Goal: Task Accomplishment & Management: Use online tool/utility

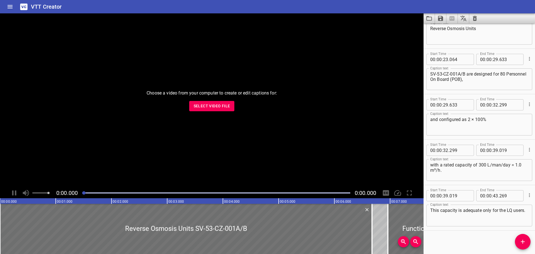
scroll to position [250, 0]
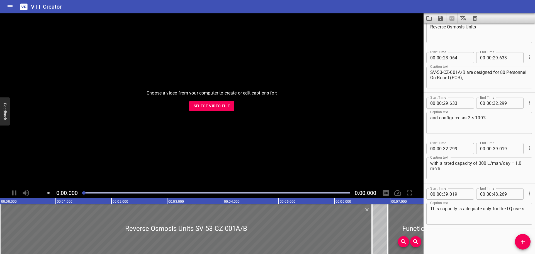
click at [206, 101] on button "Select Video File" at bounding box center [211, 106] width 45 height 10
click at [229, 2] on div "VTT Creator" at bounding box center [267, 6] width 535 height 13
click at [212, 105] on span "Select Video File" at bounding box center [212, 106] width 37 height 7
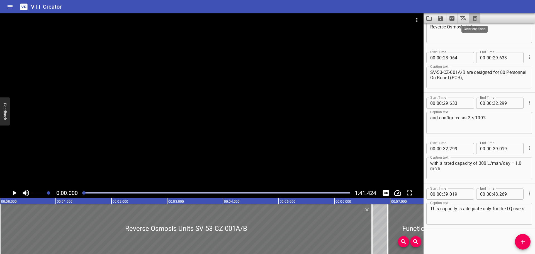
click at [477, 17] on icon "Clear captions" at bounding box center [475, 18] width 7 height 7
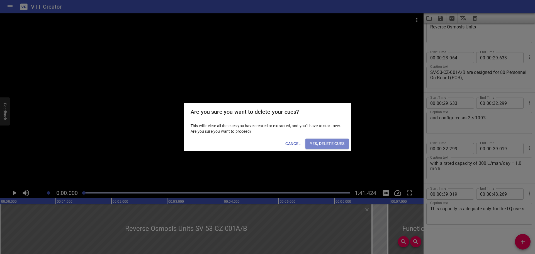
click at [333, 141] on span "Yes, Delete Cues" at bounding box center [327, 143] width 35 height 7
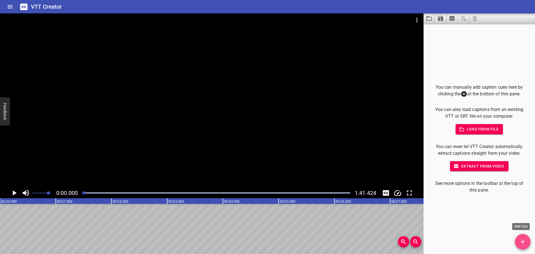
click at [520, 237] on button "Add Cue" at bounding box center [523, 242] width 16 height 16
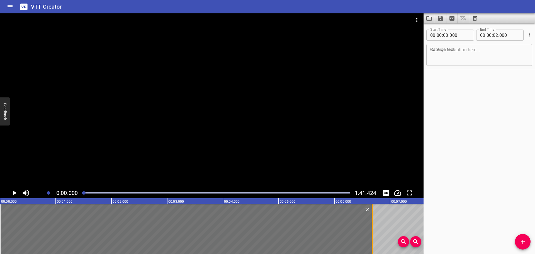
drag, startPoint x: 111, startPoint y: 233, endPoint x: 372, endPoint y: 231, distance: 260.9
click at [372, 231] on div at bounding box center [373, 229] width 6 height 50
type input "06"
type input "680"
click at [286, 134] on div at bounding box center [212, 100] width 424 height 174
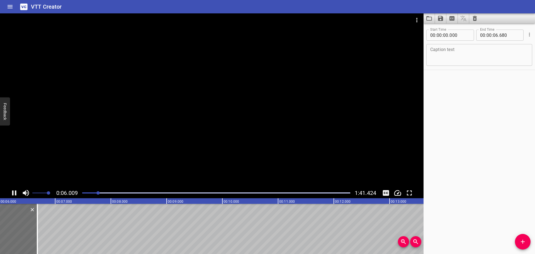
click at [174, 151] on div at bounding box center [212, 100] width 424 height 174
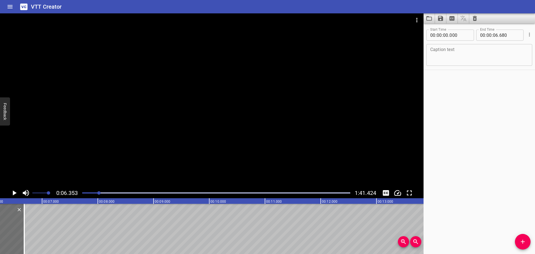
scroll to position [0, 354]
click at [460, 53] on textarea at bounding box center [479, 55] width 98 height 16
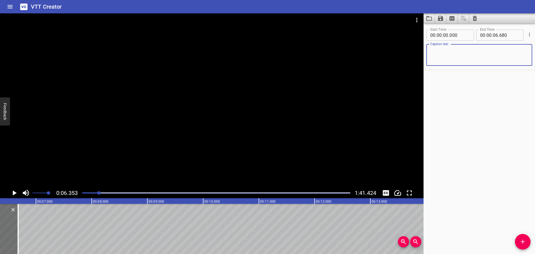
paste textarea "Reverse Osmosis Units SV-53-CZ-001A/B"
type textarea "Reverse Osmosis Units SV-53-CZ-001A/B"
drag, startPoint x: 519, startPoint y: 242, endPoint x: 511, endPoint y: 240, distance: 9.0
click at [519, 242] on span "Add Cue" at bounding box center [523, 241] width 16 height 7
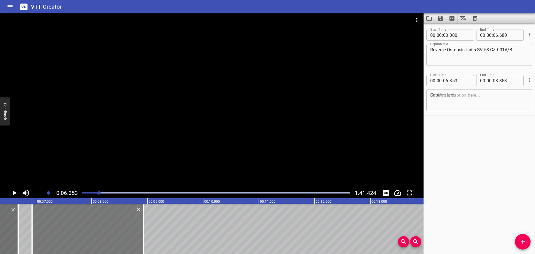
drag, startPoint x: 57, startPoint y: 230, endPoint x: 89, endPoint y: 232, distance: 32.1
click at [89, 232] on div at bounding box center [87, 229] width 111 height 50
type input "928"
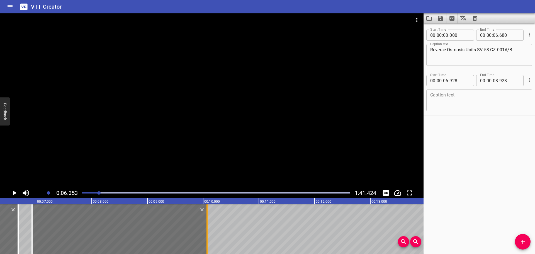
drag, startPoint x: 143, startPoint y: 228, endPoint x: 207, endPoint y: 237, distance: 64.2
click at [207, 237] on div at bounding box center [207, 229] width 1 height 50
type input "10"
type input "068"
click at [166, 101] on div at bounding box center [212, 100] width 424 height 174
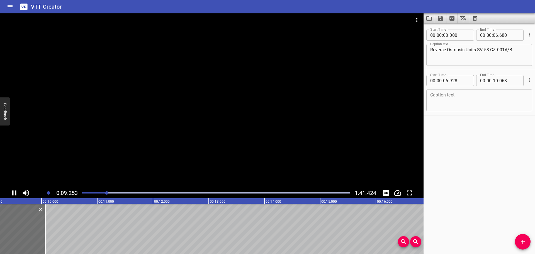
click at [164, 104] on div at bounding box center [212, 100] width 424 height 174
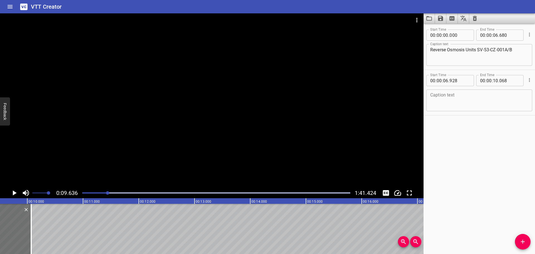
scroll to position [0, 537]
click at [450, 96] on textarea at bounding box center [479, 101] width 98 height 16
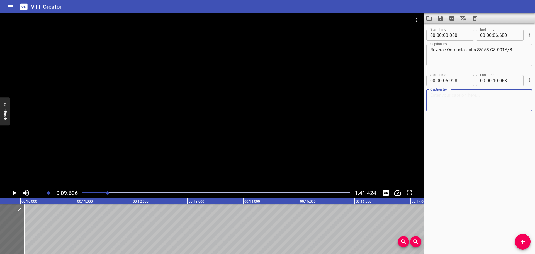
paste textarea "Let's look at each component's design parameters."
type textarea "Let's look at each component's design parameters."
click at [216, 126] on div at bounding box center [212, 100] width 424 height 174
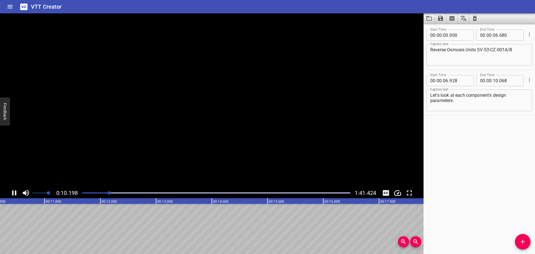
click at [179, 134] on video at bounding box center [212, 100] width 424 height 174
click at [175, 145] on div at bounding box center [212, 100] width 424 height 174
click at [522, 245] on button "Add Cue" at bounding box center [523, 242] width 16 height 16
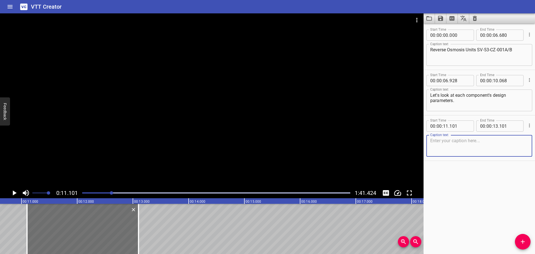
scroll to position [0, 542]
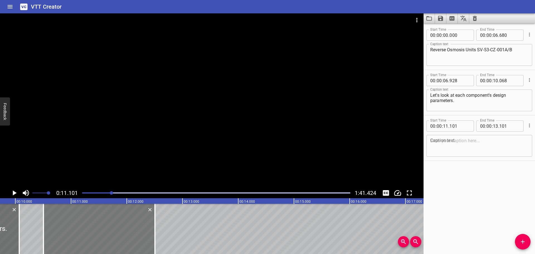
drag, startPoint x: 159, startPoint y: 229, endPoint x: 128, endPoint y: 231, distance: 31.3
click at [128, 231] on div at bounding box center [98, 229] width 111 height 50
type input "10"
type input "506"
type input "12"
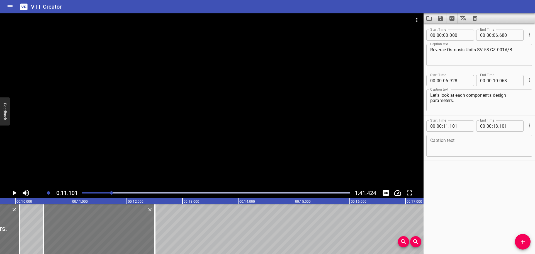
type input "506"
click at [186, 150] on div at bounding box center [212, 100] width 424 height 174
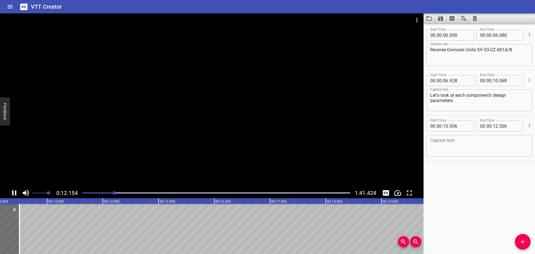
click at [120, 165] on div at bounding box center [212, 100] width 424 height 174
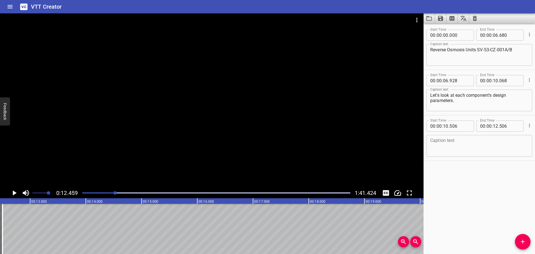
click at [469, 152] on textarea at bounding box center [479, 146] width 98 height 16
paste textarea "Media Filter Tanks"
type textarea "Media Filter Tanks"
click at [518, 234] on div "Start Time 00 : 00 : 00 . 000 Start Time End Time 00 : 00 : 06 . 680 End Time C…" at bounding box center [479, 138] width 111 height 230
click at [518, 235] on div "Start Time 00 : 00 : 00 . 000 Start Time End Time 00 : 00 : 06 . 680 End Time C…" at bounding box center [479, 138] width 111 height 230
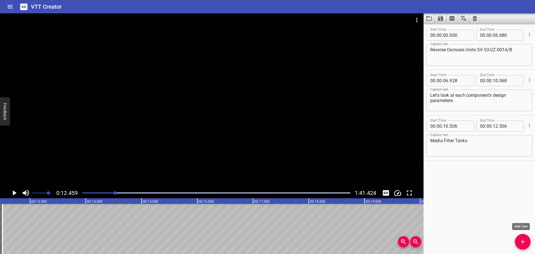
click at [518, 237] on button "Add Cue" at bounding box center [523, 242] width 16 height 16
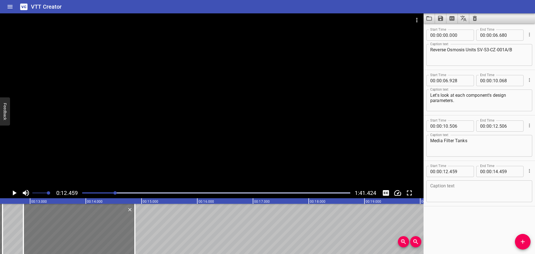
drag, startPoint x: 43, startPoint y: 217, endPoint x: 66, endPoint y: 220, distance: 23.6
click at [66, 220] on div at bounding box center [78, 229] width 111 height 50
type input "879"
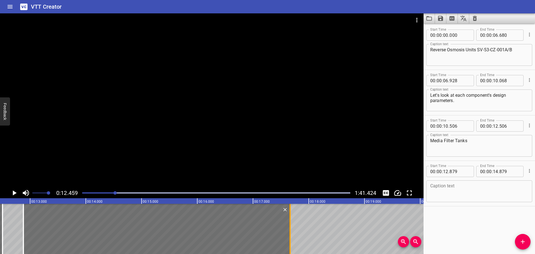
drag, startPoint x: 137, startPoint y: 227, endPoint x: 291, endPoint y: 234, distance: 154.3
click at [291, 234] on div at bounding box center [290, 229] width 6 height 50
type input "17"
type input "664"
click at [113, 125] on div at bounding box center [212, 100] width 424 height 174
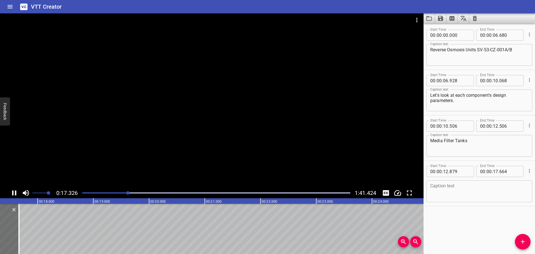
click at [138, 143] on div at bounding box center [212, 100] width 424 height 174
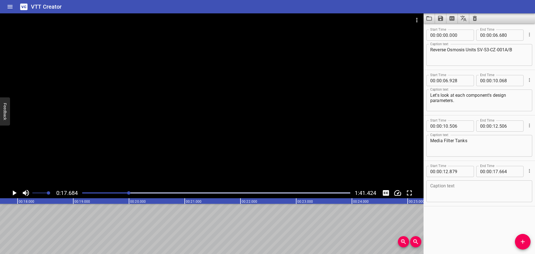
scroll to position [0, 905]
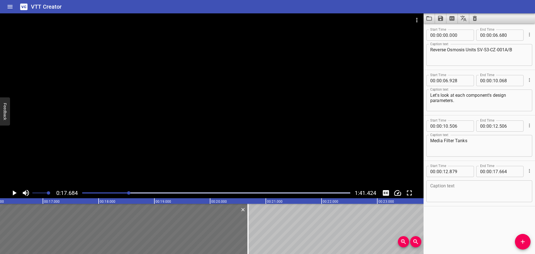
drag, startPoint x: 80, startPoint y: 239, endPoint x: 227, endPoint y: 196, distance: 152.9
click at [249, 241] on div at bounding box center [247, 229] width 1 height 50
type input "20"
type input "684"
click at [203, 164] on div at bounding box center [212, 100] width 424 height 174
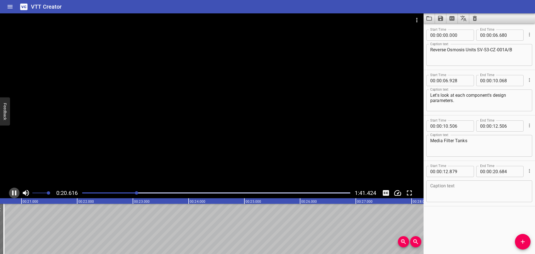
click at [12, 194] on icon "Play/Pause" at bounding box center [14, 192] width 4 height 5
click at [458, 192] on textarea at bounding box center [479, 191] width 98 height 16
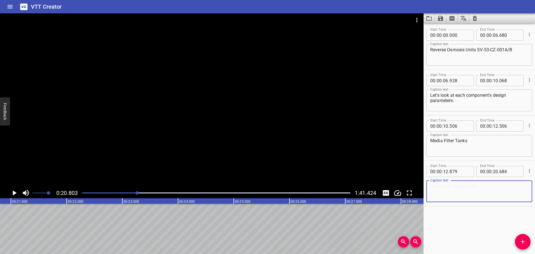
paste textarea "Size: 0.406 m(D) X 1.651 m(H)"
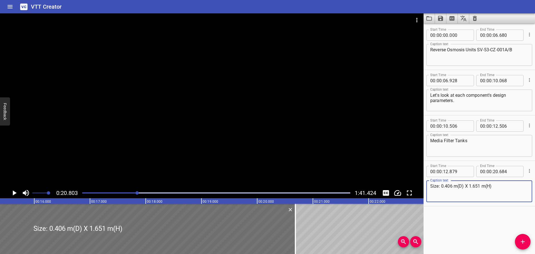
scroll to position [0, 795]
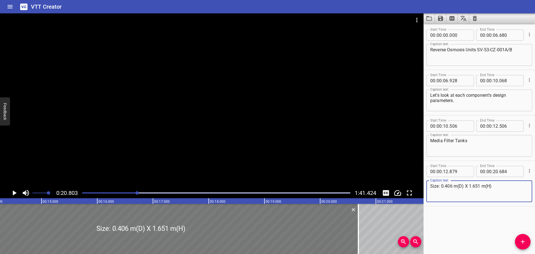
type textarea "Size: 0.406 m(D) X 1.651 m(H)"
click at [132, 242] on div at bounding box center [140, 229] width 435 height 50
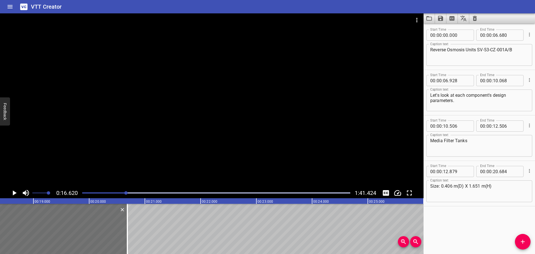
scroll to position [0, 1035]
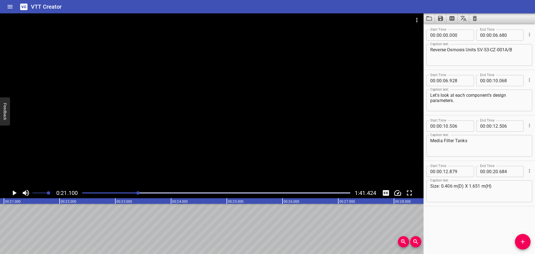
scroll to position [0, 1176]
click at [519, 238] on button "Add Cue" at bounding box center [523, 242] width 16 height 16
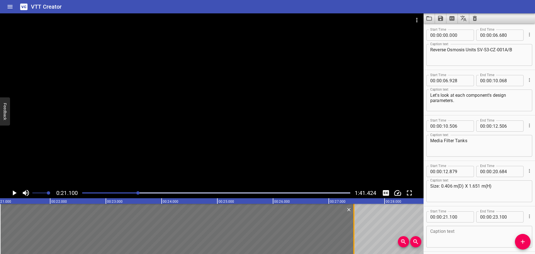
drag, startPoint x: 113, startPoint y: 237, endPoint x: 356, endPoint y: 244, distance: 242.6
click at [356, 244] on div at bounding box center [354, 229] width 6 height 50
type input "27"
type input "450"
click at [125, 145] on div at bounding box center [212, 100] width 424 height 174
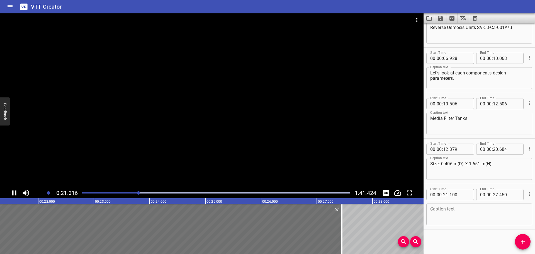
scroll to position [23, 0]
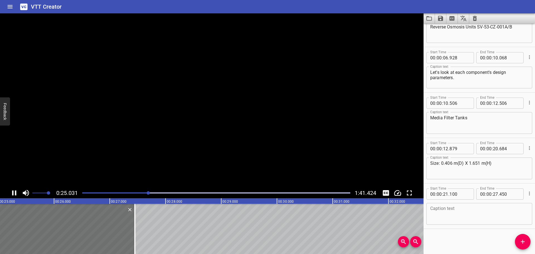
click at [125, 145] on video at bounding box center [212, 100] width 424 height 174
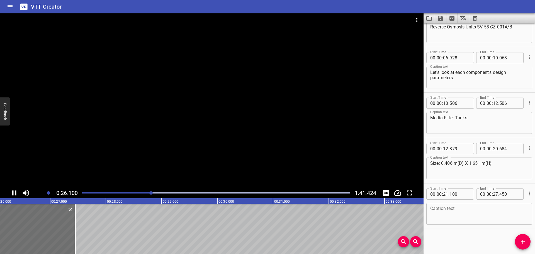
click at [125, 181] on div at bounding box center [212, 100] width 424 height 174
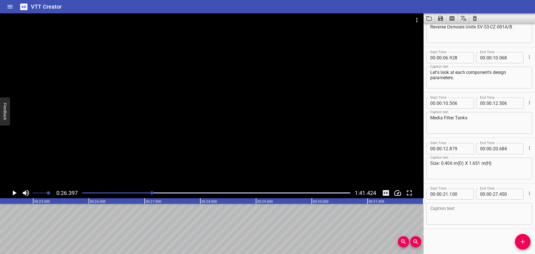
scroll to position [0, 1352]
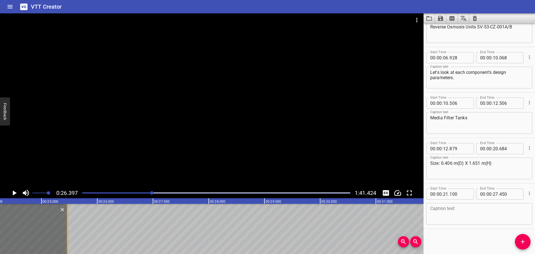
drag, startPoint x: 61, startPoint y: 233, endPoint x: 69, endPoint y: 238, distance: 9.8
click at [69, 238] on div at bounding box center [68, 229] width 6 height 50
type input "25"
type input "465"
click at [450, 219] on textarea at bounding box center [479, 214] width 98 height 16
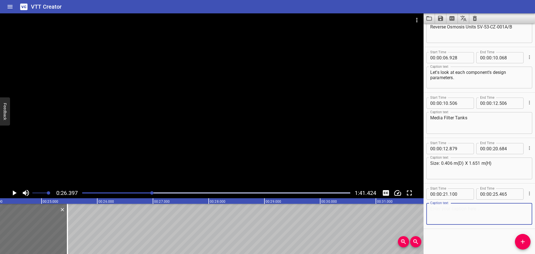
paste textarea "Design Pressure: 10.34 [PERSON_NAME]"
type textarea "Design Pressure: 10.34 [PERSON_NAME]"
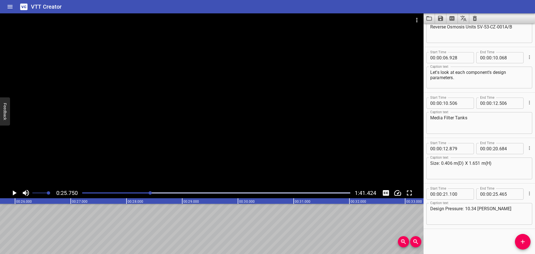
scroll to position [0, 1435]
click at [525, 242] on icon "Add Cue" at bounding box center [523, 241] width 7 height 7
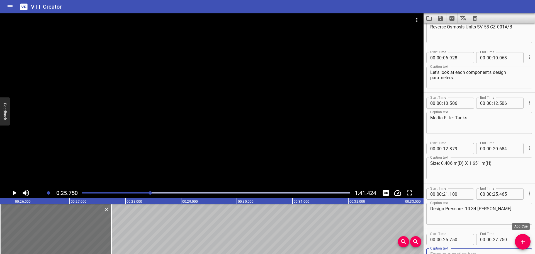
scroll to position [26, 0]
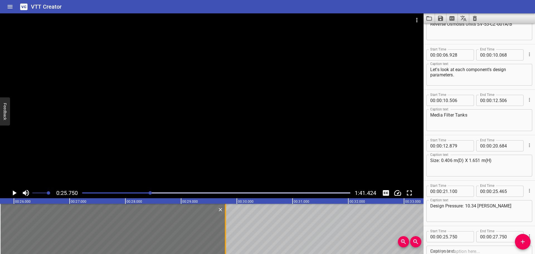
drag, startPoint x: 111, startPoint y: 232, endPoint x: 225, endPoint y: 231, distance: 114.0
click at [225, 231] on div at bounding box center [225, 229] width 1 height 50
type input "29"
type input "795"
click at [195, 171] on div at bounding box center [212, 100] width 424 height 174
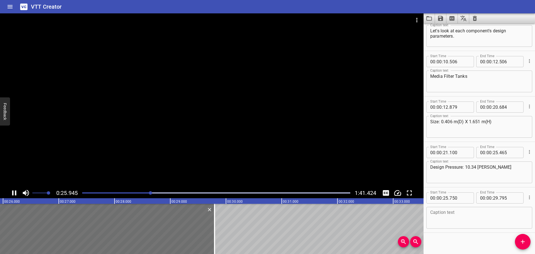
scroll to position [68, 0]
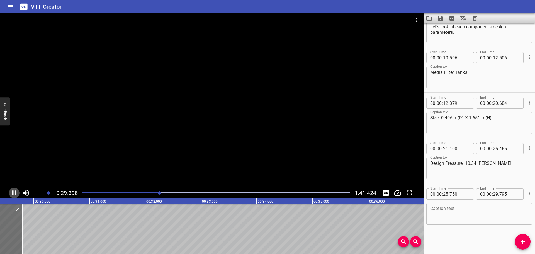
click at [12, 190] on icon "Play/Pause" at bounding box center [14, 193] width 8 height 8
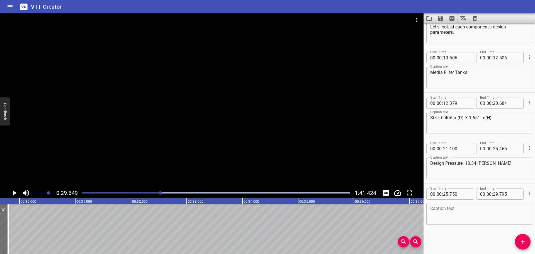
click at [441, 214] on textarea at bounding box center [479, 214] width 98 height 16
paste textarea "Design Temperature: 49°C"
type textarea "Design Temperature: 49°C"
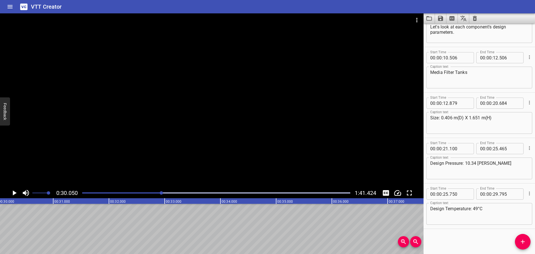
scroll to position [0, 1675]
click at [521, 240] on icon "Add Cue" at bounding box center [523, 241] width 7 height 7
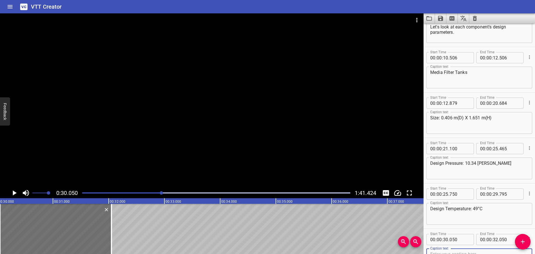
scroll to position [71, 0]
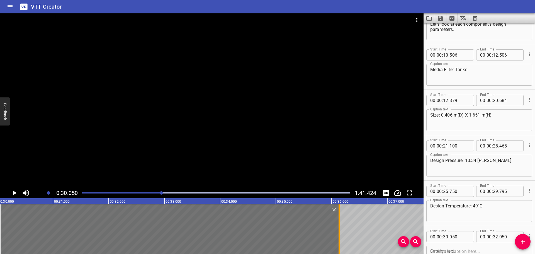
drag, startPoint x: 110, startPoint y: 229, endPoint x: 337, endPoint y: 236, distance: 227.3
click at [337, 236] on div at bounding box center [339, 229] width 6 height 50
type input "36"
type input "125"
click at [224, 125] on div at bounding box center [212, 100] width 424 height 174
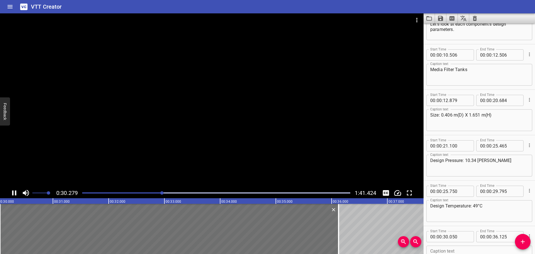
scroll to position [114, 0]
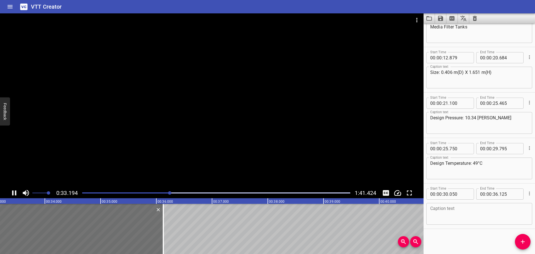
drag, startPoint x: 224, startPoint y: 125, endPoint x: 199, endPoint y: 157, distance: 40.4
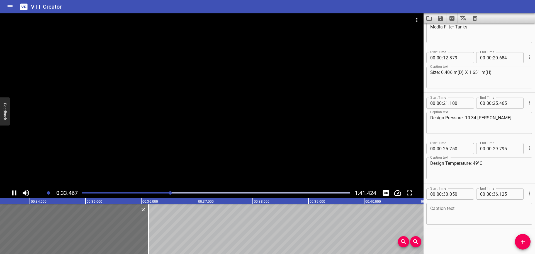
drag, startPoint x: 199, startPoint y: 157, endPoint x: 190, endPoint y: 166, distance: 13.0
click at [199, 158] on div at bounding box center [212, 100] width 424 height 174
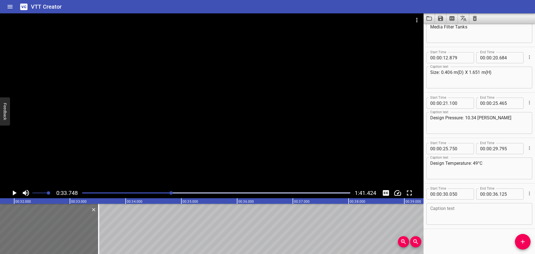
scroll to position [0, 1759]
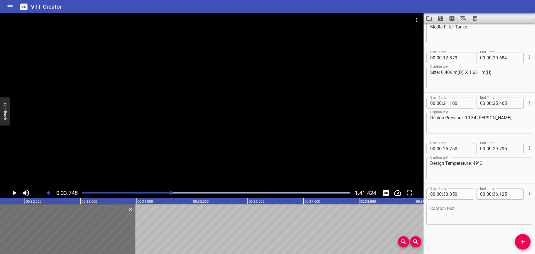
drag, startPoint x: 134, startPoint y: 216, endPoint x: 137, endPoint y: 231, distance: 15.4
click at [137, 231] on div at bounding box center [136, 229] width 6 height 50
type input "33"
type input "985"
click at [449, 208] on textarea at bounding box center [479, 214] width 98 height 16
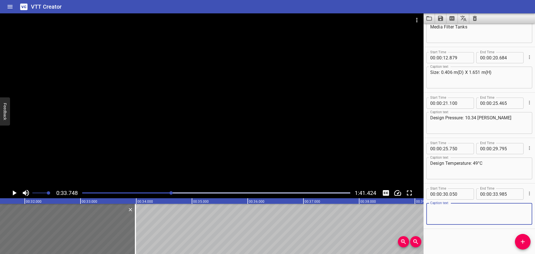
paste textarea "Operating Pressure: 6.2 barg"
type textarea "Operating Pressure: 6.2 barg"
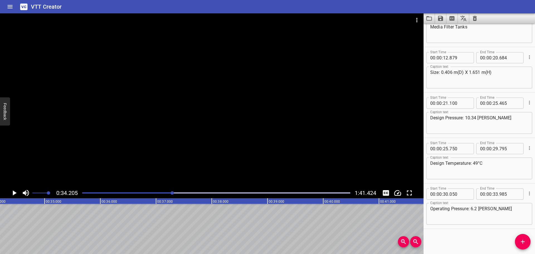
scroll to position [0, 1907]
click at [521, 236] on button "Add Cue" at bounding box center [523, 242] width 16 height 16
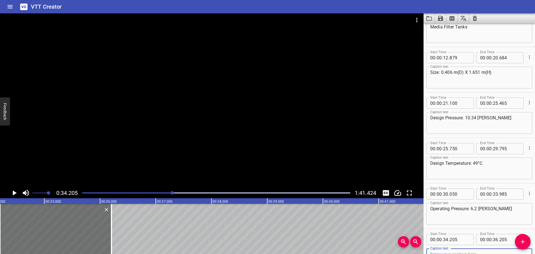
scroll to position [116, 0]
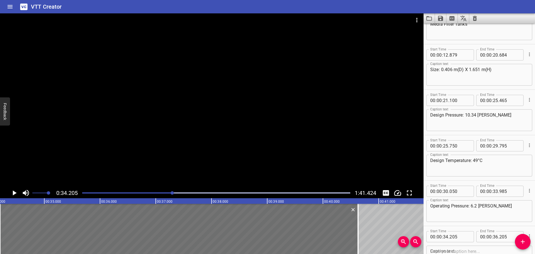
drag, startPoint x: 111, startPoint y: 234, endPoint x: 302, endPoint y: 170, distance: 200.7
click at [358, 231] on div at bounding box center [358, 229] width 1 height 50
type input "40"
type input "625"
click at [223, 89] on div at bounding box center [212, 100] width 424 height 174
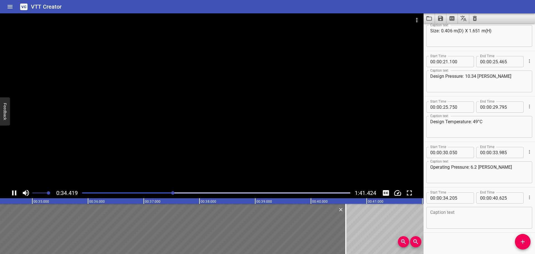
scroll to position [159, 0]
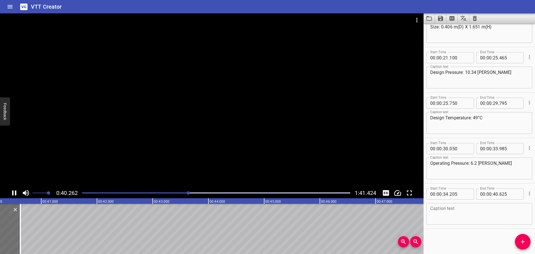
click at [118, 120] on div at bounding box center [212, 100] width 424 height 174
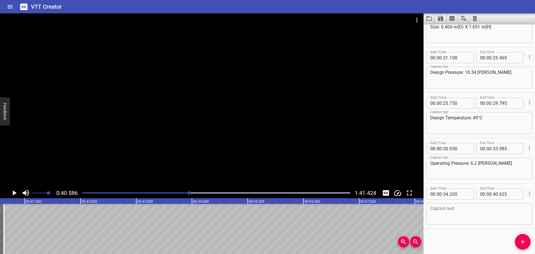
scroll to position [0, 2262]
click at [457, 221] on textarea at bounding box center [479, 214] width 98 height 16
paste textarea "Operating Temperature: 25.6-31.6°C"
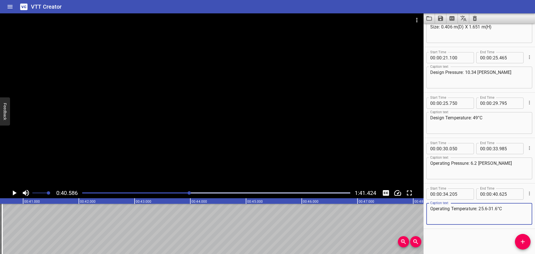
type textarea "Operating Temperature: 25.6-31.6°C"
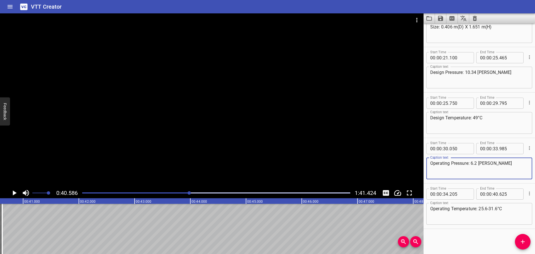
click at [494, 166] on textarea "Operating Pressure: 6.2 barg" at bounding box center [479, 169] width 98 height 16
drag, startPoint x: 487, startPoint y: 164, endPoint x: 502, endPoint y: 165, distance: 14.2
click at [502, 165] on textarea "Operating Pressure: 6.2 barg" at bounding box center [479, 169] width 98 height 16
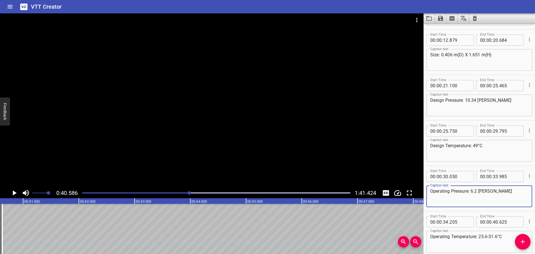
scroll to position [159, 0]
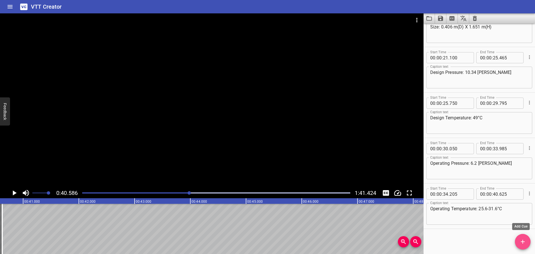
click at [521, 243] on icon "Add Cue" at bounding box center [523, 241] width 7 height 7
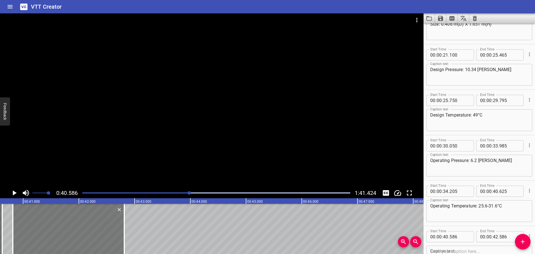
drag, startPoint x: 91, startPoint y: 237, endPoint x: 106, endPoint y: 235, distance: 14.9
click at [103, 236] on div at bounding box center [68, 229] width 111 height 50
type input "811"
drag, startPoint x: 125, startPoint y: 236, endPoint x: 111, endPoint y: 239, distance: 13.9
click at [111, 239] on div at bounding box center [111, 229] width 6 height 50
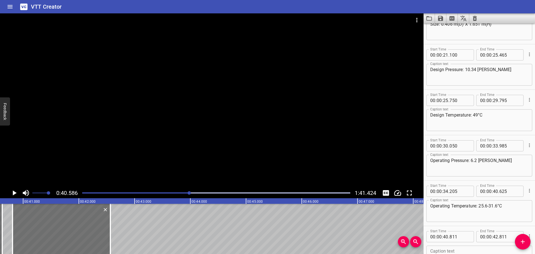
type input "566"
click at [88, 131] on div at bounding box center [212, 100] width 424 height 174
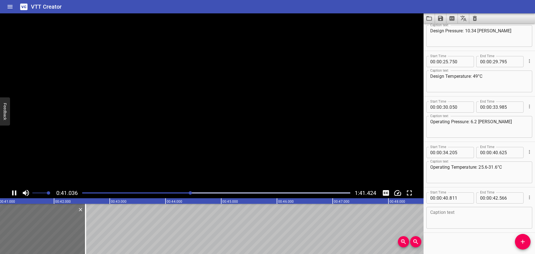
scroll to position [205, 0]
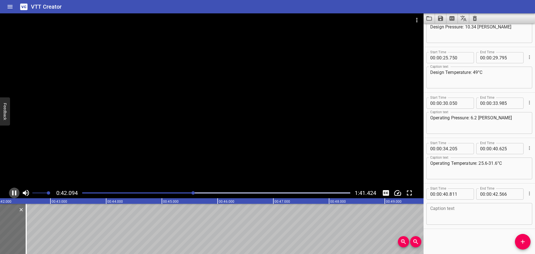
click at [13, 192] on icon "Play/Pause" at bounding box center [14, 192] width 4 height 5
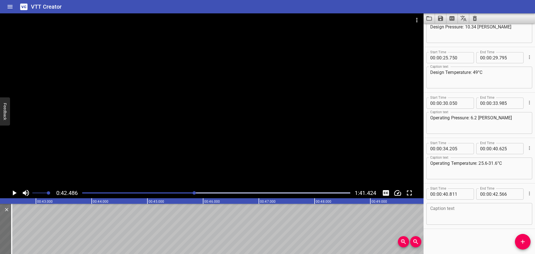
scroll to position [0, 2368]
click at [457, 207] on textarea at bounding box center [479, 214] width 98 height 16
paste textarea "Bag Filters"
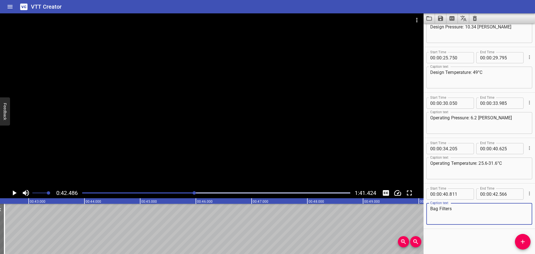
type textarea "Bag Filters"
click at [522, 247] on button "Add Cue" at bounding box center [523, 242] width 16 height 16
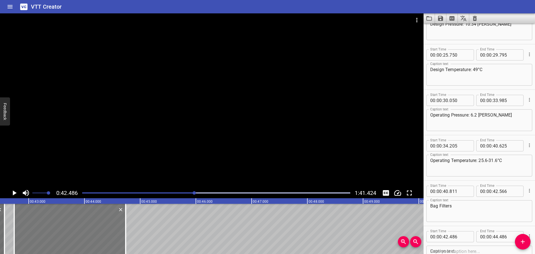
drag, startPoint x: 21, startPoint y: 232, endPoint x: 36, endPoint y: 231, distance: 14.5
click at [36, 231] on div at bounding box center [69, 229] width 111 height 50
type input "746"
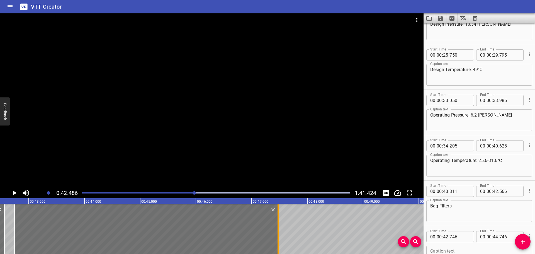
drag, startPoint x: 127, startPoint y: 232, endPoint x: 279, endPoint y: 243, distance: 152.5
click at [279, 243] on div at bounding box center [278, 229] width 6 height 50
type input "47"
type input "476"
click at [107, 161] on div at bounding box center [212, 100] width 424 height 174
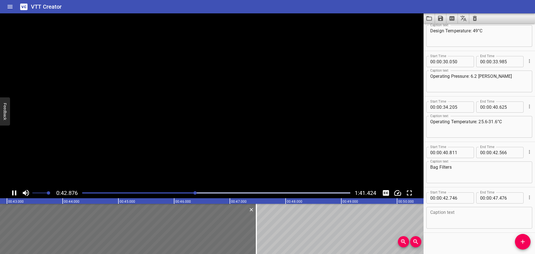
scroll to position [250, 0]
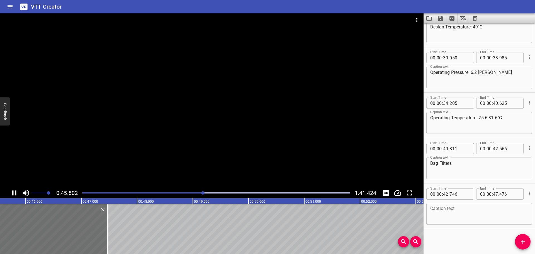
click at [105, 163] on div at bounding box center [212, 100] width 424 height 174
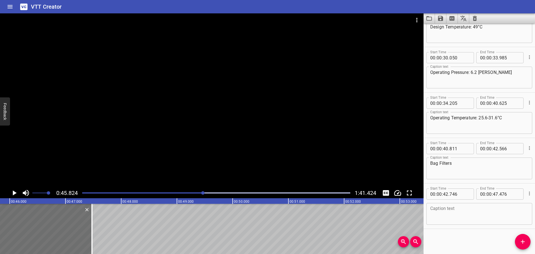
click at [105, 163] on div at bounding box center [212, 100] width 424 height 174
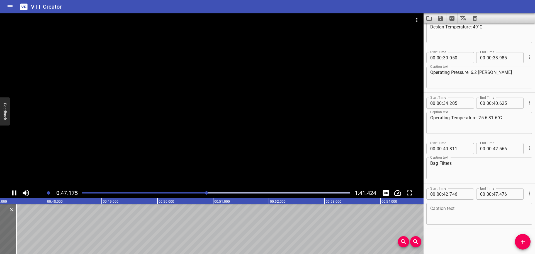
click at [105, 164] on div at bounding box center [212, 100] width 424 height 174
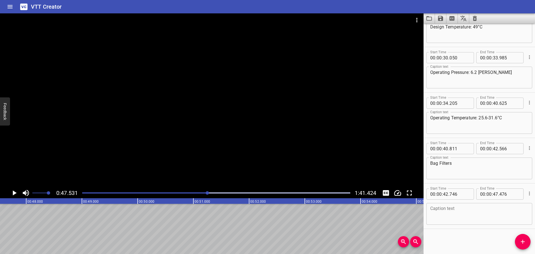
click at [105, 164] on div at bounding box center [212, 100] width 424 height 174
click at [102, 168] on div at bounding box center [212, 100] width 424 height 174
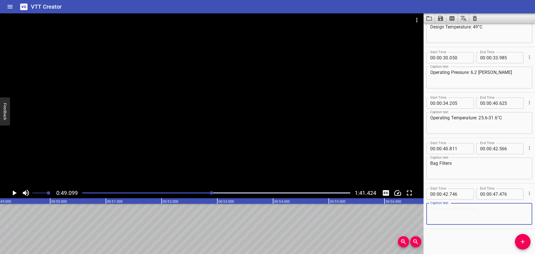
click at [466, 207] on textarea at bounding box center [479, 214] width 98 height 16
paste textarea "Size: 0.178 m(D) X 0.610 m(H)"
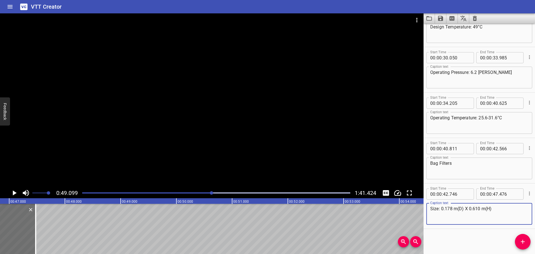
scroll to position [0, 2588]
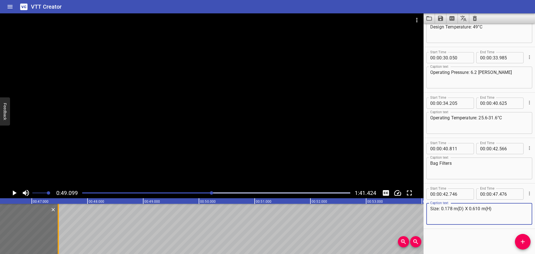
type textarea "Size: 0.178 m(D) X 0.610 m(H)"
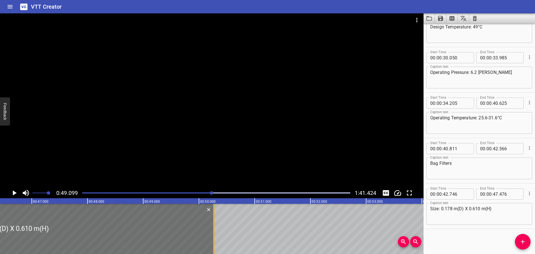
drag, startPoint x: 57, startPoint y: 231, endPoint x: 213, endPoint y: 227, distance: 155.6
click at [213, 227] on div at bounding box center [214, 229] width 6 height 50
type input "50"
type input "266"
click at [188, 158] on div at bounding box center [212, 100] width 424 height 174
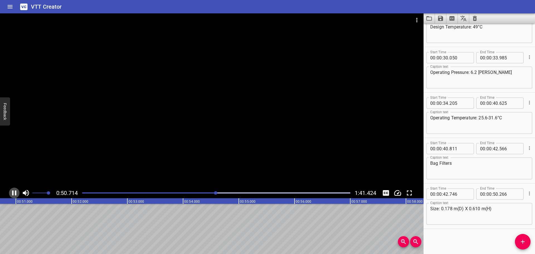
click at [13, 191] on icon "Play/Pause" at bounding box center [14, 192] width 4 height 5
drag, startPoint x: 525, startPoint y: 240, endPoint x: 402, endPoint y: 231, distance: 122.7
click at [524, 240] on icon "Add Cue" at bounding box center [523, 241] width 7 height 7
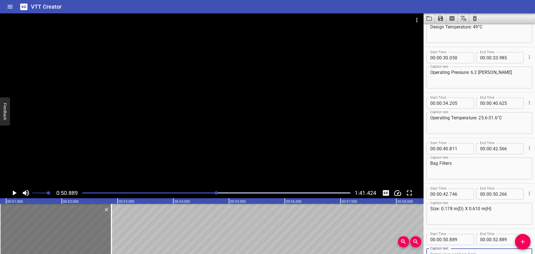
scroll to position [253, 0]
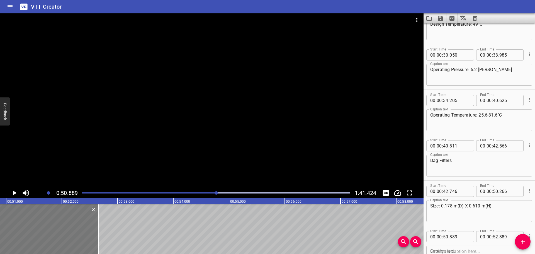
drag, startPoint x: 88, startPoint y: 236, endPoint x: 76, endPoint y: 236, distance: 12.0
click at [76, 236] on div at bounding box center [42, 229] width 111 height 50
type input "644"
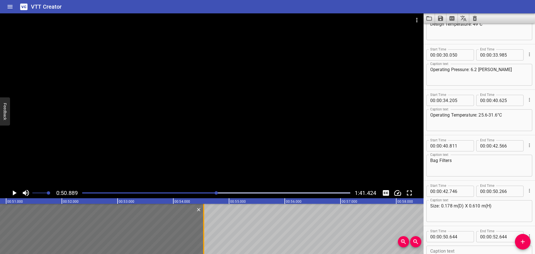
drag, startPoint x: 98, startPoint y: 234, endPoint x: 204, endPoint y: 235, distance: 105.9
click at [204, 235] on div at bounding box center [204, 229] width 6 height 50
type input "54"
type input "544"
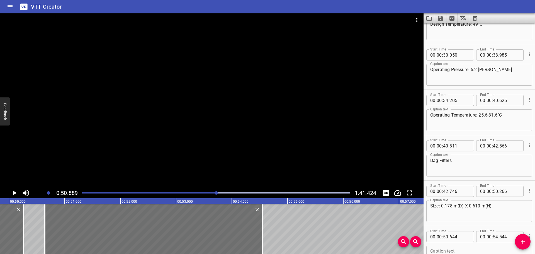
scroll to position [0, 2756]
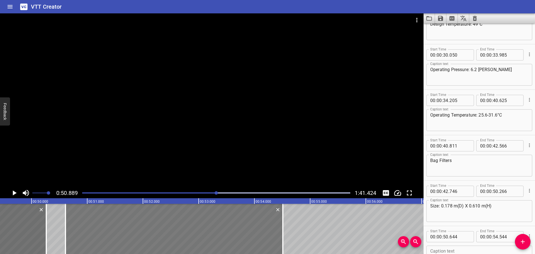
click at [191, 238] on div at bounding box center [173, 229] width 217 height 50
type input "609"
drag, startPoint x: 283, startPoint y: 228, endPoint x: 286, endPoint y: 228, distance: 3.1
click at [286, 228] on div at bounding box center [285, 229] width 1 height 50
type input "564"
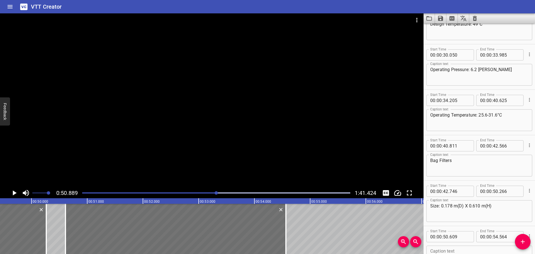
click at [448, 246] on div "Caption text" at bounding box center [479, 257] width 106 height 22
paste textarea "Design Pressure: 8.62 barg"
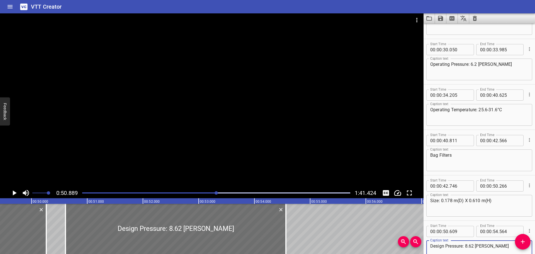
type textarea "Design Pressure: 8.62 barg"
click at [239, 124] on div at bounding box center [212, 100] width 424 height 174
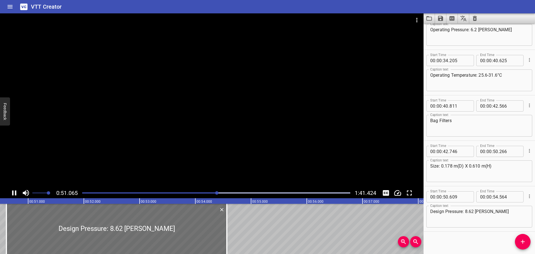
scroll to position [295, 0]
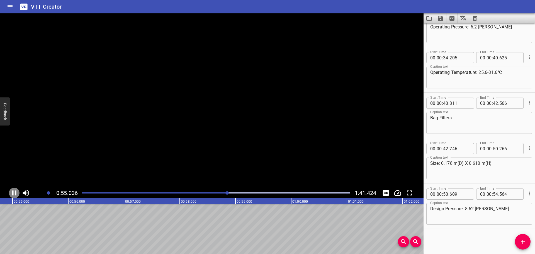
click at [13, 191] on icon "Play/Pause" at bounding box center [14, 192] width 4 height 5
click at [526, 244] on span "Add Cue" at bounding box center [523, 241] width 16 height 7
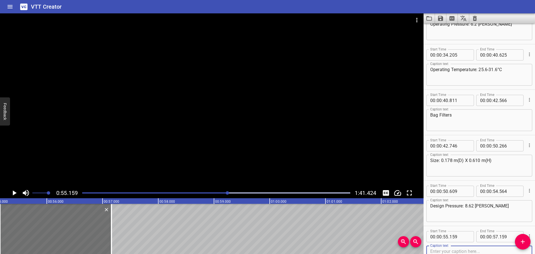
scroll to position [0, 2921]
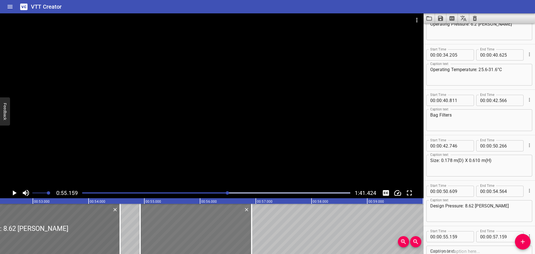
drag, startPoint x: 212, startPoint y: 239, endPoint x: 199, endPoint y: 240, distance: 13.5
click at [199, 240] on div at bounding box center [195, 229] width 111 height 50
type input "54"
type input "919"
type input "56"
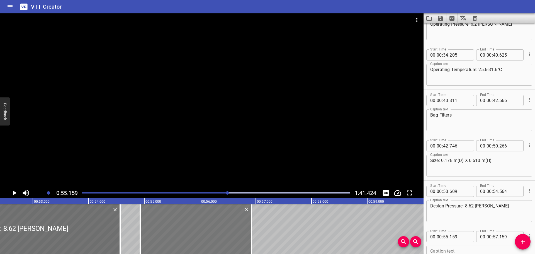
type input "919"
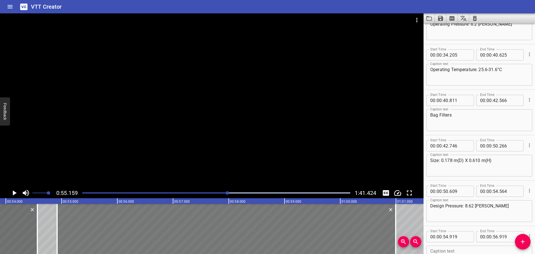
scroll to position [0, 3065]
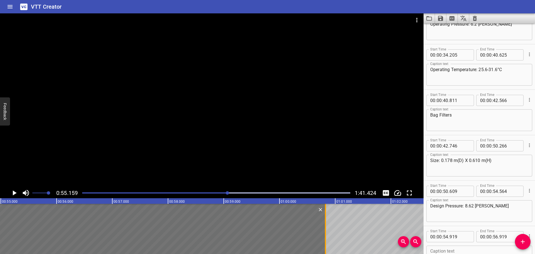
drag, startPoint x: 252, startPoint y: 237, endPoint x: 326, endPoint y: 232, distance: 74.3
click at [326, 232] on div at bounding box center [325, 229] width 1 height 50
type input "01"
type input "00"
type input "824"
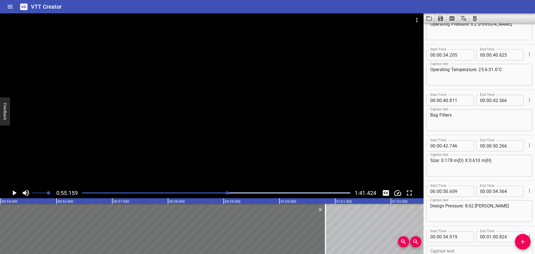
click at [266, 147] on div at bounding box center [212, 100] width 424 height 174
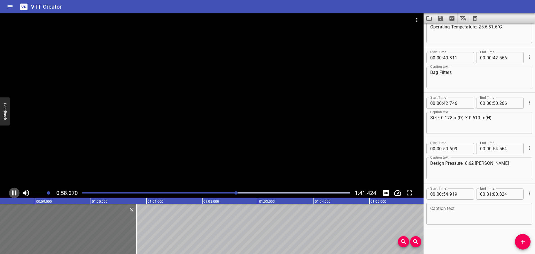
click at [13, 191] on icon "Play/Pause" at bounding box center [14, 192] width 4 height 5
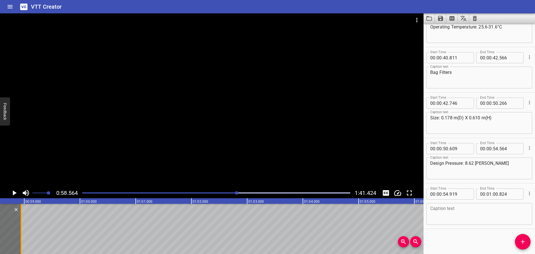
drag, startPoint x: 126, startPoint y: 239, endPoint x: 21, endPoint y: 243, distance: 104.8
click at [21, 243] on div at bounding box center [21, 229] width 1 height 50
type input "00"
type input "58"
type input "944"
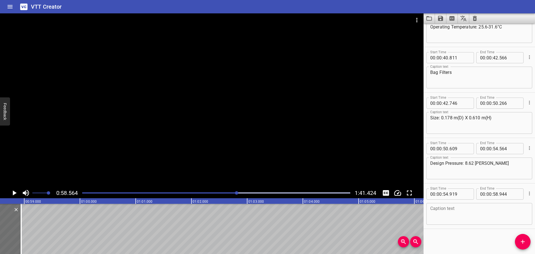
drag, startPoint x: 466, startPoint y: 203, endPoint x: 466, endPoint y: 207, distance: 4.2
click at [466, 207] on div "Caption text Caption text" at bounding box center [479, 213] width 106 height 25
click at [466, 207] on textarea at bounding box center [479, 214] width 98 height 16
paste textarea "Design Temperature: 52°C"
type textarea "Design Temperature: 52°C"
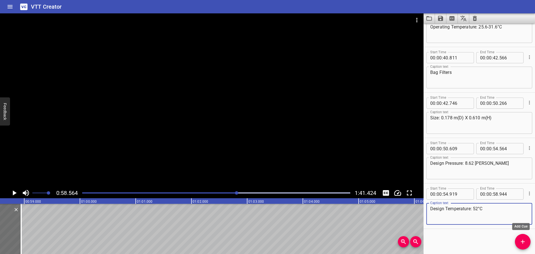
click at [520, 240] on icon "Add Cue" at bounding box center [523, 241] width 7 height 7
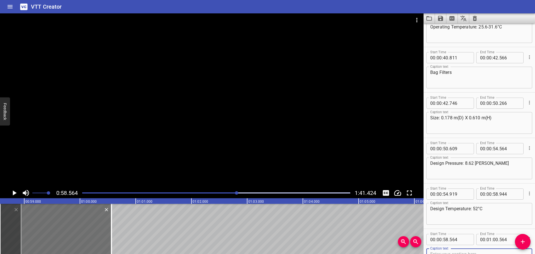
scroll to position [344, 0]
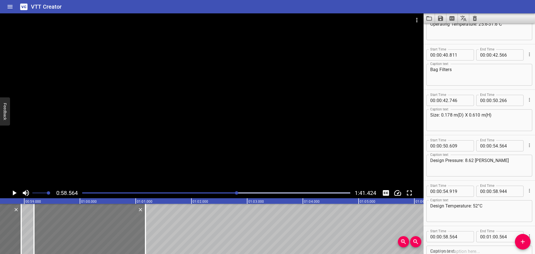
drag, startPoint x: 75, startPoint y: 225, endPoint x: 109, endPoint y: 224, distance: 34.0
click at [109, 224] on div at bounding box center [89, 229] width 111 height 50
type input "59"
type input "174"
type input "01"
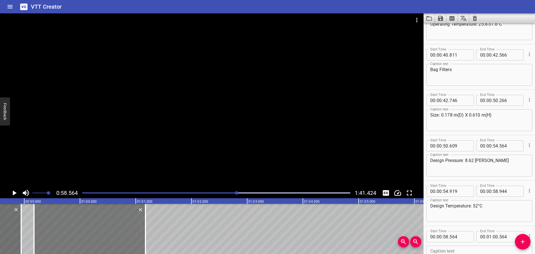
type input "174"
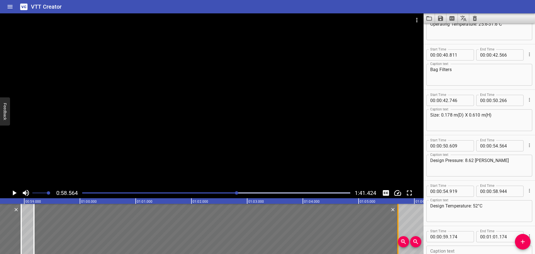
drag, startPoint x: 145, startPoint y: 222, endPoint x: 398, endPoint y: 223, distance: 252.5
click at [398, 223] on div at bounding box center [397, 229] width 1 height 50
type input "05"
type input "704"
click at [298, 147] on div at bounding box center [212, 100] width 424 height 174
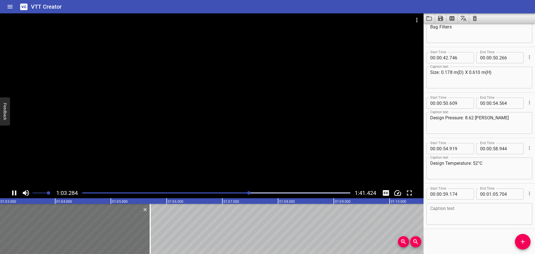
scroll to position [0, 3533]
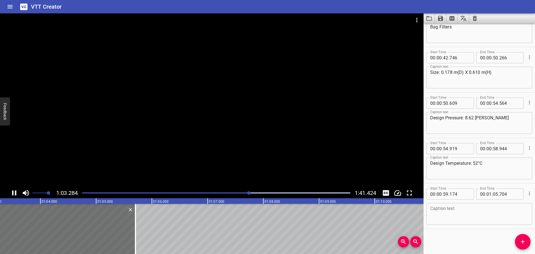
click at [215, 168] on div at bounding box center [212, 100] width 424 height 174
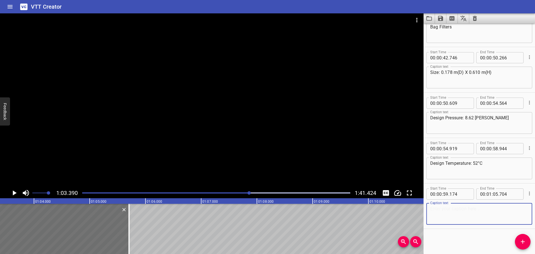
click at [437, 211] on textarea at bounding box center [479, 214] width 98 height 16
paste textarea "Operating Pressure: < 6.2 barg"
type textarea "Operating Pressure: < 6.2 barg"
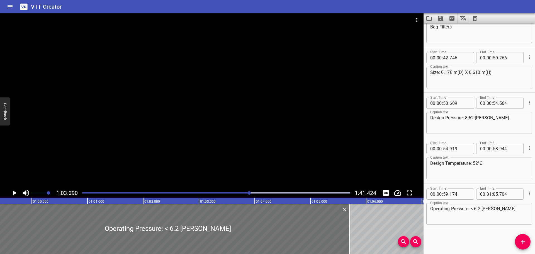
scroll to position [0, 3290]
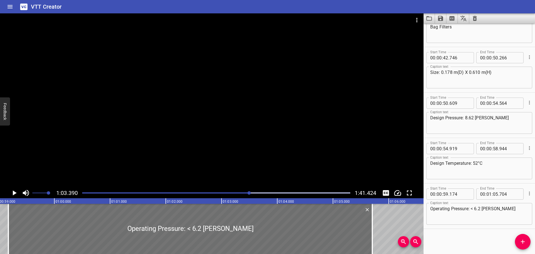
click at [236, 132] on div at bounding box center [212, 100] width 424 height 174
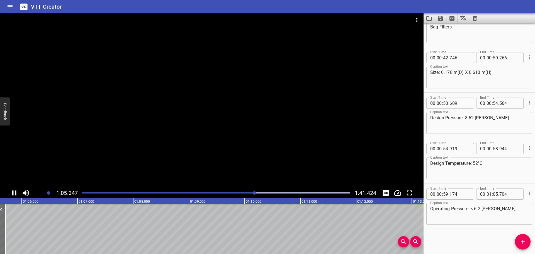
click at [12, 195] on icon "Play/Pause" at bounding box center [14, 193] width 8 height 8
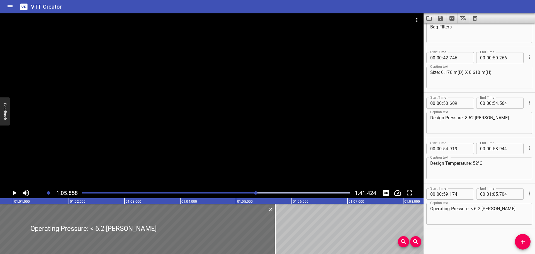
scroll to position [0, 3360]
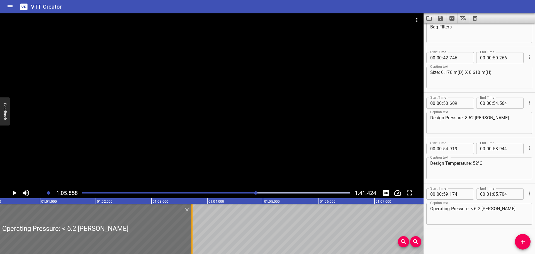
drag, startPoint x: 302, startPoint y: 226, endPoint x: 191, endPoint y: 232, distance: 110.6
click at [191, 232] on div at bounding box center [191, 229] width 1 height 50
type input "03"
drag, startPoint x: 191, startPoint y: 232, endPoint x: 185, endPoint y: 235, distance: 7.4
click at [185, 235] on div at bounding box center [185, 229] width 1 height 50
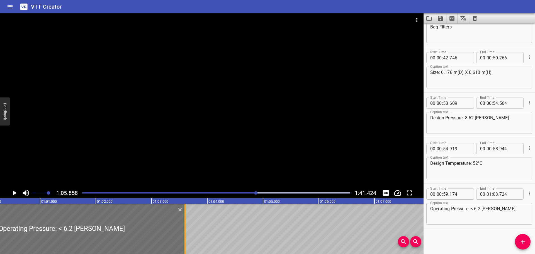
type input "599"
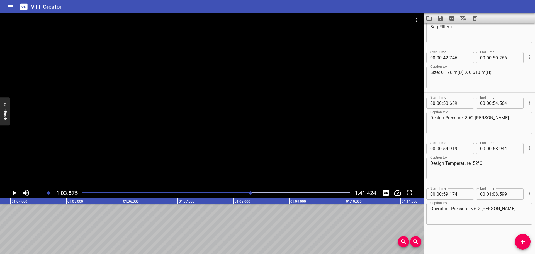
scroll to position [0, 3560]
click at [522, 241] on icon "Add Cue" at bounding box center [523, 241] width 7 height 7
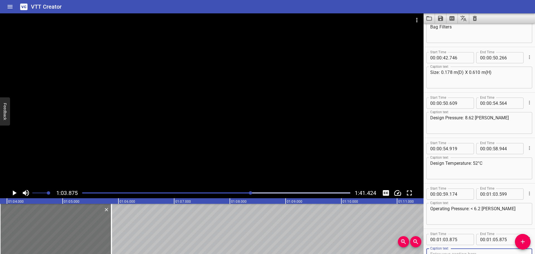
scroll to position [389, 0]
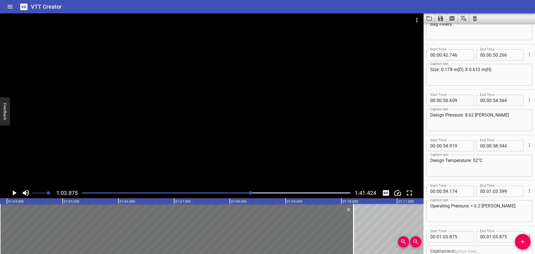
drag, startPoint x: 111, startPoint y: 243, endPoint x: 470, endPoint y: 239, distance: 358.2
click at [354, 240] on div at bounding box center [353, 229] width 1 height 50
type input "10"
type input "225"
click at [441, 246] on div "Caption text" at bounding box center [479, 257] width 106 height 22
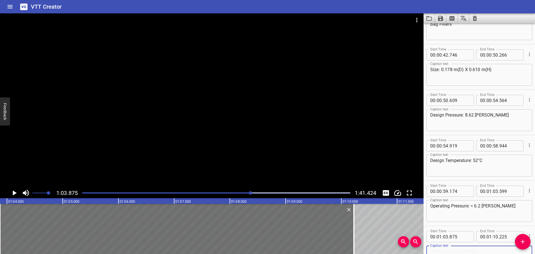
paste textarea "Operating Temperature: 25.6-31.6°C"
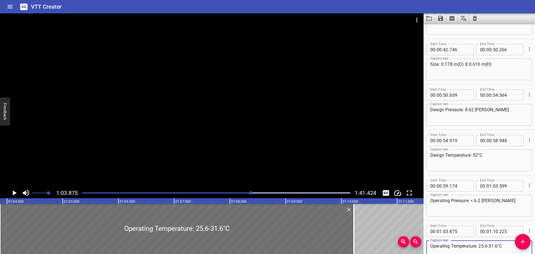
type textarea "Operating Temperature: 25.6-31.6°C"
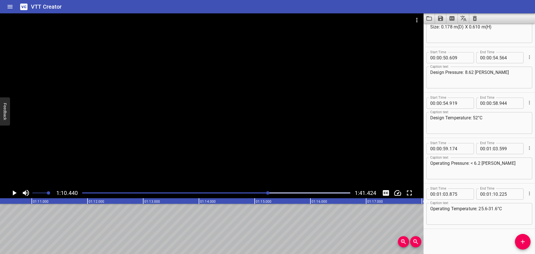
scroll to position [0, 3926]
click at [524, 238] on button "Add Cue" at bounding box center [523, 242] width 16 height 16
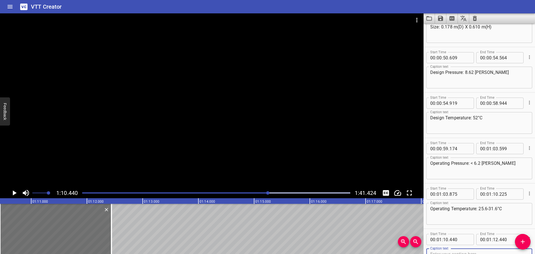
scroll to position [435, 0]
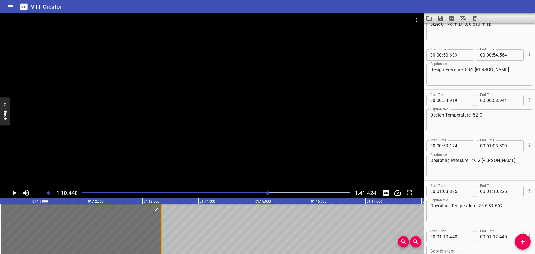
drag, startPoint x: 109, startPoint y: 225, endPoint x: 159, endPoint y: 244, distance: 53.4
click at [159, 244] on div at bounding box center [162, 229] width 6 height 50
type input "13"
type input "335"
click at [16, 189] on icon "Play/Pause" at bounding box center [14, 193] width 8 height 8
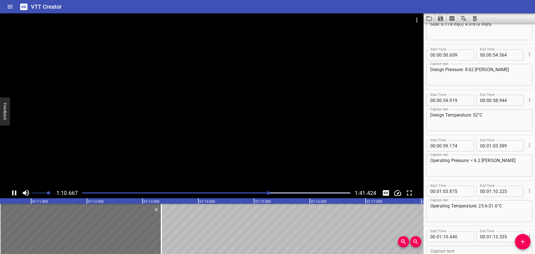
scroll to position [477, 0]
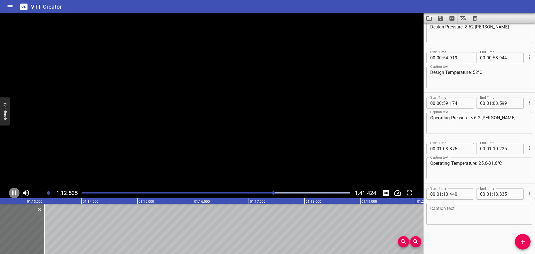
click at [16, 189] on icon "Play/Pause" at bounding box center [14, 193] width 8 height 8
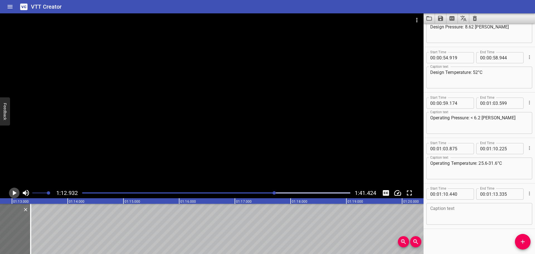
scroll to position [0, 4065]
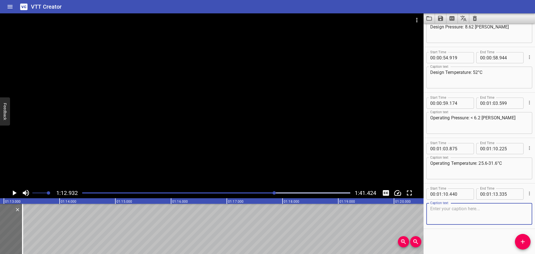
click at [434, 211] on textarea at bounding box center [479, 214] width 98 height 16
paste textarea "1st Stage Cartridge Filters"
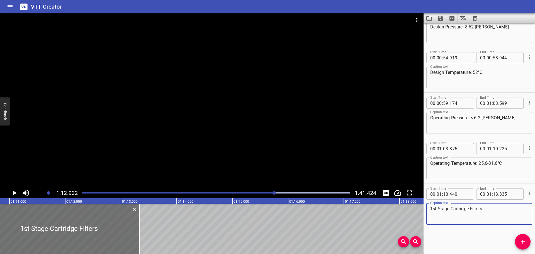
scroll to position [0, 3944]
type textarea "1st Stage Cartridge Filters"
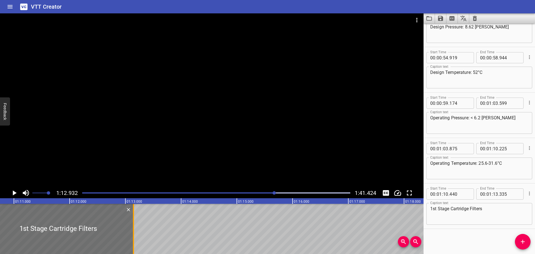
drag, startPoint x: 142, startPoint y: 236, endPoint x: 134, endPoint y: 237, distance: 8.2
click at [131, 238] on div at bounding box center [134, 229] width 6 height 50
type input "135"
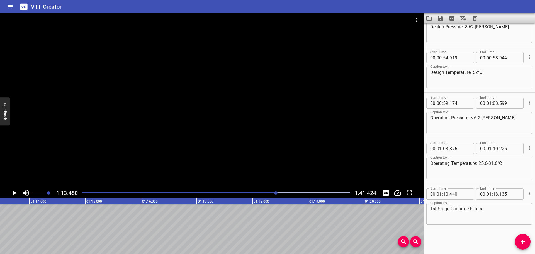
scroll to position [0, 4096]
click at [521, 239] on icon "Add Cue" at bounding box center [523, 241] width 7 height 7
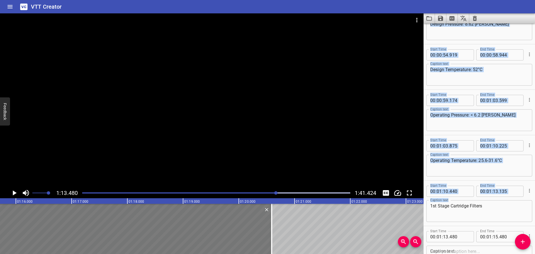
scroll to position [0, 4198]
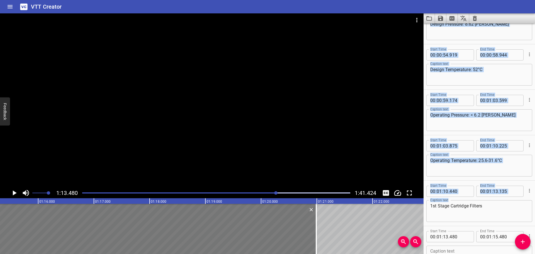
drag, startPoint x: 110, startPoint y: 227, endPoint x: 309, endPoint y: 247, distance: 200.8
click at [314, 246] on div at bounding box center [317, 229] width 6 height 50
type input "20"
type input "955"
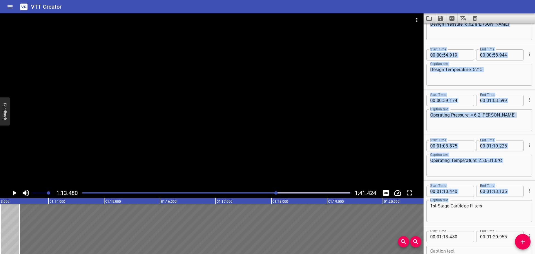
scroll to position [0, 4067]
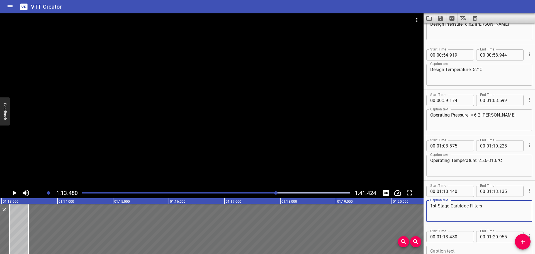
click at [443, 205] on textarea "1st Stage Cartridge Filters" at bounding box center [479, 211] width 98 height 16
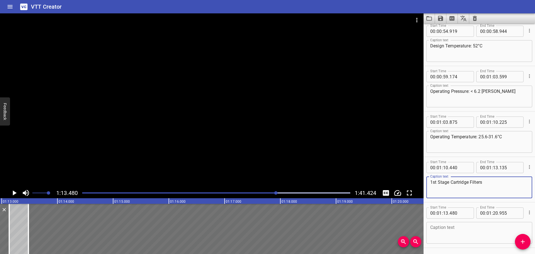
scroll to position [523, 0]
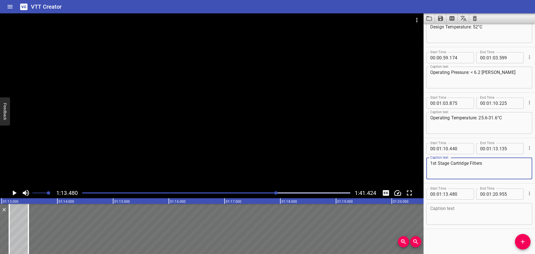
click at [460, 219] on textarea at bounding box center [479, 214] width 98 height 16
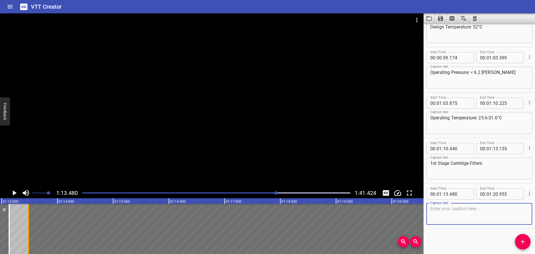
click at [28, 219] on div at bounding box center [29, 229] width 6 height 50
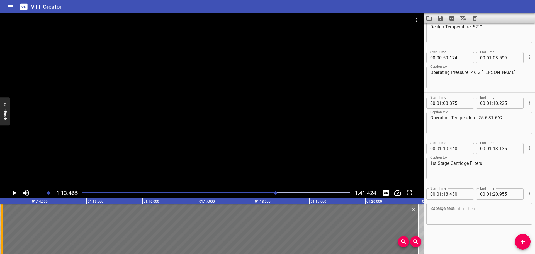
scroll to position [0, 4095]
click at [108, 173] on div at bounding box center [212, 100] width 424 height 174
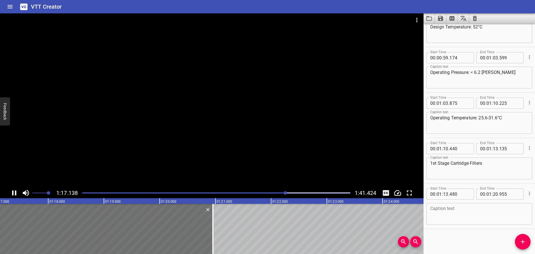
drag, startPoint x: 108, startPoint y: 173, endPoint x: 85, endPoint y: 174, distance: 23.7
click at [85, 174] on div at bounding box center [212, 100] width 424 height 174
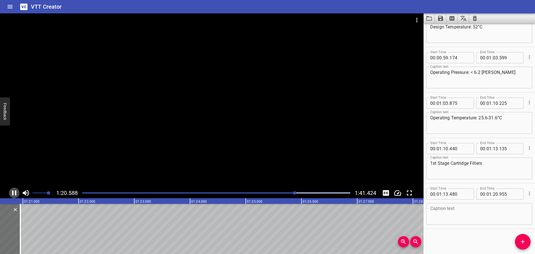
click at [14, 195] on icon "Play/Pause" at bounding box center [14, 193] width 8 height 8
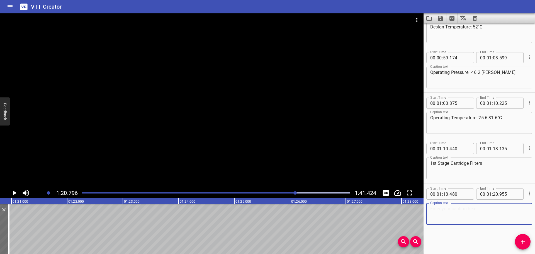
click at [446, 215] on textarea at bounding box center [479, 214] width 98 height 16
paste textarea "Size: 0.178 m(D) X 0.610 m(H)"
type textarea "Size: 0.178 m(D) X 0.610 m(H)"
click at [522, 244] on icon "Add Cue" at bounding box center [523, 241] width 7 height 7
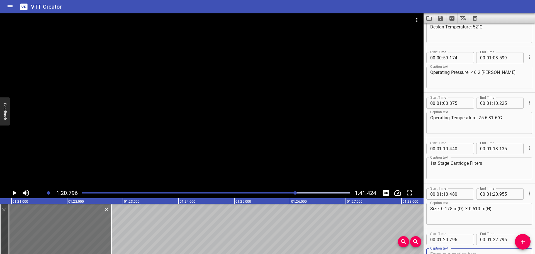
scroll to position [525, 0]
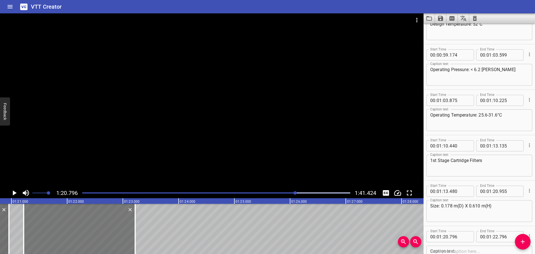
drag, startPoint x: 55, startPoint y: 219, endPoint x: 79, endPoint y: 222, distance: 23.6
click at [79, 222] on div at bounding box center [79, 229] width 111 height 50
type input "21"
type input "221"
type input "23"
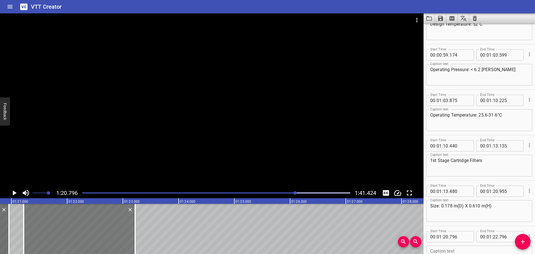
type input "221"
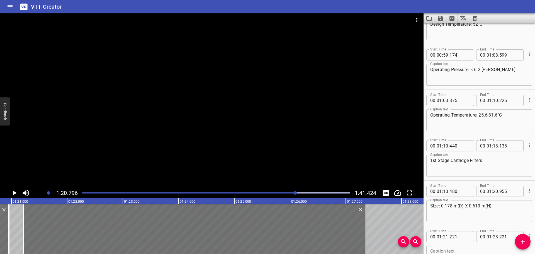
drag, startPoint x: 135, startPoint y: 233, endPoint x: 366, endPoint y: 228, distance: 230.5
click at [366, 228] on div at bounding box center [365, 229] width 1 height 50
type input "27"
type input "356"
click at [13, 191] on icon "Play/Pause" at bounding box center [15, 192] width 4 height 5
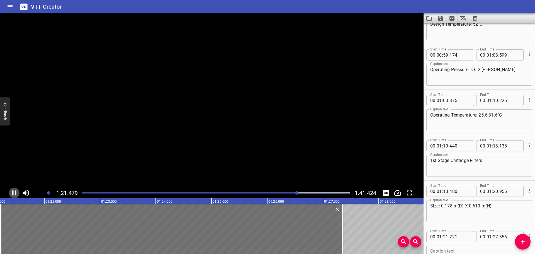
scroll to position [568, 0]
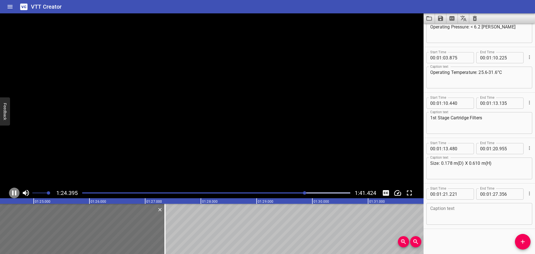
click at [13, 191] on icon "Play/Pause" at bounding box center [14, 192] width 4 height 5
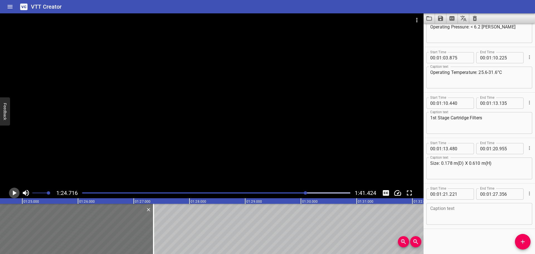
scroll to position [0, 4722]
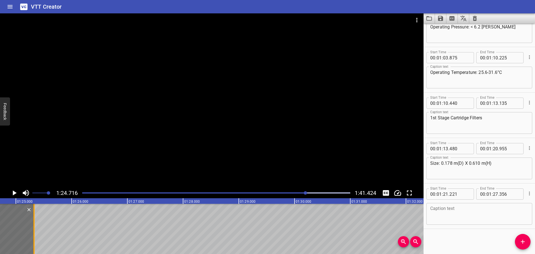
drag, startPoint x: 13, startPoint y: 191, endPoint x: 34, endPoint y: 227, distance: 42.1
click at [34, 227] on div at bounding box center [33, 229] width 1 height 50
type input "25"
type input "326"
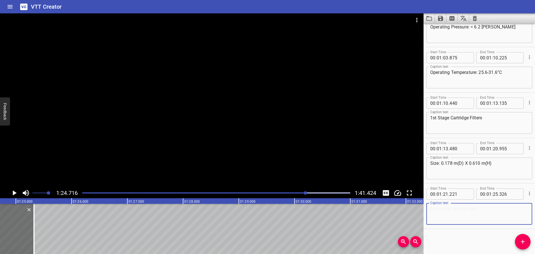
click at [458, 207] on textarea at bounding box center [479, 214] width 98 height 16
paste textarea "Design Pressure: 8.62 barg"
type textarea "Design Pressure: 8.62 barg"
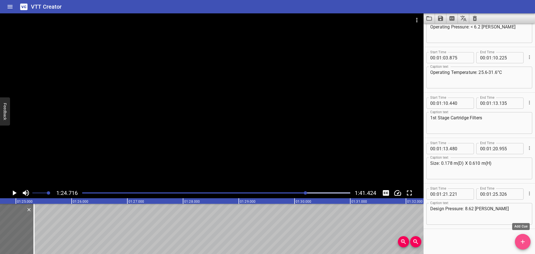
click at [519, 239] on span "Add Cue" at bounding box center [523, 241] width 16 height 7
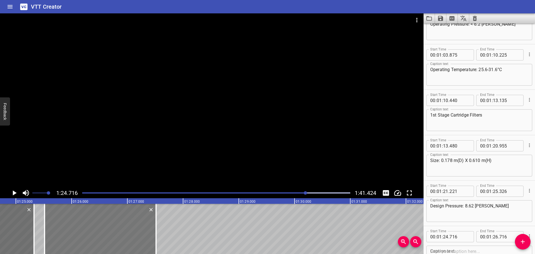
drag, startPoint x: 79, startPoint y: 227, endPoint x: 122, endPoint y: 225, distance: 43.5
click at [122, 225] on div at bounding box center [100, 229] width 111 height 50
type input "25"
type input "516"
type input "27"
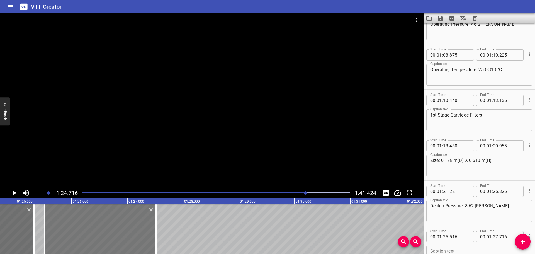
type input "516"
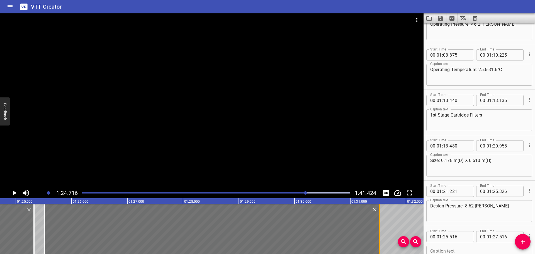
drag, startPoint x: 157, startPoint y: 224, endPoint x: 381, endPoint y: 224, distance: 223.8
click at [381, 224] on div at bounding box center [380, 229] width 6 height 50
type input "31"
type input "531"
click at [225, 162] on div at bounding box center [212, 100] width 424 height 174
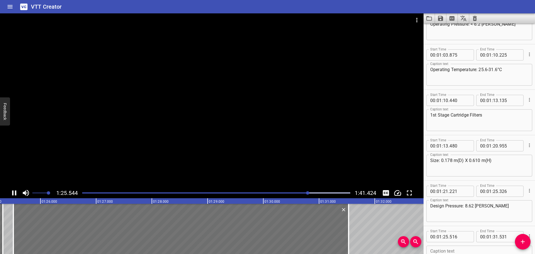
scroll to position [613, 0]
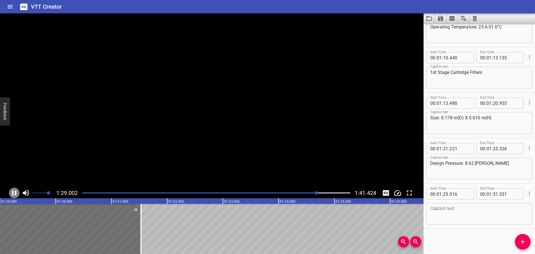
click at [11, 193] on icon "Play/Pause" at bounding box center [14, 193] width 8 height 8
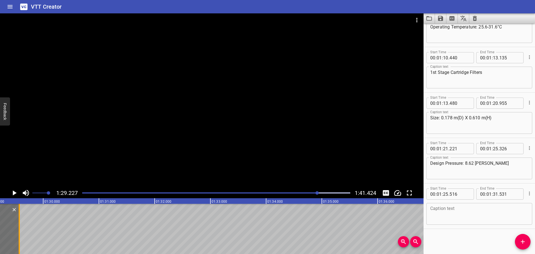
drag, startPoint x: 11, startPoint y: 193, endPoint x: 20, endPoint y: 232, distance: 39.9
click at [20, 232] on div at bounding box center [19, 229] width 6 height 50
type input "29"
type input "571"
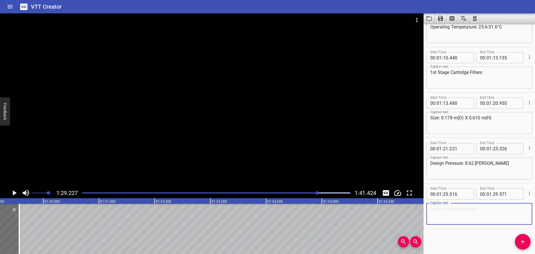
click at [486, 212] on textarea at bounding box center [479, 214] width 98 height 16
paste textarea "Design Temperature: 52°C"
type textarea "Design Temperature: 52°C"
drag, startPoint x: 521, startPoint y: 239, endPoint x: 420, endPoint y: 239, distance: 101.7
click at [505, 239] on div "Start Time 00 : 00 : 00 . 000 Start Time End Time 00 : 00 : 06 . 680 End Time C…" at bounding box center [479, 138] width 111 height 230
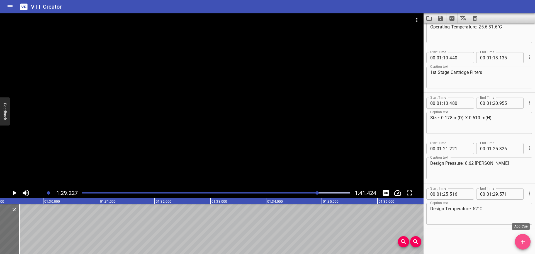
click at [527, 243] on span "Add Cue" at bounding box center [523, 241] width 16 height 7
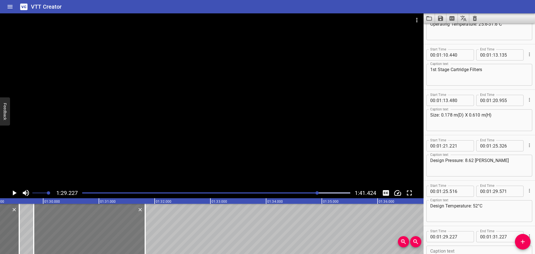
drag, startPoint x: 48, startPoint y: 232, endPoint x: 81, endPoint y: 233, distance: 33.7
click at [81, 233] on div at bounding box center [89, 229] width 111 height 50
type input "832"
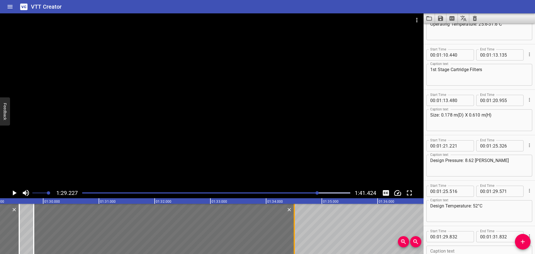
drag, startPoint x: 143, startPoint y: 229, endPoint x: 292, endPoint y: 231, distance: 149.1
click at [292, 231] on div at bounding box center [295, 229] width 6 height 50
type input "34"
type input "507"
click at [209, 158] on div at bounding box center [212, 100] width 424 height 174
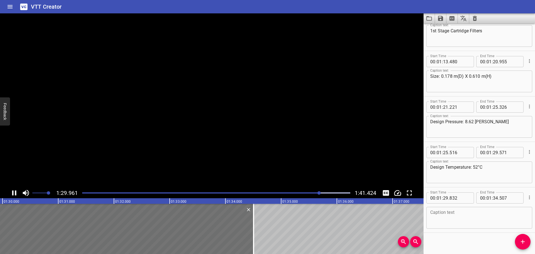
scroll to position [659, 0]
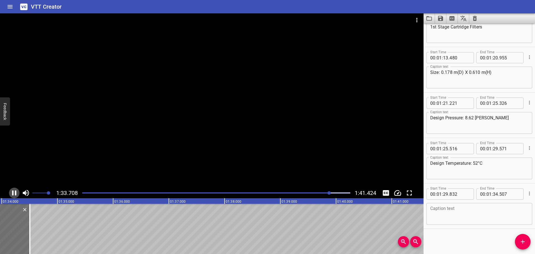
click at [13, 195] on icon "Play/Pause" at bounding box center [14, 192] width 4 height 5
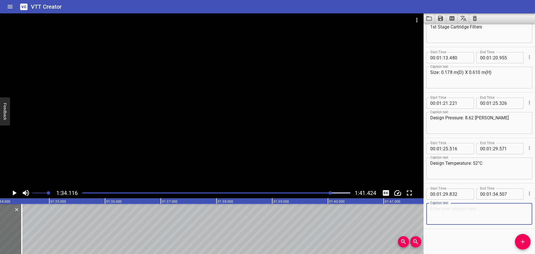
click at [453, 214] on textarea at bounding box center [479, 214] width 98 height 16
paste textarea "Operating Pressure: < 6.2 barg"
type textarea "Operating Pressure: < 6.2 barg"
click at [522, 242] on icon "Add Cue" at bounding box center [523, 242] width 4 height 4
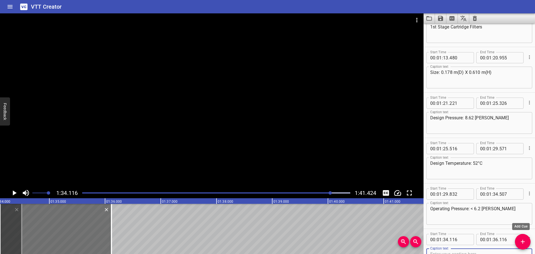
scroll to position [662, 0]
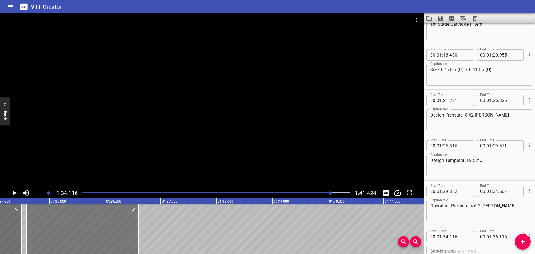
drag, startPoint x: 84, startPoint y: 224, endPoint x: 110, endPoint y: 226, distance: 26.8
click at [110, 226] on div at bounding box center [82, 229] width 111 height 50
type input "596"
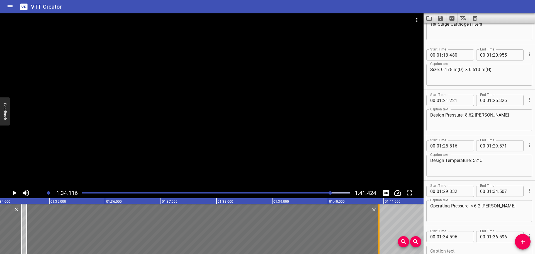
drag, startPoint x: 138, startPoint y: 234, endPoint x: 378, endPoint y: 241, distance: 240.9
click at [378, 241] on div at bounding box center [378, 229] width 1 height 50
type input "40"
type input "916"
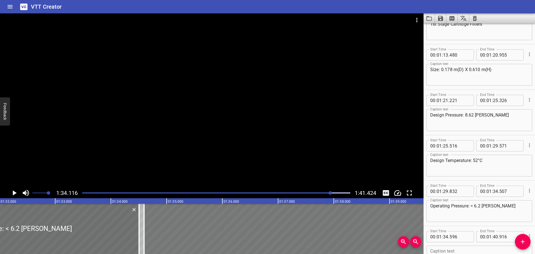
scroll to position [0, 5120]
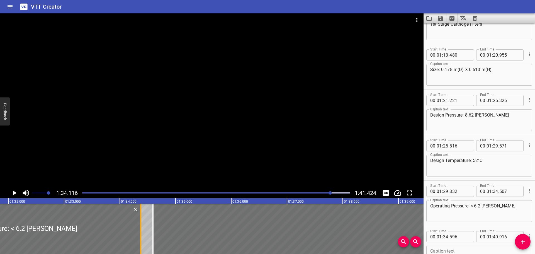
drag, startPoint x: 149, startPoint y: 234, endPoint x: 141, endPoint y: 236, distance: 7.5
click at [141, 236] on div at bounding box center [141, 229] width 6 height 50
type input "377"
click at [151, 234] on div at bounding box center [151, 229] width 1 height 50
type input "561"
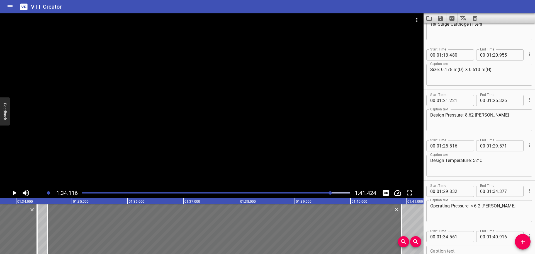
scroll to position [0, 5268]
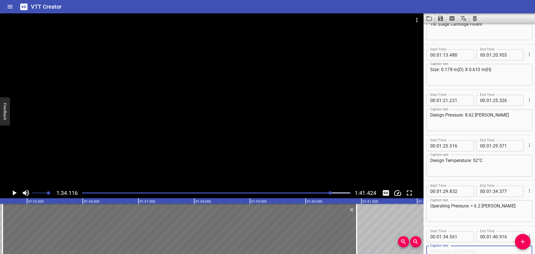
click at [442, 249] on textarea at bounding box center [479, 257] width 98 height 16
paste textarea "Operating Temperature: 25.6-31.6°C"
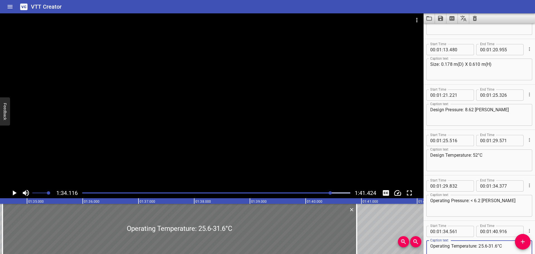
type textarea "Operating Temperature: 25.6-31.6°C"
click at [312, 167] on div at bounding box center [212, 100] width 424 height 174
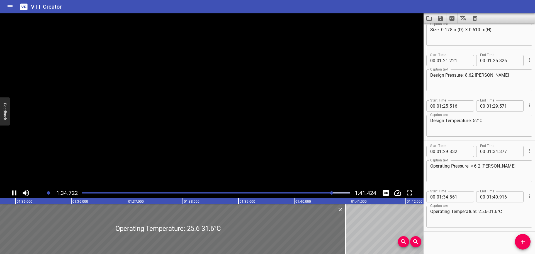
scroll to position [704, 0]
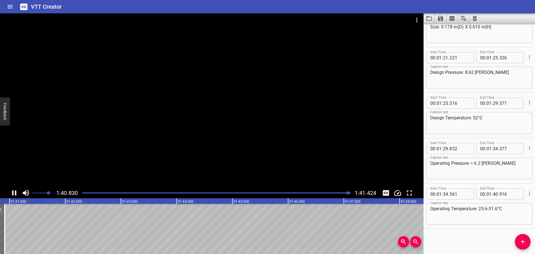
click at [313, 170] on div at bounding box center [212, 100] width 424 height 174
drag, startPoint x: 313, startPoint y: 170, endPoint x: 442, endPoint y: 20, distance: 197.8
click at [442, 20] on icon "Save captions to file" at bounding box center [440, 18] width 5 height 5
click at [442, 34] on li "Save to VTT file" at bounding box center [455, 31] width 41 height 10
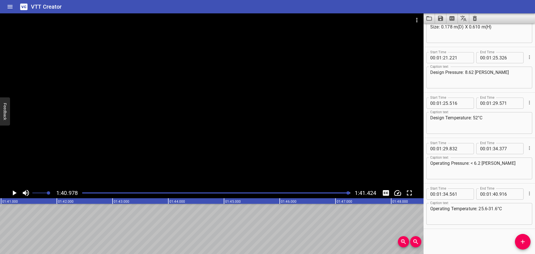
drag, startPoint x: 454, startPoint y: 139, endPoint x: 89, endPoint y: 193, distance: 369.4
click at [89, 193] on div at bounding box center [216, 193] width 275 height 8
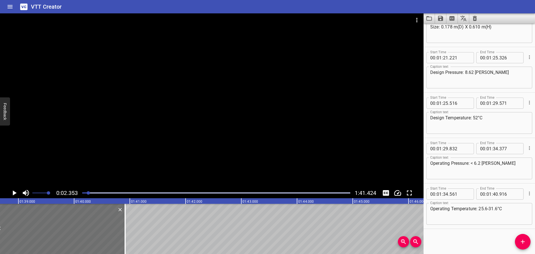
click at [88, 194] on div at bounding box center [88, 192] width 3 height 3
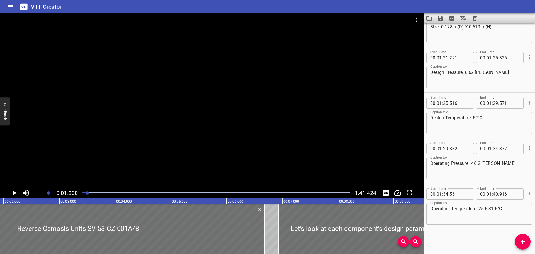
scroll to position [0, 108]
click at [419, 22] on icon "Video Options" at bounding box center [417, 20] width 7 height 7
click at [419, 22] on li "Select New Video File..." at bounding box center [437, 21] width 55 height 10
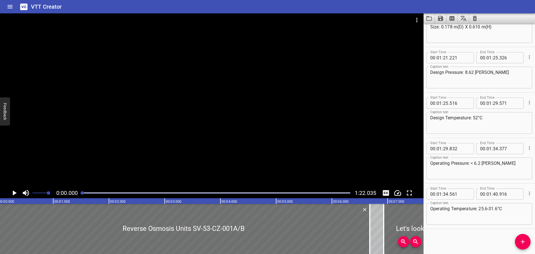
scroll to position [0, 0]
click at [471, 17] on button "Clear captions" at bounding box center [474, 18] width 11 height 10
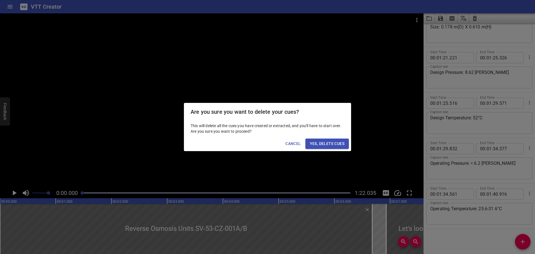
click at [314, 142] on span "Yes, Delete Cues" at bounding box center [327, 143] width 35 height 7
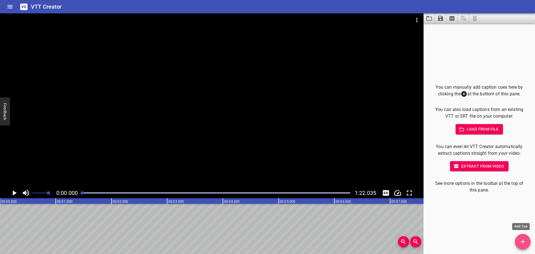
click at [518, 236] on button "Add Cue" at bounding box center [523, 242] width 16 height 16
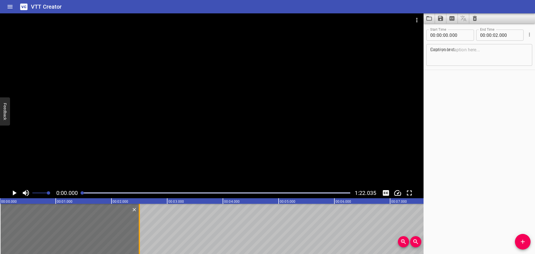
drag, startPoint x: 110, startPoint y: 231, endPoint x: 138, endPoint y: 235, distance: 27.6
click at [138, 235] on div at bounding box center [140, 229] width 6 height 50
type input "495"
drag, startPoint x: 137, startPoint y: 234, endPoint x: 463, endPoint y: 165, distance: 334.1
click at [463, 165] on div "Start Time 00 : 00 : 00 . 000 Start Time End Time 00 : 00 : 02 . 495 End Time C…" at bounding box center [479, 138] width 111 height 230
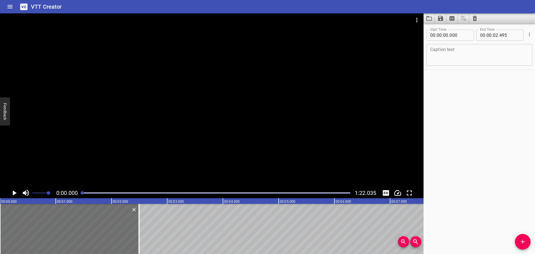
drag, startPoint x: 464, startPoint y: 165, endPoint x: 464, endPoint y: 174, distance: 9.8
click at [464, 174] on div "Start Time 00 : 00 : 00 . 000 Start Time End Time 00 : 00 : 02 . 495 End Time C…" at bounding box center [479, 138] width 111 height 230
click at [11, 192] on icon "Play/Pause" at bounding box center [14, 193] width 8 height 8
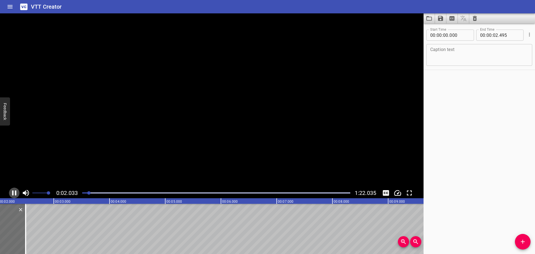
click at [11, 192] on icon "Play/Pause" at bounding box center [14, 193] width 8 height 8
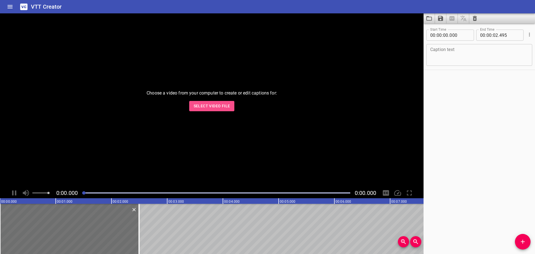
click at [214, 108] on span "Select Video File" at bounding box center [212, 106] width 37 height 7
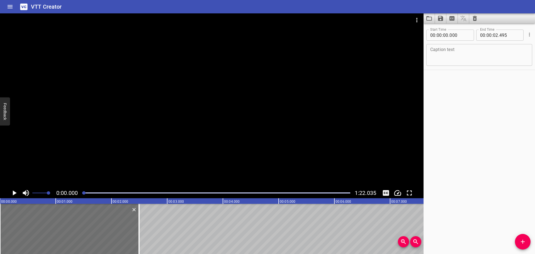
click at [488, 52] on textarea at bounding box center [479, 55] width 98 height 16
paste textarea "1)2nd Stage Cartridge Filters"
click at [434, 48] on textarea "1)2nd Stage Cartridge Filters" at bounding box center [479, 55] width 98 height 16
type textarea "2nd Stage Cartridge Filters"
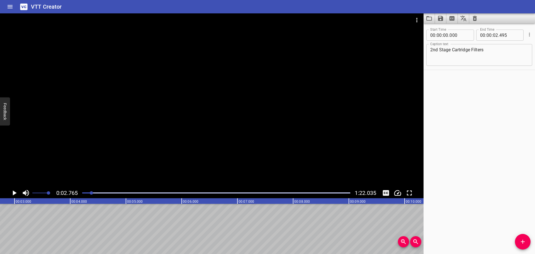
scroll to position [0, 154]
click at [518, 238] on button "Add Cue" at bounding box center [523, 242] width 16 height 16
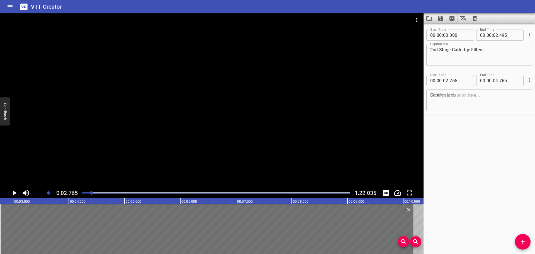
drag, startPoint x: 110, startPoint y: 224, endPoint x: 413, endPoint y: 225, distance: 302.4
click at [413, 225] on div at bounding box center [414, 229] width 6 height 50
type input "10"
type input "190"
click at [437, 98] on textarea at bounding box center [479, 101] width 98 height 16
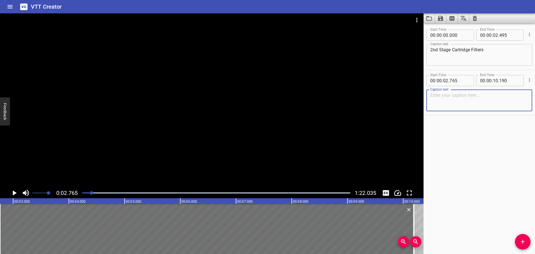
paste textarea "Size: 0.178 m(D) X 0.610 m(H)"
type textarea "Size: 0.178 m(D) X 0.610 m(H)"
drag, startPoint x: 339, startPoint y: 147, endPoint x: 424, endPoint y: 190, distance: 95.8
click at [424, 190] on div "Start Time 00 : 00 : 00 . 000 Start Time End Time 00 : 00 : 02 . 495 End Time C…" at bounding box center [479, 138] width 111 height 230
click at [236, 124] on div at bounding box center [212, 100] width 424 height 174
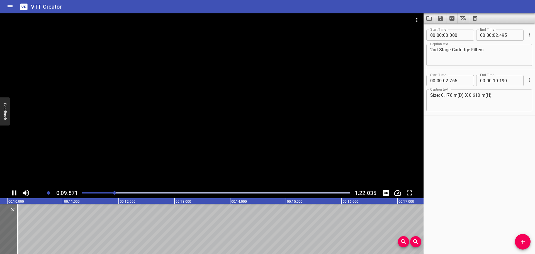
drag, startPoint x: 195, startPoint y: 168, endPoint x: 194, endPoint y: 179, distance: 10.9
click at [194, 179] on div at bounding box center [212, 100] width 424 height 174
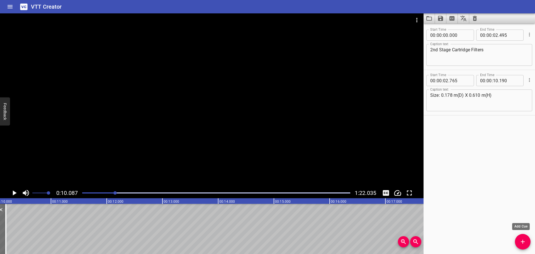
click at [524, 239] on icon "Add Cue" at bounding box center [523, 241] width 7 height 7
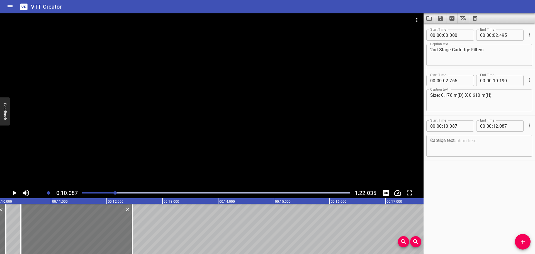
drag, startPoint x: 69, startPoint y: 224, endPoint x: 94, endPoint y: 220, distance: 26.2
click at [90, 223] on div at bounding box center [76, 229] width 111 height 50
type input "467"
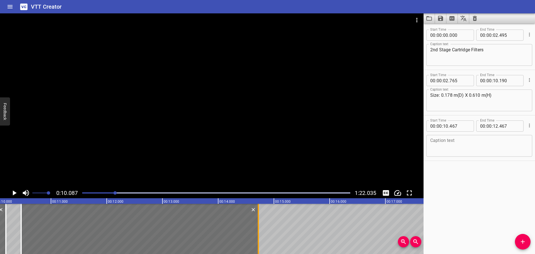
drag, startPoint x: 130, startPoint y: 220, endPoint x: 256, endPoint y: 227, distance: 125.8
click at [256, 227] on div at bounding box center [259, 229] width 6 height 50
type input "14"
type input "722"
click at [227, 117] on div at bounding box center [212, 100] width 424 height 174
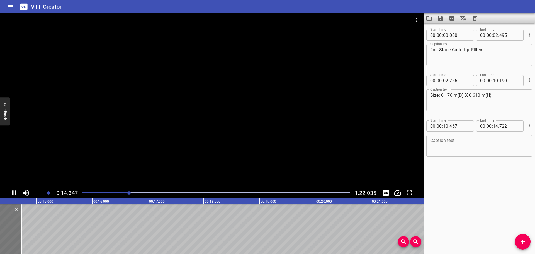
type input "747"
type input "15"
type input "002"
click at [129, 193] on div at bounding box center [216, 193] width 275 height 8
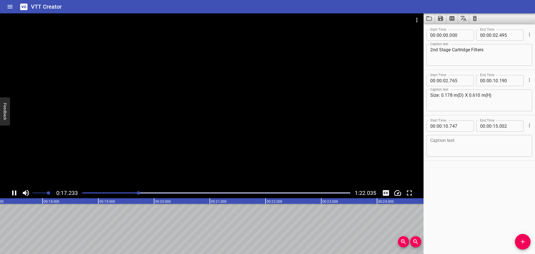
click at [127, 190] on div at bounding box center [216, 193] width 275 height 8
drag, startPoint x: 127, startPoint y: 190, endPoint x: 121, endPoint y: 191, distance: 6.4
click at [122, 191] on div at bounding box center [216, 193] width 275 height 8
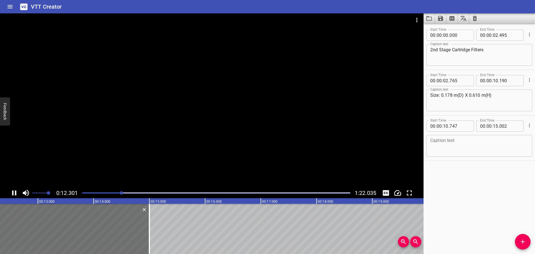
click at [121, 191] on div at bounding box center [121, 192] width 3 height 3
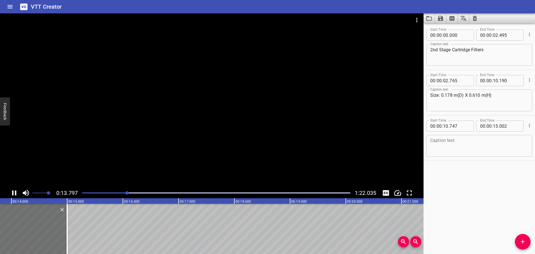
click at [143, 149] on div at bounding box center [212, 100] width 424 height 174
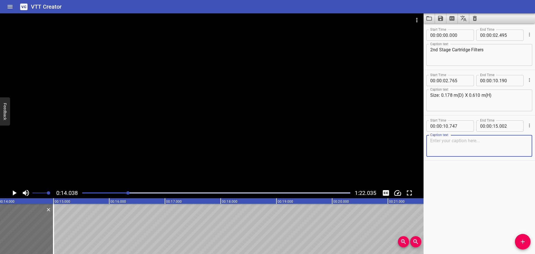
click at [469, 145] on textarea at bounding box center [479, 146] width 98 height 16
paste textarea "Design Pressure: 8.62 barg"
type textarea "Design Pressure: 8.62 barg"
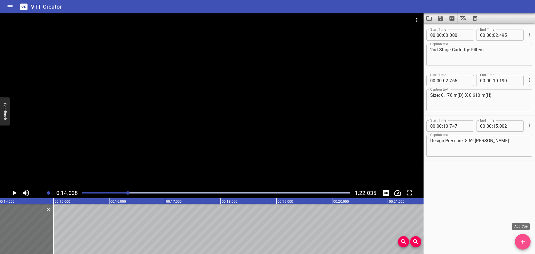
click at [520, 241] on icon "Add Cue" at bounding box center [523, 241] width 7 height 7
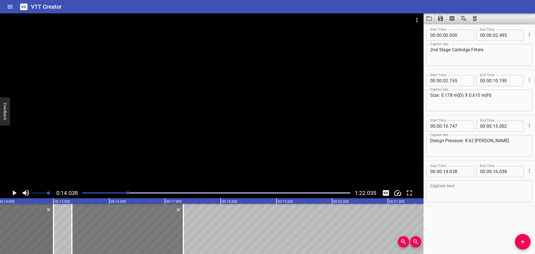
drag, startPoint x: 89, startPoint y: 236, endPoint x: 138, endPoint y: 232, distance: 48.4
click at [162, 231] on div at bounding box center [127, 229] width 111 height 50
type input "15"
type input "333"
type input "17"
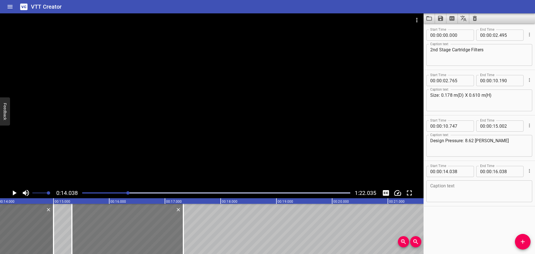
type input "333"
drag, startPoint x: 54, startPoint y: 234, endPoint x: 42, endPoint y: 237, distance: 13.0
click at [42, 237] on div at bounding box center [41, 229] width 6 height 50
type input "14"
type input "777"
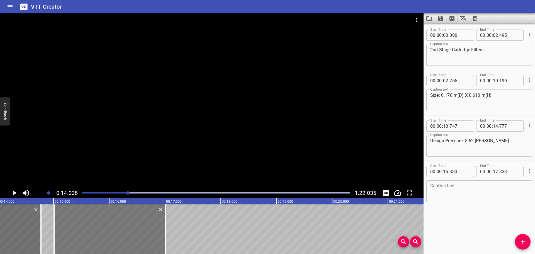
drag, startPoint x: 118, startPoint y: 232, endPoint x: 108, endPoint y: 234, distance: 9.9
click at [102, 235] on div at bounding box center [109, 229] width 111 height 50
type input "043"
drag, startPoint x: 133, startPoint y: 237, endPoint x: 126, endPoint y: 237, distance: 7.0
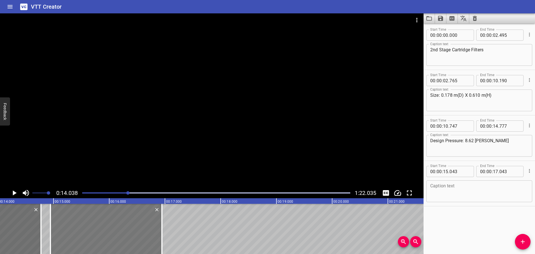
click at [126, 237] on div at bounding box center [105, 229] width 111 height 50
type input "14"
type input "918"
type input "16"
type input "918"
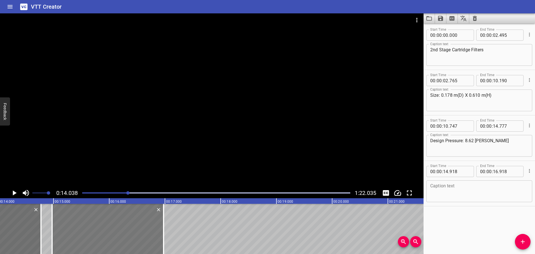
drag, startPoint x: 126, startPoint y: 237, endPoint x: 129, endPoint y: 237, distance: 3.1
click at [129, 237] on div at bounding box center [107, 229] width 111 height 50
type input "973"
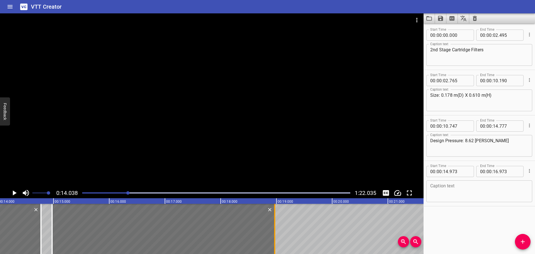
drag, startPoint x: 162, startPoint y: 236, endPoint x: 273, endPoint y: 231, distance: 111.3
click at [273, 231] on div at bounding box center [275, 229] width 6 height 50
type input "18"
type input "968"
click at [58, 134] on div at bounding box center [212, 100] width 424 height 174
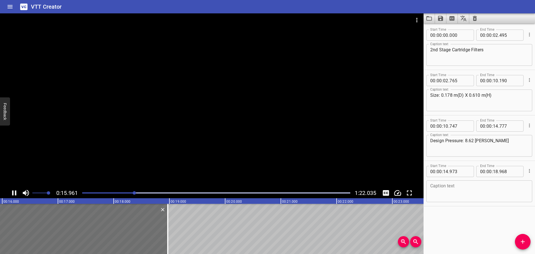
drag, startPoint x: 58, startPoint y: 134, endPoint x: 0, endPoint y: 183, distance: 75.9
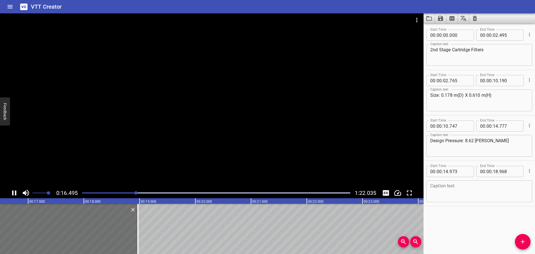
click at [1, 183] on div at bounding box center [212, 100] width 424 height 174
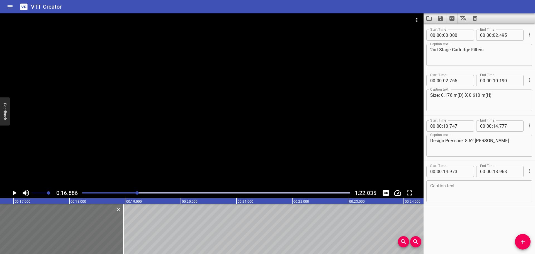
scroll to position [0, 941]
click at [13, 191] on icon "Play/Pause" at bounding box center [15, 192] width 4 height 5
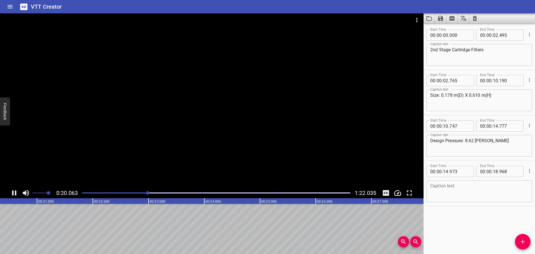
click at [14, 185] on div at bounding box center [212, 100] width 424 height 174
drag, startPoint x: 15, startPoint y: 183, endPoint x: 188, endPoint y: 204, distance: 173.8
drag, startPoint x: 517, startPoint y: 236, endPoint x: 514, endPoint y: 241, distance: 5.4
click at [514, 241] on div "Start Time 00 : 00 : 00 . 000 Start Time End Time 00 : 00 : 02 . 495 End Time C…" at bounding box center [479, 138] width 111 height 230
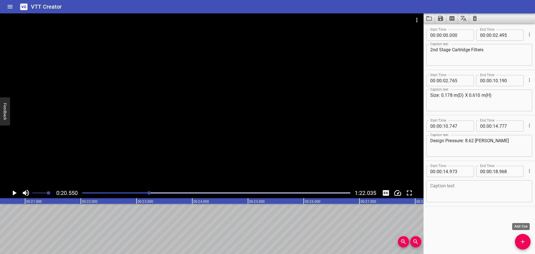
click at [520, 241] on span "Add Cue" at bounding box center [523, 241] width 16 height 7
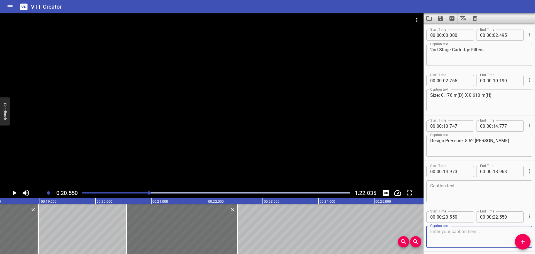
scroll to position [0, 997]
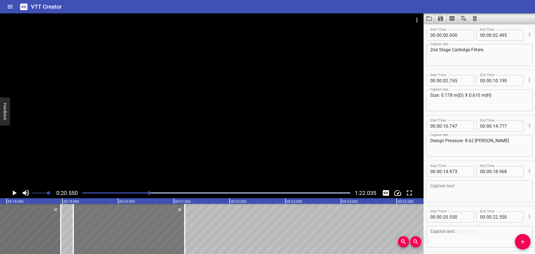
drag, startPoint x: 187, startPoint y: 223, endPoint x: 119, endPoint y: 226, distance: 68.6
click at [119, 226] on div at bounding box center [128, 229] width 111 height 50
type input "19"
type input "195"
type input "21"
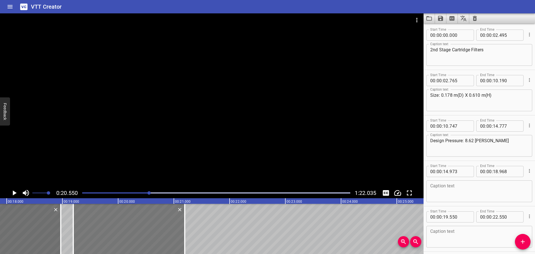
type input "195"
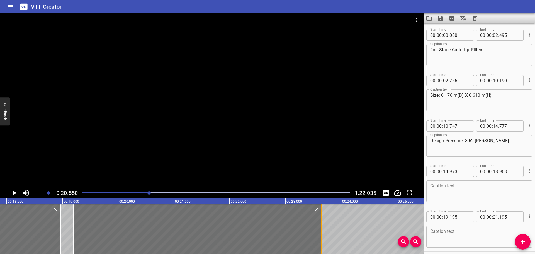
drag, startPoint x: 185, startPoint y: 225, endPoint x: 322, endPoint y: 225, distance: 136.6
click at [322, 225] on div at bounding box center [321, 229] width 1 height 50
type input "23"
type input "645"
click at [185, 132] on div at bounding box center [212, 100] width 424 height 174
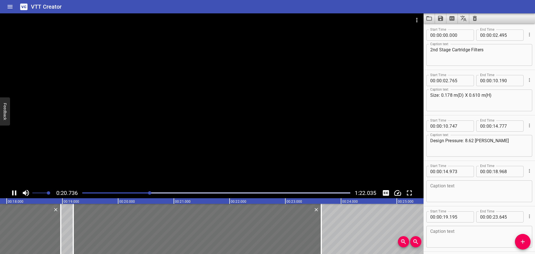
scroll to position [23, 0]
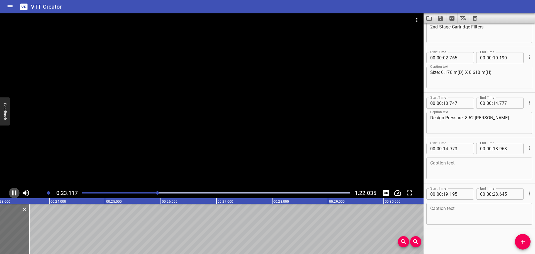
click at [11, 191] on icon "Play/Pause" at bounding box center [14, 193] width 8 height 8
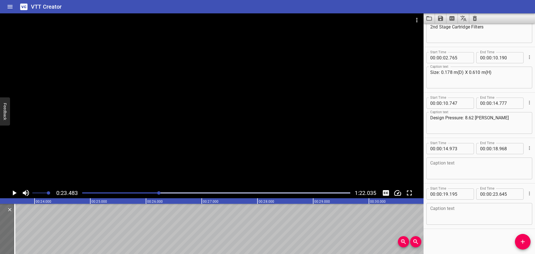
scroll to position [0, 1309]
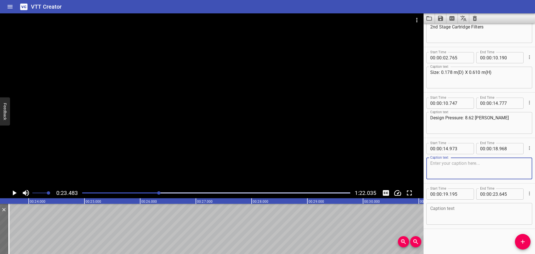
click at [500, 166] on textarea at bounding box center [479, 169] width 98 height 16
paste textarea "Design Temperature: 52°C"
type textarea "Design Temperature: 52°C"
click at [435, 214] on textarea at bounding box center [479, 214] width 98 height 16
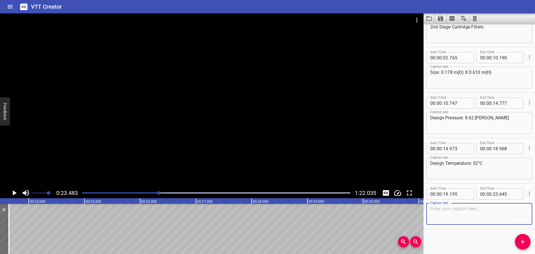
paste textarea "Operating Pressure: < 6.2 barg"
type textarea "Operating Pressure: < 6.2 barg"
click at [500, 159] on div "Design Temperature: 52°C Caption text" at bounding box center [479, 168] width 106 height 22
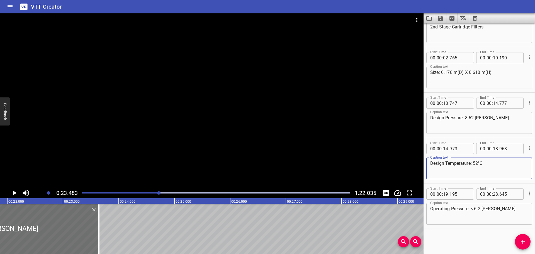
scroll to position [0, 1215]
click at [525, 239] on icon "Add Cue" at bounding box center [523, 241] width 7 height 7
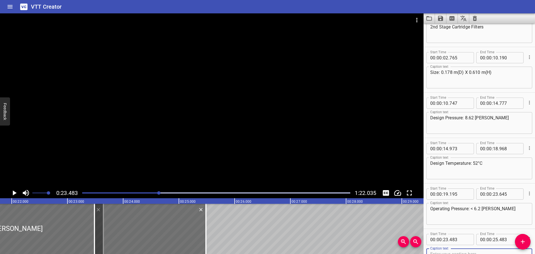
scroll to position [26, 0]
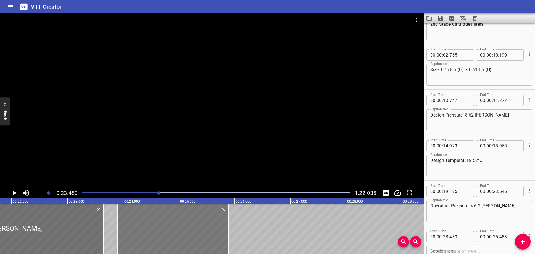
drag, startPoint x: 169, startPoint y: 238, endPoint x: 192, endPoint y: 237, distance: 22.6
click at [192, 237] on div at bounding box center [172, 229] width 111 height 50
type input "893"
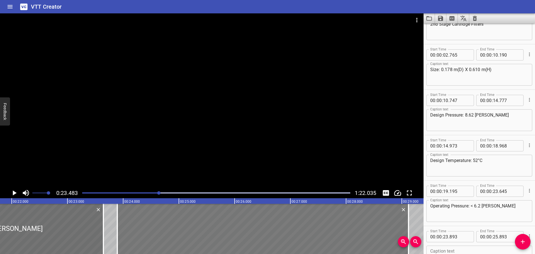
drag, startPoint x: 226, startPoint y: 235, endPoint x: 406, endPoint y: 227, distance: 179.9
click at [406, 227] on div at bounding box center [409, 229] width 6 height 50
type input "29"
type input "118"
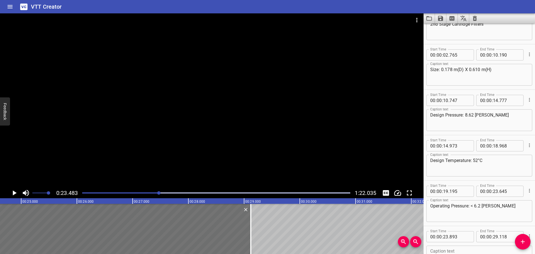
scroll to position [0, 1381]
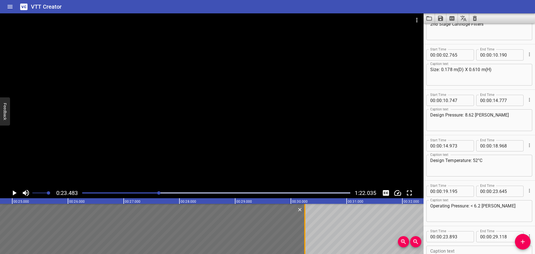
click at [304, 225] on div at bounding box center [304, 229] width 1 height 50
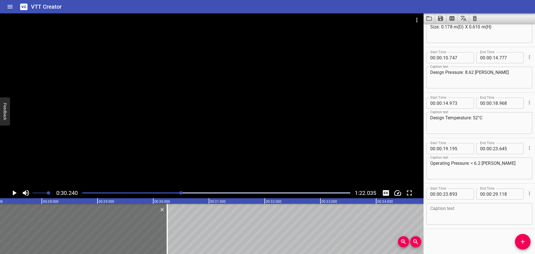
scroll to position [0, 1501]
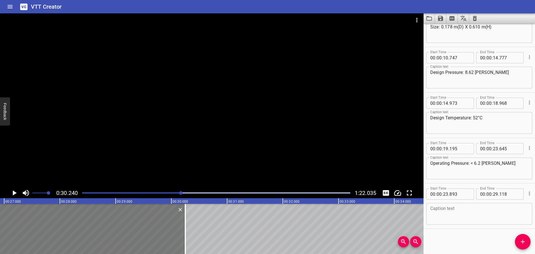
click at [159, 224] on div at bounding box center [8, 229] width 354 height 50
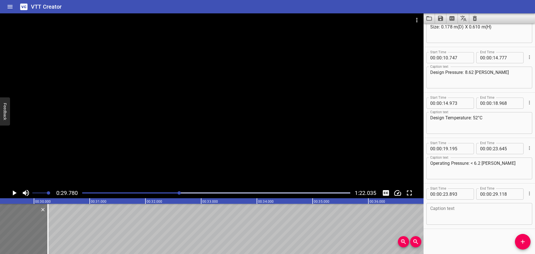
scroll to position [0, 1660]
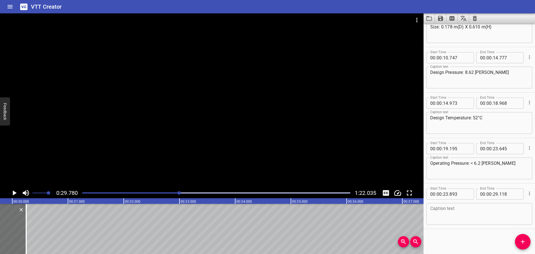
click at [438, 204] on div "Caption text" at bounding box center [479, 214] width 106 height 22
paste textarea "Operating Temperature: 25.6-31.6°C"
click at [431, 209] on textarea "Operating Temperature: 25.6-31.6°C" at bounding box center [479, 214] width 98 height 16
click at [518, 209] on textarea "Operating Temperature: 25.6-31.6°C" at bounding box center [479, 214] width 98 height 16
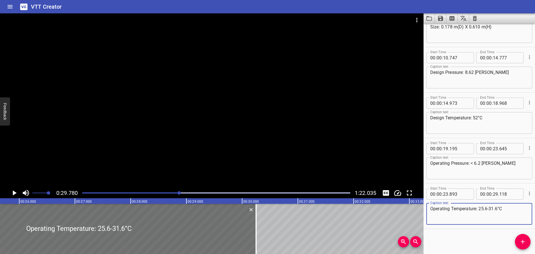
scroll to position [0, 1489]
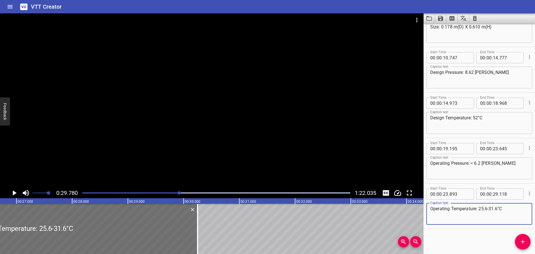
type textarea "Operating Temperature: 25.6-31.6°C"
click at [145, 193] on div "Play progress" at bounding box center [46, 192] width 268 height 1
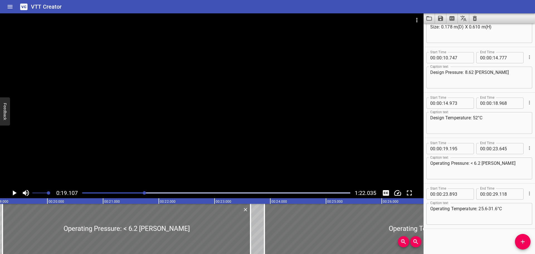
scroll to position [0, 1065]
drag, startPoint x: 263, startPoint y: 229, endPoint x: 195, endPoint y: 239, distance: 68.5
drag, startPoint x: 195, startPoint y: 239, endPoint x: 449, endPoint y: 223, distance: 254.7
click at [449, 223] on div "Operating Temperature: 25.6-31.6°C Caption text" at bounding box center [479, 214] width 106 height 22
click at [272, 153] on div at bounding box center [212, 100] width 424 height 174
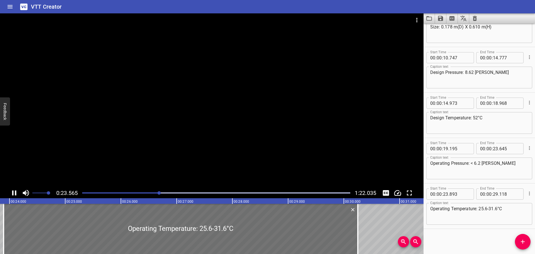
click at [203, 143] on div at bounding box center [212, 100] width 424 height 174
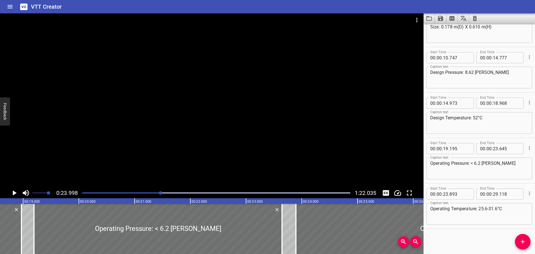
scroll to position [0, 1031]
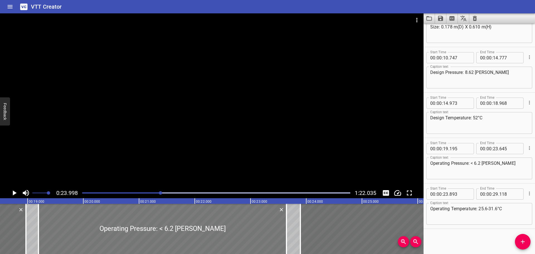
click at [224, 217] on div at bounding box center [162, 229] width 248 height 50
type input "185"
type input "635"
click at [231, 233] on div at bounding box center [162, 229] width 248 height 50
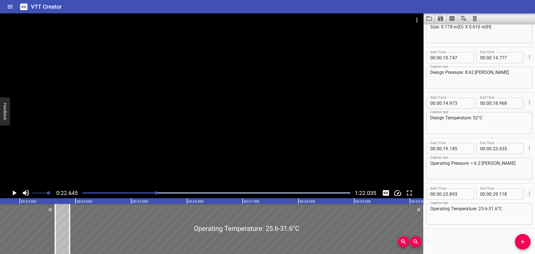
click at [196, 152] on div at bounding box center [212, 100] width 424 height 174
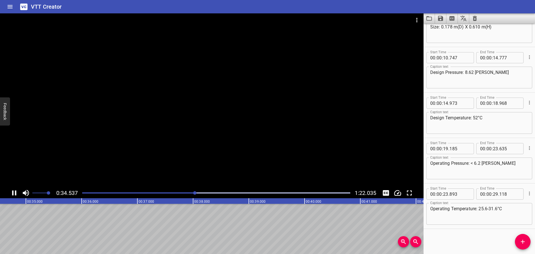
click at [237, 140] on div at bounding box center [212, 100] width 424 height 174
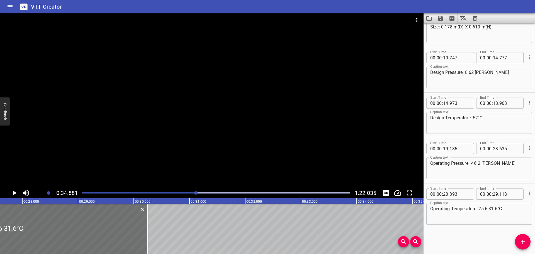
scroll to position [0, 1606]
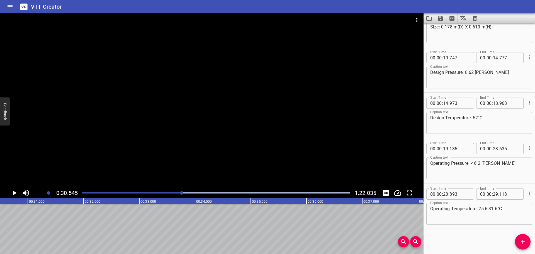
scroll to position [0, 1703]
click at [521, 242] on icon "Add Cue" at bounding box center [523, 241] width 7 height 7
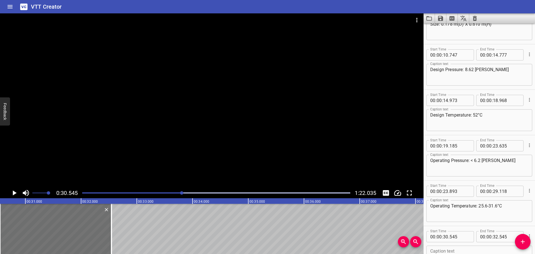
click at [232, 147] on div at bounding box center [212, 100] width 424 height 174
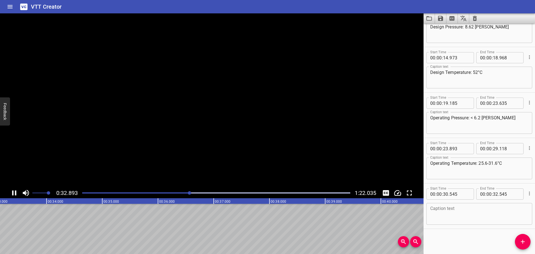
click at [232, 147] on video at bounding box center [212, 100] width 424 height 174
click at [155, 134] on div at bounding box center [212, 100] width 424 height 174
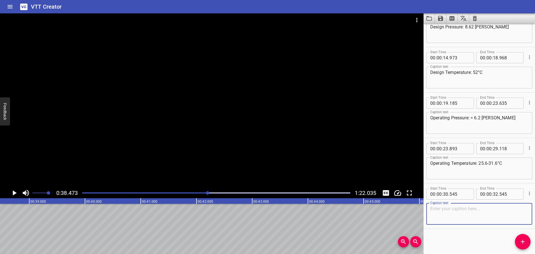
click at [465, 212] on textarea at bounding box center [479, 214] width 98 height 16
paste textarea "High Pressure Pump"
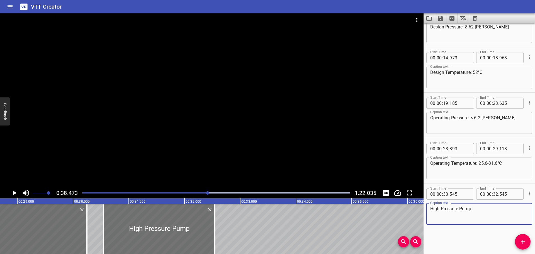
scroll to position [0, 1581]
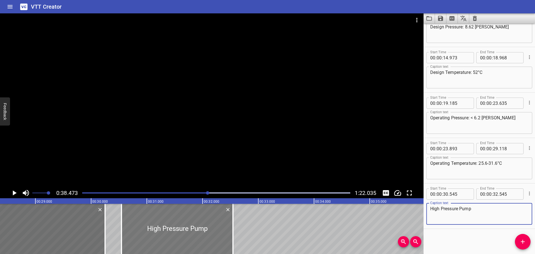
type textarea "High Pressure Pump"
click at [138, 227] on div at bounding box center [177, 229] width 111 height 50
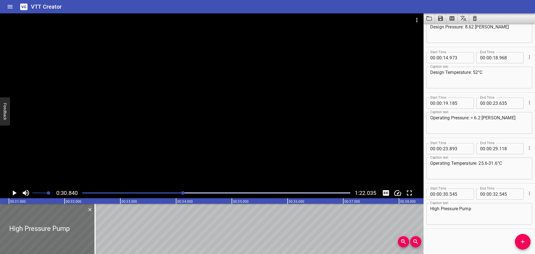
click at [127, 156] on div at bounding box center [212, 100] width 424 height 174
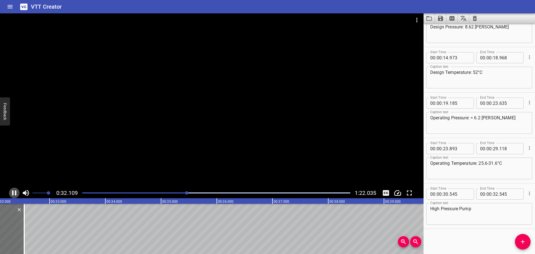
click at [17, 191] on icon "Play/Pause" at bounding box center [14, 193] width 8 height 8
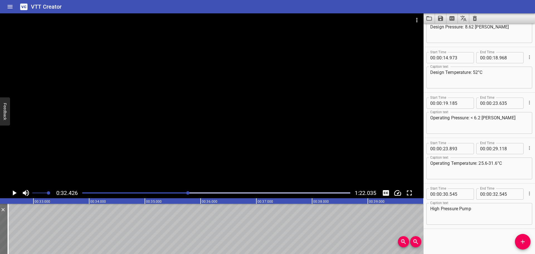
scroll to position [0, 1807]
drag, startPoint x: 522, startPoint y: 243, endPoint x: 300, endPoint y: 241, distance: 222.7
click at [522, 243] on icon "Add Cue" at bounding box center [523, 241] width 7 height 7
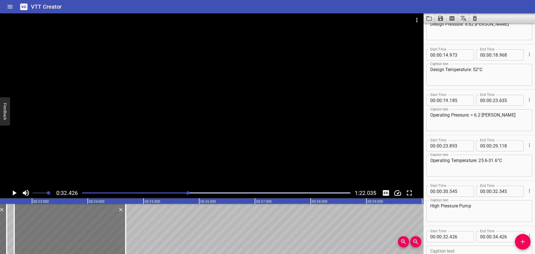
drag, startPoint x: 64, startPoint y: 230, endPoint x: 102, endPoint y: 228, distance: 38.5
click at [78, 229] on div at bounding box center [69, 229] width 111 height 50
type input "686"
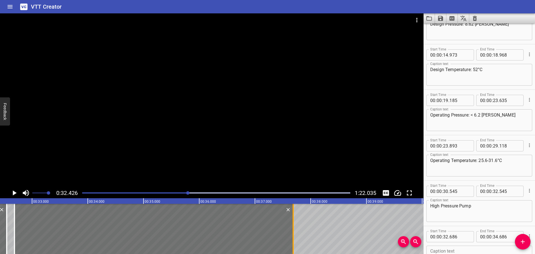
drag, startPoint x: 125, startPoint y: 226, endPoint x: 293, endPoint y: 231, distance: 167.3
click at [293, 231] on div at bounding box center [293, 229] width 1 height 50
type input "37"
click at [223, 119] on div at bounding box center [212, 100] width 424 height 174
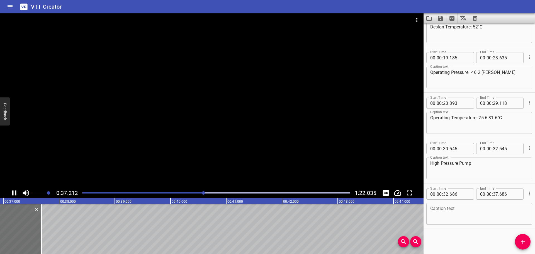
click at [137, 169] on div at bounding box center [212, 100] width 424 height 174
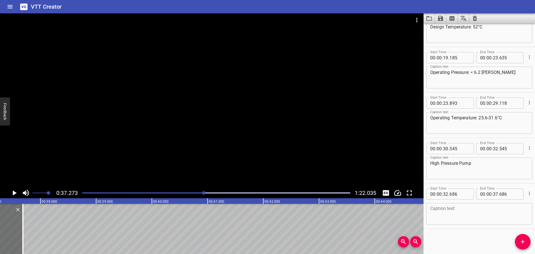
click at [455, 214] on textarea at bounding box center [479, 214] width 98 height 16
paste textarea "Discharge Pressure: 67.65 barg"
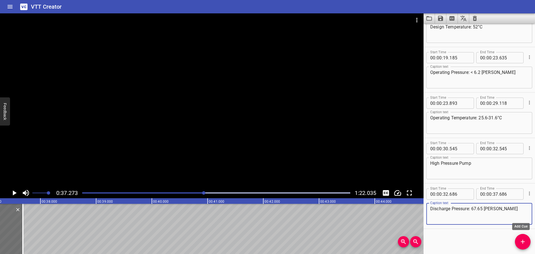
type textarea "Discharge Pressure: 67.65 barg"
click at [524, 238] on button "Add Cue" at bounding box center [523, 242] width 16 height 16
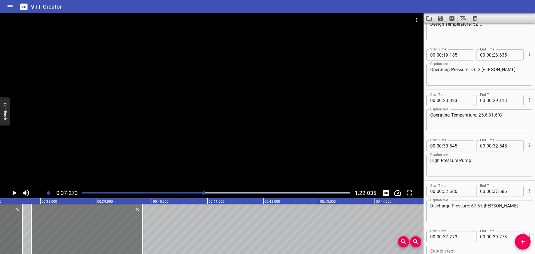
drag, startPoint x: 41, startPoint y: 221, endPoint x: 72, endPoint y: 217, distance: 31.7
click at [72, 218] on div at bounding box center [86, 229] width 111 height 50
type input "838"
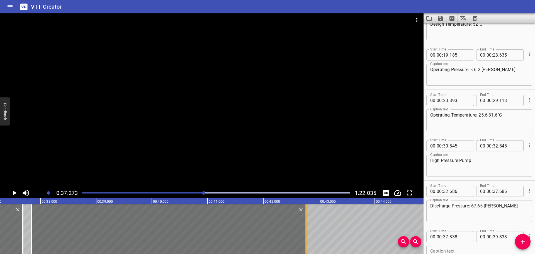
drag, startPoint x: 142, startPoint y: 220, endPoint x: 305, endPoint y: 208, distance: 163.4
click at [305, 208] on div at bounding box center [306, 229] width 6 height 50
type input "42"
type input "763"
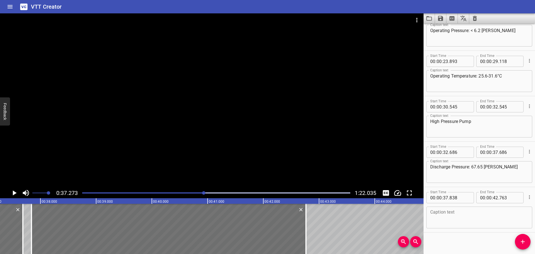
scroll to position [205, 0]
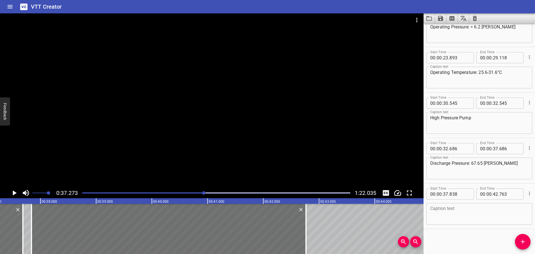
click at [443, 206] on textarea at bounding box center [479, 214] width 98 height 16
paste textarea "Differential Pressure: 62.65 barg"
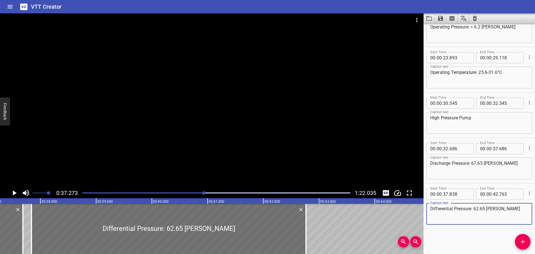
type textarea "Differential Pressure: 62.65 barg"
click at [277, 149] on div at bounding box center [212, 100] width 424 height 174
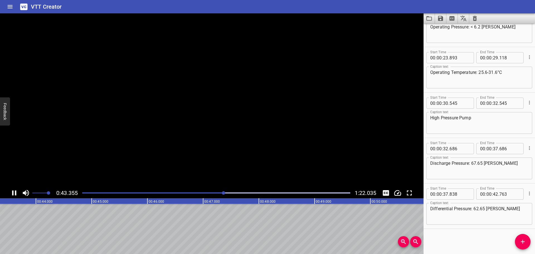
click at [175, 156] on div at bounding box center [212, 100] width 424 height 174
click at [174, 156] on div at bounding box center [212, 100] width 424 height 174
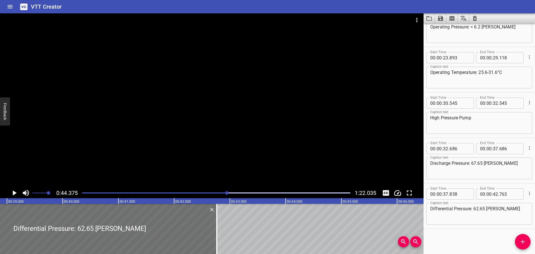
scroll to position [0, 2162]
click at [520, 239] on icon "Add Cue" at bounding box center [523, 241] width 7 height 7
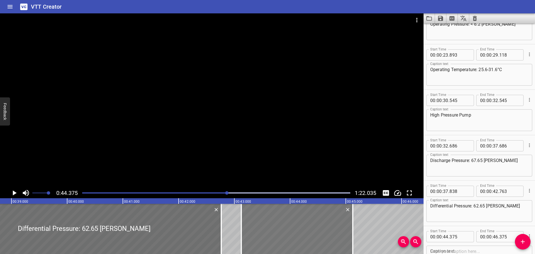
drag, startPoint x: 364, startPoint y: 224, endPoint x: 300, endPoint y: 227, distance: 64.5
click at [300, 227] on div at bounding box center [296, 229] width 111 height 50
type input "43"
type input "205"
type input "45"
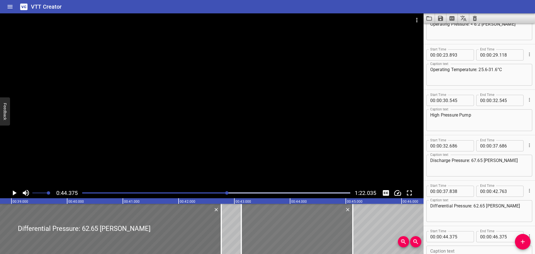
type input "205"
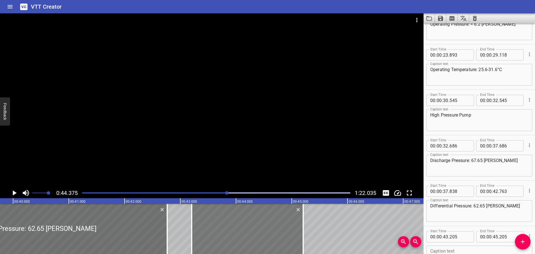
scroll to position [0, 2257]
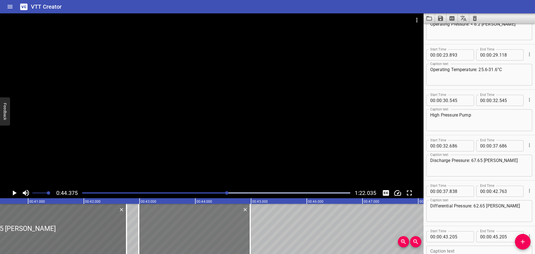
drag, startPoint x: 191, startPoint y: 215, endPoint x: 179, endPoint y: 215, distance: 12.0
click at [179, 215] on div at bounding box center [194, 229] width 111 height 50
type input "42"
type input "985"
type input "44"
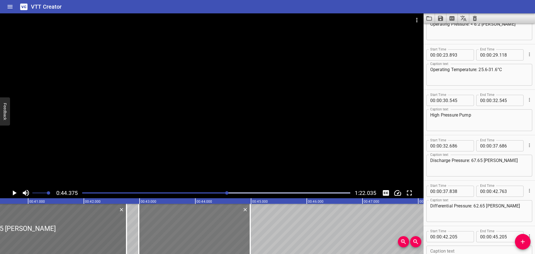
type input "985"
drag, startPoint x: 181, startPoint y: 212, endPoint x: 139, endPoint y: 174, distance: 56.4
click at [139, 174] on div at bounding box center [212, 100] width 424 height 174
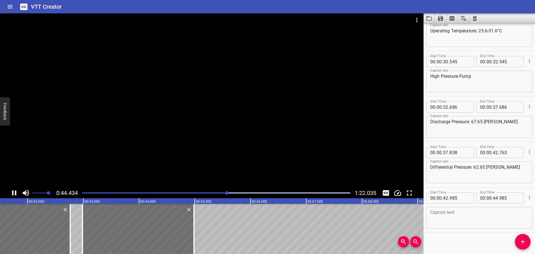
scroll to position [250, 0]
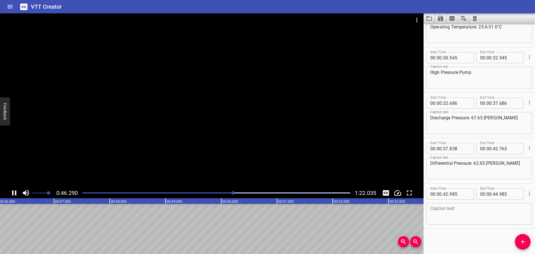
click at [214, 192] on div at bounding box center [216, 193] width 275 height 8
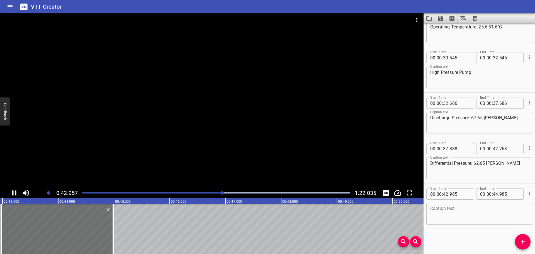
click at [166, 161] on div at bounding box center [212, 100] width 424 height 174
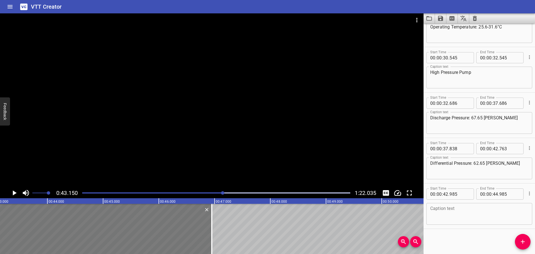
drag, startPoint x: 102, startPoint y: 225, endPoint x: 208, endPoint y: 219, distance: 106.1
click at [211, 221] on div at bounding box center [211, 229] width 1 height 50
type input "46"
type input "940"
click at [159, 155] on div at bounding box center [212, 100] width 424 height 174
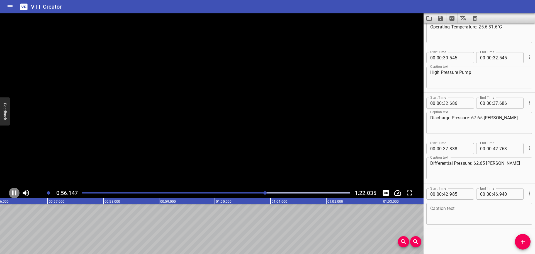
click at [11, 191] on icon "Play/Pause" at bounding box center [14, 193] width 8 height 8
drag, startPoint x: 11, startPoint y: 191, endPoint x: 464, endPoint y: 221, distance: 453.6
click at [463, 221] on textarea at bounding box center [479, 214] width 98 height 16
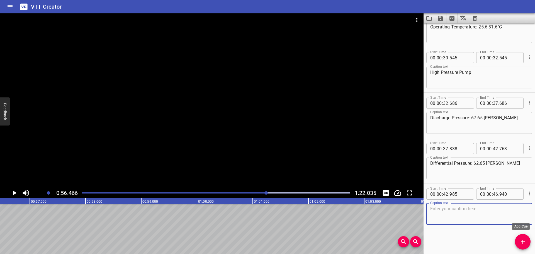
click at [522, 241] on icon "Add Cue" at bounding box center [523, 241] width 7 height 7
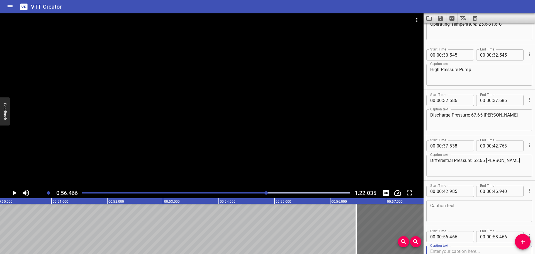
scroll to position [0, 2773]
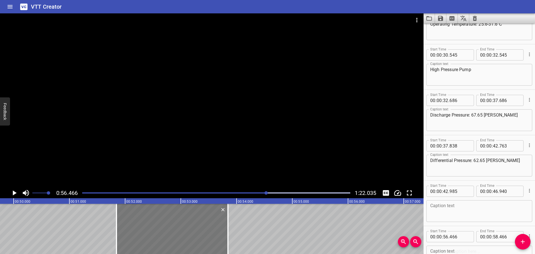
drag, startPoint x: 393, startPoint y: 224, endPoint x: 118, endPoint y: 226, distance: 275.4
click at [118, 226] on div at bounding box center [171, 229] width 111 height 50
type input "51"
type input "526"
type input "53"
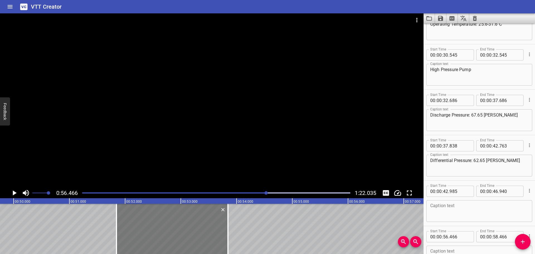
type input "526"
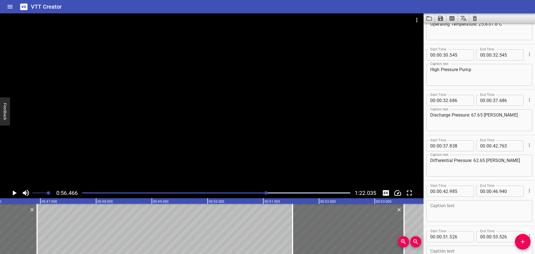
scroll to position [0, 2566]
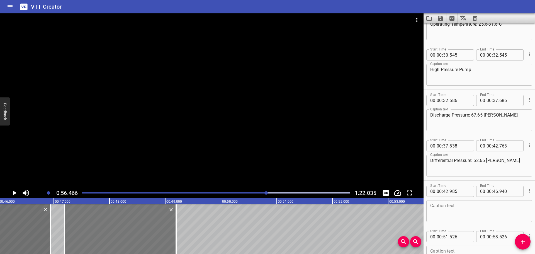
drag, startPoint x: 342, startPoint y: 232, endPoint x: 113, endPoint y: 236, distance: 228.6
click at [101, 236] on div at bounding box center [120, 229] width 111 height 50
type input "47"
type input "201"
type input "49"
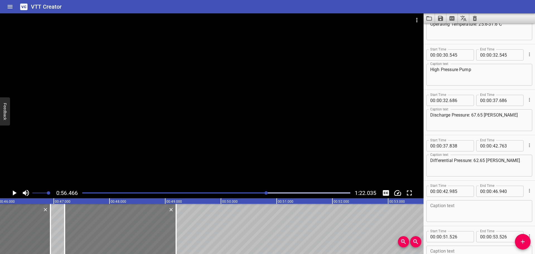
type input "201"
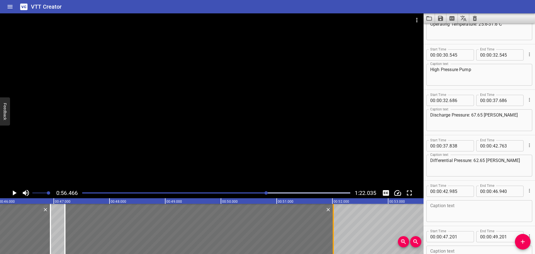
drag, startPoint x: 177, startPoint y: 232, endPoint x: 334, endPoint y: 230, distance: 156.9
click at [334, 230] on div at bounding box center [334, 229] width 6 height 50
type input "52"
type input "016"
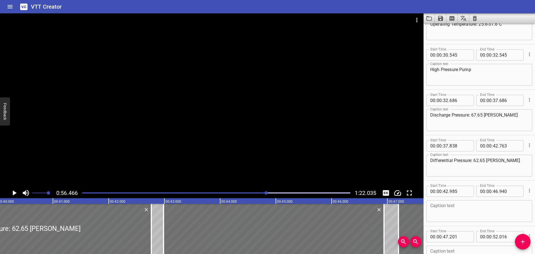
scroll to position [0, 2205]
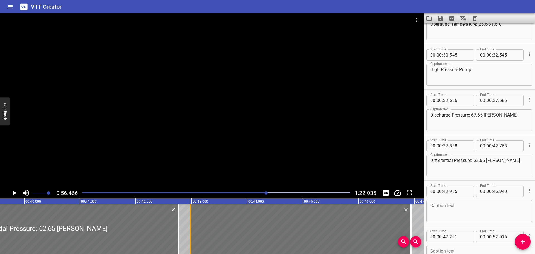
click at [191, 222] on div at bounding box center [191, 229] width 6 height 50
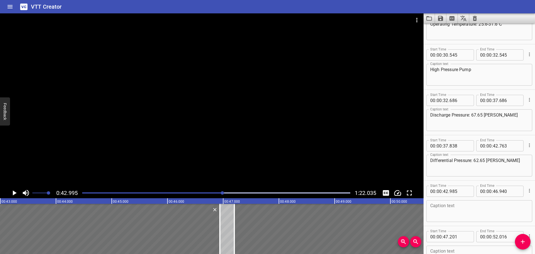
click at [186, 134] on div at bounding box center [212, 100] width 424 height 174
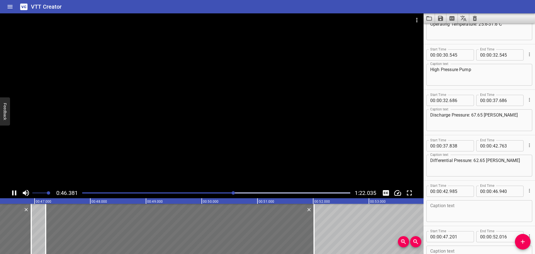
click at [102, 156] on div at bounding box center [212, 100] width 424 height 174
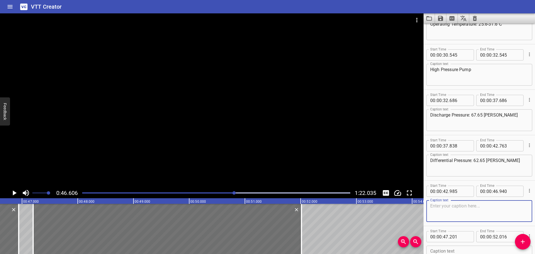
click at [446, 218] on textarea at bounding box center [479, 211] width 98 height 16
paste textarea "Motor Horse Power: 37 kW"
type textarea "Motor Horse Power: 37 kW"
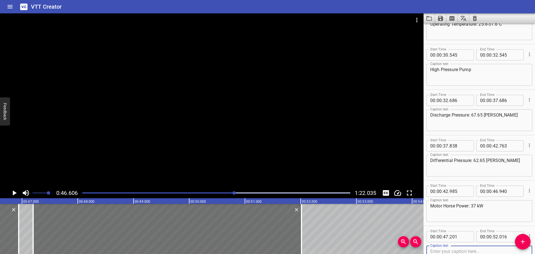
click at [444, 249] on textarea at bounding box center [479, 257] width 98 height 16
paste textarea "Capacity: 4.54 m3/h"
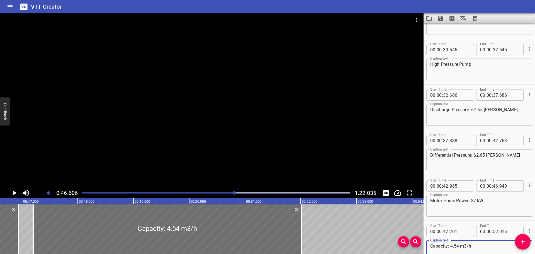
click at [464, 247] on textarea "Capacity: 4.54 m3/h" at bounding box center [479, 251] width 98 height 16
drag, startPoint x: 509, startPoint y: 217, endPoint x: 477, endPoint y: 247, distance: 43.2
click at [478, 247] on textarea "Capacity: 4.54 m3/h" at bounding box center [479, 251] width 98 height 16
paste textarea "3"
click at [466, 245] on textarea "Capacity: 4.54 m3/h" at bounding box center [479, 251] width 98 height 16
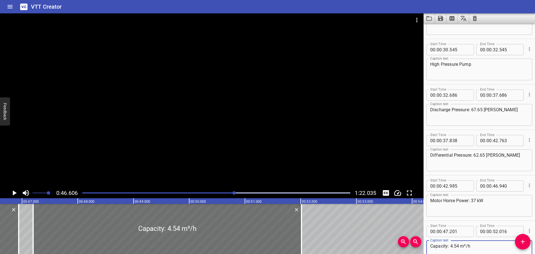
type textarea "Capacity: 4.54 m³/h"
click at [183, 185] on div at bounding box center [212, 100] width 424 height 174
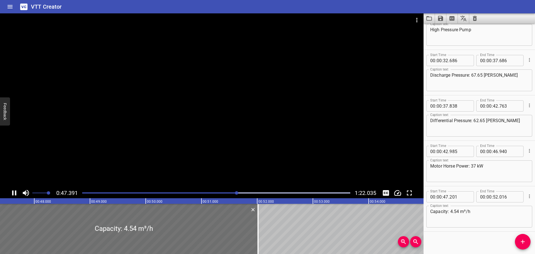
scroll to position [295, 0]
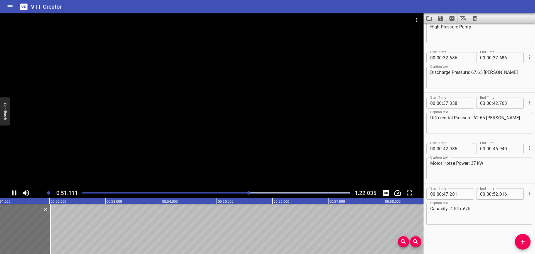
click at [171, 164] on div at bounding box center [212, 100] width 424 height 174
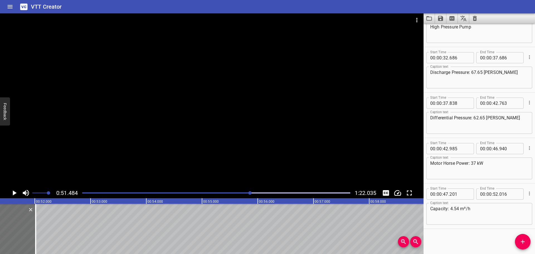
scroll to position [0, 2870]
click at [525, 240] on icon "Add Cue" at bounding box center [523, 241] width 7 height 7
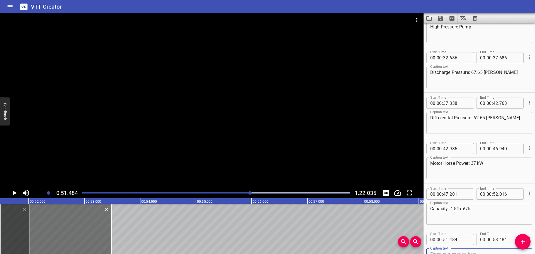
scroll to position [298, 0]
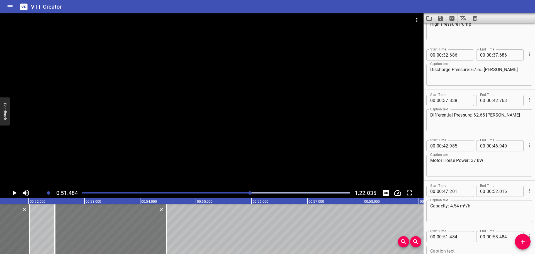
drag, startPoint x: 76, startPoint y: 224, endPoint x: 131, endPoint y: 224, distance: 54.9
click at [131, 224] on div at bounding box center [110, 229] width 111 height 50
type input "52"
type input "469"
type input "54"
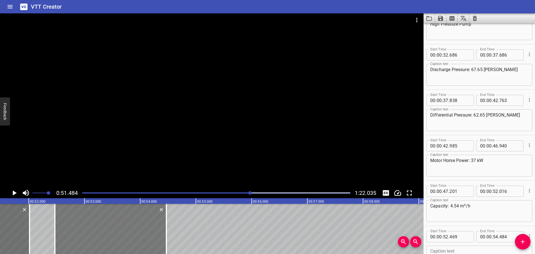
type input "469"
click at [144, 165] on div at bounding box center [212, 100] width 424 height 174
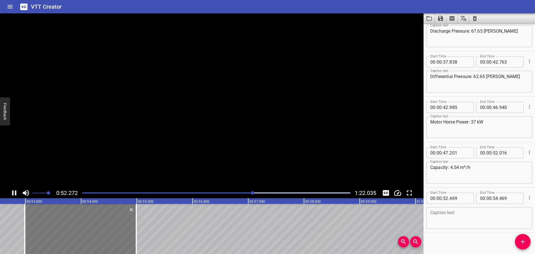
scroll to position [341, 0]
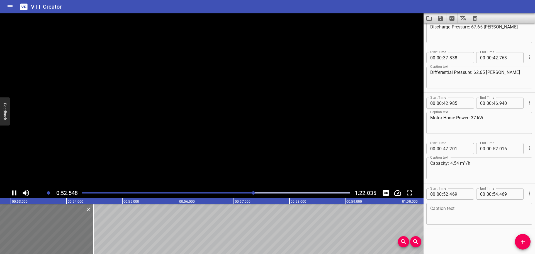
drag, startPoint x: 80, startPoint y: 241, endPoint x: 32, endPoint y: 233, distance: 48.6
click at [35, 234] on div at bounding box center [37, 229] width 111 height 50
type input "694"
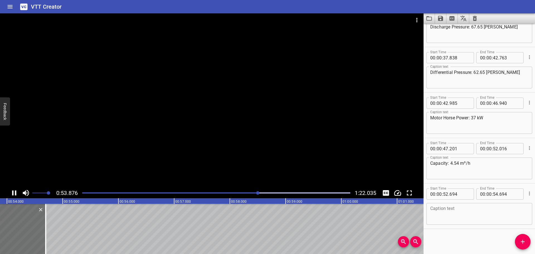
click at [68, 166] on div at bounding box center [212, 100] width 424 height 174
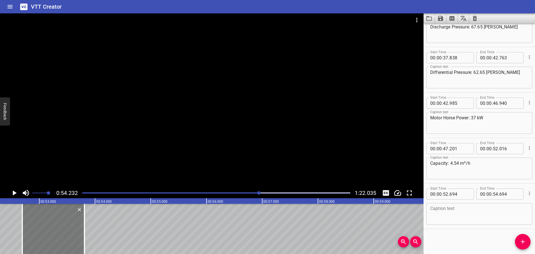
scroll to position [0, 2878]
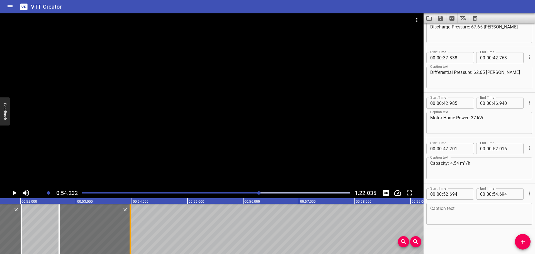
drag, startPoint x: 25, startPoint y: 240, endPoint x: 129, endPoint y: 243, distance: 104.6
click at [129, 243] on div at bounding box center [130, 229] width 6 height 50
type input "53"
type input "969"
click at [491, 211] on textarea at bounding box center [479, 214] width 98 height 16
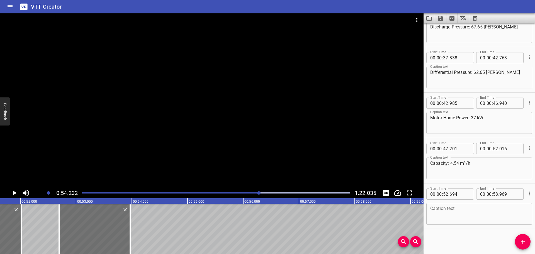
paste textarea "Permeators"
type textarea "Permeators"
click at [522, 239] on icon "Add Cue" at bounding box center [523, 241] width 7 height 7
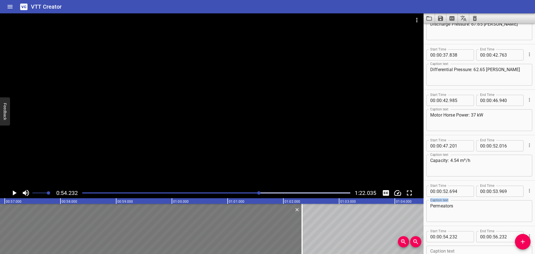
scroll to position [0, 3261]
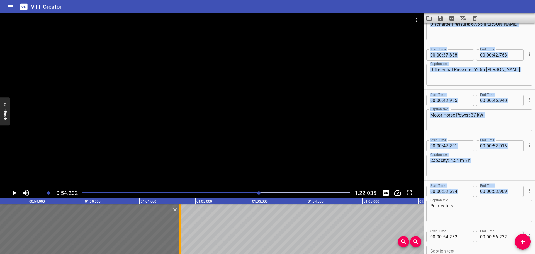
drag, startPoint x: 255, startPoint y: 227, endPoint x: 179, endPoint y: 227, distance: 76.1
click at [179, 227] on div at bounding box center [180, 229] width 6 height 50
type input "01"
type input "727"
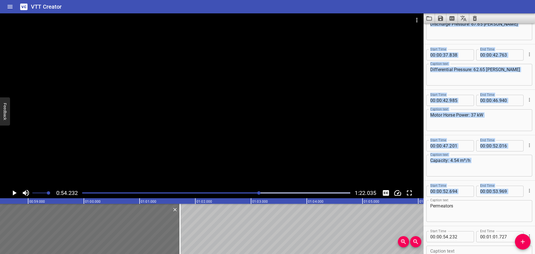
click at [475, 249] on textarea at bounding box center [479, 257] width 98 height 16
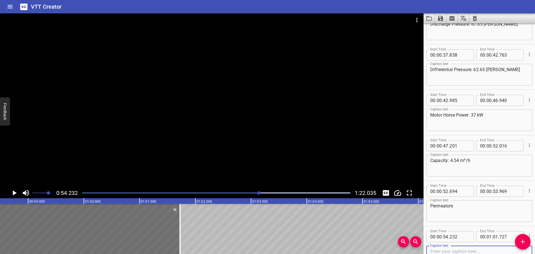
paste textarea "Size: 0.296 m(D) X 2.620 m(H)"
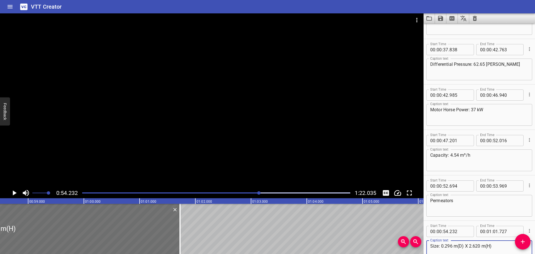
type textarea "Size: 0.296 m(D) X 2.620 m(H)"
click at [203, 166] on div at bounding box center [212, 100] width 424 height 174
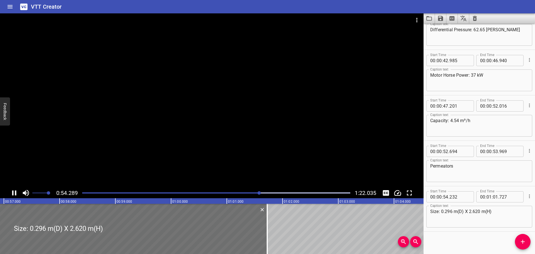
scroll to position [386, 0]
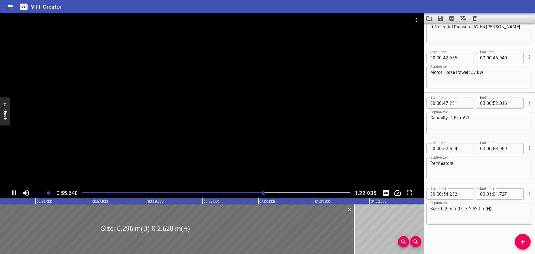
click at [150, 159] on div at bounding box center [212, 100] width 424 height 174
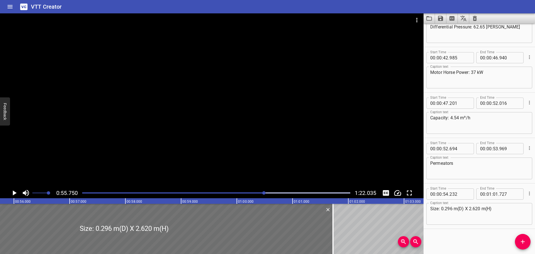
click at [150, 159] on div at bounding box center [212, 100] width 424 height 174
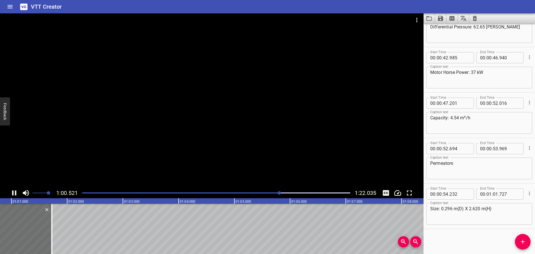
drag, startPoint x: 151, startPoint y: 159, endPoint x: 116, endPoint y: 174, distance: 37.6
click at [116, 174] on div at bounding box center [212, 100] width 424 height 174
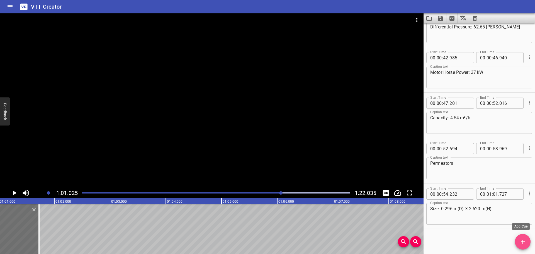
drag, startPoint x: 527, startPoint y: 243, endPoint x: 504, endPoint y: 241, distance: 22.9
click at [524, 242] on span "Add Cue" at bounding box center [523, 241] width 16 height 7
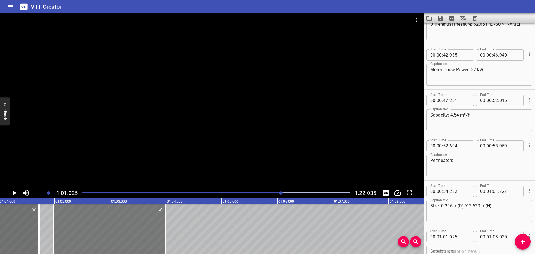
drag, startPoint x: 72, startPoint y: 230, endPoint x: 126, endPoint y: 225, distance: 54.0
click at [126, 225] on div at bounding box center [109, 229] width 111 height 50
type input "990"
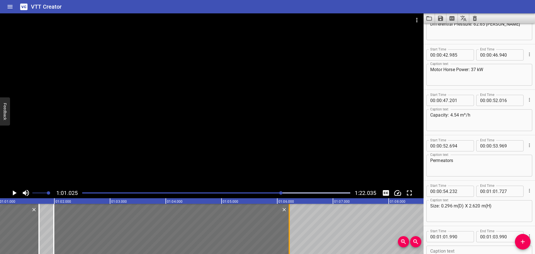
drag, startPoint x: 164, startPoint y: 227, endPoint x: 288, endPoint y: 224, distance: 124.1
click at [288, 224] on div at bounding box center [290, 229] width 6 height 50
type input "06"
type input "215"
click at [220, 92] on div at bounding box center [212, 100] width 424 height 174
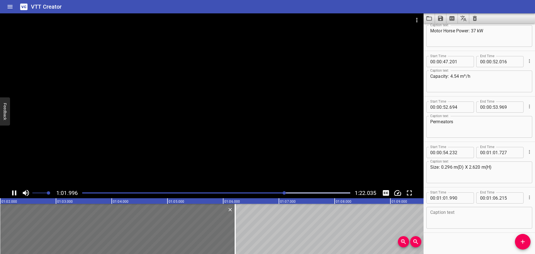
scroll to position [432, 0]
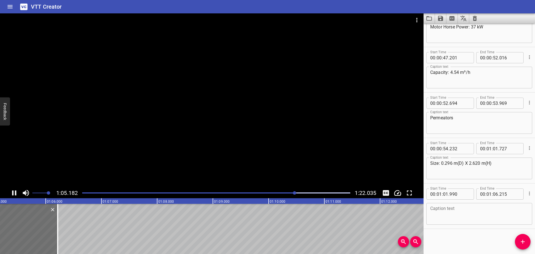
click at [190, 121] on div at bounding box center [212, 100] width 424 height 174
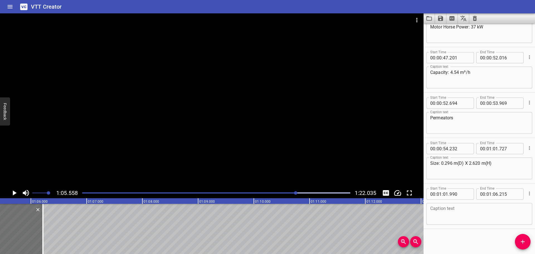
scroll to position [0, 3654]
click at [469, 210] on textarea at bounding box center [479, 214] width 98 height 16
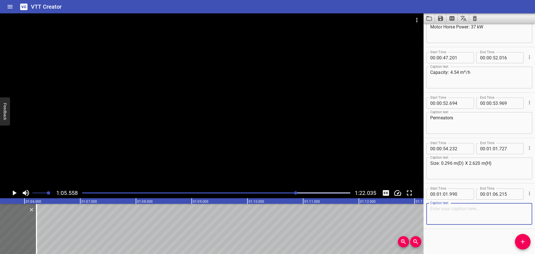
paste textarea "Design Pressure: 82.7 barg"
type textarea "Design Pressure: 82.7 barg"
drag, startPoint x: 521, startPoint y: 243, endPoint x: 369, endPoint y: 239, distance: 152.8
click at [517, 241] on span "Add Cue" at bounding box center [523, 241] width 16 height 7
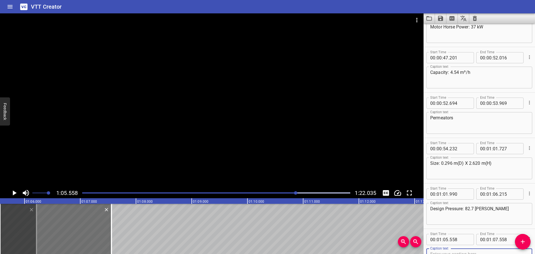
scroll to position [435, 0]
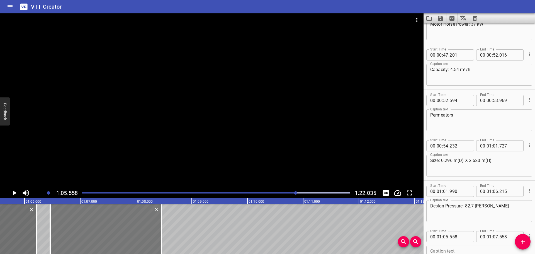
drag, startPoint x: 56, startPoint y: 233, endPoint x: 109, endPoint y: 232, distance: 53.0
click at [106, 232] on div at bounding box center [105, 229] width 111 height 50
type input "06"
type input "453"
type input "08"
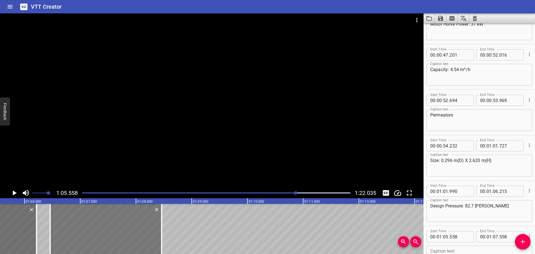
type input "453"
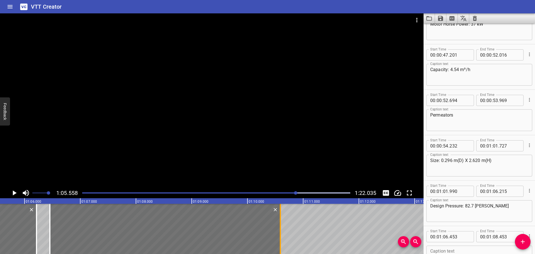
drag, startPoint x: 160, startPoint y: 233, endPoint x: 279, endPoint y: 232, distance: 119.0
click at [279, 232] on div at bounding box center [281, 229] width 6 height 50
type input "10"
type input "588"
click at [201, 152] on div at bounding box center [212, 100] width 424 height 174
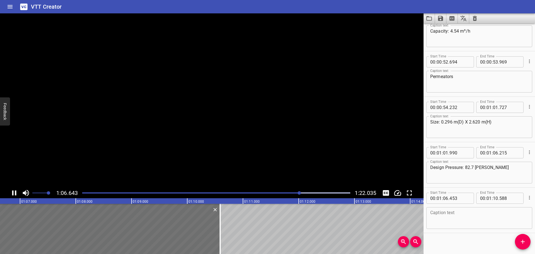
scroll to position [477, 0]
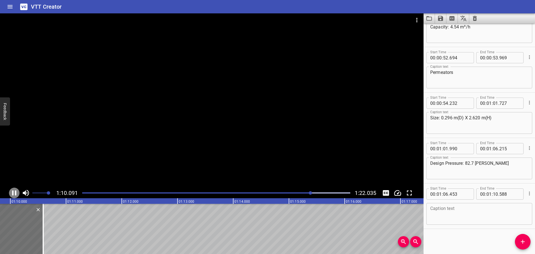
click at [13, 190] on icon "Play/Pause" at bounding box center [14, 193] width 8 height 8
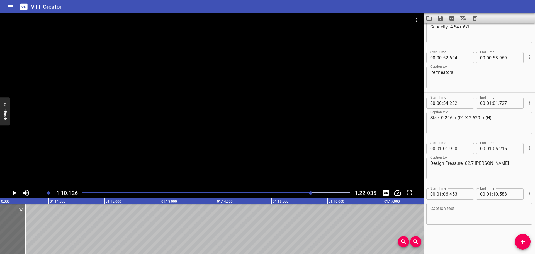
click at [468, 216] on textarea at bounding box center [479, 214] width 98 height 16
paste textarea "Design Temperature: 45°C"
type textarea "Design Temperature: 45°C"
drag, startPoint x: 522, startPoint y: 235, endPoint x: 431, endPoint y: 235, distance: 90.9
click at [522, 236] on button "Add Cue" at bounding box center [523, 242] width 16 height 16
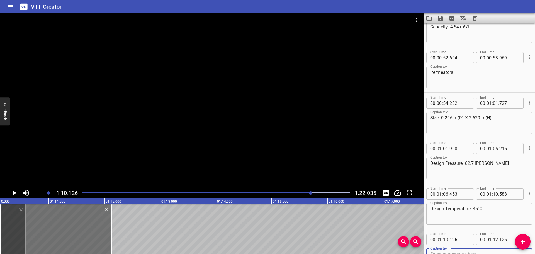
scroll to position [480, 0]
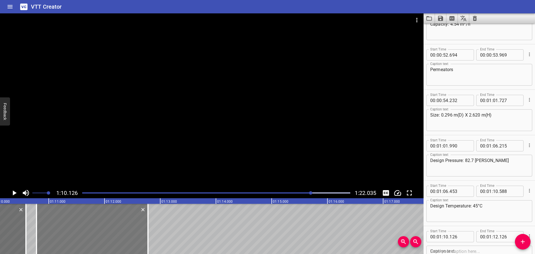
drag, startPoint x: 71, startPoint y: 230, endPoint x: 107, endPoint y: 230, distance: 36.5
click at [107, 230] on div at bounding box center [92, 229] width 111 height 50
type input "781"
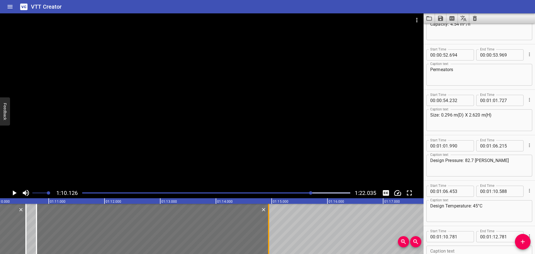
drag, startPoint x: 149, startPoint y: 227, endPoint x: 270, endPoint y: 229, distance: 120.7
click at [270, 229] on div at bounding box center [269, 229] width 6 height 50
type input "14"
type input "946"
click at [182, 152] on div at bounding box center [212, 100] width 424 height 174
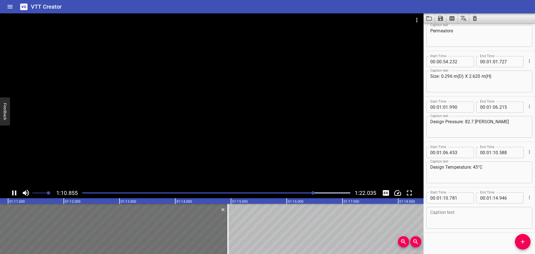
scroll to position [523, 0]
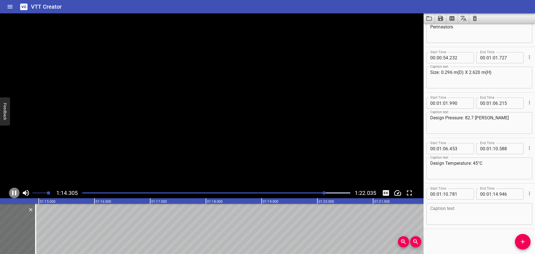
click at [16, 192] on icon "Play/Pause" at bounding box center [14, 192] width 4 height 5
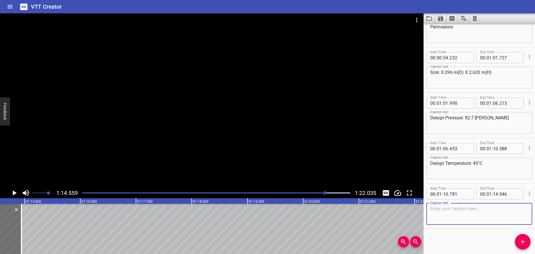
click at [476, 210] on textarea at bounding box center [479, 214] width 98 height 16
paste textarea "Operating Pressure: < 69 barg"
type textarea "Operating Pressure: < 69 barg"
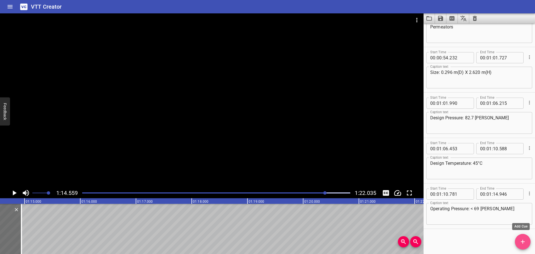
click at [522, 244] on icon "Add Cue" at bounding box center [523, 241] width 7 height 7
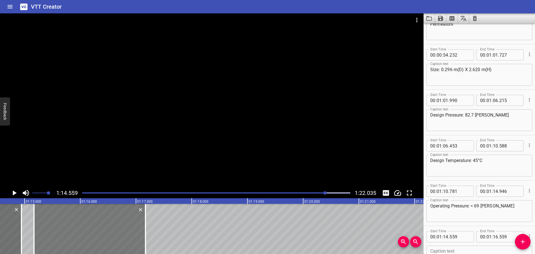
drag, startPoint x: 71, startPoint y: 229, endPoint x: 102, endPoint y: 230, distance: 31.0
click at [102, 230] on div at bounding box center [89, 229] width 111 height 50
type input "15"
type input "169"
type input "17"
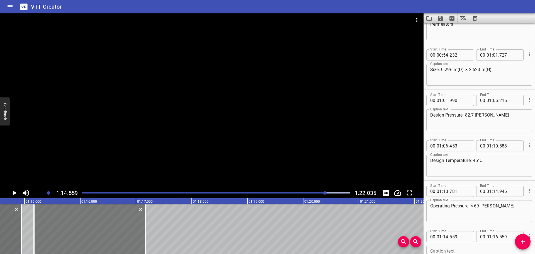
type input "169"
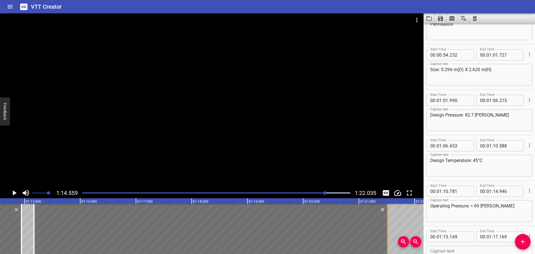
drag, startPoint x: 145, startPoint y: 224, endPoint x: 387, endPoint y: 224, distance: 242.2
click at [387, 224] on div at bounding box center [388, 229] width 6 height 50
type input "21"
type input "514"
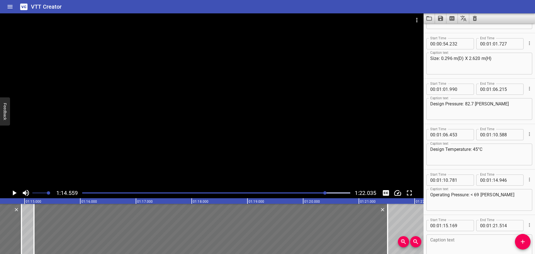
scroll to position [568, 0]
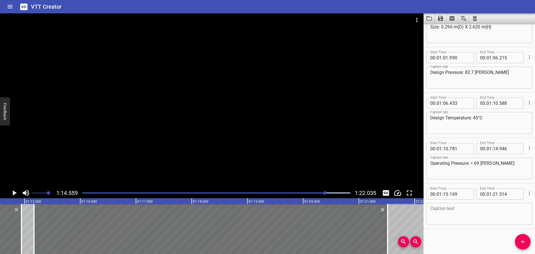
click at [478, 207] on textarea at bounding box center [479, 214] width 98 height 16
paste textarea "Operating Temperature: 25.6-31.6°C"
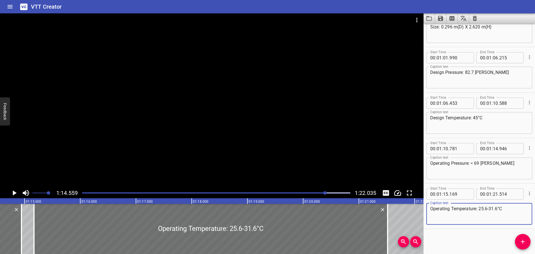
type textarea "Operating Temperature: 25.6-31.6°C"
click at [302, 191] on div at bounding box center [216, 193] width 275 height 8
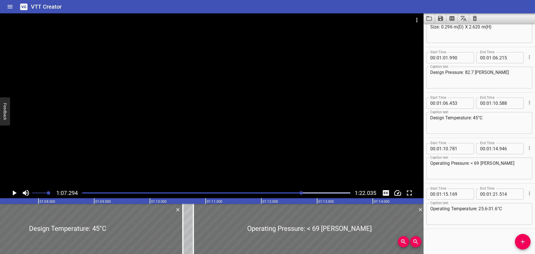
scroll to position [0, 3751]
drag, startPoint x: 303, startPoint y: 191, endPoint x: 436, endPoint y: 223, distance: 136.7
click at [436, 223] on div "Operating Temperature: 25.6-31.6°C Caption text" at bounding box center [479, 214] width 106 height 22
click at [436, 229] on div "Start Time 00 : 00 : 00 . 000 Start Time End Time 00 : 00 : 02 . 495 End Time C…" at bounding box center [479, 138] width 111 height 230
drag, startPoint x: 199, startPoint y: 198, endPoint x: 197, endPoint y: 202, distance: 3.6
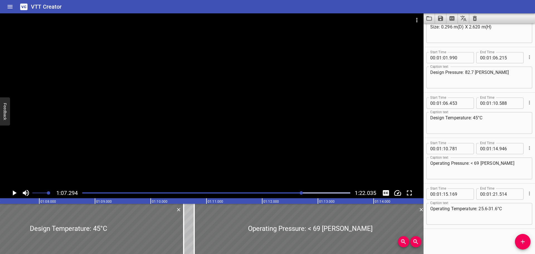
click at [428, 205] on div "Operating Temperature: 25.6-31.6°C Caption text" at bounding box center [479, 214] width 106 height 22
drag, startPoint x: 428, startPoint y: 205, endPoint x: 458, endPoint y: 250, distance: 53.8
click at [458, 250] on div "Start Time 00 : 00 : 00 . 000 Start Time End Time 00 : 00 : 02 . 495 End Time C…" at bounding box center [479, 138] width 111 height 230
click at [441, 18] on icon "Save captions to file" at bounding box center [440, 18] width 5 height 5
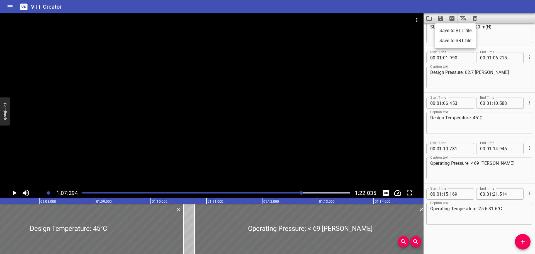
click at [446, 28] on li "Save to VTT file" at bounding box center [455, 31] width 41 height 10
click at [210, 1] on div "VTT Creator" at bounding box center [267, 6] width 535 height 13
click at [415, 18] on icon "Video Options" at bounding box center [417, 20] width 7 height 7
click at [416, 19] on li "Select New Video File..." at bounding box center [437, 21] width 55 height 10
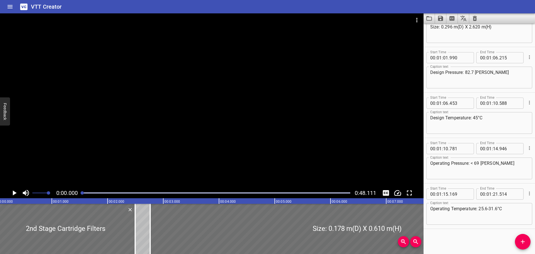
scroll to position [0, 0]
click at [476, 16] on icon "Clear captions" at bounding box center [475, 18] width 4 height 5
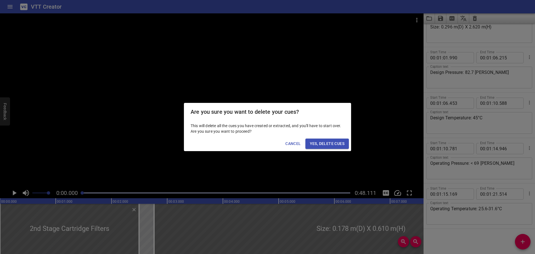
click at [329, 138] on div "Cancel Yes, Delete Cues" at bounding box center [267, 143] width 167 height 15
click at [329, 139] on button "Yes, Delete Cues" at bounding box center [326, 144] width 43 height 10
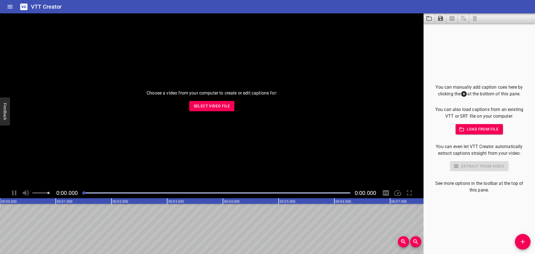
click at [215, 100] on div "Choose a video from your computer to create or edit captions for: Select Video …" at bounding box center [212, 100] width 424 height 174
click at [213, 111] on button "Select Video File" at bounding box center [211, 106] width 45 height 10
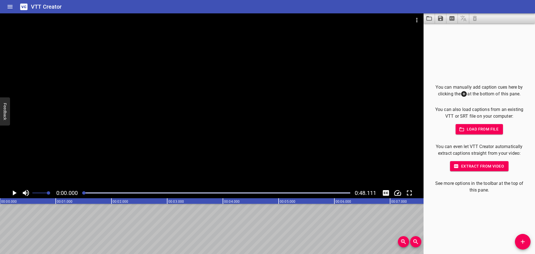
click at [150, 76] on div at bounding box center [212, 100] width 424 height 174
click at [122, 106] on div at bounding box center [212, 100] width 424 height 174
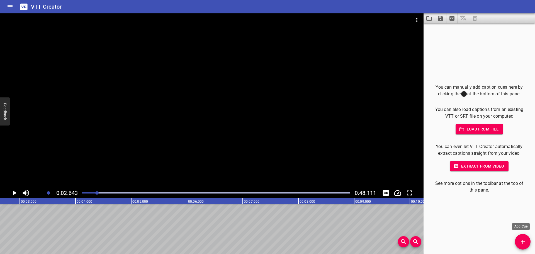
click at [521, 238] on icon "Add Cue" at bounding box center [523, 241] width 7 height 7
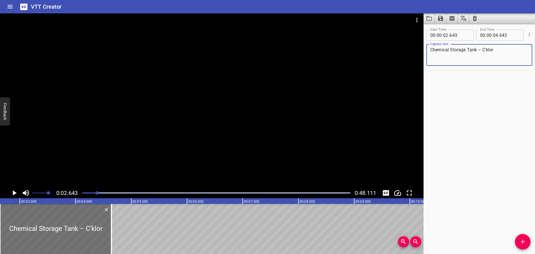
scroll to position [0, 0]
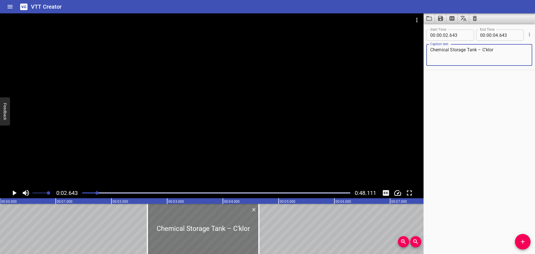
type textarea "Chemical Storage Tank – C'klor"
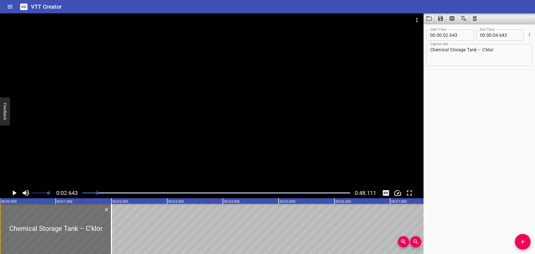
drag, startPoint x: 146, startPoint y: 226, endPoint x: 0, endPoint y: 228, distance: 145.8
click at [0, 227] on div "Chemical Storage Tank – C'klor" at bounding box center [55, 229] width 111 height 50
type input "00"
type input "000"
type input "01"
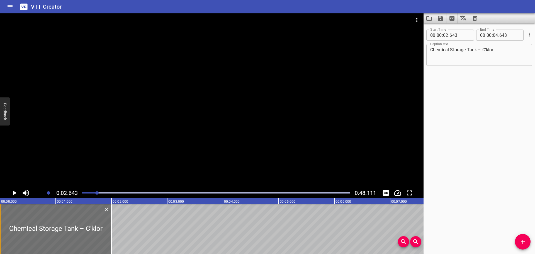
type input "1000"
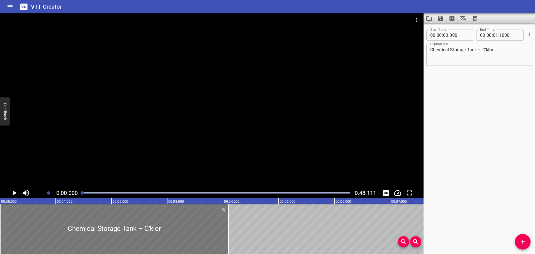
drag, startPoint x: 109, startPoint y: 223, endPoint x: 226, endPoint y: 214, distance: 117.7
click at [226, 214] on div at bounding box center [229, 229] width 6 height 50
type input "04"
type input "105"
click at [183, 217] on div at bounding box center [114, 229] width 229 height 50
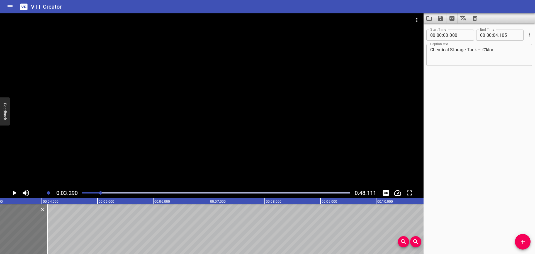
scroll to position [0, 183]
drag, startPoint x: 526, startPoint y: 245, endPoint x: 525, endPoint y: 242, distance: 3.0
click at [526, 244] on button "Add Cue" at bounding box center [523, 242] width 16 height 16
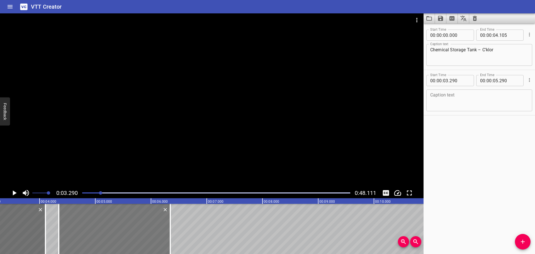
drag, startPoint x: 88, startPoint y: 219, endPoint x: 136, endPoint y: 219, distance: 47.9
click at [137, 219] on div at bounding box center [114, 229] width 111 height 50
type input "04"
type input "340"
type input "06"
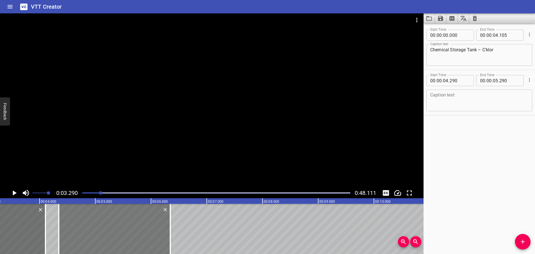
type input "340"
drag, startPoint x: 135, startPoint y: 219, endPoint x: 132, endPoint y: 221, distance: 3.6
click at [132, 221] on div at bounding box center [110, 229] width 111 height 50
type input "280"
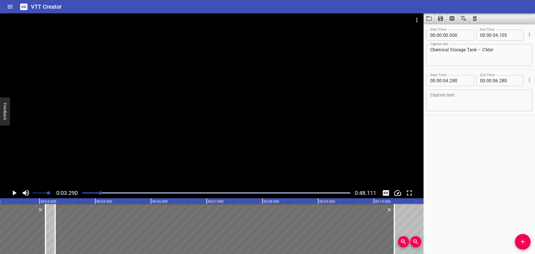
drag, startPoint x: 166, startPoint y: 220, endPoint x: 411, endPoint y: 217, distance: 245.6
click at [394, 221] on div at bounding box center [395, 229] width 6 height 50
type input "10"
type input "370"
click at [447, 102] on textarea at bounding box center [479, 101] width 98 height 16
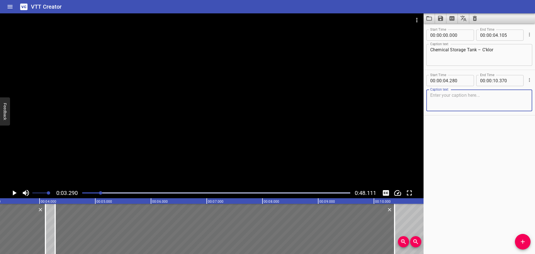
drag, startPoint x: 494, startPoint y: 99, endPoint x: 456, endPoint y: 93, distance: 38.4
click at [456, 93] on textarea at bounding box center [479, 101] width 98 height 16
paste textarea "Size: 0.254 m(D) X 0.940 m(H)"
type textarea "Size: 0.254 m(D) X 0.940 m(H)"
click at [270, 147] on div at bounding box center [212, 100] width 424 height 174
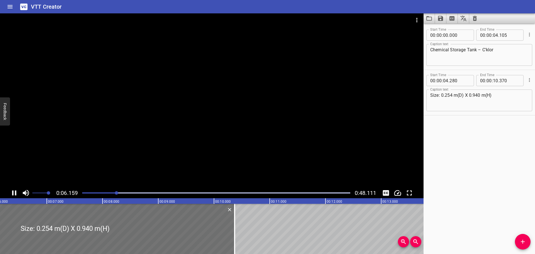
drag, startPoint x: 270, startPoint y: 147, endPoint x: 264, endPoint y: 163, distance: 16.9
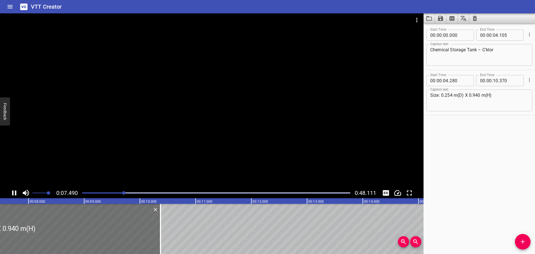
drag, startPoint x: 264, startPoint y: 163, endPoint x: 239, endPoint y: 167, distance: 25.4
click at [239, 167] on div at bounding box center [212, 100] width 424 height 174
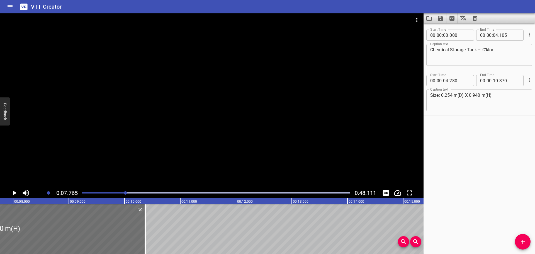
click at [239, 167] on div at bounding box center [212, 100] width 424 height 174
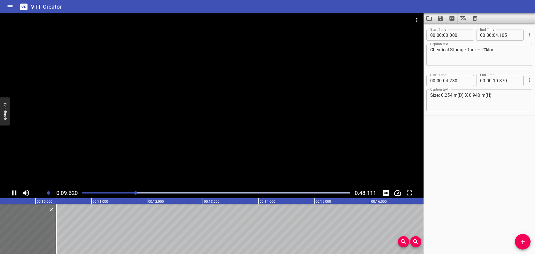
click at [253, 144] on div at bounding box center [212, 100] width 424 height 174
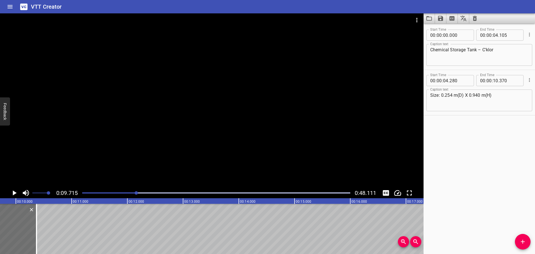
click at [440, 164] on div "Start Time 00 : 00 : 00 . 000 Start Time End Time 00 : 00 : 04 . 105 End Time C…" at bounding box center [479, 138] width 111 height 230
click at [521, 241] on icon "Add Cue" at bounding box center [523, 241] width 7 height 7
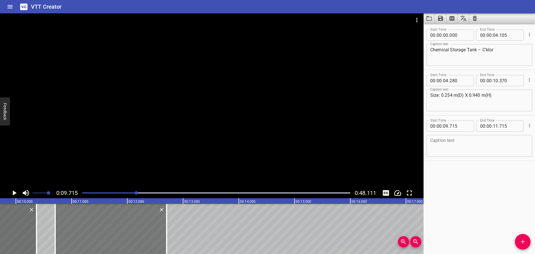
drag, startPoint x: 67, startPoint y: 239, endPoint x: 118, endPoint y: 232, distance: 52.3
click at [118, 232] on div at bounding box center [110, 229] width 111 height 50
type input "10"
type input "705"
type input "12"
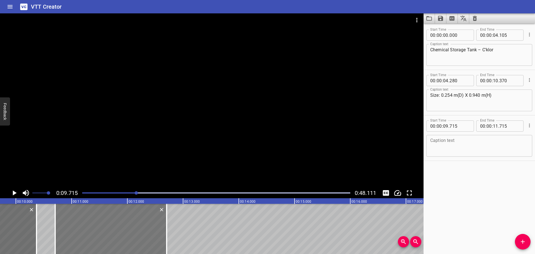
type input "705"
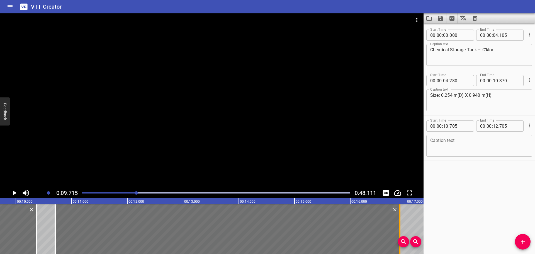
drag, startPoint x: 167, startPoint y: 231, endPoint x: 400, endPoint y: 227, distance: 233.3
click at [400, 227] on div at bounding box center [399, 229] width 1 height 50
type input "16"
type input "890"
click at [176, 130] on div at bounding box center [212, 100] width 424 height 174
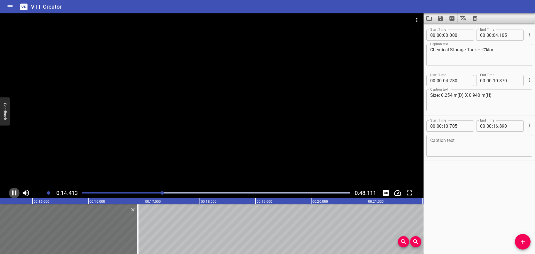
click at [15, 194] on icon "Play/Pause" at bounding box center [14, 193] width 8 height 8
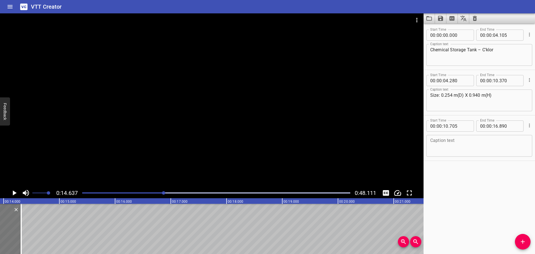
scroll to position [0, 725]
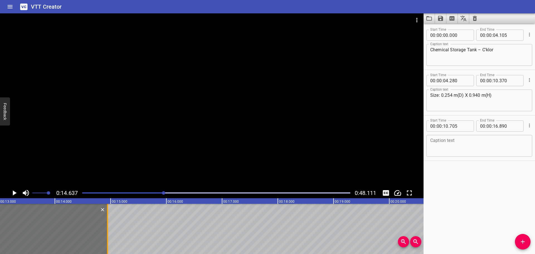
drag, startPoint x: 127, startPoint y: 225, endPoint x: 109, endPoint y: 240, distance: 23.6
click at [109, 240] on div at bounding box center [108, 229] width 6 height 50
type input "14"
type input "945"
drag, startPoint x: 475, startPoint y: 133, endPoint x: 469, endPoint y: 139, distance: 8.3
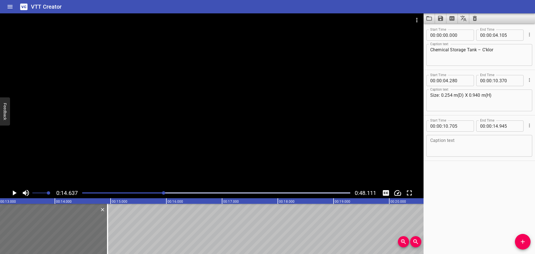
click at [473, 135] on div "Caption text Caption text" at bounding box center [479, 145] width 106 height 25
click at [469, 139] on textarea at bounding box center [479, 146] width 98 height 16
paste textarea "Design Pressure: 10.34 barg"
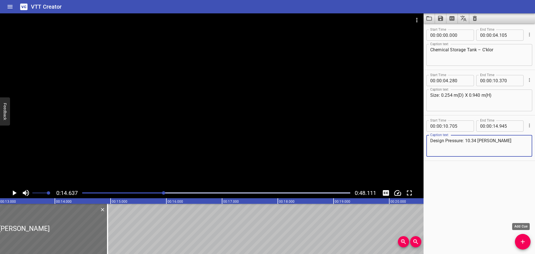
type textarea "Design Pressure: 10.34 barg"
click at [521, 244] on icon "Add Cue" at bounding box center [523, 241] width 7 height 7
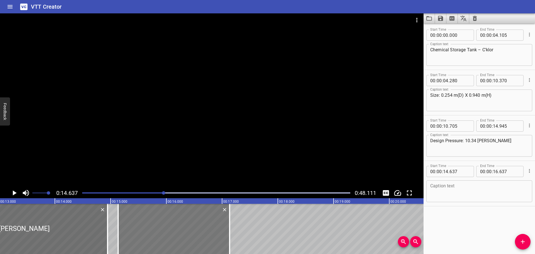
drag, startPoint x: 180, startPoint y: 225, endPoint x: 217, endPoint y: 224, distance: 36.8
click at [208, 225] on div at bounding box center [173, 229] width 111 height 50
type input "15"
type input "142"
type input "17"
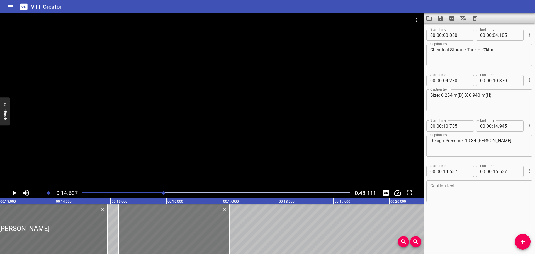
type input "142"
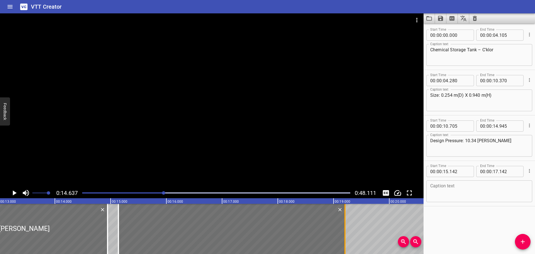
drag, startPoint x: 228, startPoint y: 222, endPoint x: 342, endPoint y: 227, distance: 114.4
click at [343, 227] on div at bounding box center [345, 229] width 6 height 50
type input "19"
type input "202"
click at [145, 129] on div at bounding box center [212, 100] width 424 height 174
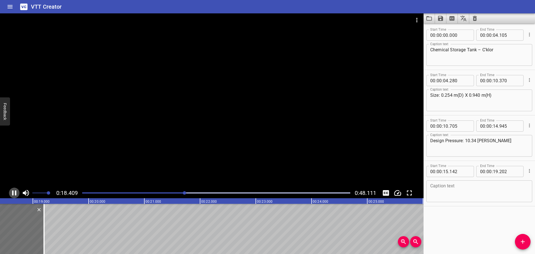
click at [13, 192] on icon "Play/Pause" at bounding box center [14, 192] width 4 height 5
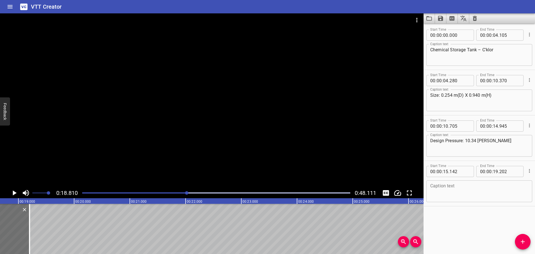
scroll to position [0, 1048]
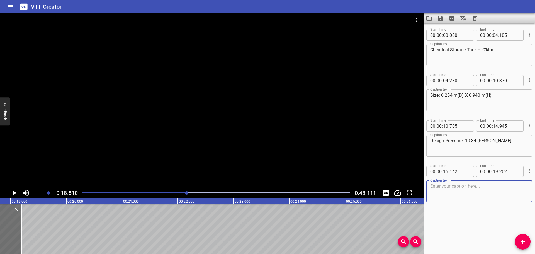
click at [441, 186] on textarea at bounding box center [479, 191] width 98 height 16
paste textarea "Design Temperature: 49°C"
type textarea "Design Temperature: 49°C"
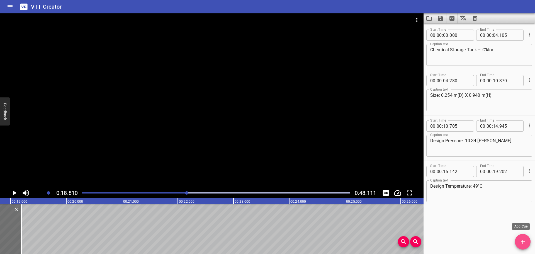
click at [517, 244] on span "Add Cue" at bounding box center [523, 241] width 16 height 7
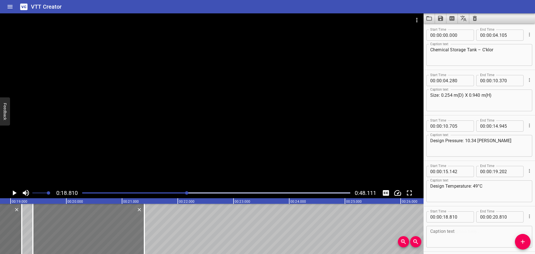
drag, startPoint x: 65, startPoint y: 235, endPoint x: 92, endPoint y: 236, distance: 27.1
click at [92, 236] on div at bounding box center [88, 229] width 111 height 50
type input "19"
type input "400"
type input "21"
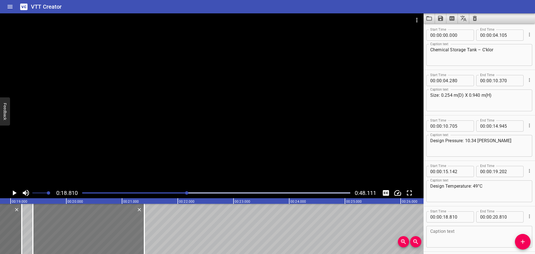
type input "400"
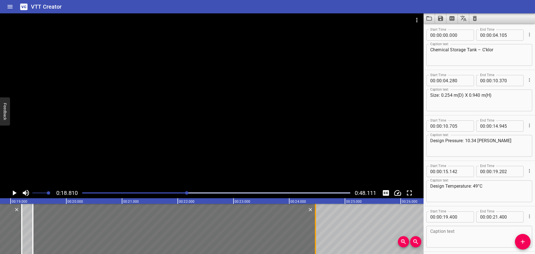
drag, startPoint x: 144, startPoint y: 238, endPoint x: 315, endPoint y: 229, distance: 171.4
click at [315, 229] on div at bounding box center [315, 229] width 1 height 50
type input "24"
type input "470"
click at [221, 142] on div at bounding box center [212, 100] width 424 height 174
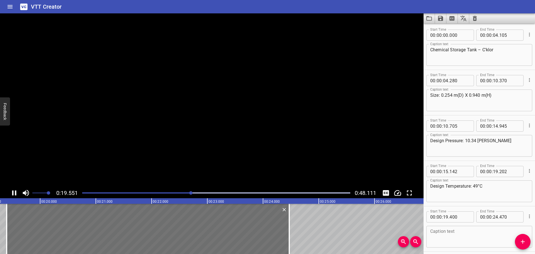
scroll to position [23, 0]
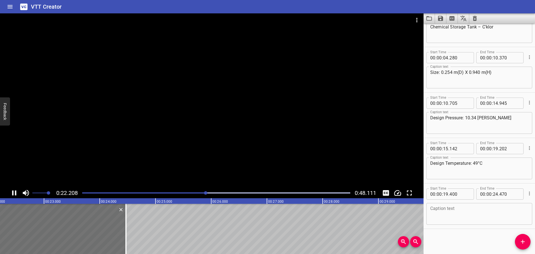
click at [154, 147] on div at bounding box center [212, 100] width 424 height 174
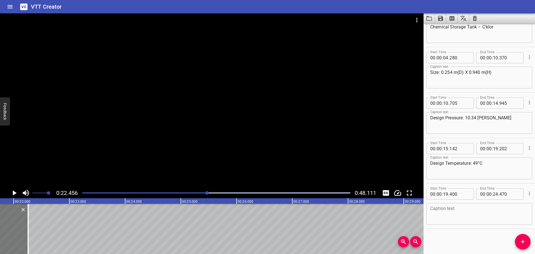
scroll to position [0, 1156]
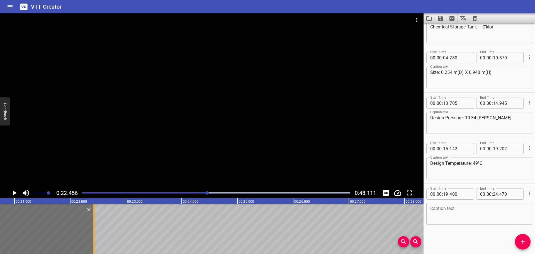
drag, startPoint x: 112, startPoint y: 230, endPoint x: 94, endPoint y: 237, distance: 19.9
click at [94, 237] on div at bounding box center [93, 229] width 1 height 50
type input "22"
type input "425"
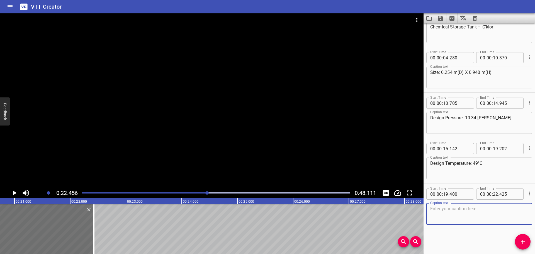
click at [456, 215] on textarea at bounding box center [479, 214] width 98 height 16
paste textarea "Operating Pressure: ATM"
type textarea "Operating Pressure: ATM"
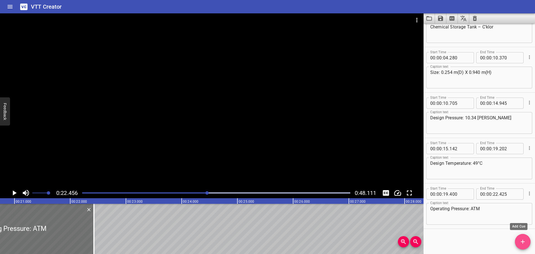
drag, startPoint x: 526, startPoint y: 245, endPoint x: 433, endPoint y: 239, distance: 93.0
click at [525, 245] on icon "Add Cue" at bounding box center [523, 241] width 7 height 7
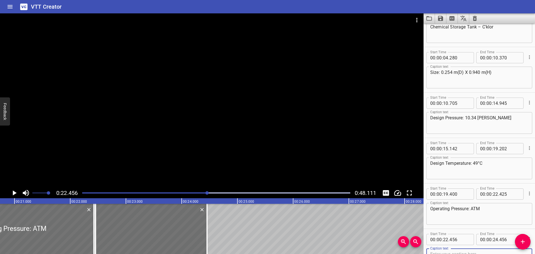
scroll to position [26, 0]
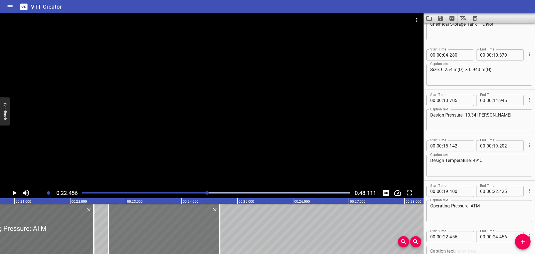
drag, startPoint x: 167, startPoint y: 232, endPoint x: 181, endPoint y: 230, distance: 14.1
click at [180, 230] on div at bounding box center [163, 229] width 111 height 50
type input "696"
click at [225, 234] on div "Chemical Storage Tank – C'klor Size: 0.254 m(D) X 0.940 m(H) Design Pressure: 1…" at bounding box center [516, 229] width 3344 height 50
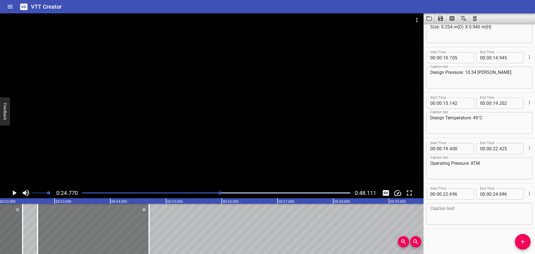
scroll to position [0, 1219]
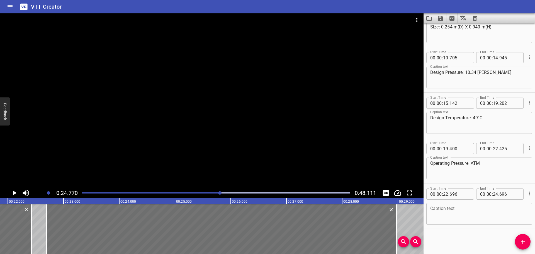
drag, startPoint x: 156, startPoint y: 238, endPoint x: 403, endPoint y: 234, distance: 247.5
click at [397, 236] on div at bounding box center [397, 229] width 6 height 50
type input "29"
type input "031"
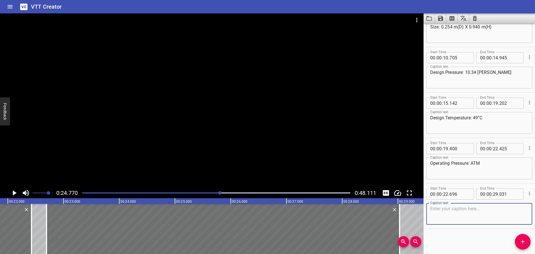
click at [439, 211] on textarea at bounding box center [479, 214] width 98 height 16
paste textarea "Operating Temperature: 25.6-31.6°C"
type textarea "Operating Temperature: 25.6-31.6°C"
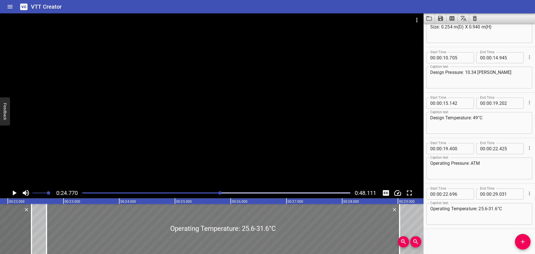
click at [258, 243] on div at bounding box center [223, 229] width 353 height 50
click at [264, 227] on div at bounding box center [223, 229] width 353 height 50
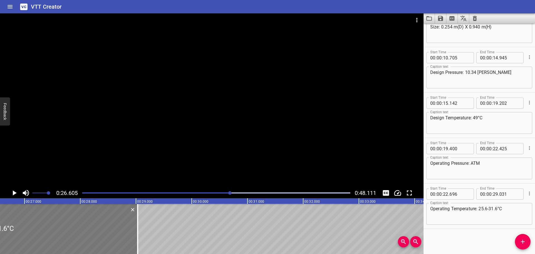
scroll to position [0, 1483]
drag, startPoint x: 266, startPoint y: 226, endPoint x: 265, endPoint y: 223, distance: 3.0
drag, startPoint x: 265, startPoint y: 223, endPoint x: 490, endPoint y: 240, distance: 225.8
click at [490, 240] on div "Start Time 00 : 00 : 00 . 000 Start Time End Time 00 : 00 : 04 . 105 End Time C…" at bounding box center [479, 138] width 111 height 230
drag, startPoint x: 489, startPoint y: 239, endPoint x: 468, endPoint y: 236, distance: 20.9
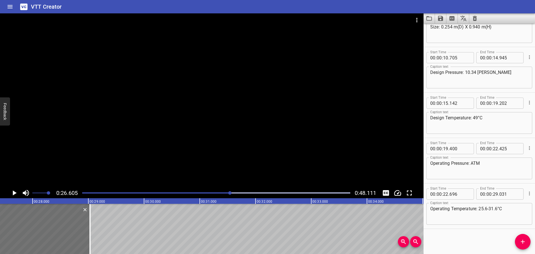
scroll to position [0, 1521]
click at [525, 240] on icon "Add Cue" at bounding box center [523, 241] width 7 height 7
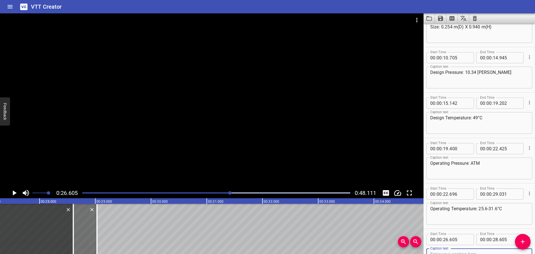
scroll to position [71, 0]
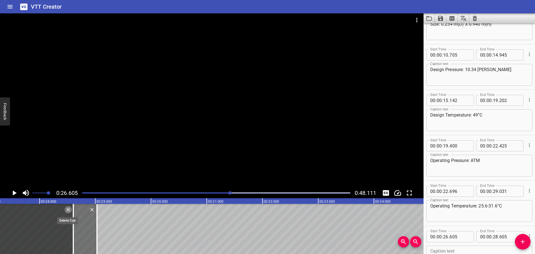
click at [68, 210] on icon "Delete" at bounding box center [68, 210] width 6 height 6
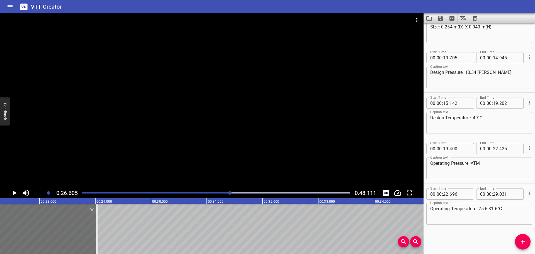
scroll to position [68, 0]
click at [118, 225] on div "Chemical Storage Tank – C'klor Size: 0.254 m(D) X 0.940 m(H) Design Pressure: 1…" at bounding box center [151, 229] width 3344 height 50
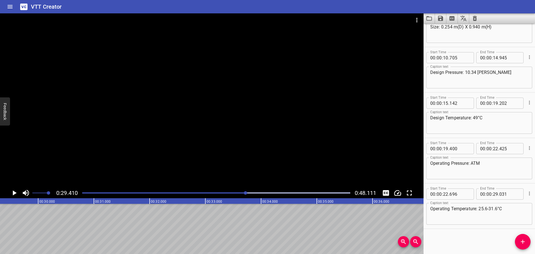
scroll to position [0, 1639]
click at [523, 238] on icon "Add Cue" at bounding box center [523, 241] width 7 height 7
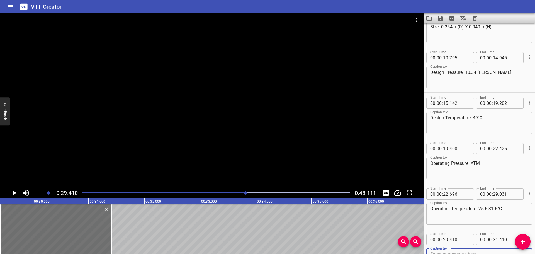
scroll to position [71, 0]
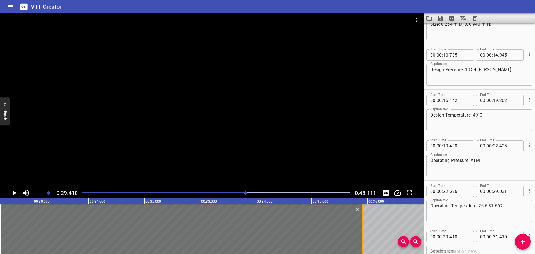
drag, startPoint x: 111, startPoint y: 232, endPoint x: 362, endPoint y: 232, distance: 251.1
click at [362, 232] on div at bounding box center [362, 229] width 1 height 50
type input "35"
type input "915"
click at [220, 144] on div at bounding box center [212, 100] width 424 height 174
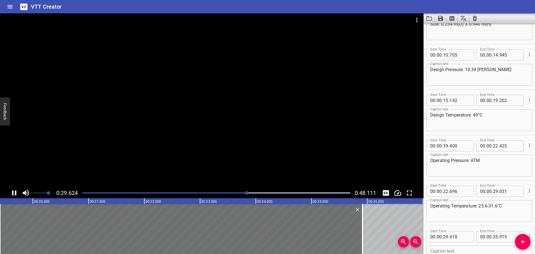
scroll to position [114, 0]
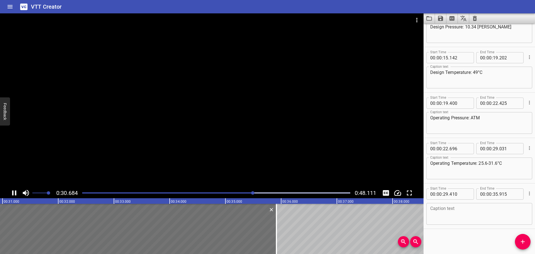
click at [143, 164] on div at bounding box center [212, 100] width 424 height 174
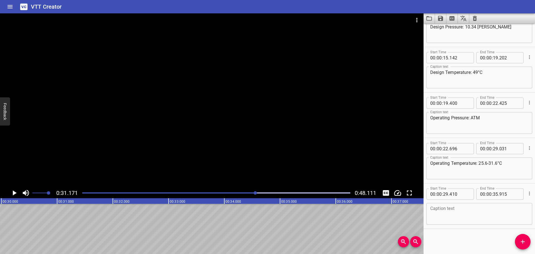
scroll to position [0, 1655]
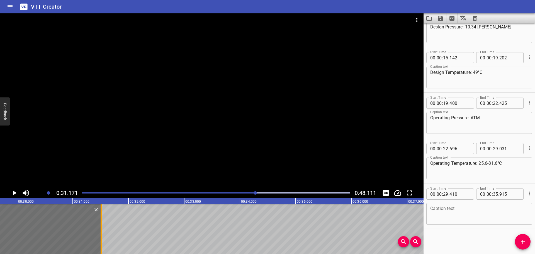
drag, startPoint x: 264, startPoint y: 226, endPoint x: 101, endPoint y: 229, distance: 163.4
click at [101, 229] on div at bounding box center [101, 229] width 1 height 50
type input "31"
type input "510"
click at [453, 206] on textarea at bounding box center [479, 214] width 98 height 16
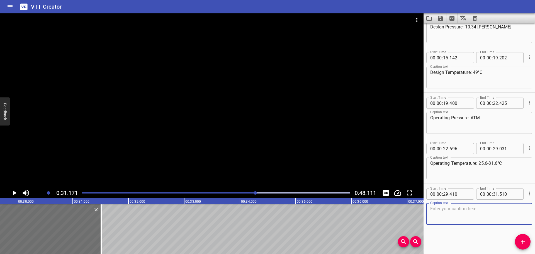
paste textarea "Chemical Injection Pump"
type textarea "Chemical Injection Pump"
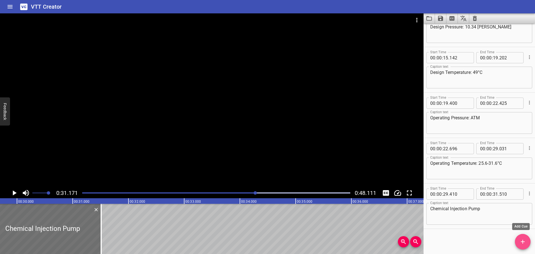
click at [523, 243] on icon "Add Cue" at bounding box center [523, 242] width 4 height 4
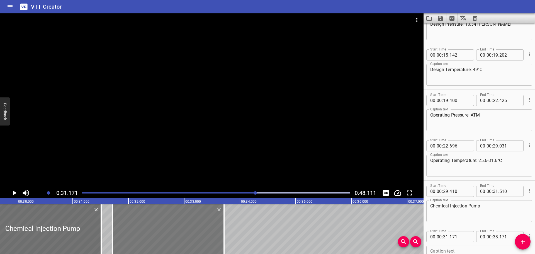
drag, startPoint x: 140, startPoint y: 237, endPoint x: 171, endPoint y: 239, distance: 30.4
click at [171, 239] on div at bounding box center [168, 229] width 111 height 50
type input "716"
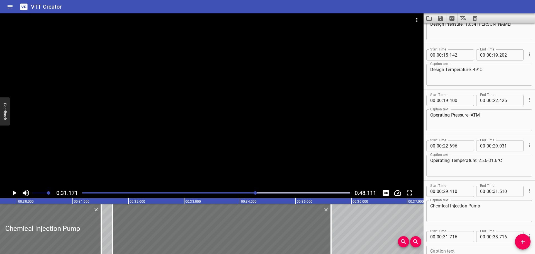
drag, startPoint x: 226, startPoint y: 227, endPoint x: 333, endPoint y: 229, distance: 107.1
click at [333, 229] on div at bounding box center [331, 229] width 6 height 50
type input "35"
type input "636"
click at [260, 99] on div at bounding box center [212, 100] width 424 height 174
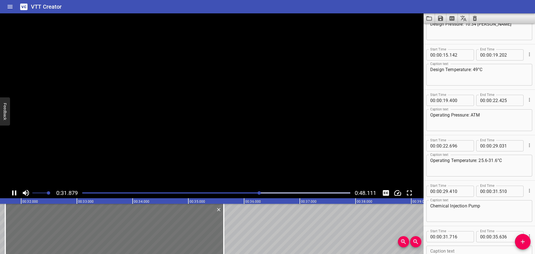
scroll to position [159, 0]
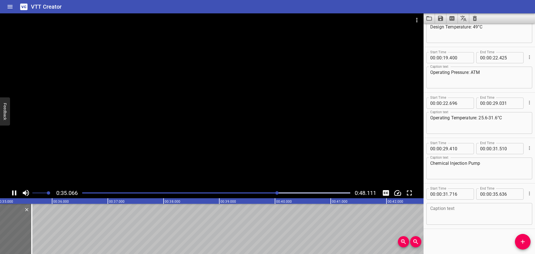
click at [153, 166] on div at bounding box center [212, 100] width 424 height 174
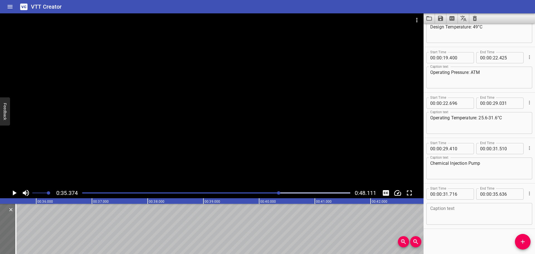
scroll to position [0, 1972]
click at [484, 208] on textarea at bounding box center [479, 214] width 98 height 16
paste textarea "Discharge Pressure: 2.1 barg"
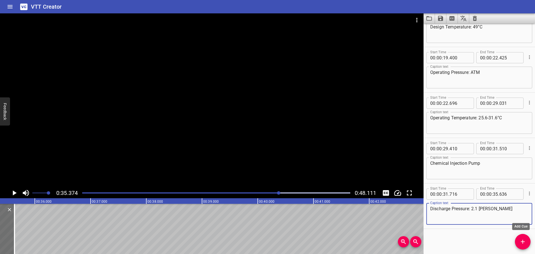
type textarea "Discharge Pressure: 2.1 barg"
drag, startPoint x: 522, startPoint y: 239, endPoint x: 511, endPoint y: 240, distance: 11.7
click at [522, 239] on icon "Add Cue" at bounding box center [523, 241] width 7 height 7
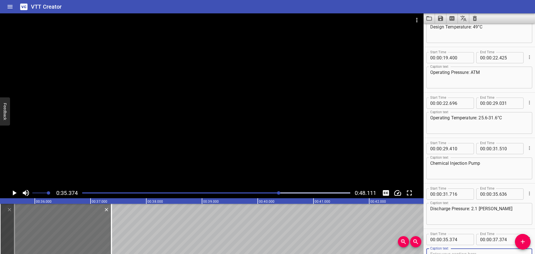
scroll to position [162, 0]
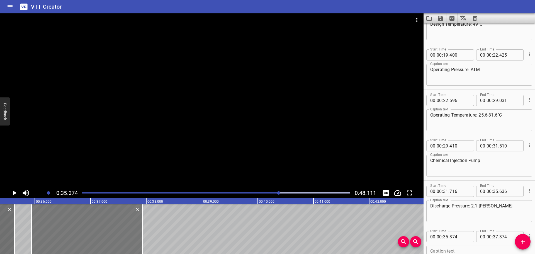
drag, startPoint x: 84, startPoint y: 231, endPoint x: 114, endPoint y: 232, distance: 30.4
click at [114, 232] on div at bounding box center [86, 229] width 111 height 50
type input "934"
click at [272, 194] on div at bounding box center [216, 193] width 275 height 8
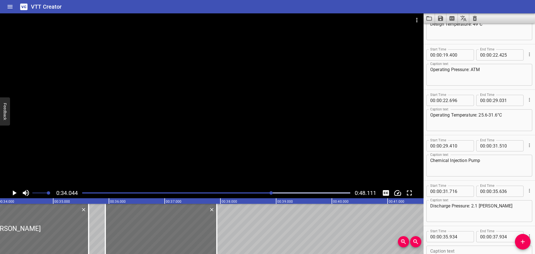
click at [275, 169] on div at bounding box center [212, 100] width 424 height 174
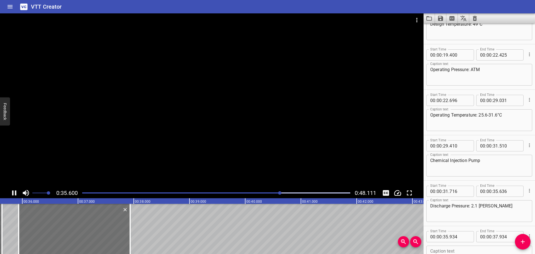
click at [244, 163] on div at bounding box center [212, 100] width 424 height 174
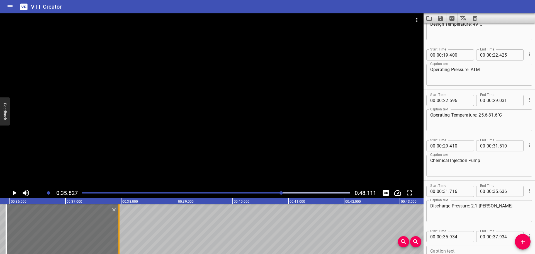
drag, startPoint x: 117, startPoint y: 237, endPoint x: 125, endPoint y: 237, distance: 8.1
type input "38"
type input "024"
drag, startPoint x: 125, startPoint y: 237, endPoint x: 188, endPoint y: 240, distance: 63.6
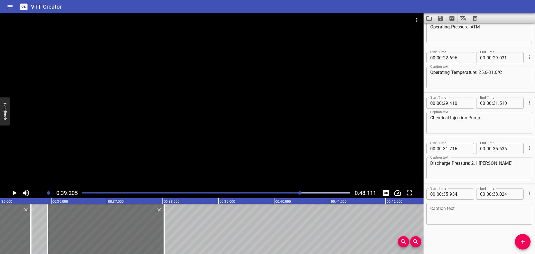
scroll to position [0, 1938]
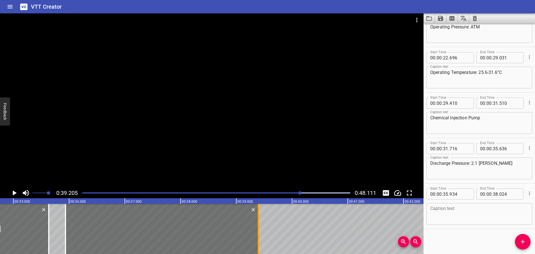
drag, startPoint x: 182, startPoint y: 232, endPoint x: 258, endPoint y: 224, distance: 76.4
click at [258, 224] on div at bounding box center [258, 229] width 1 height 50
type input "39"
type input "394"
click at [229, 165] on div at bounding box center [212, 100] width 424 height 174
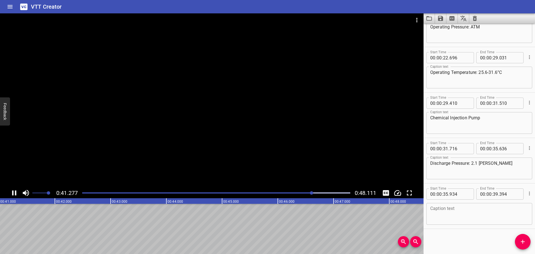
click at [294, 194] on div at bounding box center [216, 193] width 275 height 8
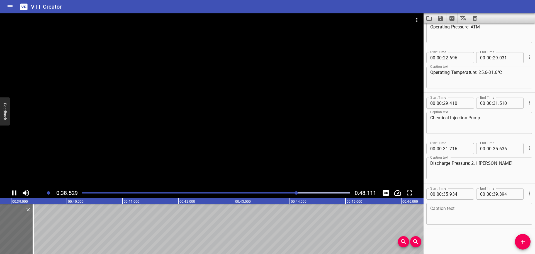
click at [289, 195] on div at bounding box center [216, 193] width 275 height 8
click at [242, 156] on div at bounding box center [212, 100] width 424 height 174
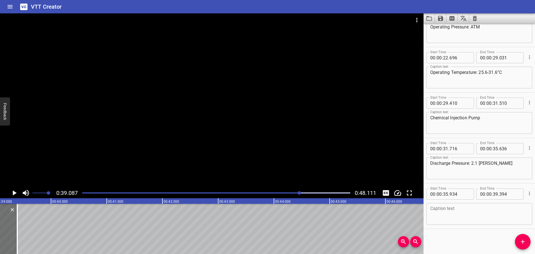
click at [458, 216] on textarea at bounding box center [479, 214] width 98 height 16
paste textarea "Differential Pressure: 2 barg"
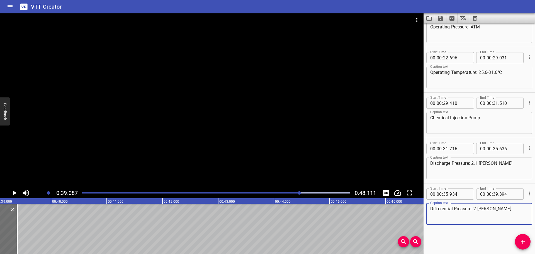
type textarea "Differential Pressure: 2 barg"
drag, startPoint x: 521, startPoint y: 241, endPoint x: 476, endPoint y: 237, distance: 44.5
click at [521, 241] on icon "Add Cue" at bounding box center [523, 241] width 7 height 7
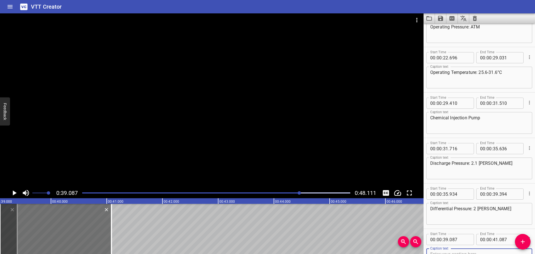
scroll to position [207, 0]
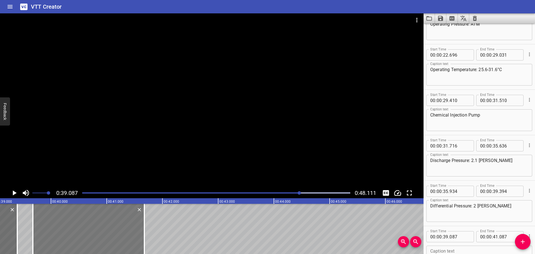
drag, startPoint x: 91, startPoint y: 236, endPoint x: 124, endPoint y: 231, distance: 33.2
click at [124, 231] on div at bounding box center [88, 229] width 111 height 50
type input "677"
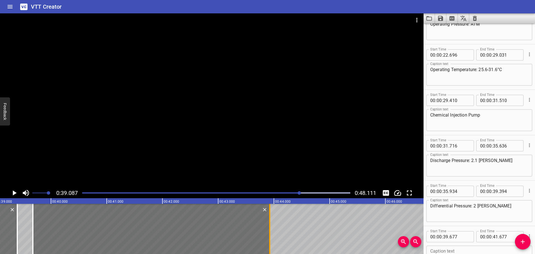
drag, startPoint x: 144, startPoint y: 229, endPoint x: 270, endPoint y: 229, distance: 125.4
click at [270, 229] on div at bounding box center [269, 229] width 1 height 50
type input "43"
type input "927"
click at [160, 121] on div at bounding box center [212, 100] width 424 height 174
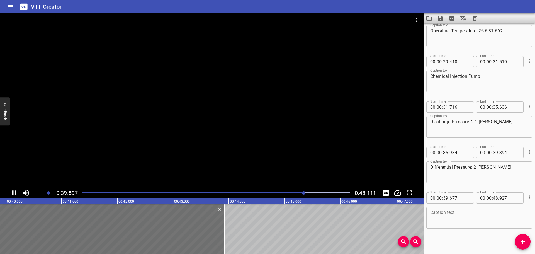
scroll to position [250, 0]
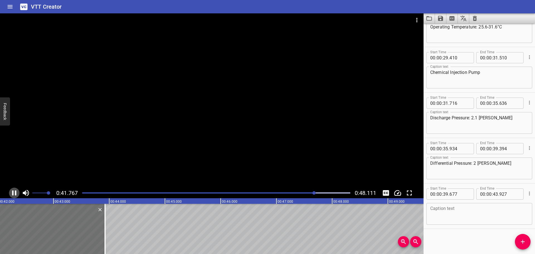
click at [12, 193] on icon "Play/Pause" at bounding box center [14, 192] width 4 height 5
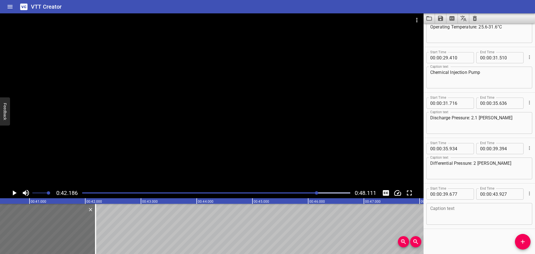
scroll to position [0, 2242]
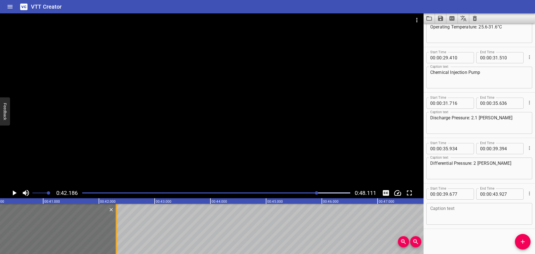
drag, startPoint x: 96, startPoint y: 225, endPoint x: 115, endPoint y: 226, distance: 19.2
click at [115, 226] on div at bounding box center [116, 229] width 6 height 50
type input "42"
type input "312"
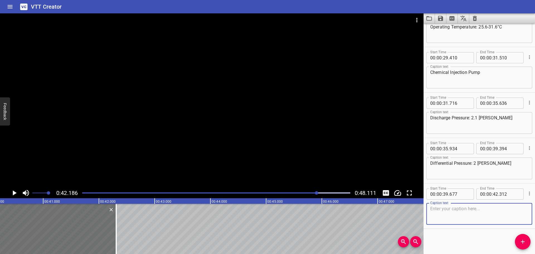
click at [451, 215] on textarea at bounding box center [479, 214] width 98 height 16
paste textarea "Power: Air Operated"
type textarea "Power: Air Operated"
click at [518, 239] on span "Add Cue" at bounding box center [523, 241] width 16 height 7
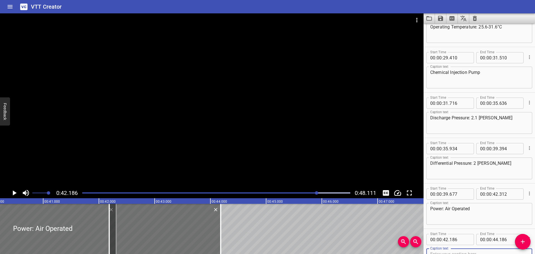
scroll to position [253, 0]
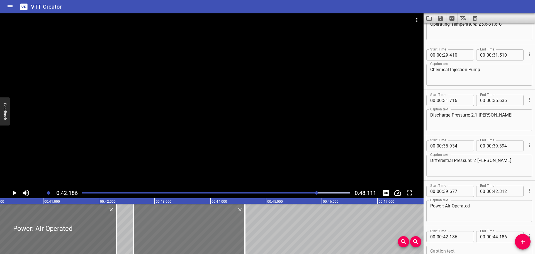
drag, startPoint x: 174, startPoint y: 214, endPoint x: 193, endPoint y: 217, distance: 18.8
click at [193, 217] on div at bounding box center [189, 229] width 111 height 50
type input "586"
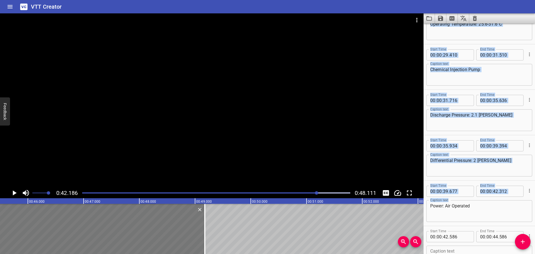
scroll to position [0, 2488]
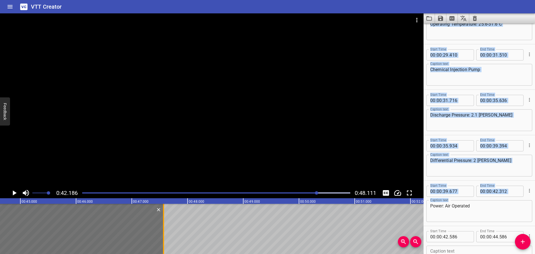
drag, startPoint x: 244, startPoint y: 223, endPoint x: 165, endPoint y: 244, distance: 82.0
click at [165, 245] on div at bounding box center [164, 229] width 6 height 50
type input "47"
type input "576"
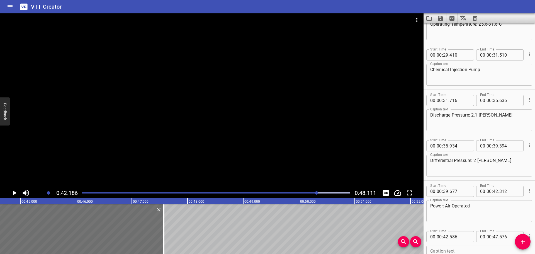
click at [489, 249] on textarea at bounding box center [479, 257] width 98 height 16
paste textarea "Capacity: 3.8-7.6 L/day"
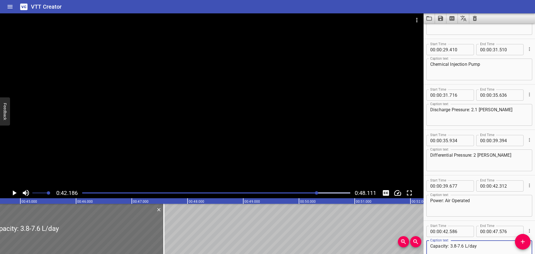
type textarea "Capacity: 3.8-7.6 L/day"
click at [277, 119] on div at bounding box center [212, 100] width 424 height 174
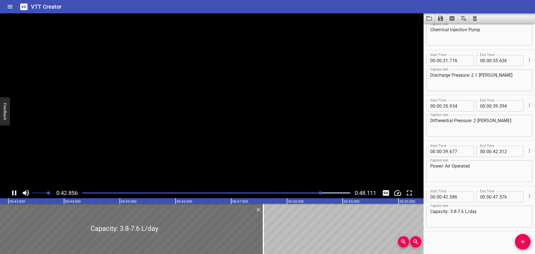
scroll to position [295, 0]
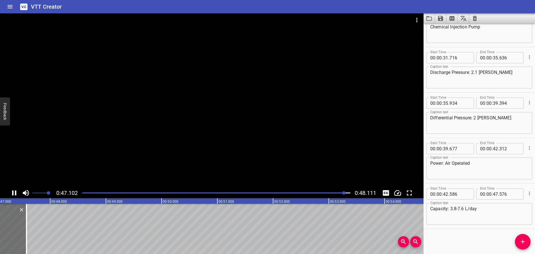
click at [129, 172] on div at bounding box center [212, 100] width 424 height 174
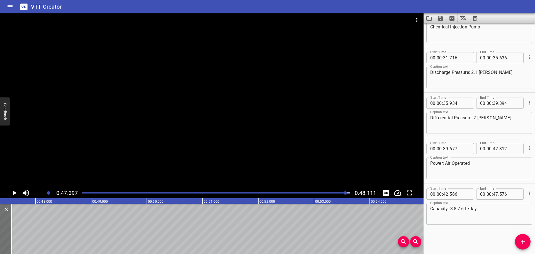
scroll to position [0, 2642]
click at [284, 190] on div at bounding box center [216, 193] width 275 height 8
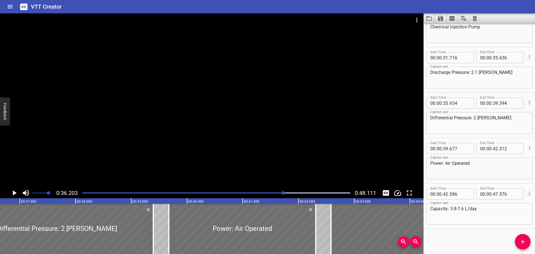
scroll to position [0, 2018]
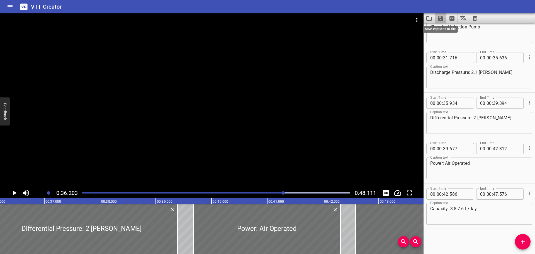
click at [441, 18] on icon "Save captions to file" at bounding box center [440, 18] width 5 height 5
click at [448, 27] on li "Save to VTT file" at bounding box center [455, 31] width 41 height 10
click at [474, 18] on icon "Clear captions" at bounding box center [475, 18] width 4 height 5
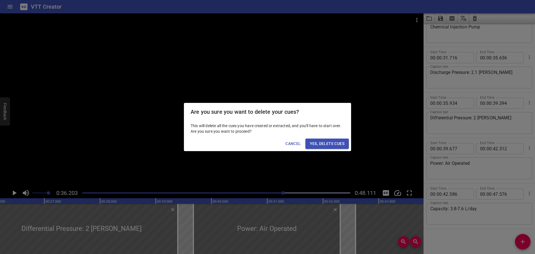
click at [329, 140] on button "Yes, Delete Cues" at bounding box center [326, 144] width 43 height 10
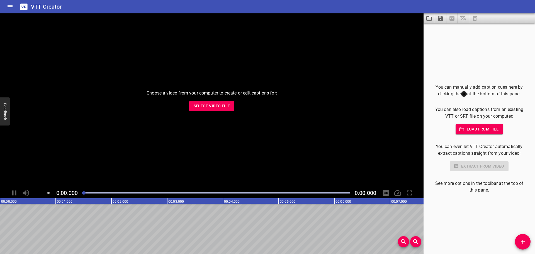
click at [203, 105] on span "Select Video File" at bounding box center [212, 106] width 37 height 7
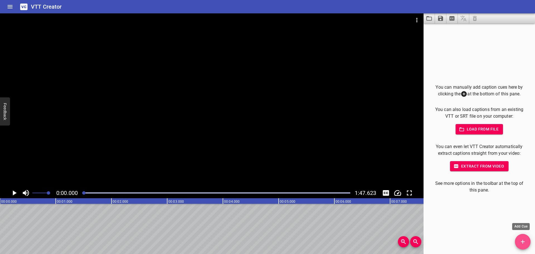
drag, startPoint x: 521, startPoint y: 240, endPoint x: 216, endPoint y: 210, distance: 306.7
click at [520, 240] on icon "Add Cue" at bounding box center [523, 241] width 7 height 7
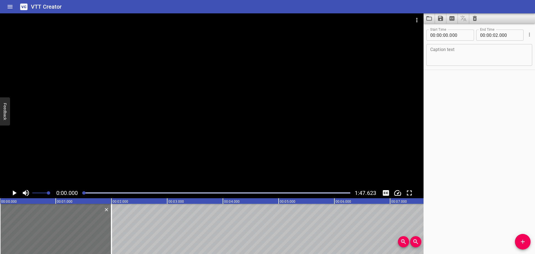
click at [82, 108] on div at bounding box center [212, 100] width 424 height 174
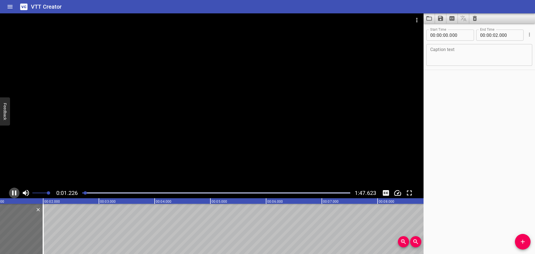
click at [16, 193] on icon "Play/Pause" at bounding box center [14, 192] width 4 height 5
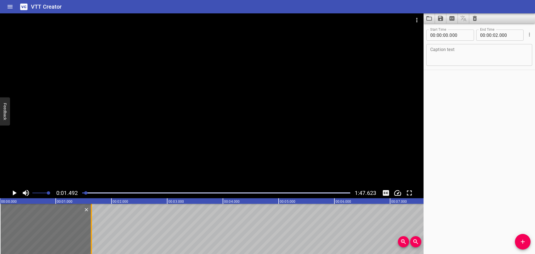
drag, startPoint x: 29, startPoint y: 229, endPoint x: 92, endPoint y: 226, distance: 63.1
click at [92, 226] on div at bounding box center [91, 229] width 1 height 50
type input "01"
type input "640"
click at [463, 56] on textarea at bounding box center [479, 55] width 98 height 16
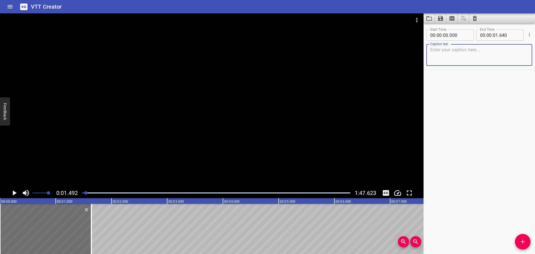
paste textarea "CONTROL DESCRIPTION"
type textarea "CONTROL DESCRIPTION"
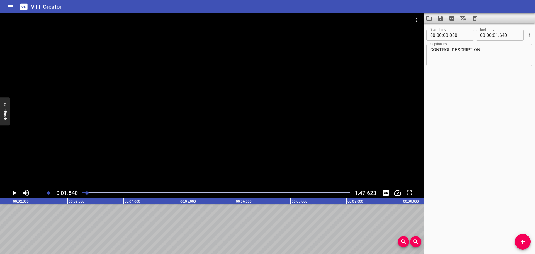
scroll to position [0, 103]
click at [522, 237] on button "Add Cue" at bounding box center [523, 242] width 16 height 16
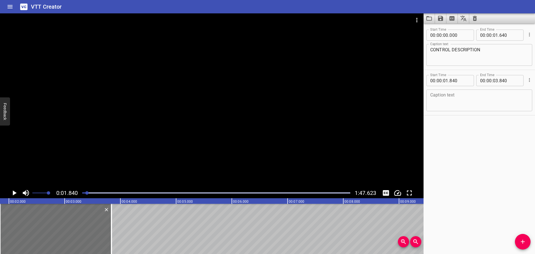
click at [99, 117] on div at bounding box center [212, 100] width 424 height 174
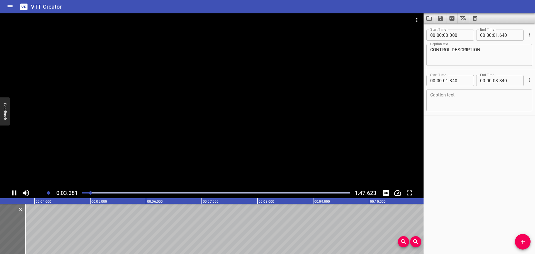
click at [14, 191] on icon "Play/Pause" at bounding box center [14, 193] width 8 height 8
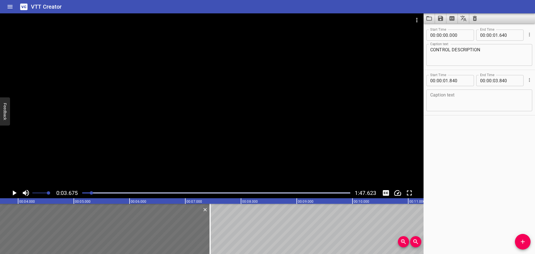
drag, startPoint x: 11, startPoint y: 241, endPoint x: 212, endPoint y: 251, distance: 201.2
click at [212, 251] on div "00:00.000 00:01.000 00:02.000 00:03.000 00:04.000 00:05.000 00:06.000 00:07.000…" at bounding box center [212, 226] width 424 height 56
type input "07"
type input "445"
click at [184, 110] on div at bounding box center [212, 100] width 424 height 174
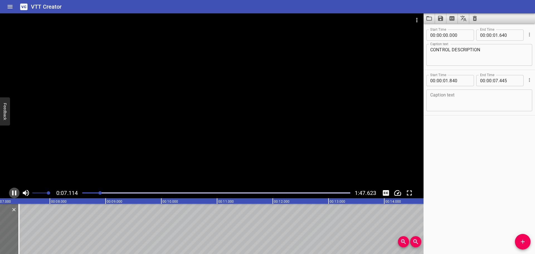
click at [13, 191] on icon "Play/Pause" at bounding box center [14, 192] width 4 height 5
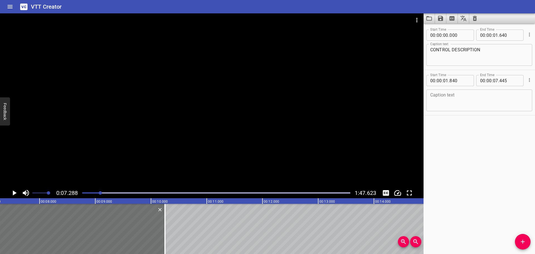
drag, startPoint x: 9, startPoint y: 213, endPoint x: 248, endPoint y: 215, distance: 239.7
click at [166, 212] on div at bounding box center [164, 229] width 1 height 50
type input "10"
type input "300"
click at [483, 100] on textarea at bounding box center [479, 101] width 98 height 16
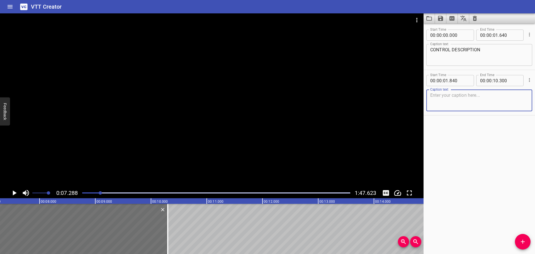
paste textarea "Media Filter Tanks SV-53-CA-500/501/502"
click at [497, 95] on textarea "Media Filter Tanks SV-53-CA-500/501/502" at bounding box center [479, 101] width 98 height 16
type textarea "Media Filter Tanks SV-53-CA-500 / 501 / 502"
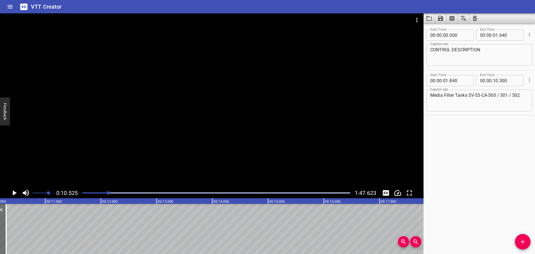
scroll to position [0, 587]
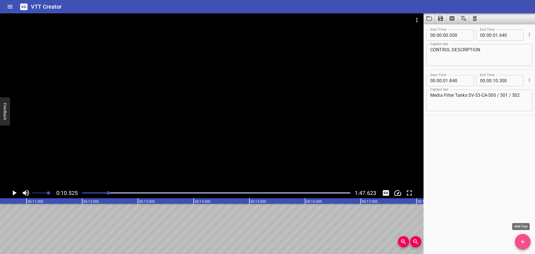
click at [521, 239] on icon "Add Cue" at bounding box center [523, 241] width 7 height 7
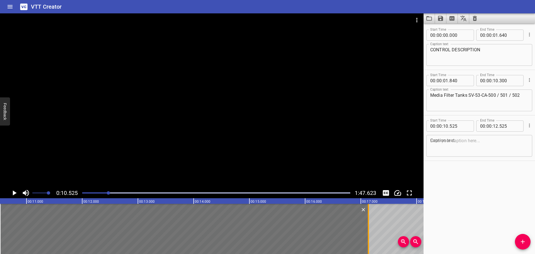
drag, startPoint x: 111, startPoint y: 229, endPoint x: 368, endPoint y: 236, distance: 257.1
click at [368, 236] on div at bounding box center [368, 229] width 1 height 50
type input "17"
type input "135"
click at [248, 128] on div at bounding box center [212, 100] width 424 height 174
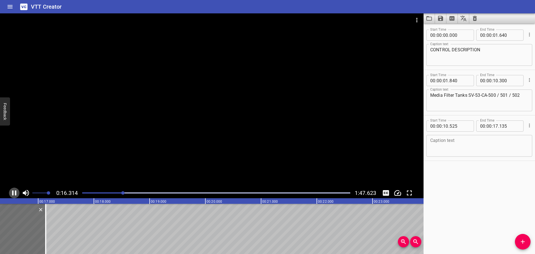
click at [17, 191] on icon "Play/Pause" at bounding box center [14, 193] width 8 height 8
click at [451, 144] on textarea at bounding box center [479, 146] width 98 height 16
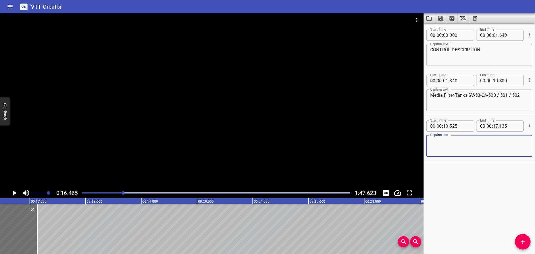
paste textarea "Media filtration is used to remove many solids from seawater and requires littl…"
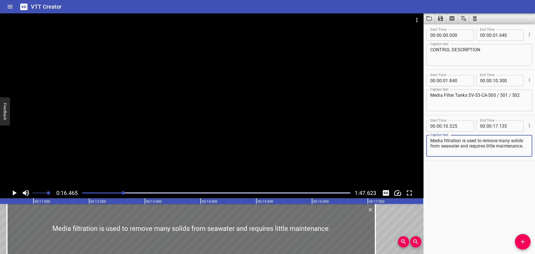
scroll to position [0, 593]
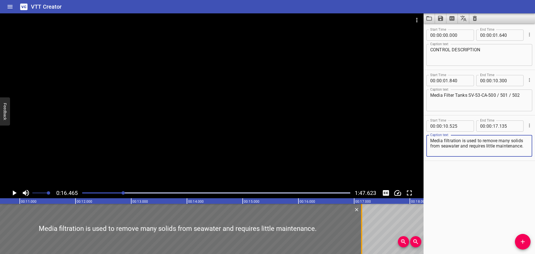
type textarea "Media filtration is used to remove many solids from seawater and requires littl…"
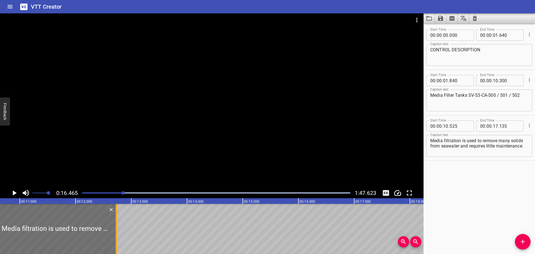
drag, startPoint x: 362, startPoint y: 234, endPoint x: 116, endPoint y: 239, distance: 245.6
click at [116, 239] on div at bounding box center [116, 229] width 1 height 50
type input "12"
type input "730"
click at [116, 239] on div at bounding box center [116, 229] width 1 height 50
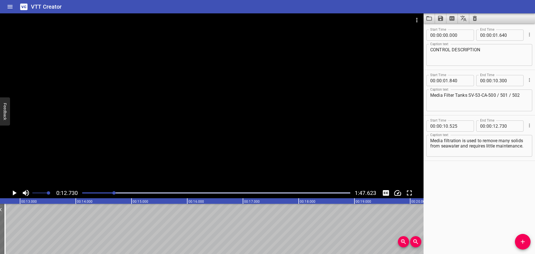
scroll to position [0, 710]
click at [520, 240] on icon "Add Cue" at bounding box center [523, 241] width 7 height 7
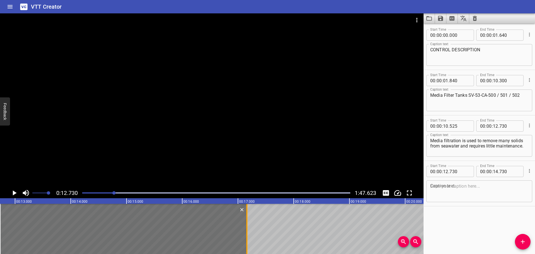
drag, startPoint x: 113, startPoint y: 228, endPoint x: 248, endPoint y: 228, distance: 135.5
click at [248, 228] on div at bounding box center [247, 229] width 6 height 50
type input "17"
type input "160"
click at [188, 138] on div at bounding box center [212, 100] width 424 height 174
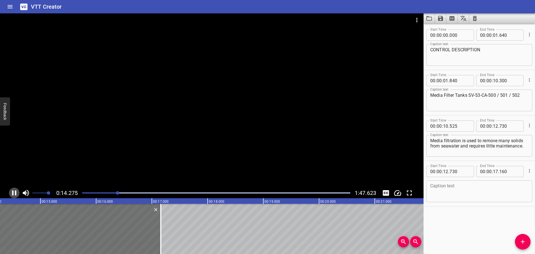
click at [12, 192] on icon "Play/Pause" at bounding box center [14, 193] width 8 height 8
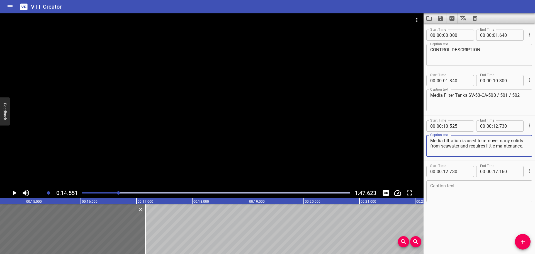
drag, startPoint x: 460, startPoint y: 153, endPoint x: 483, endPoint y: 140, distance: 26.0
click at [483, 140] on textarea "Media filtration is used to remove many solids from seawater and requires littl…" at bounding box center [479, 146] width 98 height 16
type textarea "Media filtration is used to"
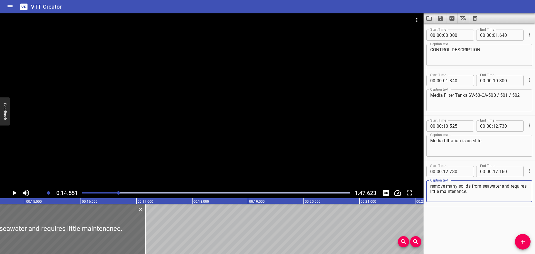
type textarea "remove many solids from seawater and requires little maintenance."
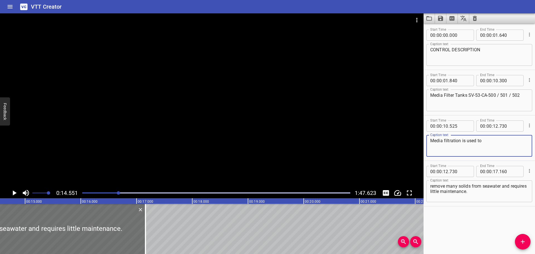
click at [502, 142] on textarea "Media filtration is used to" at bounding box center [479, 146] width 98 height 16
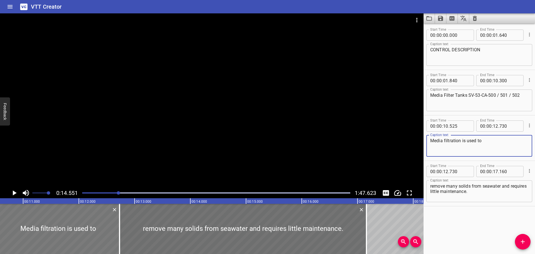
type textarea "Media filtration is used to"
click at [57, 240] on div at bounding box center [58, 229] width 123 height 50
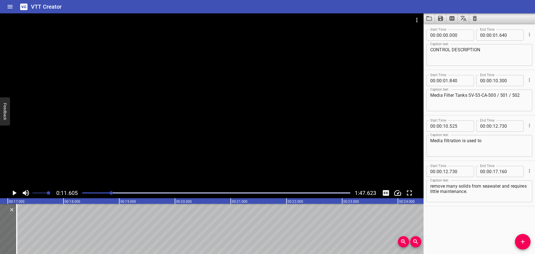
scroll to position [0, 949]
click at [524, 242] on icon "Add Cue" at bounding box center [523, 241] width 7 height 7
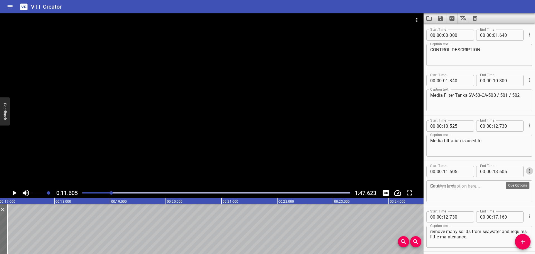
click at [528, 171] on button "Cue Options" at bounding box center [529, 170] width 7 height 7
click at [512, 181] on li "Delete Cue" at bounding box center [506, 181] width 48 height 10
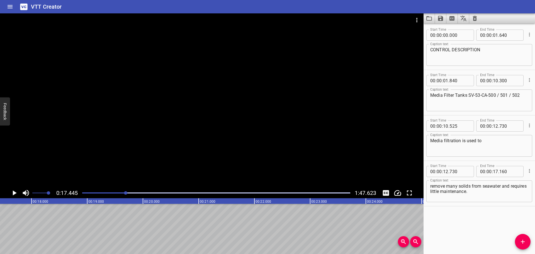
scroll to position [0, 972]
drag, startPoint x: 525, startPoint y: 244, endPoint x: 518, endPoint y: 243, distance: 7.8
click at [524, 244] on icon "Add Cue" at bounding box center [523, 241] width 7 height 7
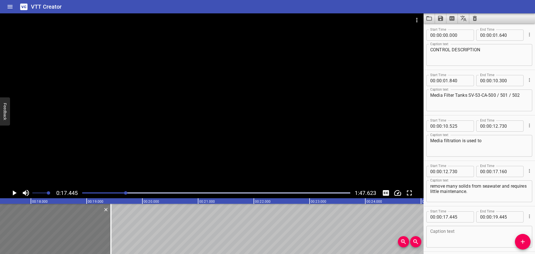
click at [85, 233] on div at bounding box center [54, 229] width 111 height 50
type input "435"
drag, startPoint x: 110, startPoint y: 228, endPoint x: 91, endPoint y: 234, distance: 19.5
click at [91, 234] on div at bounding box center [92, 229] width 6 height 50
type input "100"
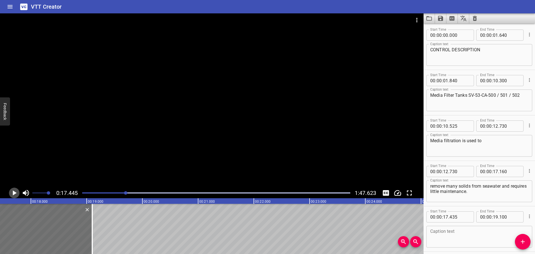
click at [14, 194] on icon "Play/Pause" at bounding box center [15, 192] width 4 height 5
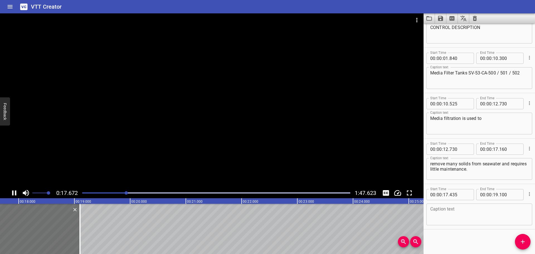
scroll to position [23, 0]
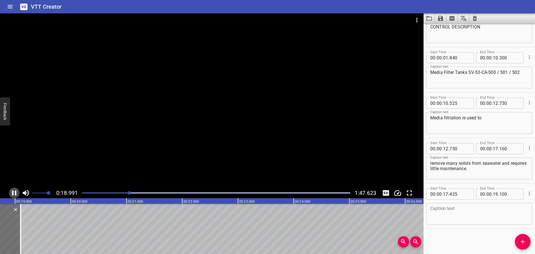
click at [14, 193] on icon "Play/Pause" at bounding box center [14, 193] width 8 height 8
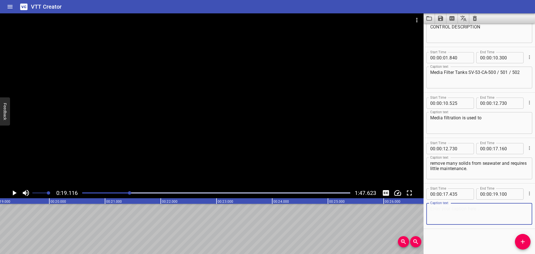
click at [499, 209] on textarea at bounding box center [479, 214] width 98 height 16
paste textarea "Media filtration"
type textarea "Media filtration"
drag, startPoint x: 525, startPoint y: 239, endPoint x: 510, endPoint y: 239, distance: 15.1
click at [525, 239] on icon "Add Cue" at bounding box center [523, 241] width 7 height 7
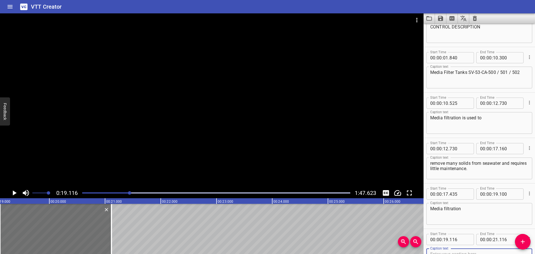
scroll to position [26, 0]
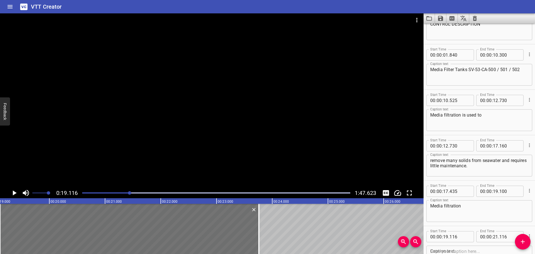
drag, startPoint x: 109, startPoint y: 241, endPoint x: 158, endPoint y: 253, distance: 50.4
click at [256, 238] on div at bounding box center [259, 229] width 6 height 50
type input "23"
type input "746"
click at [469, 234] on div "00 : 00 : 19 . 116" at bounding box center [450, 236] width 48 height 11
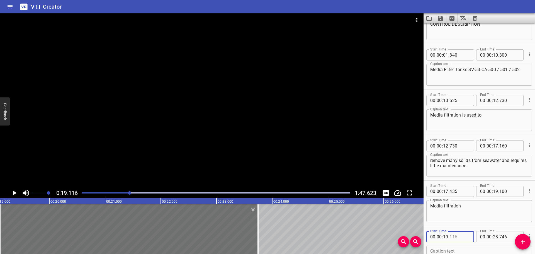
click at [465, 236] on input "number" at bounding box center [460, 236] width 20 height 11
type input "100"
drag, startPoint x: 223, startPoint y: 139, endPoint x: 220, endPoint y: 146, distance: 7.2
click at [222, 143] on div at bounding box center [212, 100] width 424 height 174
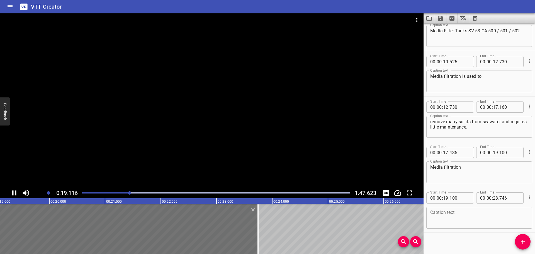
scroll to position [68, 0]
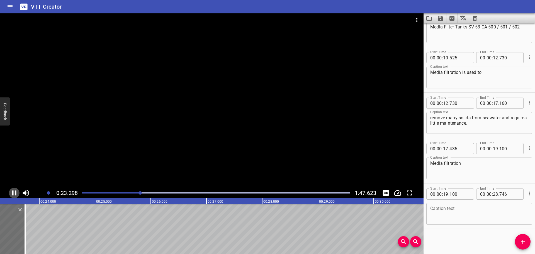
click at [9, 193] on button "Play/Pause" at bounding box center [14, 193] width 11 height 11
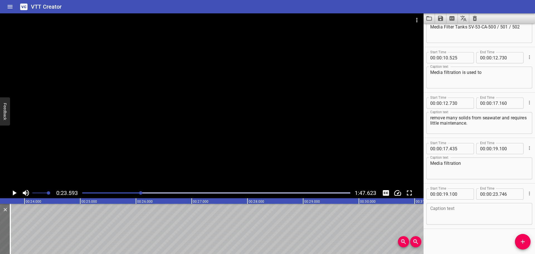
scroll to position [0, 1315]
click at [446, 215] on textarea at bounding box center [479, 214] width 98 height 16
paste textarea "is a type of filter process when water passes through the filtration media"
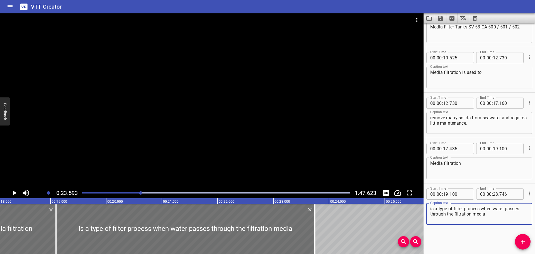
scroll to position [0, 986]
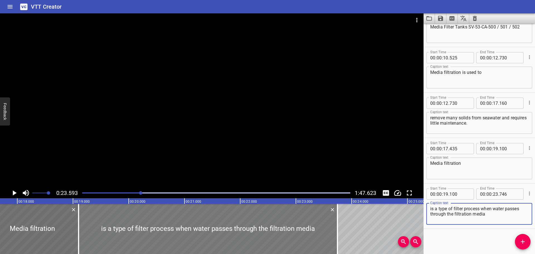
type textarea "is a type of filter process when water passes through the filtration media"
click at [82, 225] on div at bounding box center [208, 229] width 259 height 50
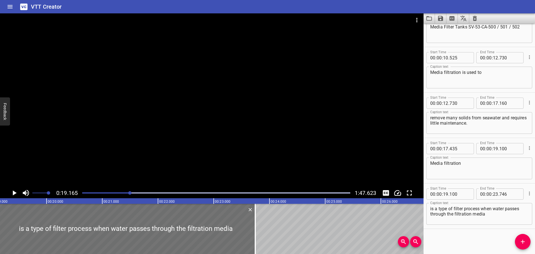
click at [98, 132] on div at bounding box center [212, 100] width 424 height 174
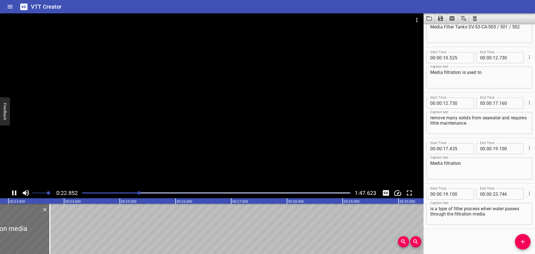
click at [15, 193] on icon "Play/Pause" at bounding box center [14, 192] width 4 height 5
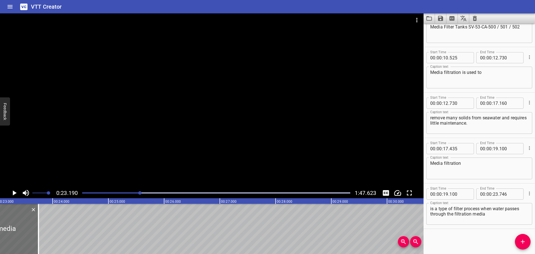
scroll to position [0, 1293]
click at [32, 230] on div at bounding box center [31, 229] width 6 height 50
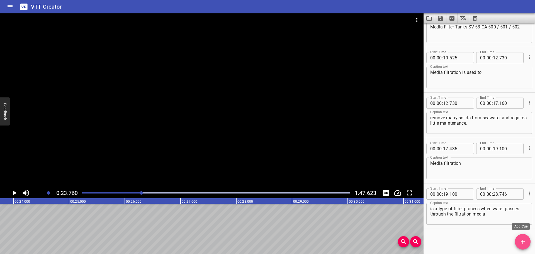
click at [520, 238] on button "Add Cue" at bounding box center [523, 242] width 16 height 16
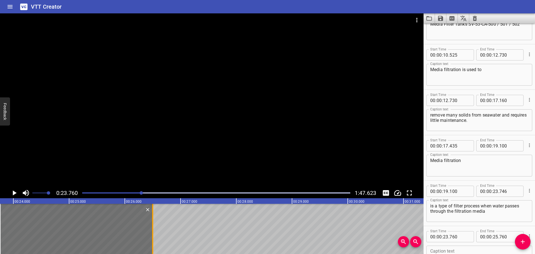
drag, startPoint x: 111, startPoint y: 222, endPoint x: 152, endPoint y: 226, distance: 41.5
click at [152, 226] on div at bounding box center [153, 229] width 6 height 50
type input "26"
type input "500"
click at [468, 236] on input "number" at bounding box center [460, 236] width 20 height 11
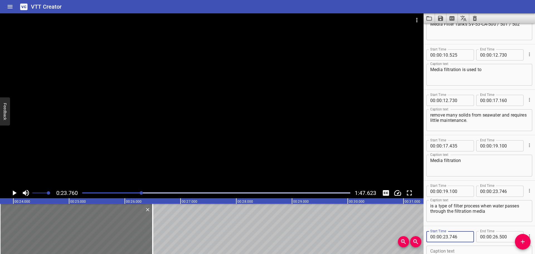
type input "746"
click at [244, 176] on div at bounding box center [212, 100] width 424 height 174
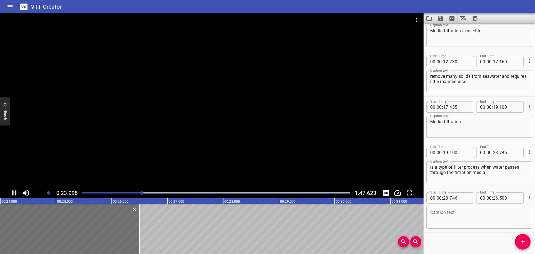
scroll to position [114, 0]
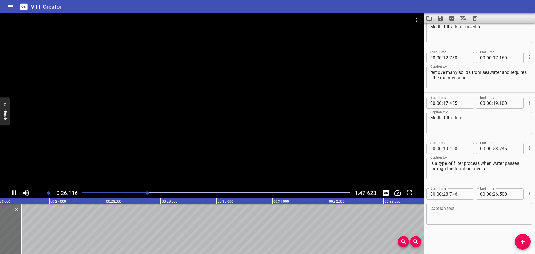
click at [217, 144] on div at bounding box center [212, 100] width 424 height 174
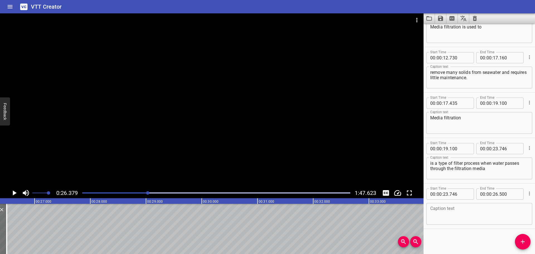
click at [443, 222] on textarea at bounding box center [479, 214] width 98 height 16
paste textarea "it will remove solids including sediment"
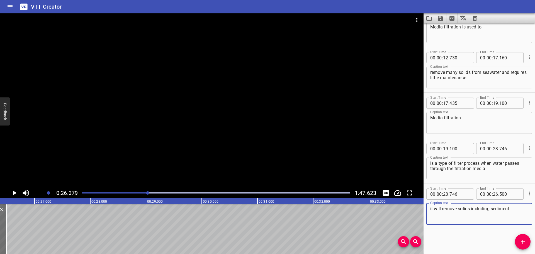
drag, startPoint x: 432, startPoint y: 208, endPoint x: 434, endPoint y: 213, distance: 5.3
click at [431, 209] on textarea "it will remove solids including sediment" at bounding box center [479, 214] width 98 height 16
click at [520, 207] on textarea "it will remove solids including sediment" at bounding box center [479, 214] width 98 height 16
type textarea "it will remove solids including sediment,"
click at [523, 239] on icon "Add Cue" at bounding box center [523, 241] width 7 height 7
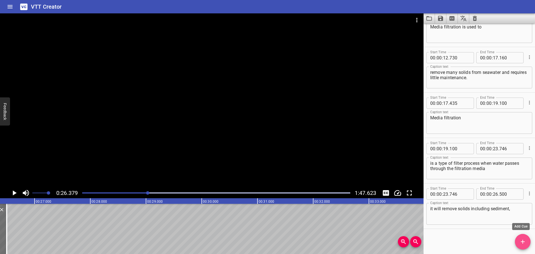
scroll to position [116, 0]
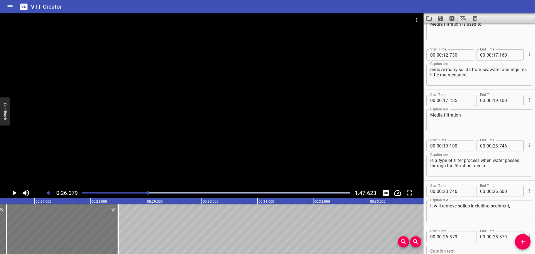
drag, startPoint x: 39, startPoint y: 234, endPoint x: 44, endPoint y: 234, distance: 4.7
click at [44, 234] on div at bounding box center [62, 229] width 111 height 50
type input "499"
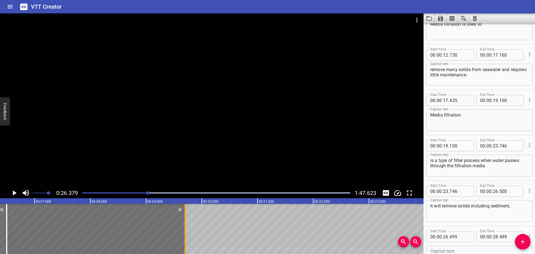
drag, startPoint x: 116, startPoint y: 229, endPoint x: 183, endPoint y: 230, distance: 66.9
click at [183, 230] on div at bounding box center [185, 229] width 6 height 50
type input "29"
type input "699"
click at [462, 235] on input "number" at bounding box center [460, 236] width 20 height 11
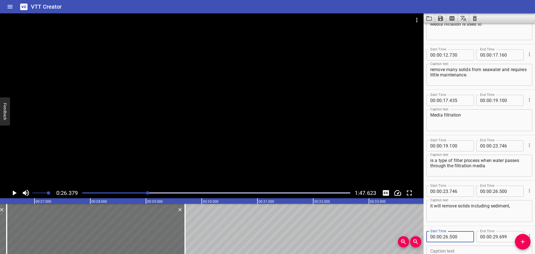
type input "500"
click at [52, 116] on div at bounding box center [212, 100] width 424 height 174
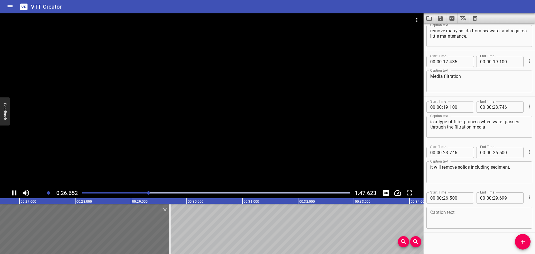
scroll to position [159, 0]
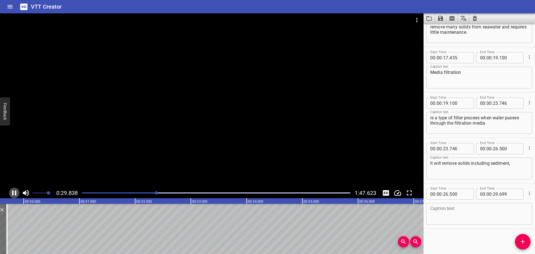
click at [15, 191] on icon "Play/Pause" at bounding box center [14, 193] width 8 height 8
click at [455, 220] on textarea at bounding box center [479, 214] width 98 height 16
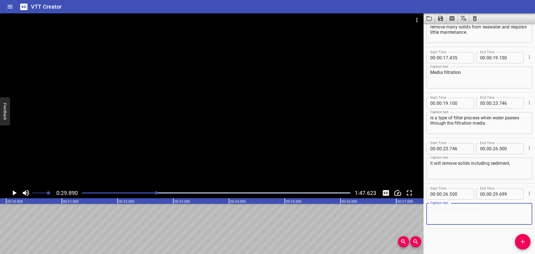
paste textarea "iron, chlorine, and organic materials."
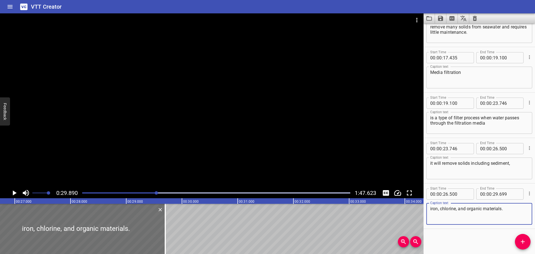
scroll to position [0, 1508]
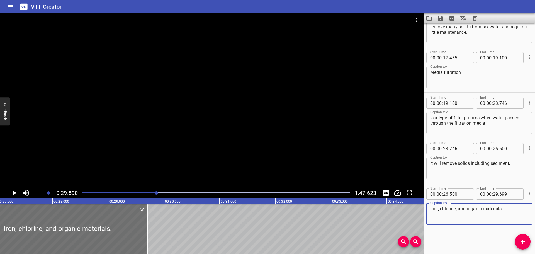
type textarea "iron, chlorine, and organic materials."
click at [240, 135] on div at bounding box center [212, 100] width 424 height 174
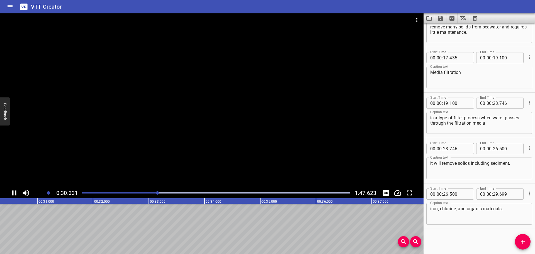
click at [243, 148] on div at bounding box center [212, 100] width 424 height 174
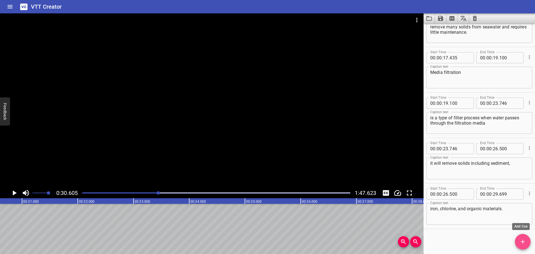
drag, startPoint x: 524, startPoint y: 242, endPoint x: 464, endPoint y: 233, distance: 60.3
click at [524, 241] on icon "Add Cue" at bounding box center [523, 241] width 7 height 7
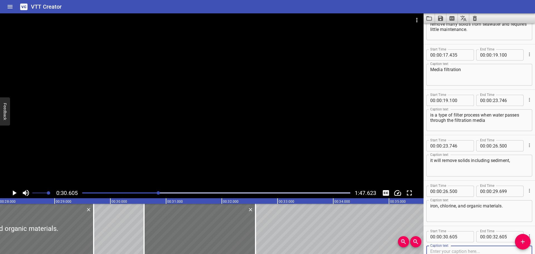
scroll to position [0, 1544]
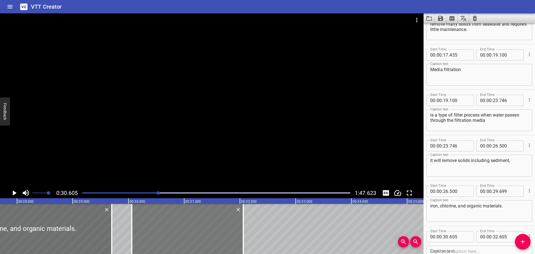
drag, startPoint x: 198, startPoint y: 227, endPoint x: 208, endPoint y: 227, distance: 9.8
click at [168, 232] on div at bounding box center [187, 229] width 111 height 50
type input "055"
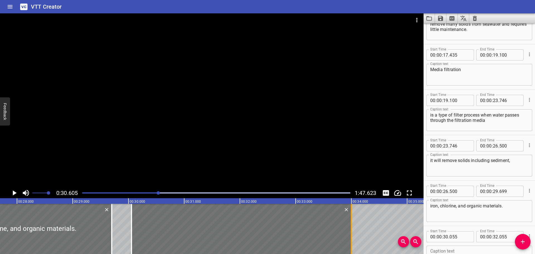
drag, startPoint x: 242, startPoint y: 228, endPoint x: 351, endPoint y: 231, distance: 108.5
click at [351, 231] on div at bounding box center [352, 229] width 6 height 50
type input "33"
type input "1000"
click at [253, 161] on div at bounding box center [212, 100] width 424 height 174
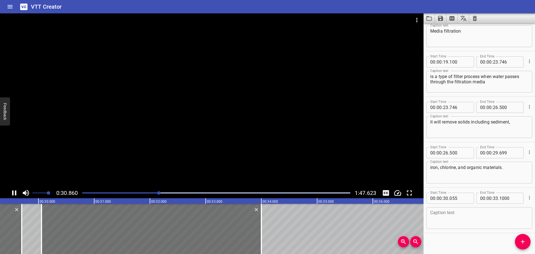
scroll to position [205, 0]
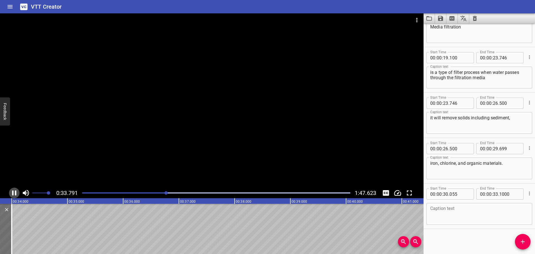
click at [14, 193] on icon "Play/Pause" at bounding box center [14, 193] width 8 height 8
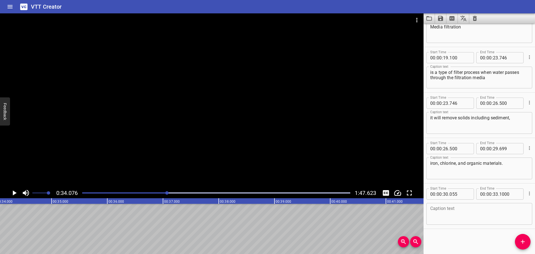
click at [433, 213] on textarea at bounding box center [479, 214] width 98 height 16
paste textarea "Media Filter Tanks are configured as 3 × 50%."
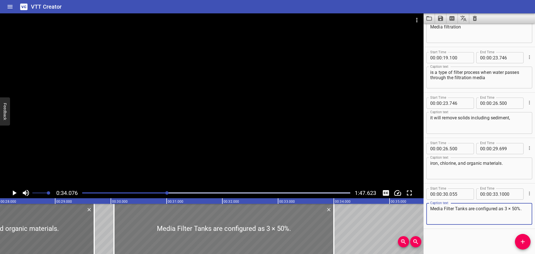
type textarea "Media Filter Tanks are configured as 3 × 50%."
click at [137, 233] on div at bounding box center [224, 229] width 220 height 50
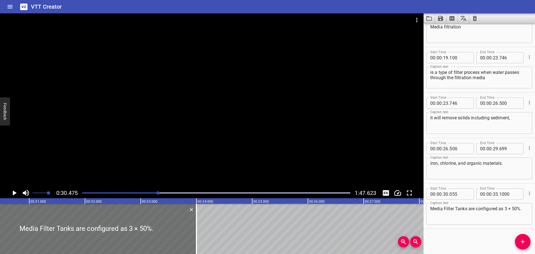
click at [158, 149] on div at bounding box center [212, 100] width 424 height 174
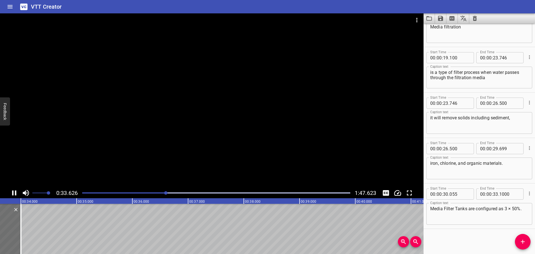
click at [166, 170] on div at bounding box center [212, 100] width 424 height 174
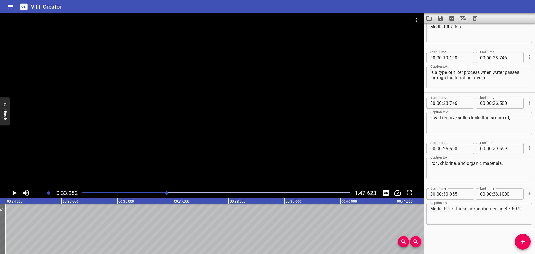
scroll to position [0, 1894]
drag, startPoint x: 106, startPoint y: 192, endPoint x: 57, endPoint y: 197, distance: 49.6
click at [57, 197] on div "0:33.982 1:47.623" at bounding box center [212, 193] width 424 height 11
click at [86, 193] on div "Play progress" at bounding box center [33, 192] width 268 height 1
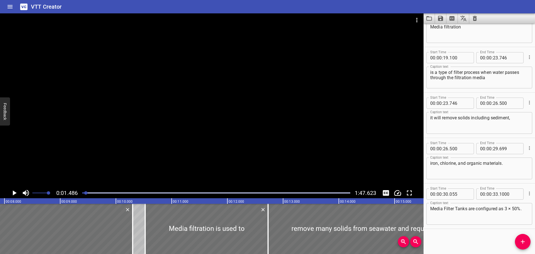
click at [123, 157] on div at bounding box center [212, 100] width 424 height 174
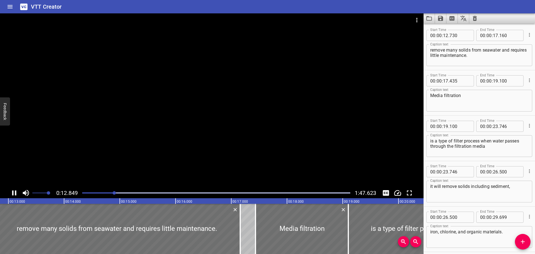
scroll to position [136, 0]
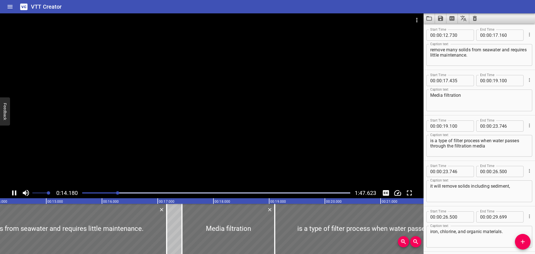
drag, startPoint x: 267, startPoint y: 198, endPoint x: 462, endPoint y: 215, distance: 195.9
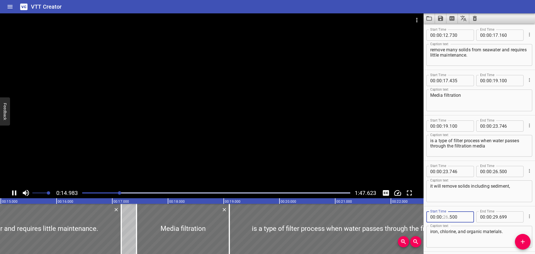
drag, startPoint x: 462, startPoint y: 215, endPoint x: 447, endPoint y: 207, distance: 17.0
click at [447, 207] on div "Start Time 00 : 00 : . 500 Start Time End Time 00 : 00 : 29 . 699 End Time Capt…" at bounding box center [479, 228] width 111 height 45
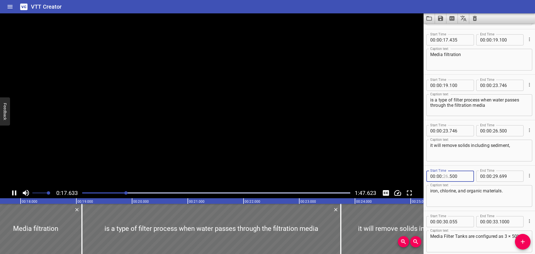
scroll to position [182, 0]
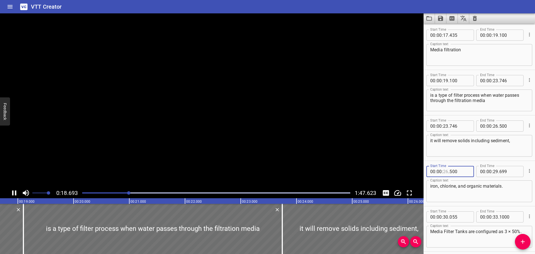
type input "26"
click at [438, 239] on textarea "Media Filter Tanks are configured as 3 × 50%." at bounding box center [479, 237] width 98 height 16
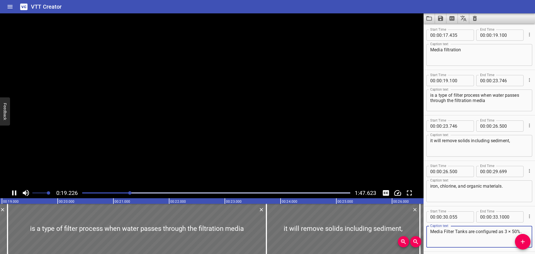
scroll to position [205, 0]
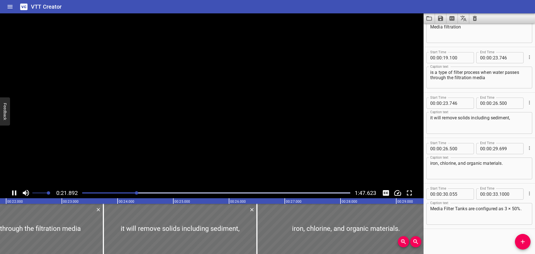
click at [438, 238] on div "Start Time 00 : 00 : 00 . 000 Start Time End Time 00 : 00 : 01 . 640 End Time C…" at bounding box center [479, 138] width 111 height 230
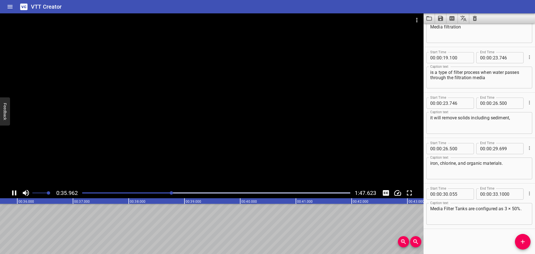
scroll to position [0, 2004]
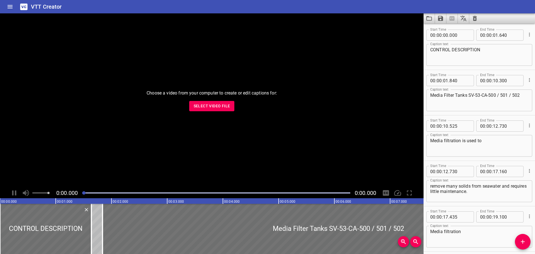
scroll to position [205, 0]
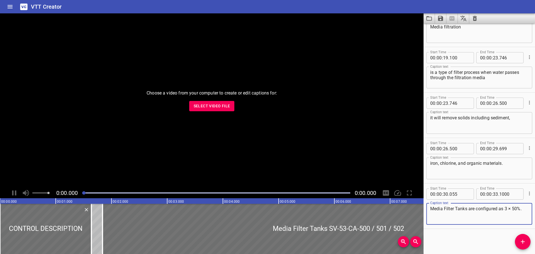
click at [192, 103] on button "Select Video File" at bounding box center [211, 106] width 45 height 10
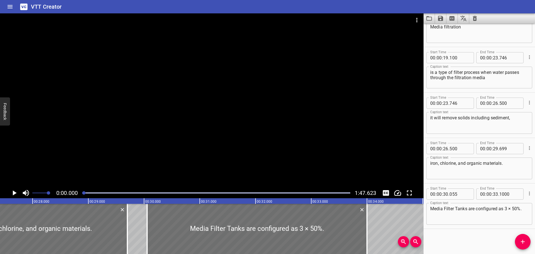
scroll to position [0, 1433]
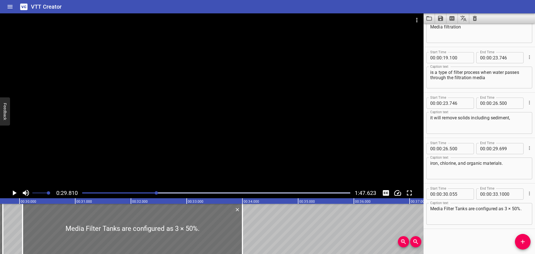
click at [230, 167] on div at bounding box center [212, 100] width 424 height 174
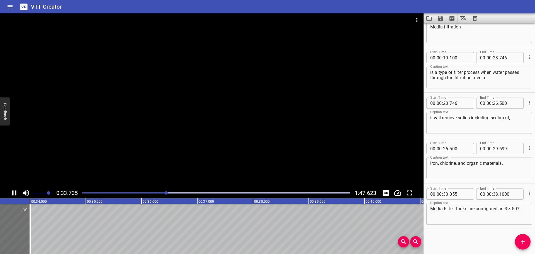
click at [178, 167] on div at bounding box center [212, 100] width 424 height 174
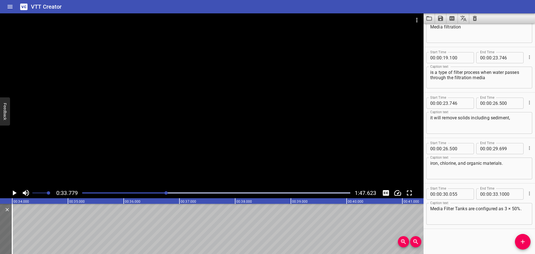
click at [527, 192] on icon "Cue Options" at bounding box center [530, 194] width 6 height 6
click at [511, 205] on li "Delete Cue" at bounding box center [506, 203] width 48 height 10
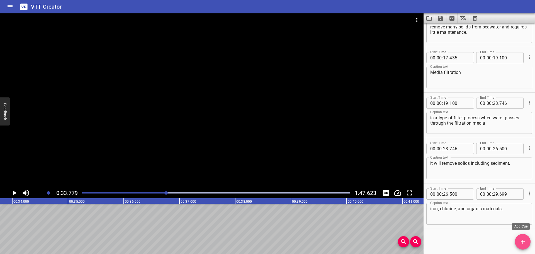
click at [517, 237] on button "Add Cue" at bounding box center [523, 242] width 16 height 16
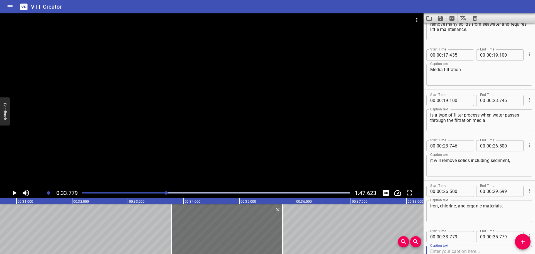
scroll to position [0, 1626]
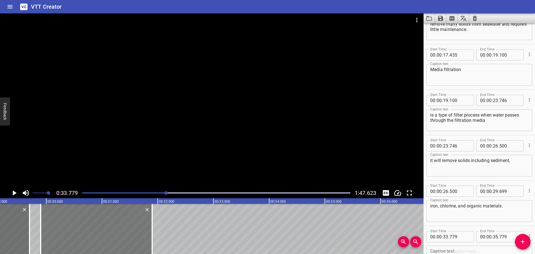
drag, startPoint x: 287, startPoint y: 220, endPoint x: 75, endPoint y: 235, distance: 212.3
click at [75, 235] on div at bounding box center [96, 229] width 111 height 50
type input "29"
type input "899"
type input "31"
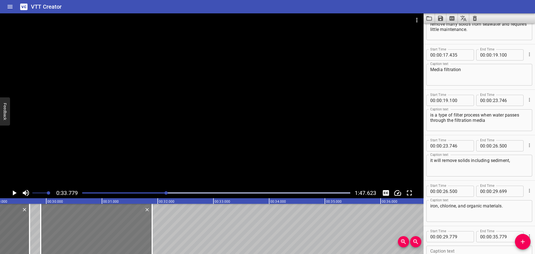
type input "899"
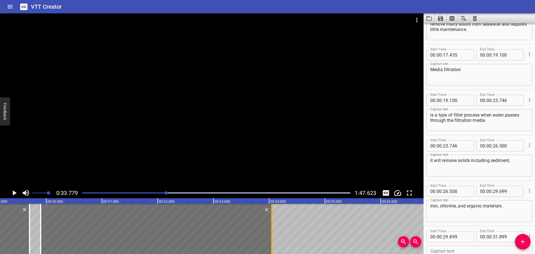
drag, startPoint x: 152, startPoint y: 229, endPoint x: 272, endPoint y: 236, distance: 119.8
click at [272, 236] on div at bounding box center [271, 229] width 1 height 50
type input "34"
type input "044"
click at [450, 249] on textarea at bounding box center [479, 257] width 98 height 16
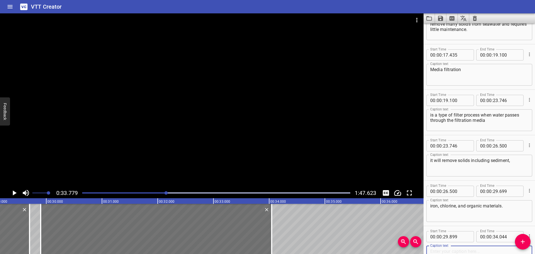
paste textarea "Media Filter Tanks are configured as 3 × 50%."
type textarea "Media Filter Tanks are configured as 3 × 50%."
click at [246, 146] on div at bounding box center [212, 100] width 424 height 174
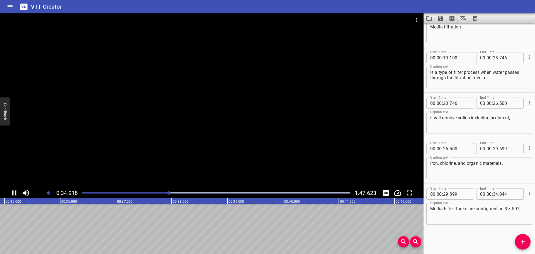
click at [244, 149] on div at bounding box center [212, 100] width 424 height 174
drag, startPoint x: 526, startPoint y: 245, endPoint x: 238, endPoint y: 246, distance: 287.9
click at [525, 245] on button "Add Cue" at bounding box center [523, 242] width 16 height 16
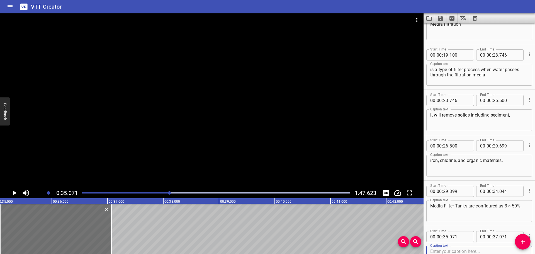
scroll to position [0, 1693]
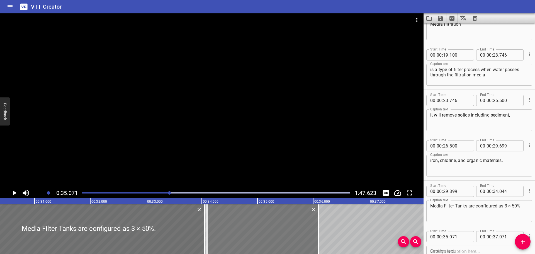
drag, startPoint x: 291, startPoint y: 221, endPoint x: 246, endPoint y: 234, distance: 47.4
click at [237, 235] on div at bounding box center [262, 229] width 111 height 50
type input "34"
type input "096"
type input "36"
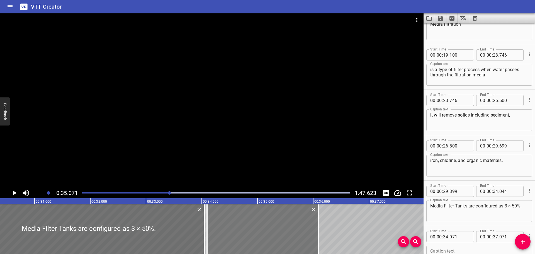
type input "096"
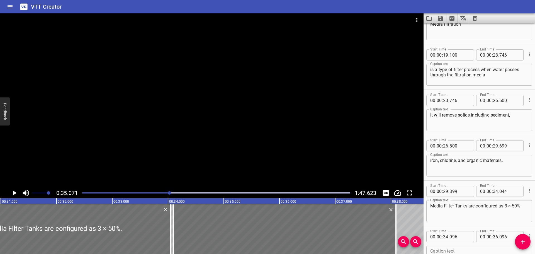
scroll to position [0, 1770]
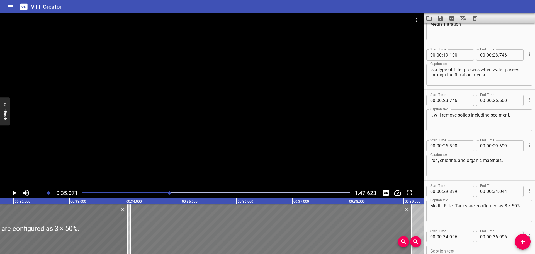
drag, startPoint x: 319, startPoint y: 229, endPoint x: 407, endPoint y: 234, distance: 88.2
click at [412, 234] on div at bounding box center [412, 229] width 6 height 50
type input "39"
type input "131"
click at [234, 123] on div at bounding box center [212, 100] width 424 height 174
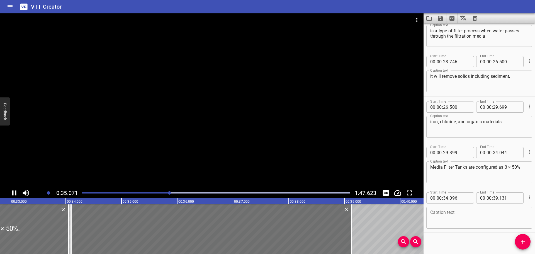
scroll to position [250, 0]
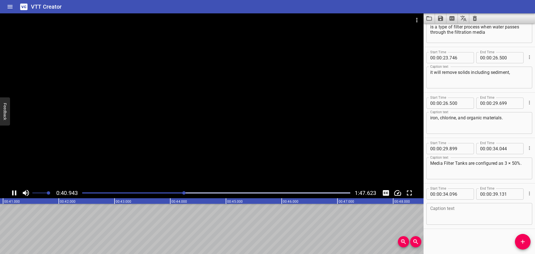
click at [157, 119] on div at bounding box center [212, 100] width 424 height 174
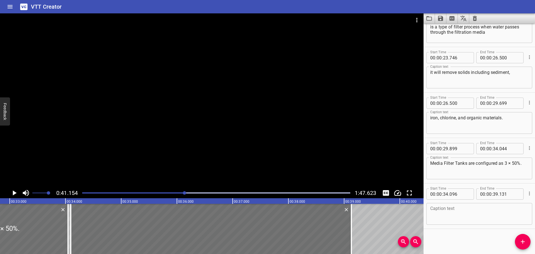
scroll to position [0, 1803]
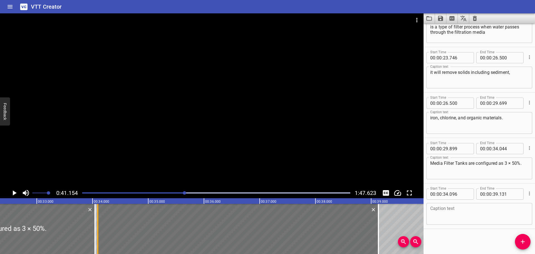
click at [96, 230] on div at bounding box center [98, 229] width 6 height 50
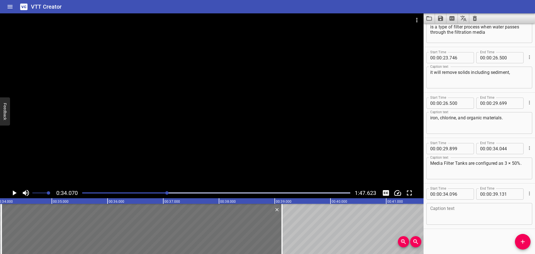
click at [149, 143] on div at bounding box center [212, 100] width 424 height 174
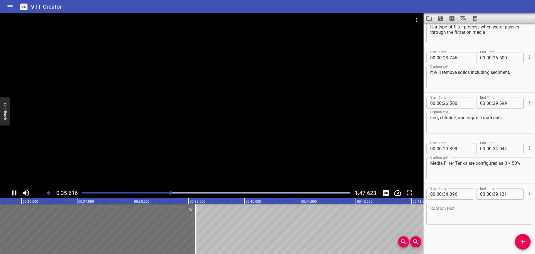
click at [156, 151] on div at bounding box center [212, 100] width 424 height 174
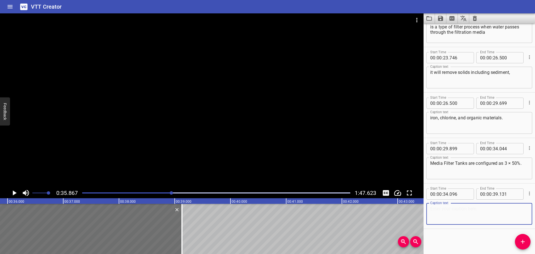
click at [467, 214] on textarea at bounding box center [479, 214] width 98 height 16
paste textarea "The seawater flows to Media Filter Tanks, which are configured in parallel."
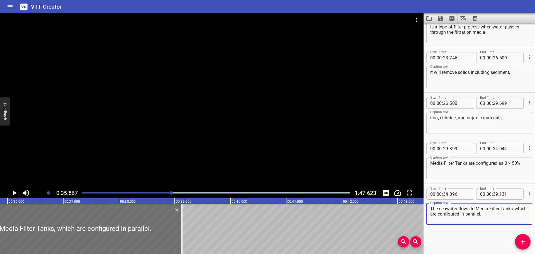
type textarea "The seawater flows to Media Filter Tanks, which are configured in parallel."
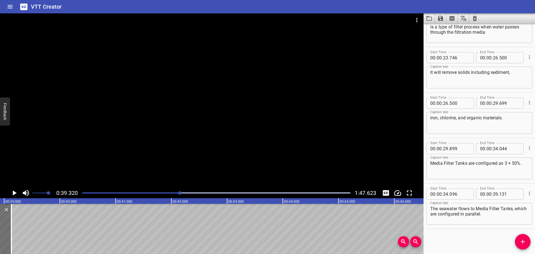
scroll to position [0, 2192]
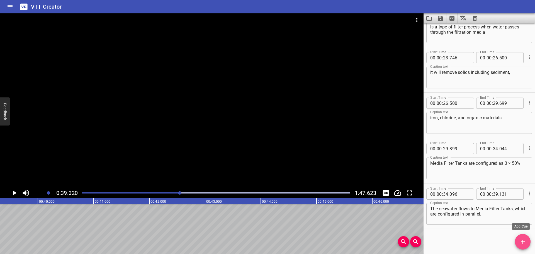
click at [522, 237] on button "Add Cue" at bounding box center [523, 242] width 16 height 16
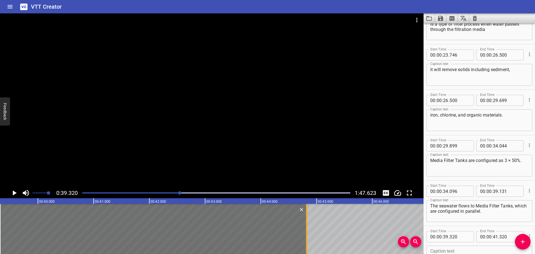
drag, startPoint x: 132, startPoint y: 232, endPoint x: 308, endPoint y: 242, distance: 175.6
click at [308, 242] on div at bounding box center [307, 229] width 6 height 50
type input "44"
type input "820"
click at [250, 136] on div at bounding box center [212, 100] width 424 height 174
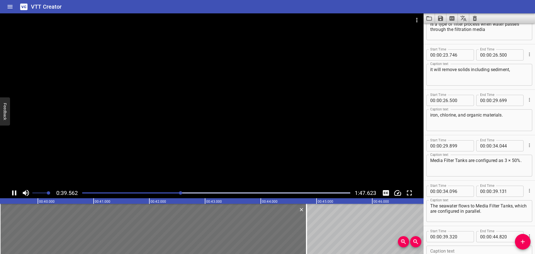
scroll to position [295, 0]
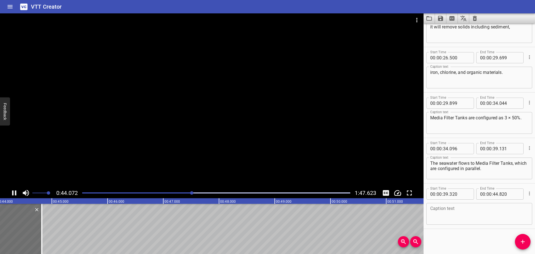
click at [19, 189] on div "0:44.072 1:47.623" at bounding box center [212, 193] width 424 height 11
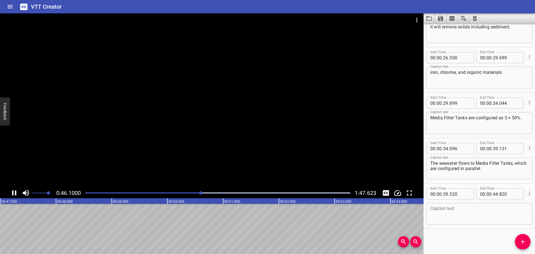
click at [134, 115] on div at bounding box center [212, 100] width 424 height 174
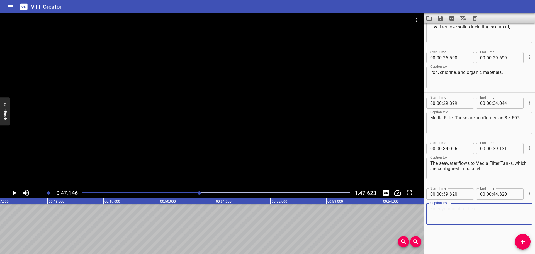
click at [472, 214] on textarea at bounding box center [479, 214] width 98 height 16
paste textarea "Two of the three media filters handle the full Reverse Osmosis system feed flow,"
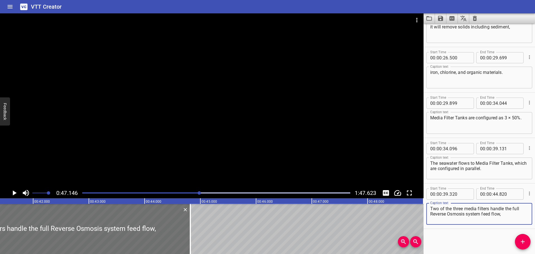
scroll to position [0, 2312]
type textarea "Two of the three media filters handle the full Reverse Osmosis system feed flow,"
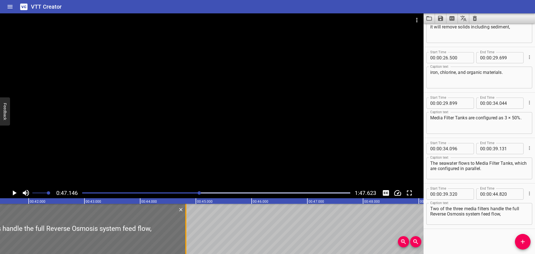
click at [184, 236] on div at bounding box center [186, 229] width 6 height 50
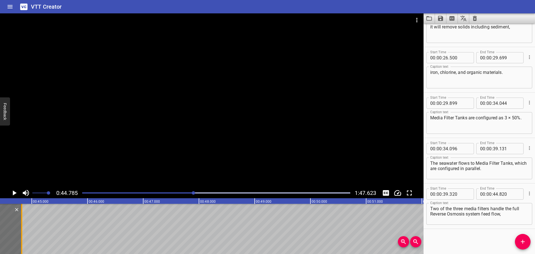
scroll to position [0, 2496]
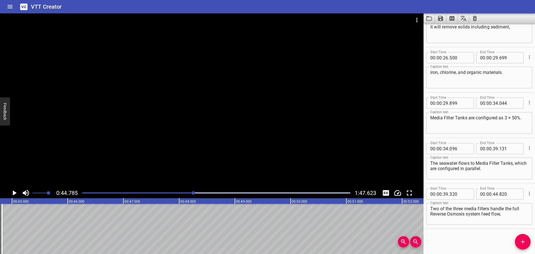
drag, startPoint x: 519, startPoint y: 240, endPoint x: 515, endPoint y: 238, distance: 4.4
click at [519, 239] on span "Add Cue" at bounding box center [523, 241] width 16 height 7
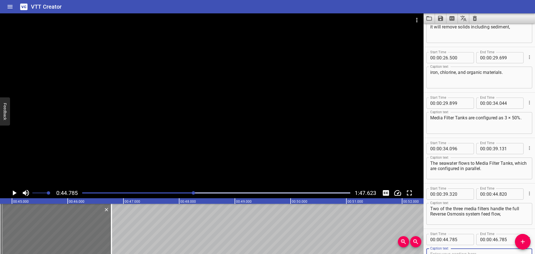
scroll to position [298, 0]
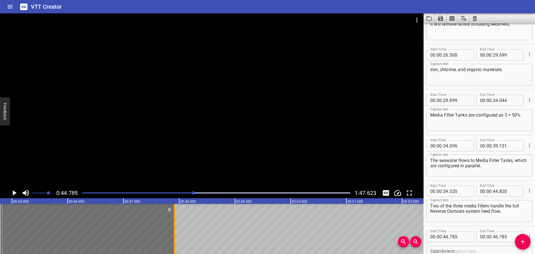
drag, startPoint x: 111, startPoint y: 241, endPoint x: 174, endPoint y: 240, distance: 63.0
click at [174, 240] on div at bounding box center [174, 229] width 1 height 50
type input "47"
type input "915"
click at [461, 237] on input "number" at bounding box center [460, 236] width 20 height 11
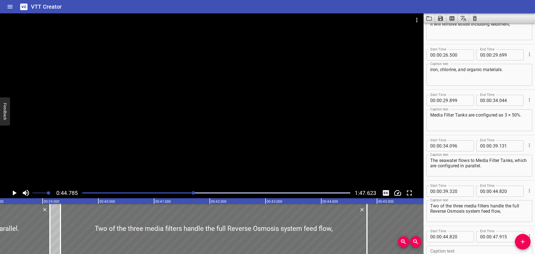
scroll to position [0, 2154]
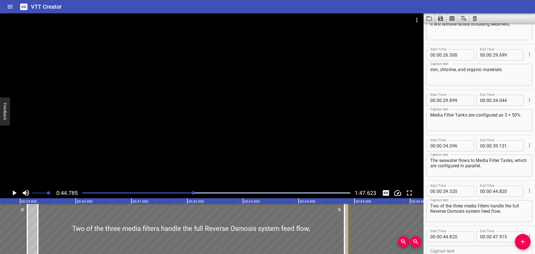
drag, startPoint x: 346, startPoint y: 225, endPoint x: 349, endPoint y: 224, distance: 3.4
click at [349, 224] on div at bounding box center [348, 229] width 6 height 50
type input "885"
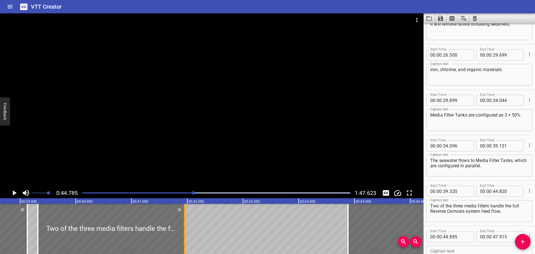
drag, startPoint x: 344, startPoint y: 227, endPoint x: 184, endPoint y: 234, distance: 160.4
click at [184, 234] on div at bounding box center [184, 229] width 1 height 50
type input "41"
type input "945"
click at [184, 234] on div at bounding box center [184, 229] width 1 height 50
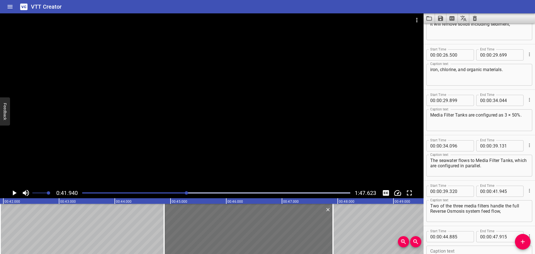
click at [175, 156] on div at bounding box center [212, 100] width 424 height 174
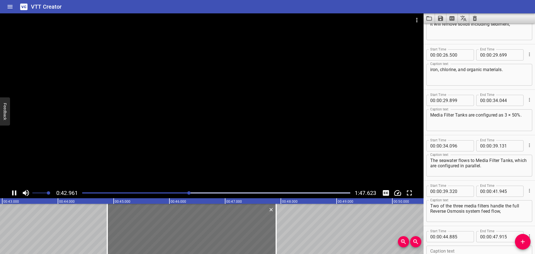
click at [176, 161] on div at bounding box center [212, 100] width 424 height 174
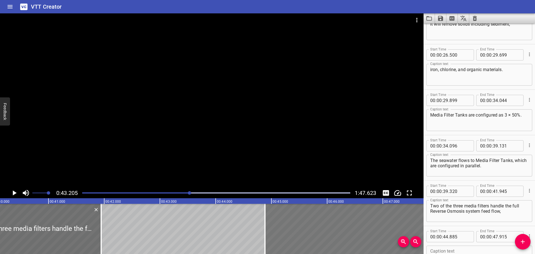
scroll to position [0, 2228]
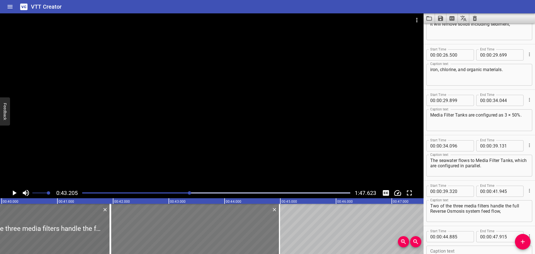
drag, startPoint x: 311, startPoint y: 215, endPoint x: 147, endPoint y: 226, distance: 163.7
click at [147, 226] on div at bounding box center [195, 229] width 169 height 50
type input "41"
type input "955"
type input "44"
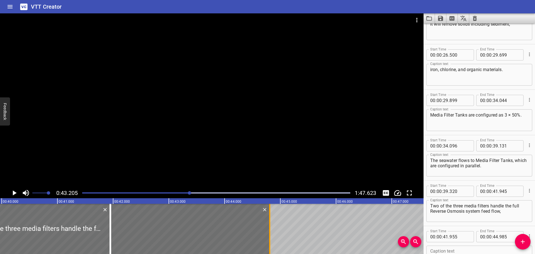
drag, startPoint x: 278, startPoint y: 225, endPoint x: 270, endPoint y: 229, distance: 9.2
click at [268, 229] on div at bounding box center [270, 229] width 6 height 50
type input "805"
click at [466, 239] on input "number" at bounding box center [460, 236] width 20 height 11
click at [110, 222] on div at bounding box center [110, 229] width 1 height 50
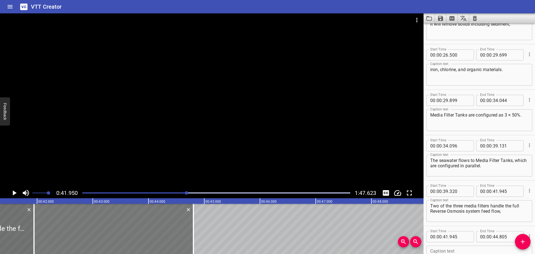
scroll to position [0, 2338]
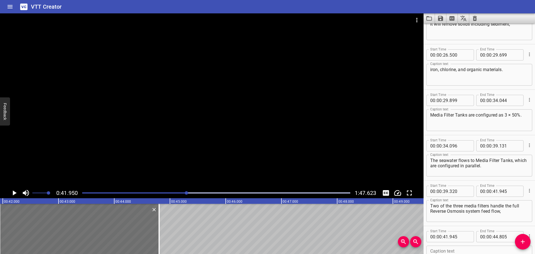
click at [105, 153] on div at bounding box center [212, 100] width 424 height 174
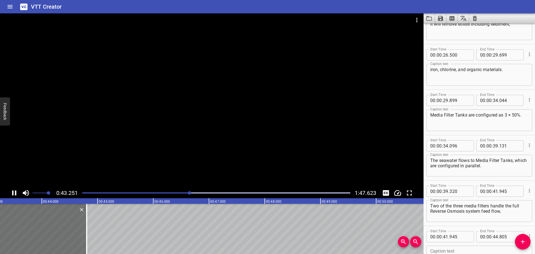
click at [97, 181] on div at bounding box center [212, 100] width 424 height 174
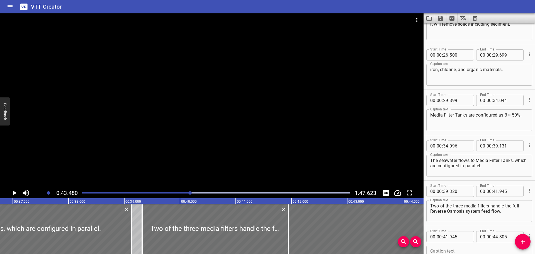
scroll to position [0, 2045]
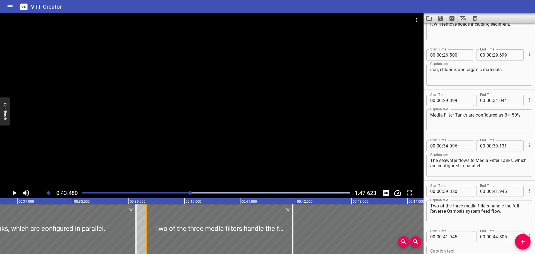
click at [145, 241] on div at bounding box center [147, 229] width 6 height 50
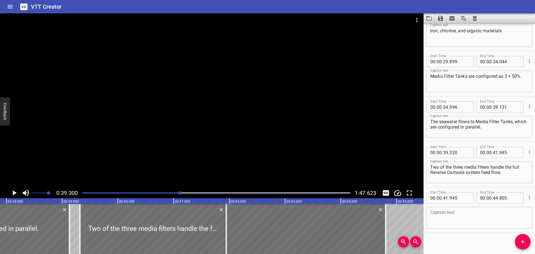
scroll to position [341, 0]
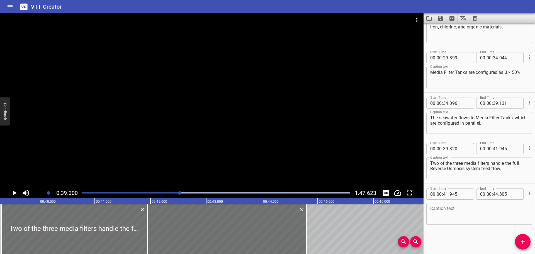
click at [158, 176] on div at bounding box center [212, 100] width 424 height 174
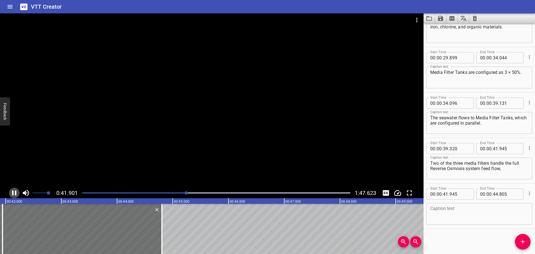
click at [14, 192] on icon "Play/Pause" at bounding box center [14, 193] width 8 height 8
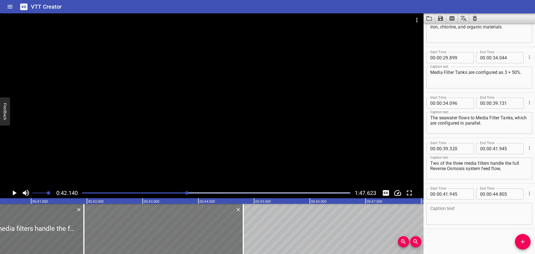
scroll to position [0, 2236]
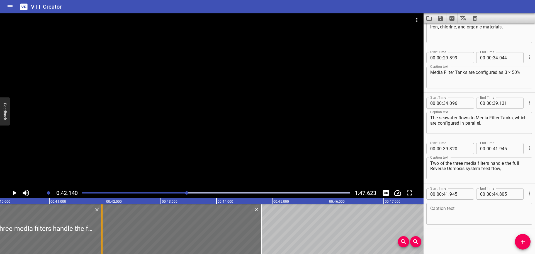
click at [101, 230] on div at bounding box center [102, 229] width 6 height 50
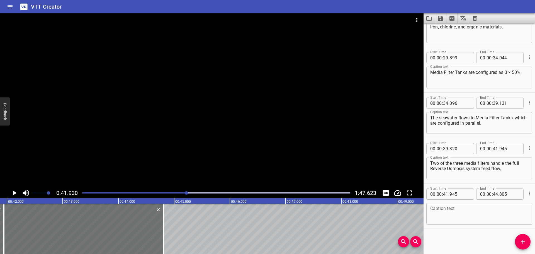
scroll to position [0, 2337]
click at [12, 193] on icon "Play/Pause" at bounding box center [14, 193] width 8 height 8
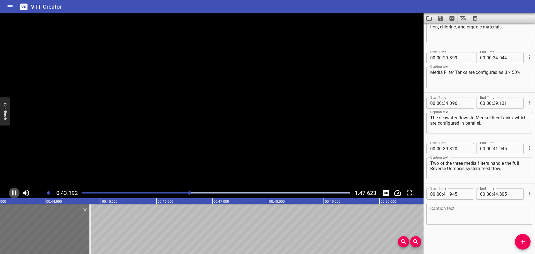
click at [12, 193] on icon "Play/Pause" at bounding box center [14, 192] width 4 height 5
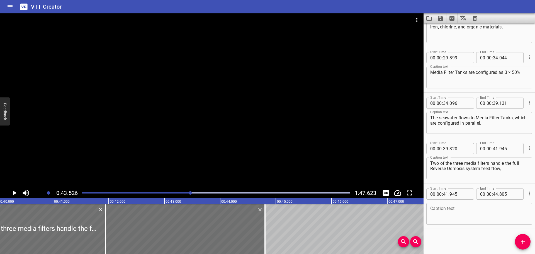
scroll to position [0, 2160]
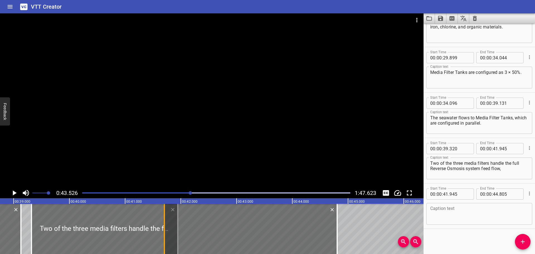
drag, startPoint x: 178, startPoint y: 242, endPoint x: 164, endPoint y: 245, distance: 13.8
click at [164, 245] on div at bounding box center [164, 229] width 1 height 50
type input "705"
click at [164, 245] on div at bounding box center [165, 229] width 6 height 50
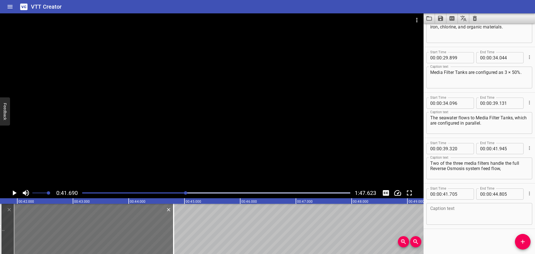
click at [173, 172] on div at bounding box center [212, 100] width 424 height 174
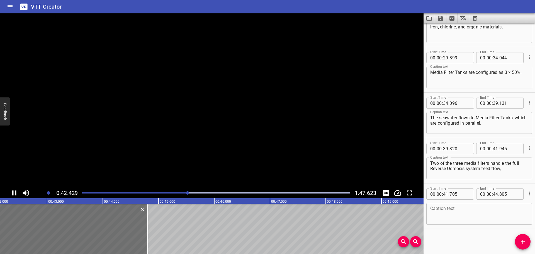
click at [173, 172] on video at bounding box center [212, 100] width 424 height 174
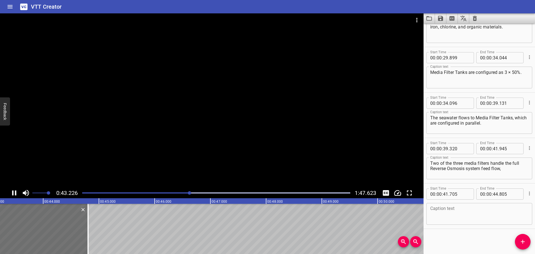
click at [184, 160] on div at bounding box center [212, 100] width 424 height 174
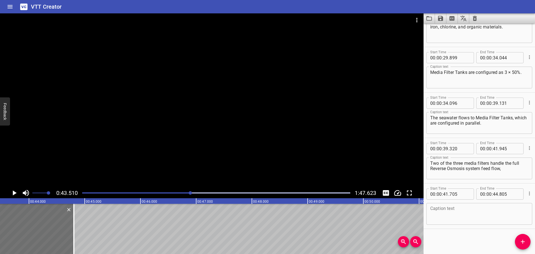
scroll to position [0, 2425]
click at [508, 149] on input "number" at bounding box center [509, 148] width 20 height 11
type input "705"
drag, startPoint x: 506, startPoint y: 162, endPoint x: 514, endPoint y: 168, distance: 10.2
click at [514, 168] on textarea "Two of the three media filters handle the full Reverse Osmosis system feed flow," at bounding box center [479, 169] width 98 height 16
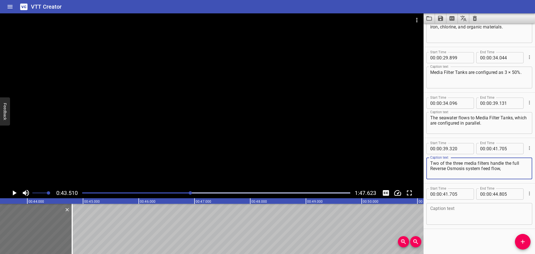
type textarea "Two of the three media filters handle"
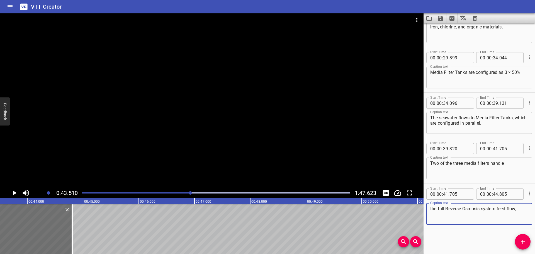
type textarea "the full Reverse Osmosis system feed flow,"
click at [508, 163] on textarea "Two of the three media filters handle" at bounding box center [479, 169] width 98 height 16
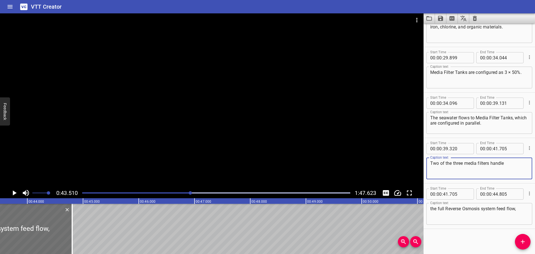
type textarea "Two of the three media filters handle"
click at [524, 211] on div "the full Reverse Osmosis system feed flow, Caption text" at bounding box center [479, 214] width 106 height 22
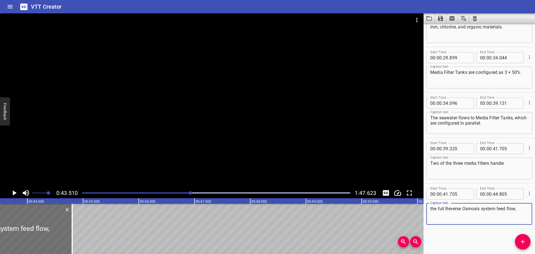
click at [518, 209] on textarea "the full Reverse Osmosis system feed flow," at bounding box center [479, 214] width 98 height 16
click at [520, 239] on icon "Add Cue" at bounding box center [523, 241] width 7 height 7
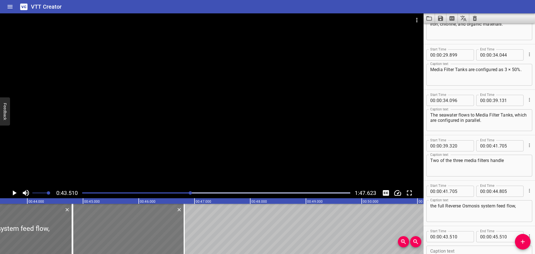
drag, startPoint x: 84, startPoint y: 225, endPoint x: 157, endPoint y: 229, distance: 72.8
click at [157, 229] on div at bounding box center [128, 229] width 111 height 50
type input "44"
type input "815"
type input "46"
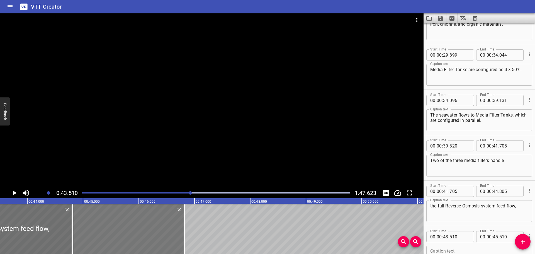
type input "815"
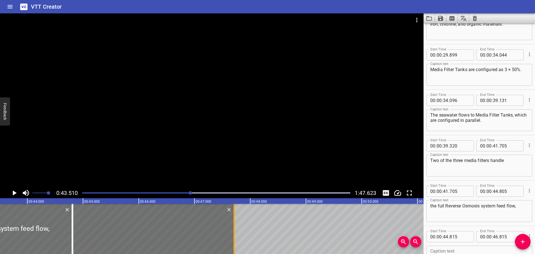
drag, startPoint x: 185, startPoint y: 232, endPoint x: 236, endPoint y: 231, distance: 50.4
click at [236, 231] on div at bounding box center [234, 229] width 6 height 50
type input "47"
type input "720"
click at [461, 236] on input "number" at bounding box center [460, 236] width 20 height 11
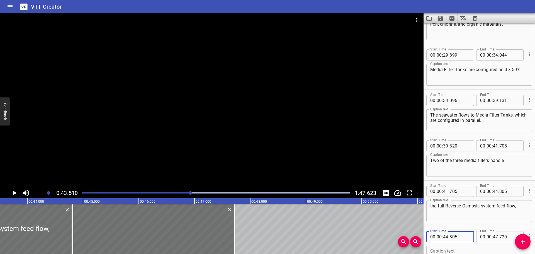
type input "805"
click at [187, 101] on div at bounding box center [212, 100] width 424 height 174
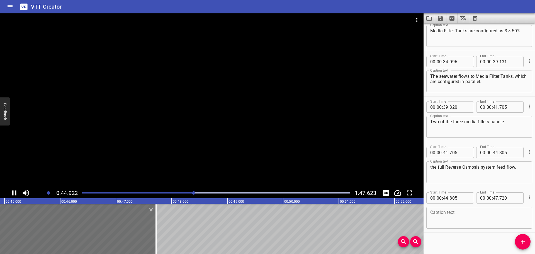
scroll to position [386, 0]
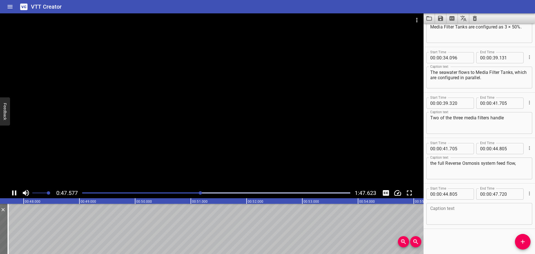
drag, startPoint x: 142, startPoint y: 87, endPoint x: 142, endPoint y: 97, distance: 10.0
click at [143, 88] on div at bounding box center [212, 100] width 424 height 174
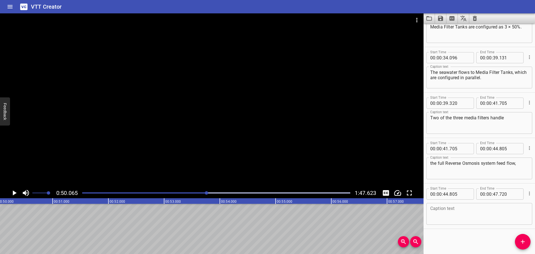
scroll to position [0, 2791]
click at [193, 192] on div at bounding box center [216, 193] width 275 height 8
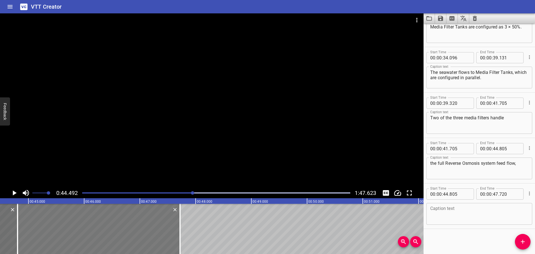
click at [113, 215] on div at bounding box center [99, 229] width 162 height 50
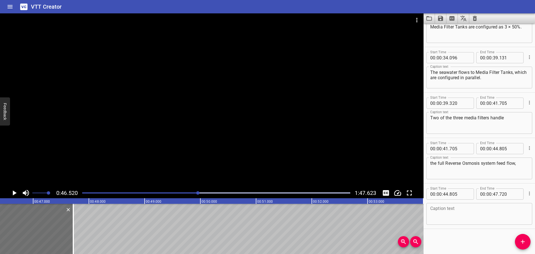
scroll to position [0, 2593]
click at [436, 212] on textarea at bounding box center [479, 214] width 98 height 16
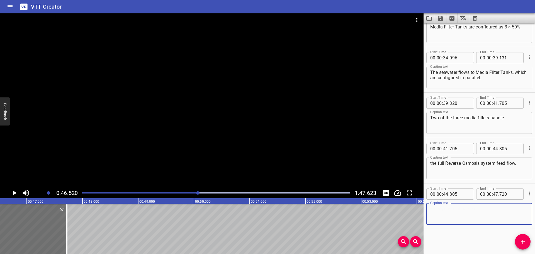
paste textarea "while the third filter is in a backwash cycle."
type textarea "while the third filter is in a backwash cycle."
click at [430, 210] on div "while the third filter is in a backwash cycle. Caption text" at bounding box center [479, 214] width 106 height 22
click at [431, 209] on textarea "while the third filter is in a backwash cycle." at bounding box center [479, 214] width 98 height 16
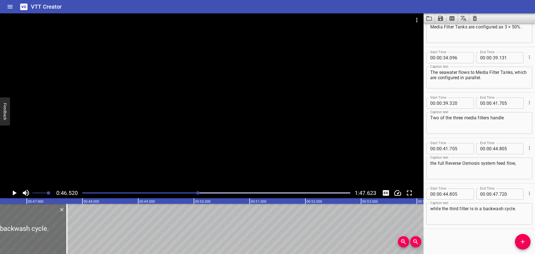
click at [453, 233] on div "Start Time 00 : 00 : 00 . 000 Start Time End Time 00 : 00 : 01 . 640 End Time C…" at bounding box center [479, 138] width 111 height 230
drag, startPoint x: 520, startPoint y: 243, endPoint x: 305, endPoint y: 221, distance: 216.6
click at [520, 242] on icon "Add Cue" at bounding box center [523, 241] width 7 height 7
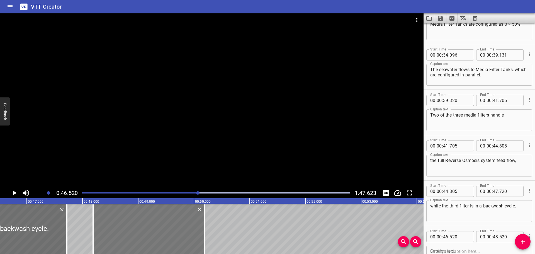
drag, startPoint x: 84, startPoint y: 225, endPoint x: 177, endPoint y: 227, distance: 93.1
click at [177, 227] on div at bounding box center [148, 229] width 111 height 50
type input "48"
type input "190"
type input "50"
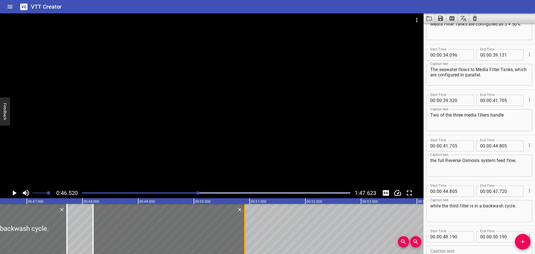
drag, startPoint x: 205, startPoint y: 228, endPoint x: 245, endPoint y: 229, distance: 40.2
click at [245, 229] on div at bounding box center [245, 229] width 6 height 50
type input "910"
click at [111, 123] on div at bounding box center [212, 100] width 424 height 174
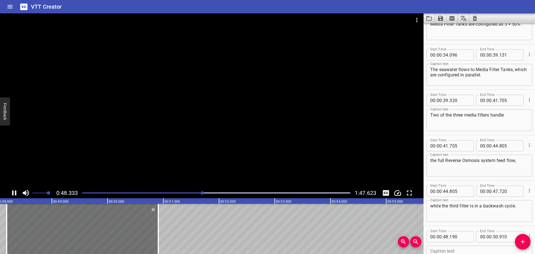
scroll to position [432, 0]
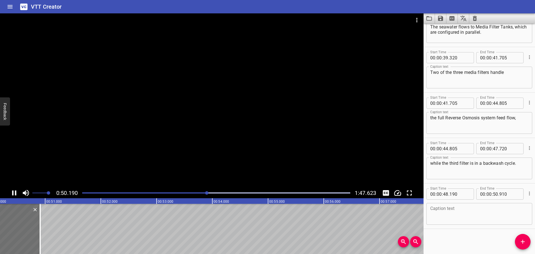
click at [109, 137] on div at bounding box center [212, 100] width 424 height 174
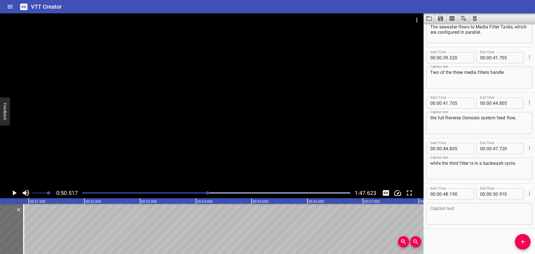
scroll to position [0, 2816]
click at [487, 215] on textarea at bounding box center [479, 214] width 98 height 16
paste textarea "Seawater from the Service Water System"
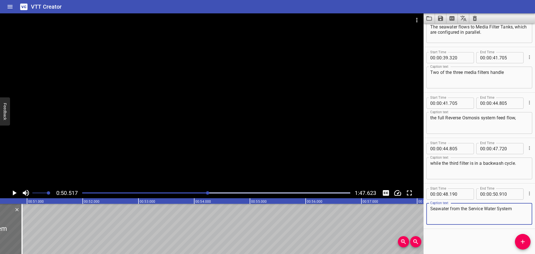
type textarea "Seawater from the Service Water System"
drag, startPoint x: 523, startPoint y: 237, endPoint x: 339, endPoint y: 240, distance: 183.4
click at [524, 237] on button "Add Cue" at bounding box center [523, 242] width 16 height 16
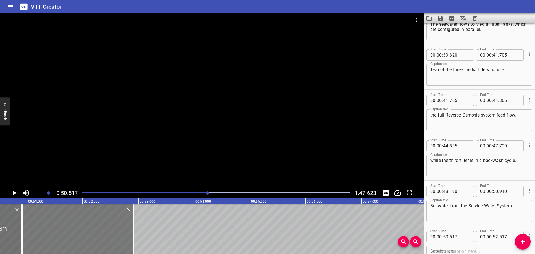
drag, startPoint x: 95, startPoint y: 226, endPoint x: 98, endPoint y: 226, distance: 3.1
click at [98, 226] on div at bounding box center [77, 229] width 111 height 50
type input "917"
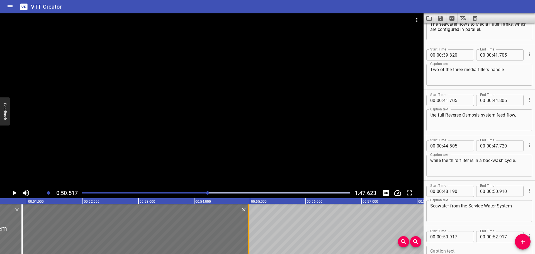
drag, startPoint x: 132, startPoint y: 230, endPoint x: 247, endPoint y: 232, distance: 115.1
click at [247, 232] on div at bounding box center [249, 229] width 6 height 50
type input "54"
type input "982"
click at [463, 237] on input "number" at bounding box center [460, 236] width 20 height 11
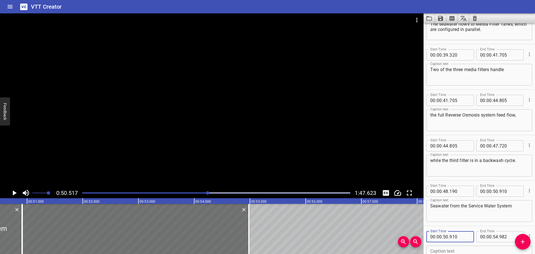
type input "910"
click at [74, 118] on div at bounding box center [212, 100] width 424 height 174
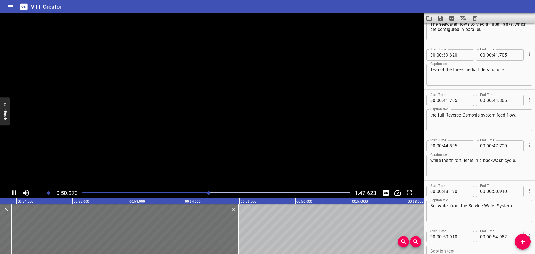
scroll to position [477, 0]
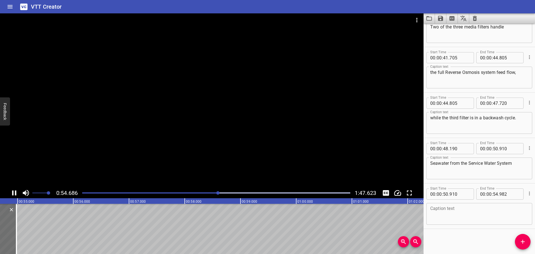
click at [71, 153] on div at bounding box center [212, 100] width 424 height 174
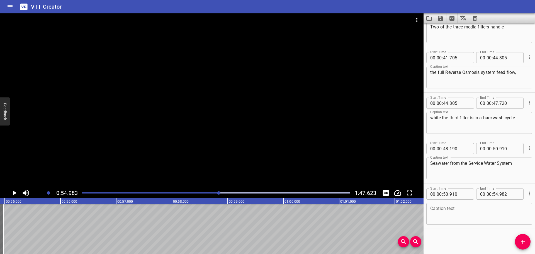
scroll to position [0, 3065]
click at [450, 210] on textarea at bounding box center [479, 214] width 98 height 16
paste textarea "passes through the Media Filter Tanks to produce filtered seawater"
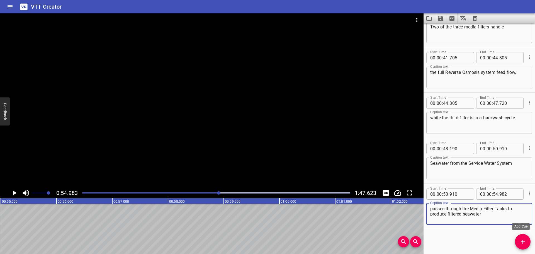
type textarea "passes through the Media Filter Tanks to produce filtered seawater"
drag, startPoint x: 523, startPoint y: 241, endPoint x: 518, endPoint y: 241, distance: 5.9
click at [524, 241] on icon "Add Cue" at bounding box center [523, 241] width 7 height 7
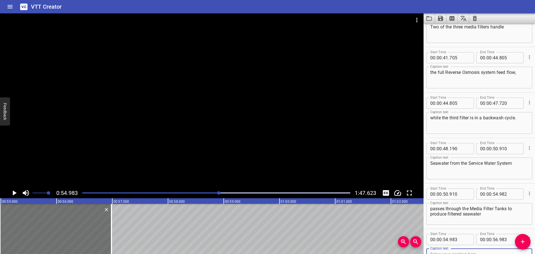
scroll to position [480, 0]
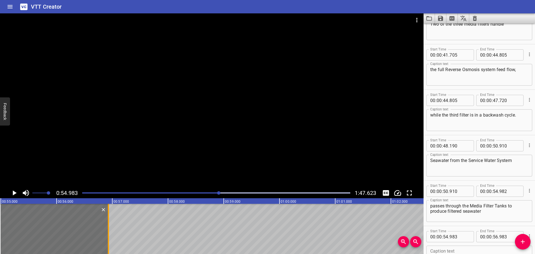
click at [110, 226] on div at bounding box center [109, 229] width 6 height 50
type input "928"
drag, startPoint x: 461, startPoint y: 238, endPoint x: 463, endPoint y: 237, distance: 2.9
click at [461, 238] on input "number" at bounding box center [460, 236] width 20 height 11
type input "982"
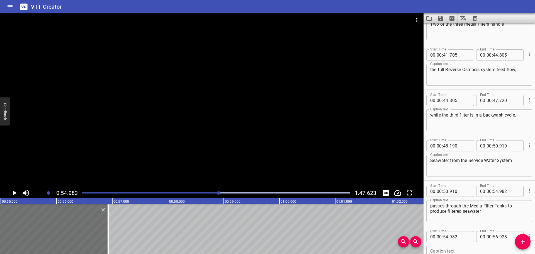
click at [190, 120] on div at bounding box center [212, 100] width 424 height 174
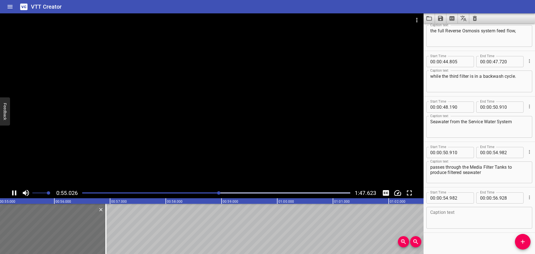
scroll to position [523, 0]
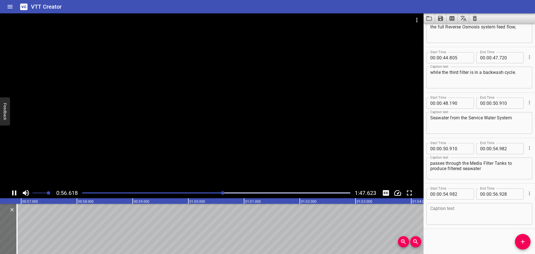
click at [171, 125] on div at bounding box center [212, 100] width 424 height 174
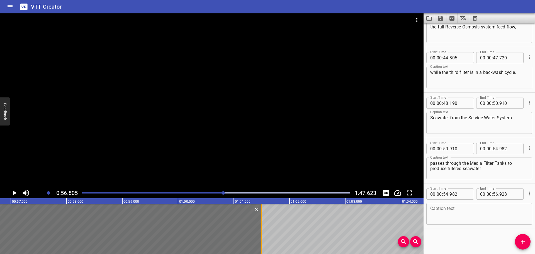
drag, startPoint x: 5, startPoint y: 238, endPoint x: 260, endPoint y: 234, distance: 255.1
click at [260, 234] on div at bounding box center [262, 229] width 6 height 50
type input "01"
type input "503"
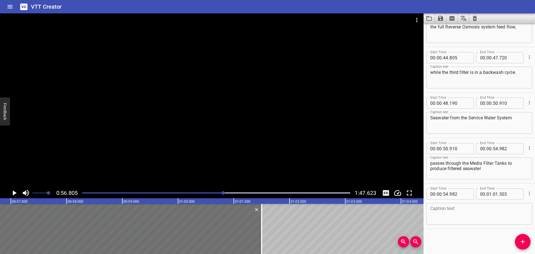
click at [463, 208] on textarea at bounding box center [479, 214] width 98 height 16
paste textarea "and flows to Bag Filters SV-53-CB-500A/B"
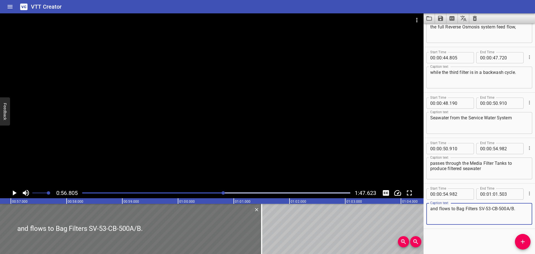
type textarea "and flows to Bag Filters SV-53-CB-500A/B."
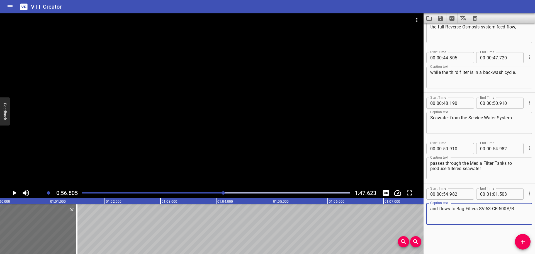
scroll to position [0, 3356]
drag, startPoint x: 525, startPoint y: 240, endPoint x: 508, endPoint y: 237, distance: 17.0
click at [525, 240] on icon "Add Cue" at bounding box center [523, 241] width 7 height 7
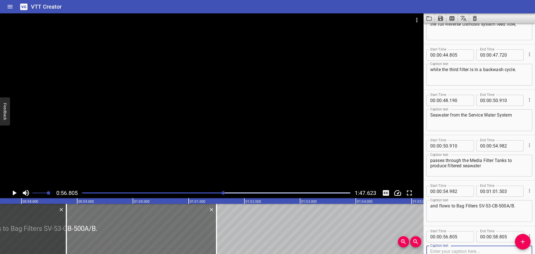
scroll to position [0, 3234]
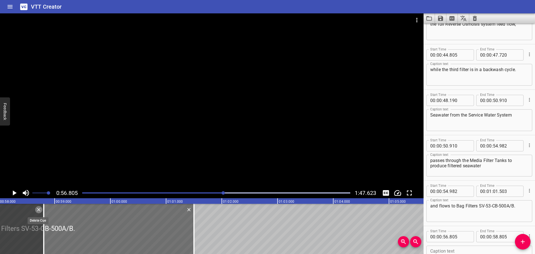
click at [38, 210] on icon "Delete" at bounding box center [38, 209] width 3 height 3
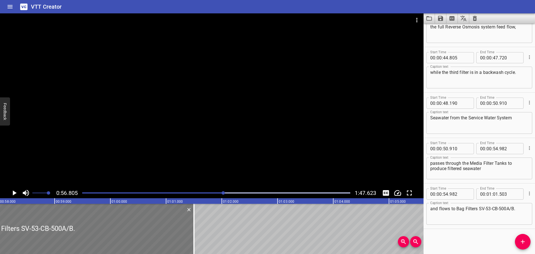
scroll to position [523, 0]
click at [218, 228] on div "CONTROL DESCRIPTION Media Filter Tanks SV-53-CA-500 / 501 / 502 Media filtratio…" at bounding box center [110, 229] width 6689 height 50
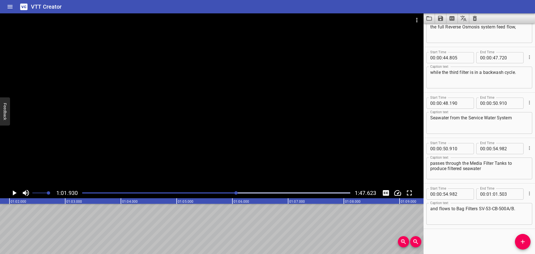
scroll to position [0, 3452]
click at [526, 241] on span "Add Cue" at bounding box center [523, 241] width 16 height 7
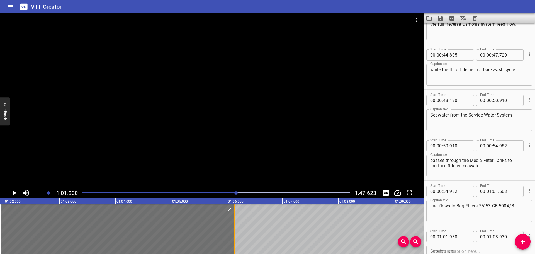
drag, startPoint x: 111, startPoint y: 226, endPoint x: 234, endPoint y: 229, distance: 122.9
click at [234, 229] on div at bounding box center [234, 229] width 1 height 50
type input "06"
type input "135"
click at [94, 47] on div at bounding box center [212, 100] width 424 height 174
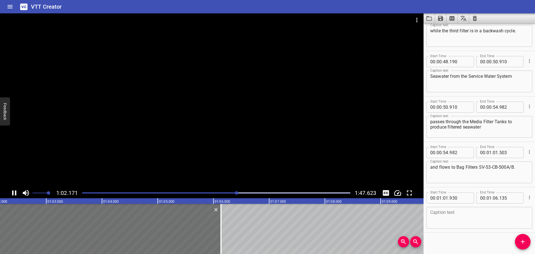
scroll to position [568, 0]
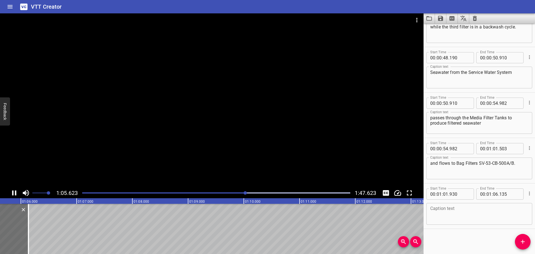
click at [15, 192] on icon "Play/Pause" at bounding box center [14, 192] width 4 height 5
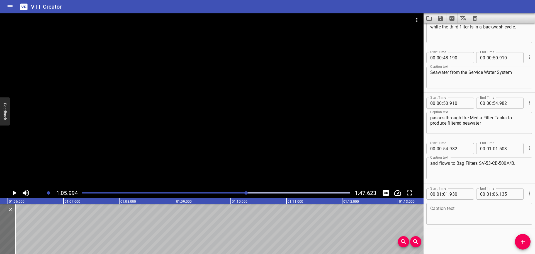
scroll to position [0, 3679]
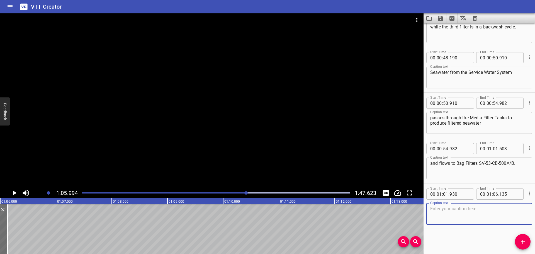
click at [447, 214] on textarea at bounding box center [479, 214] width 98 height 16
paste textarea "Pressure transmitter 53-PT-500"
type textarea "Pressure transmitter 53-PT-500"
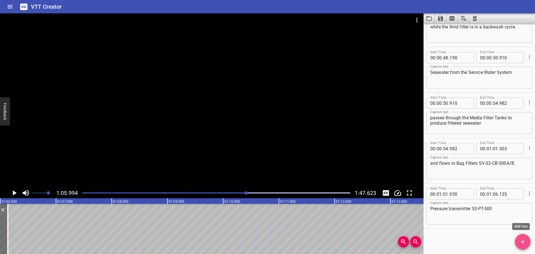
click at [518, 238] on span "Add Cue" at bounding box center [523, 241] width 16 height 7
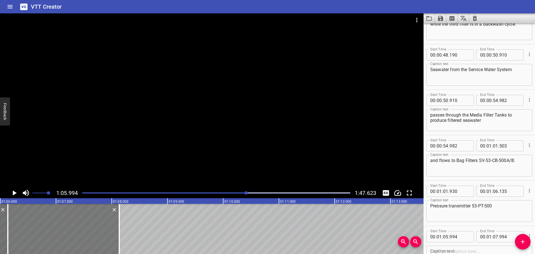
drag, startPoint x: 61, startPoint y: 232, endPoint x: 69, endPoint y: 231, distance: 7.9
click at [69, 231] on div at bounding box center [63, 229] width 111 height 50
type input "06"
type input "134"
type input "08"
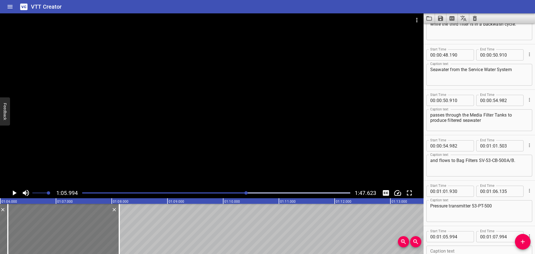
type input "134"
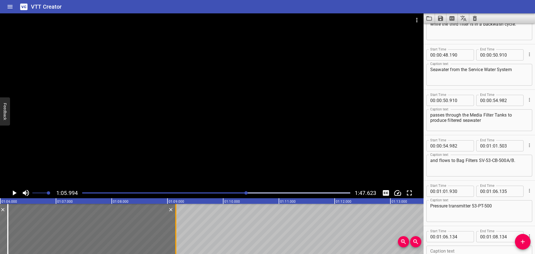
drag, startPoint x: 119, startPoint y: 229, endPoint x: 174, endPoint y: 224, distance: 55.1
click at [175, 227] on div at bounding box center [175, 229] width 1 height 50
click at [171, 188] on div "1:05.994 1:47.623" at bounding box center [212, 193] width 424 height 11
click at [121, 195] on div at bounding box center [216, 193] width 275 height 8
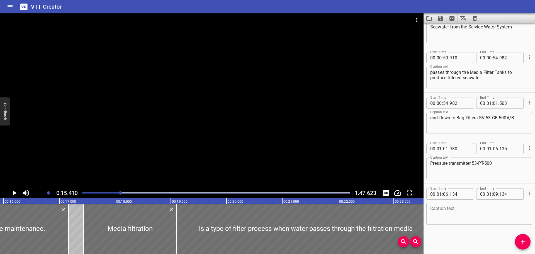
scroll to position [0, 859]
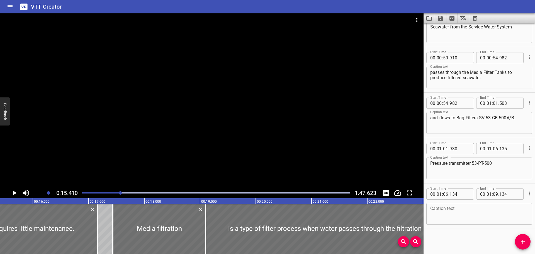
click at [187, 192] on div at bounding box center [216, 193] width 275 height 8
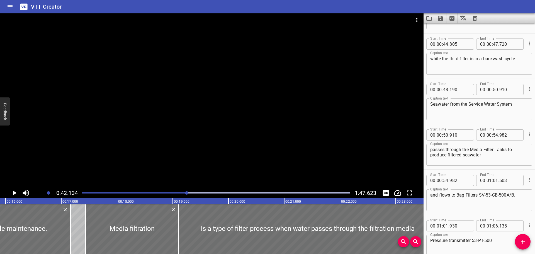
scroll to position [500, 0]
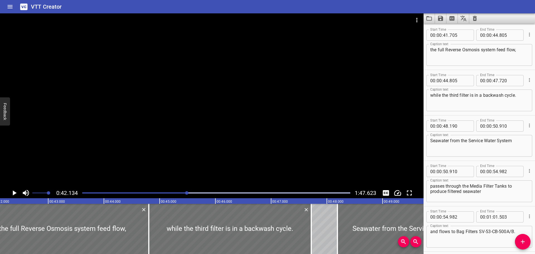
click at [191, 191] on div at bounding box center [216, 193] width 275 height 8
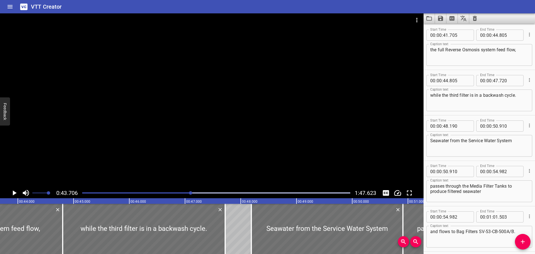
scroll to position [0, 2436]
click at [200, 192] on div at bounding box center [216, 193] width 275 height 8
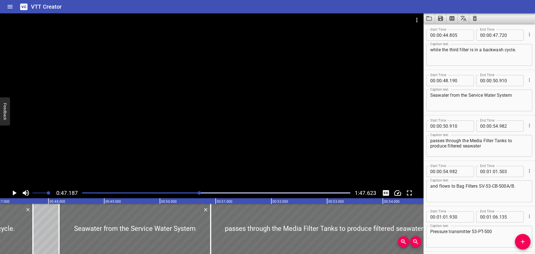
scroll to position [0, 2630]
drag, startPoint x: 202, startPoint y: 192, endPoint x: 209, endPoint y: 192, distance: 7.2
click at [209, 192] on div at bounding box center [216, 193] width 275 height 8
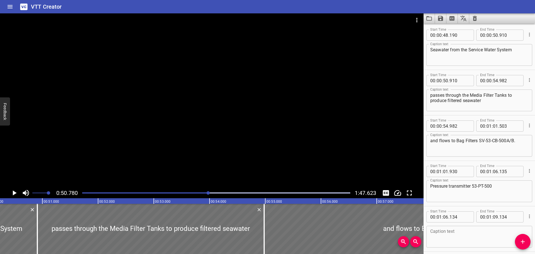
scroll to position [0, 2831]
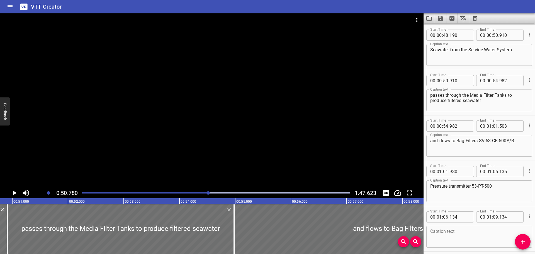
click at [220, 193] on div "Play progress" at bounding box center [216, 192] width 268 height 1
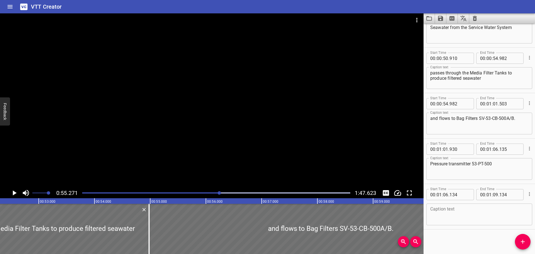
scroll to position [613, 0]
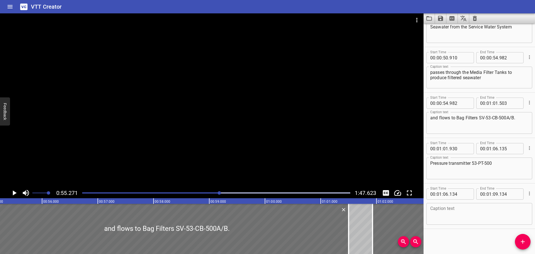
click at [232, 193] on div "Play progress" at bounding box center [216, 192] width 268 height 1
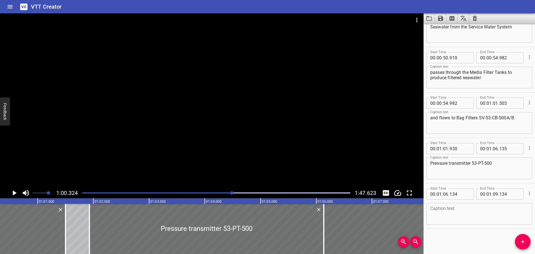
click at [239, 193] on div "Play progress" at bounding box center [216, 192] width 268 height 1
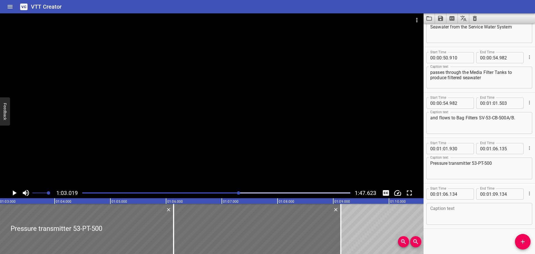
click at [246, 193] on div "Play progress" at bounding box center [216, 192] width 268 height 1
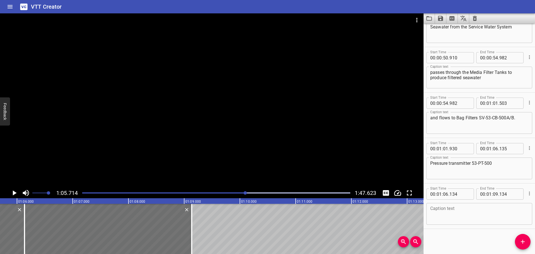
scroll to position [0, 3663]
click at [28, 216] on div at bounding box center [106, 229] width 167 height 50
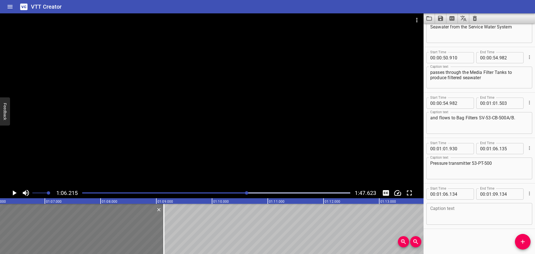
scroll to position [0, 3691]
click at [145, 106] on div at bounding box center [212, 100] width 424 height 174
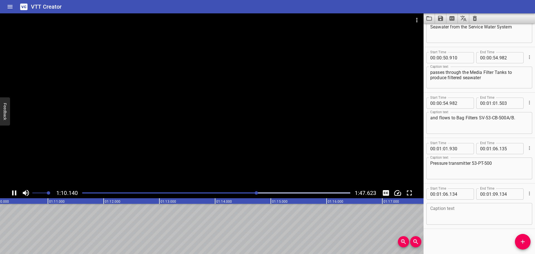
click at [93, 155] on div at bounding box center [212, 100] width 424 height 174
click at [93, 155] on video at bounding box center [212, 100] width 424 height 174
drag, startPoint x: 91, startPoint y: 164, endPoint x: 227, endPoint y: 166, distance: 136.3
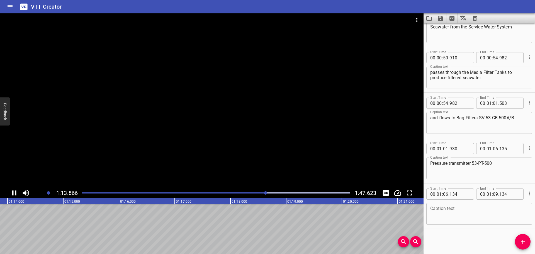
click at [227, 166] on div at bounding box center [212, 100] width 424 height 174
click at [226, 168] on div at bounding box center [212, 100] width 424 height 174
click at [226, 168] on video at bounding box center [212, 100] width 424 height 174
click at [122, 142] on div at bounding box center [212, 100] width 424 height 174
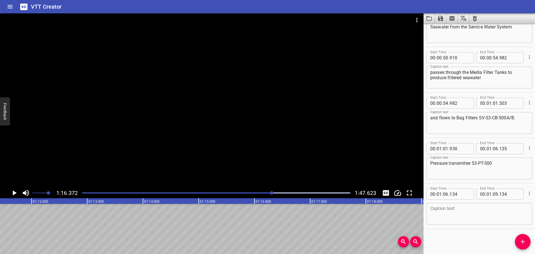
scroll to position [0, 3977]
click at [212, 167] on div at bounding box center [212, 100] width 424 height 174
click at [157, 170] on div at bounding box center [212, 100] width 424 height 174
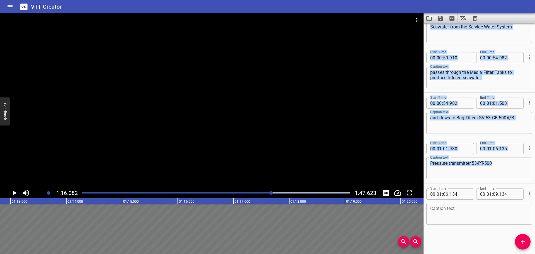
scroll to position [0, 4078]
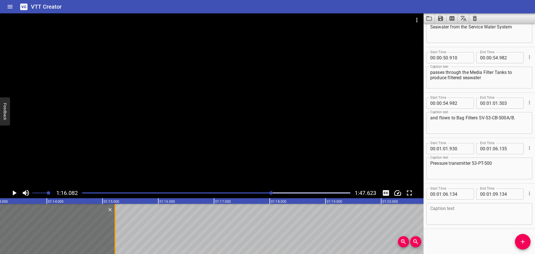
drag, startPoint x: 188, startPoint y: 229, endPoint x: 113, endPoint y: 231, distance: 74.7
click at [113, 231] on div at bounding box center [115, 229] width 6 height 50
type input "15"
type input "224"
click at [452, 208] on textarea at bounding box center [479, 214] width 98 height 16
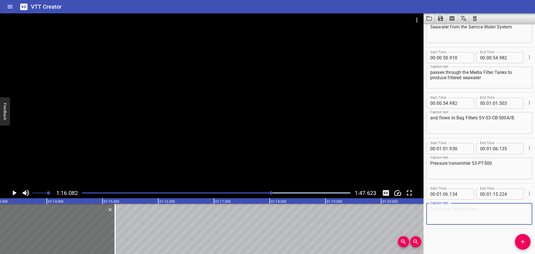
paste textarea "is fitted on Media Filter Tanks SV-53-CA-500/501/502 inlet"
type textarea "is fitted on Media Filter Tanks SV-53-CA-500/501/502 inlet"
click at [86, 166] on div at bounding box center [212, 100] width 424 height 174
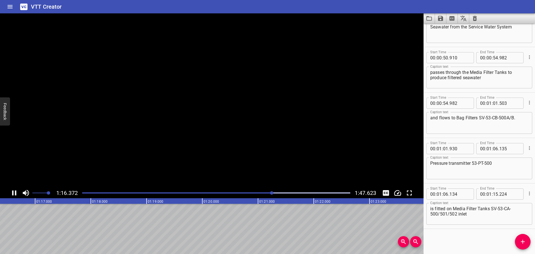
click at [84, 166] on video at bounding box center [212, 100] width 424 height 174
drag, startPoint x: 196, startPoint y: 137, endPoint x: 221, endPoint y: 179, distance: 48.7
click at [196, 139] on div at bounding box center [212, 100] width 424 height 174
click at [239, 192] on div at bounding box center [216, 193] width 275 height 8
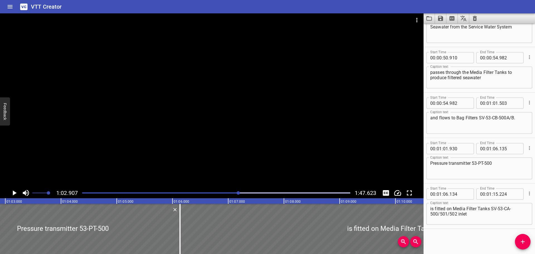
click at [188, 129] on div at bounding box center [212, 100] width 424 height 174
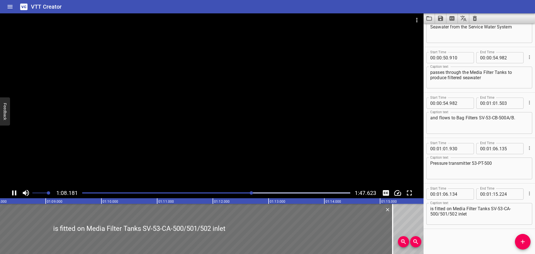
drag, startPoint x: 188, startPoint y: 128, endPoint x: 263, endPoint y: 159, distance: 81.3
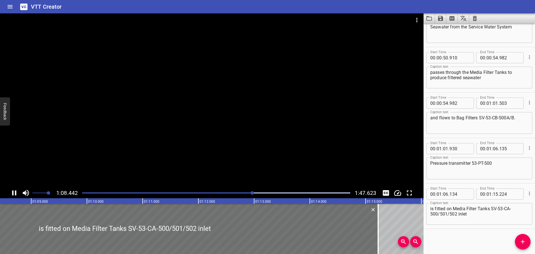
click at [263, 159] on div at bounding box center [212, 100] width 424 height 174
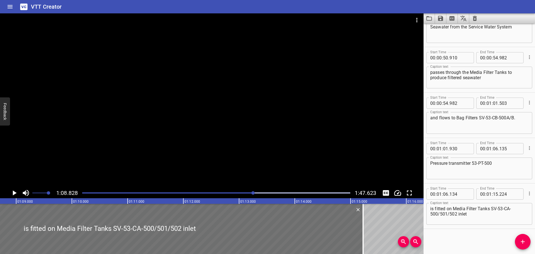
scroll to position [0, 3837]
click at [467, 222] on div "is fitted on Media Filter Tanks SV-53-CA-500/501/502 inlet Caption text" at bounding box center [479, 214] width 106 height 22
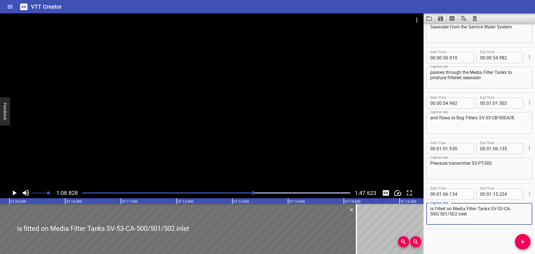
click at [275, 151] on div at bounding box center [212, 100] width 424 height 174
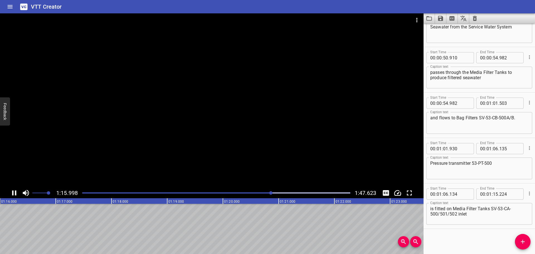
drag, startPoint x: 183, startPoint y: 175, endPoint x: 142, endPoint y: 166, distance: 41.5
click at [144, 166] on div at bounding box center [212, 100] width 424 height 174
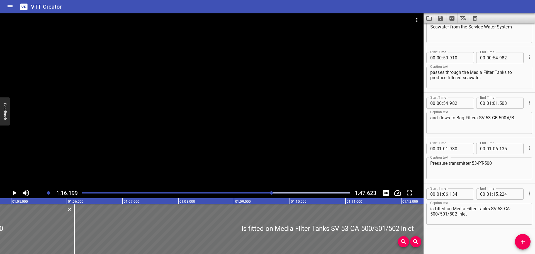
scroll to position [0, 3598]
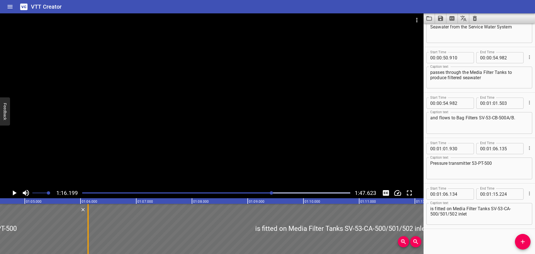
click at [85, 230] on div at bounding box center [88, 229] width 6 height 50
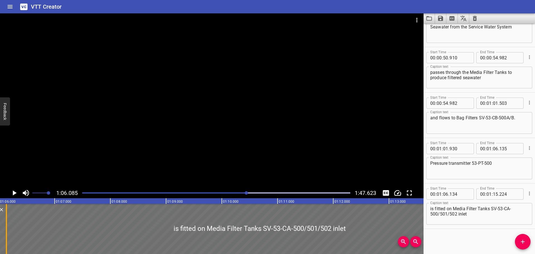
scroll to position [0, 3684]
click at [101, 153] on div at bounding box center [212, 100] width 424 height 174
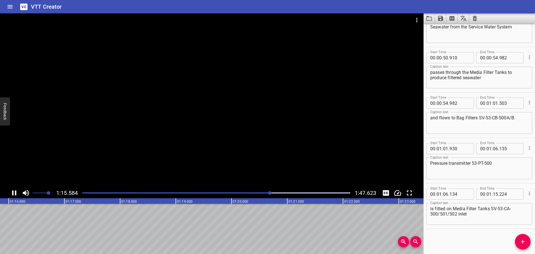
click at [229, 163] on div at bounding box center [212, 100] width 424 height 174
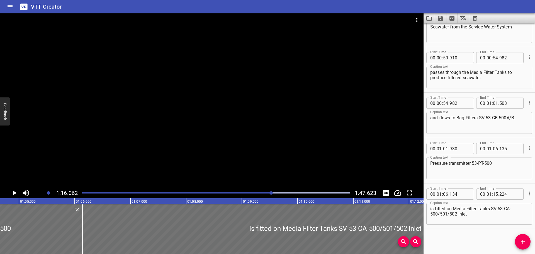
scroll to position [0, 3541]
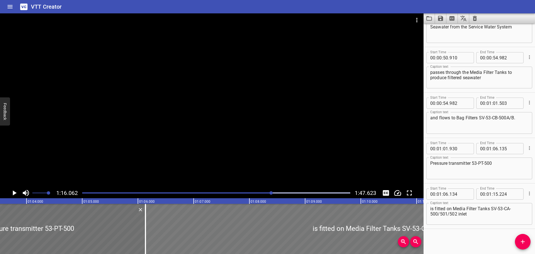
click at [199, 219] on div at bounding box center [398, 229] width 507 height 50
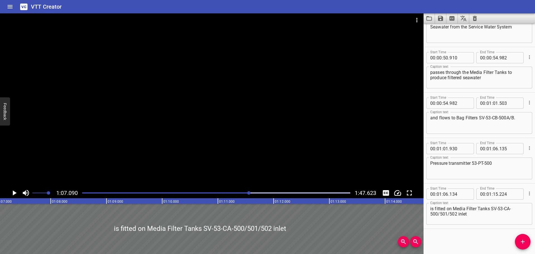
click at [192, 136] on div at bounding box center [212, 100] width 424 height 174
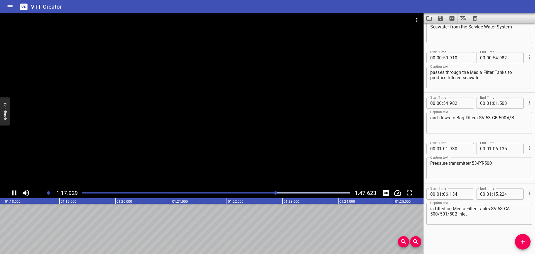
click at [246, 135] on div at bounding box center [212, 100] width 424 height 174
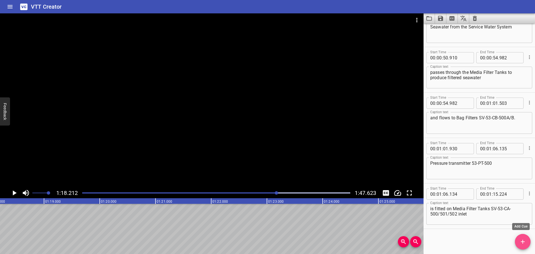
click at [524, 241] on icon "Add Cue" at bounding box center [523, 241] width 7 height 7
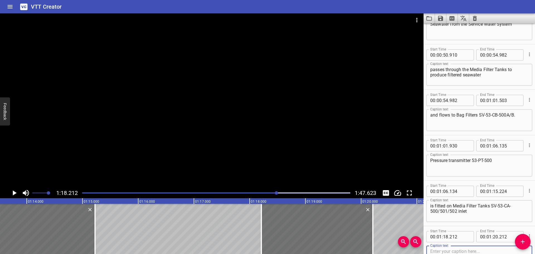
scroll to position [0, 4071]
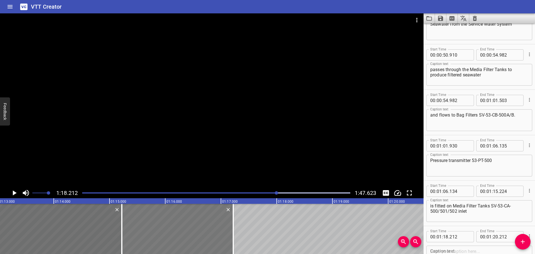
drag, startPoint x: 308, startPoint y: 228, endPoint x: 141, endPoint y: 233, distance: 166.7
click at [141, 233] on div at bounding box center [177, 229] width 111 height 50
type input "15"
type input "222"
type input "17"
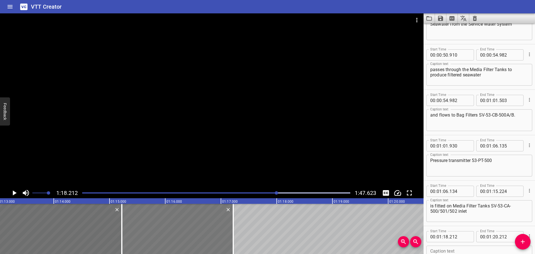
type input "222"
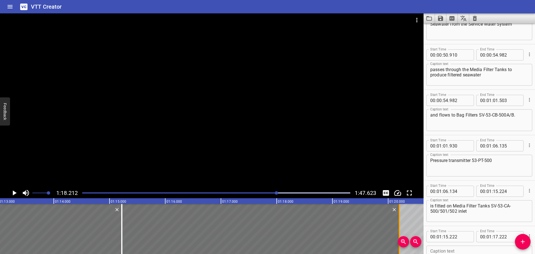
drag, startPoint x: 232, startPoint y: 228, endPoint x: 398, endPoint y: 224, distance: 166.2
click at [398, 224] on div at bounding box center [400, 229] width 6 height 50
type input "20"
type input "202"
click at [464, 237] on input "number" at bounding box center [460, 236] width 20 height 11
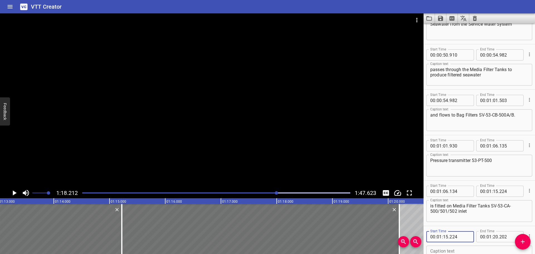
type input "224"
click at [167, 143] on div at bounding box center [212, 100] width 424 height 174
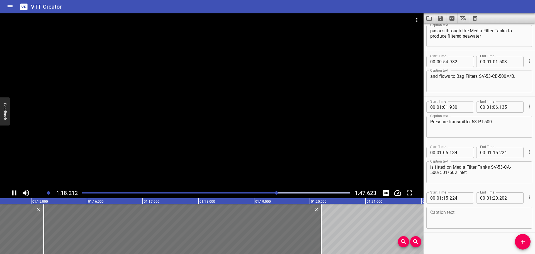
scroll to position [659, 0]
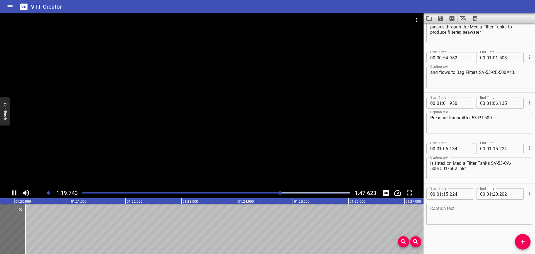
click at [108, 168] on div at bounding box center [212, 100] width 424 height 174
click at [466, 217] on textarea at bounding box center [479, 214] width 98 height 16
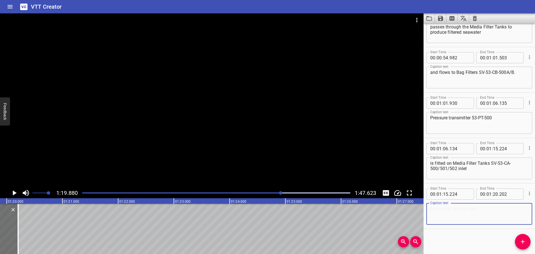
paste textarea "to send data to Programmable Logic Controller (PLC) for remote pressure monitor…"
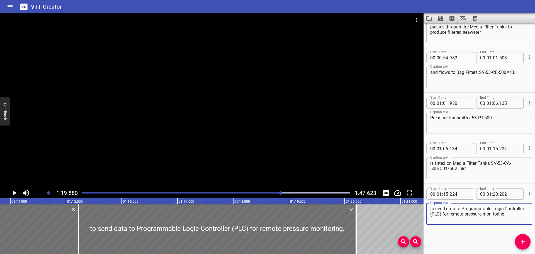
scroll to position [0, 4142]
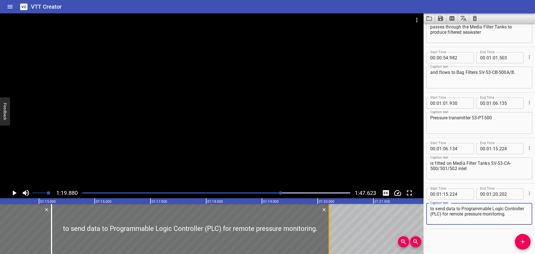
type textarea "to send data to Programmable Logic Controller (PLC) for remote pressure monitor…"
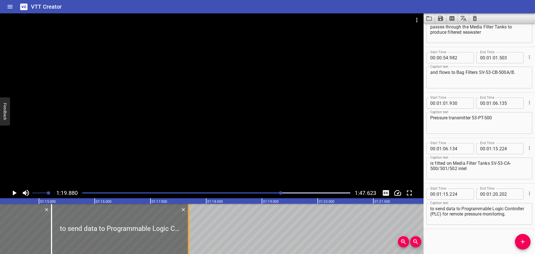
drag, startPoint x: 327, startPoint y: 225, endPoint x: 187, endPoint y: 243, distance: 141.9
click at [187, 243] on div at bounding box center [189, 229] width 6 height 50
type input "17"
click at [187, 243] on div at bounding box center [189, 229] width 6 height 50
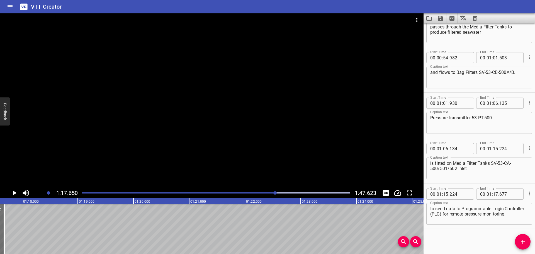
scroll to position [0, 4328]
click at [13, 193] on icon "Play/Pause" at bounding box center [15, 192] width 4 height 5
click at [13, 193] on icon "Play/Pause" at bounding box center [14, 192] width 4 height 5
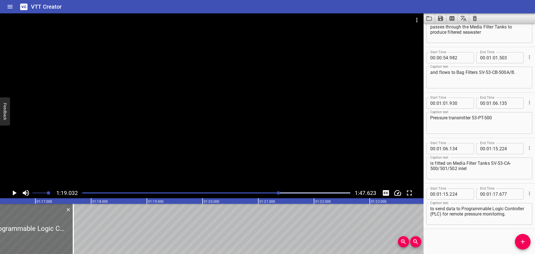
scroll to position [0, 4243]
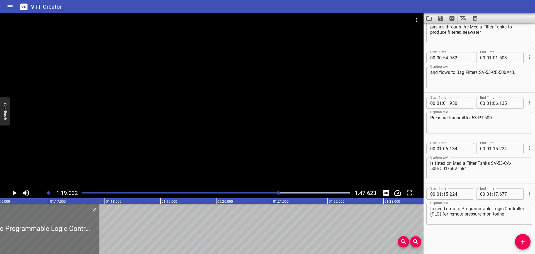
drag, startPoint x: 86, startPoint y: 227, endPoint x: 98, endPoint y: 226, distance: 12.3
click at [98, 226] on div at bounding box center [99, 229] width 6 height 50
type input "897"
click at [98, 226] on div at bounding box center [99, 229] width 6 height 50
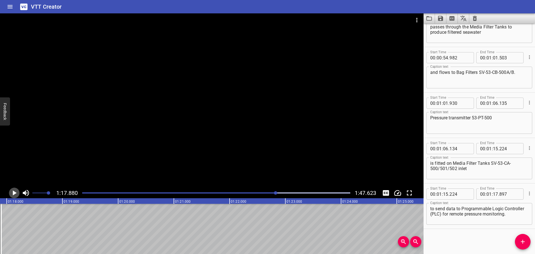
click at [16, 191] on icon "Play/Pause" at bounding box center [14, 193] width 8 height 8
click at [16, 191] on icon "Play/Pause" at bounding box center [14, 192] width 4 height 5
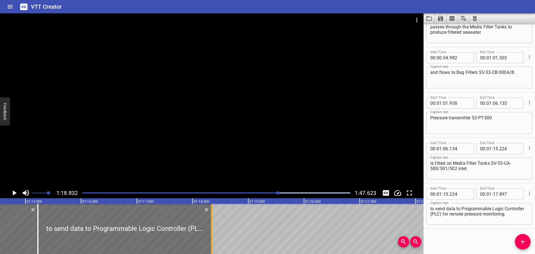
drag, startPoint x: 188, startPoint y: 240, endPoint x: 213, endPoint y: 239, distance: 24.5
click at [213, 239] on div at bounding box center [212, 229] width 6 height 50
type input "18"
type input "337"
click at [213, 239] on div at bounding box center [212, 229] width 6 height 50
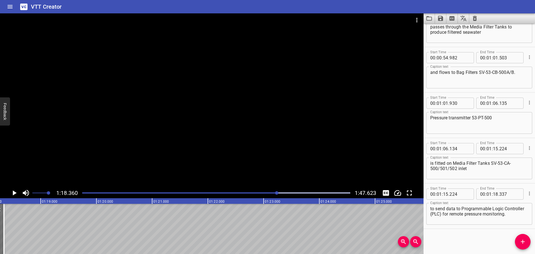
scroll to position [0, 4368]
click at [520, 243] on icon "Add Cue" at bounding box center [523, 241] width 7 height 7
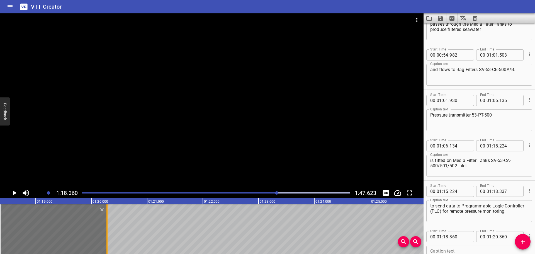
drag, startPoint x: 111, startPoint y: 232, endPoint x: 107, endPoint y: 233, distance: 4.8
click at [107, 233] on div at bounding box center [106, 229] width 1 height 50
type input "280"
click at [463, 237] on input "number" at bounding box center [460, 236] width 20 height 11
type input "337"
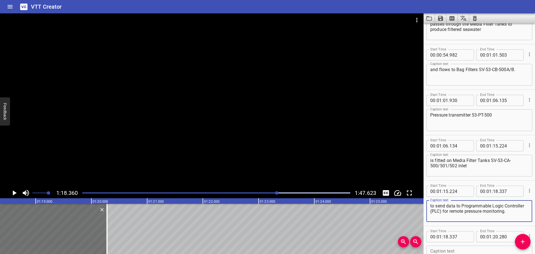
drag, startPoint x: 456, startPoint y: 218, endPoint x: 465, endPoint y: 213, distance: 10.0
click at [464, 212] on textarea "to send data to Programmable Logic Controller (PLC) for remote pressure monitor…" at bounding box center [479, 211] width 98 height 16
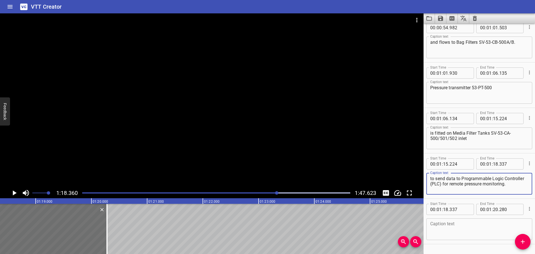
scroll to position [704, 0]
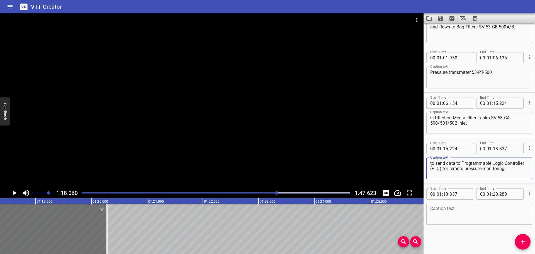
type textarea "to send data to Programmable Logic Controller (PLC)"
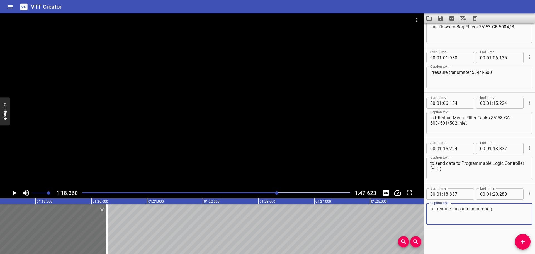
type textarea "for remote pressure monitoring."
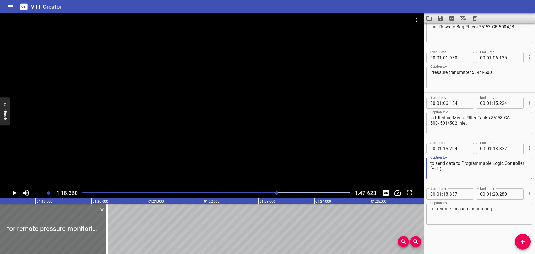
click at [469, 174] on textarea "to send data to Programmable Logic Controller (PLC)" at bounding box center [479, 169] width 98 height 16
type textarea "to send data to Programmable Logic Controller (PLC)"
click at [521, 242] on icon "Add Cue" at bounding box center [523, 241] width 7 height 7
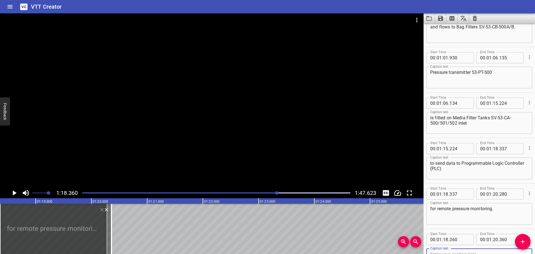
scroll to position [707, 0]
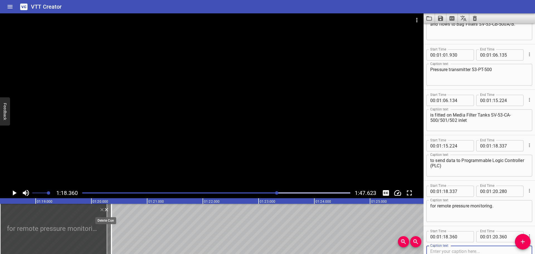
click at [106, 210] on icon "Delete" at bounding box center [106, 209] width 3 height 3
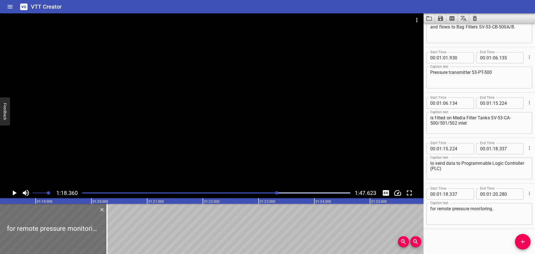
scroll to position [704, 0]
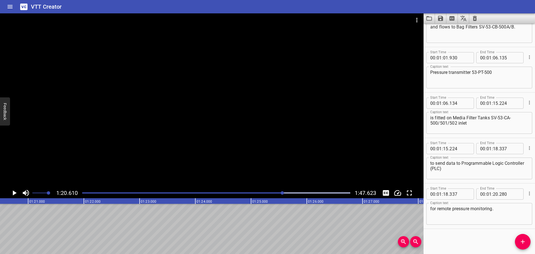
scroll to position [0, 4493]
click at [517, 237] on button "Add Cue" at bounding box center [523, 242] width 16 height 16
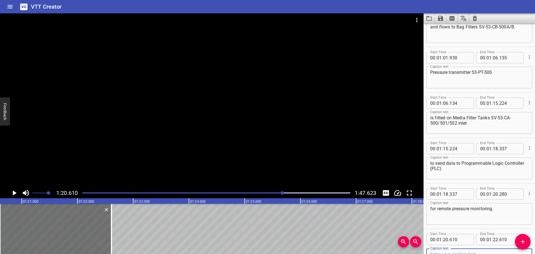
scroll to position [707, 0]
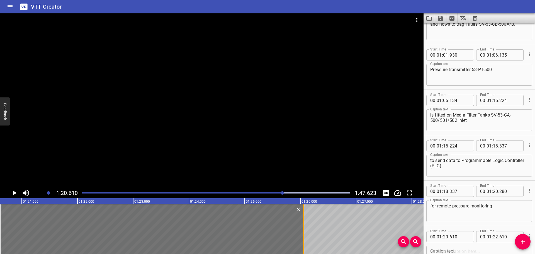
drag, startPoint x: 110, startPoint y: 225, endPoint x: 302, endPoint y: 241, distance: 193.0
click at [302, 241] on div at bounding box center [304, 229] width 6 height 50
type input "26"
type input "060"
click at [194, 155] on div at bounding box center [212, 100] width 424 height 174
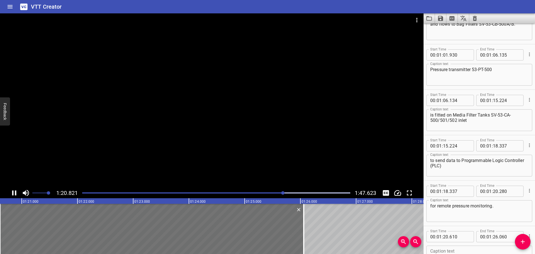
scroll to position [750, 0]
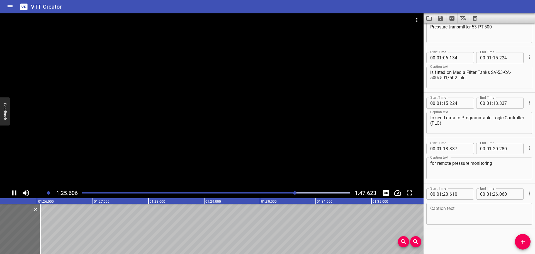
click at [81, 165] on div at bounding box center [212, 100] width 424 height 174
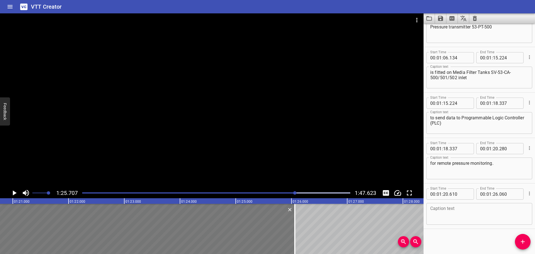
scroll to position [0, 4493]
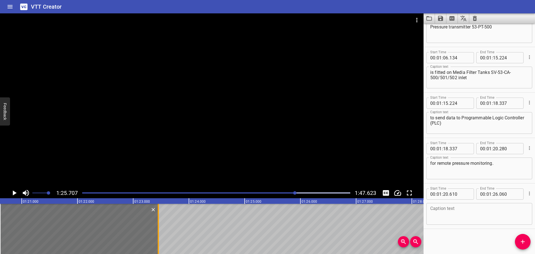
drag, startPoint x: 303, startPoint y: 236, endPoint x: 157, endPoint y: 245, distance: 145.8
click at [157, 245] on div at bounding box center [159, 229] width 6 height 50
type input "23"
type input "450"
click at [157, 244] on div at bounding box center [159, 229] width 6 height 50
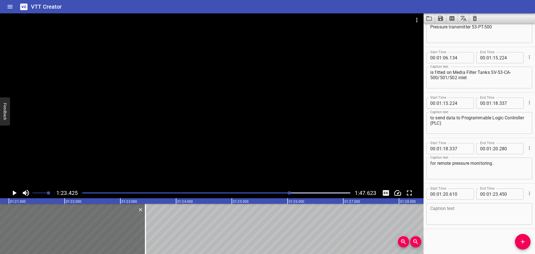
scroll to position [0, 4411]
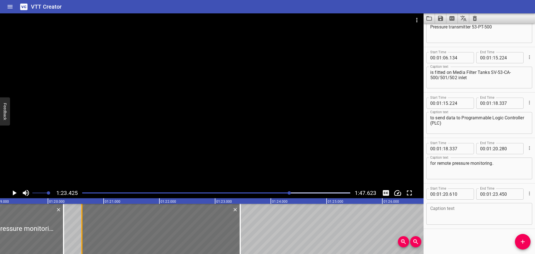
click at [84, 233] on div at bounding box center [82, 229] width 6 height 50
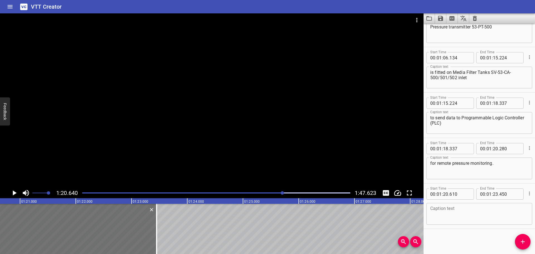
click at [118, 129] on div at bounding box center [212, 100] width 424 height 174
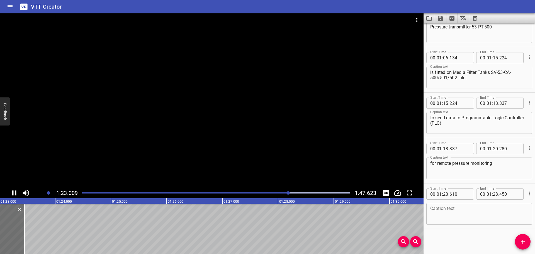
click at [110, 139] on div at bounding box center [212, 100] width 424 height 174
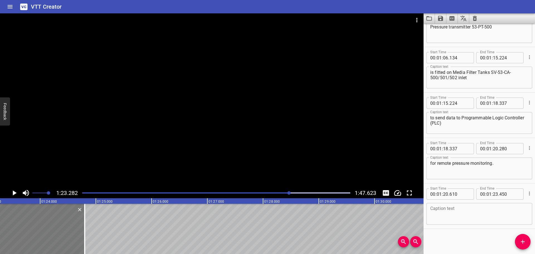
drag, startPoint x: 11, startPoint y: 239, endPoint x: 46, endPoint y: 218, distance: 40.7
click at [86, 240] on div at bounding box center [85, 229] width 6 height 50
type input "24"
type input "795"
click at [13, 195] on icon "Play/Pause" at bounding box center [15, 192] width 4 height 5
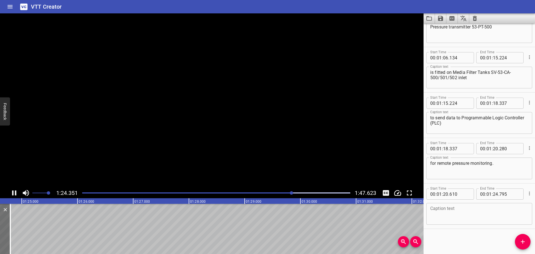
click at [13, 195] on icon "Play/Pause" at bounding box center [14, 192] width 4 height 5
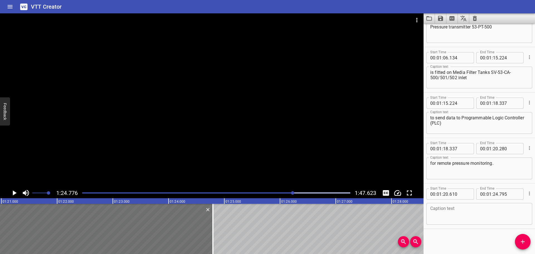
scroll to position [0, 4496]
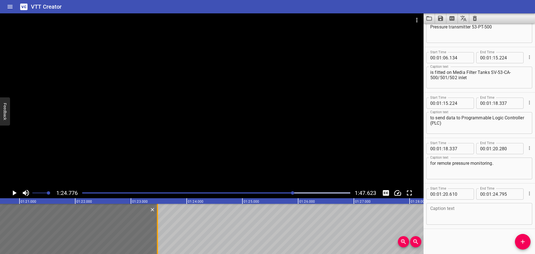
drag, startPoint x: 231, startPoint y: 238, endPoint x: 158, endPoint y: 241, distance: 73.6
click at [158, 241] on div at bounding box center [157, 229] width 1 height 50
type input "23"
type input "475"
click at [467, 218] on textarea at bounding box center [479, 214] width 98 height 16
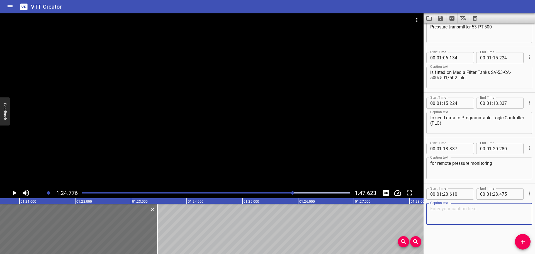
paste textarea "Media Filter Tanks freshwater line"
type textarea "Media Filter Tanks freshwater line"
click at [522, 239] on icon "Add Cue" at bounding box center [523, 241] width 7 height 7
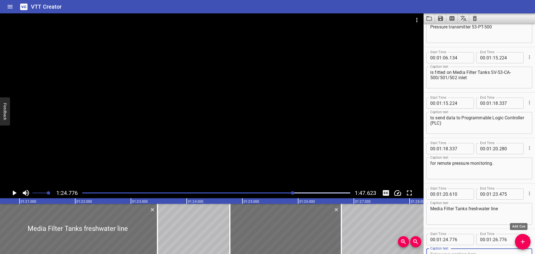
scroll to position [753, 0]
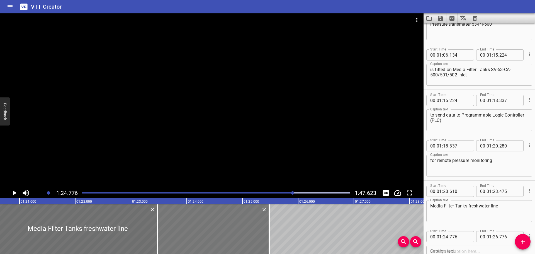
drag, startPoint x: 265, startPoint y: 228, endPoint x: 193, endPoint y: 232, distance: 72.3
click at [193, 232] on div at bounding box center [213, 229] width 111 height 50
type input "23"
type input "481"
type input "25"
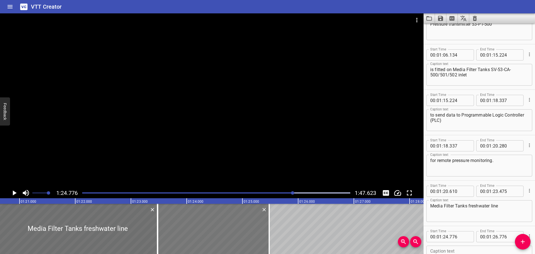
type input "481"
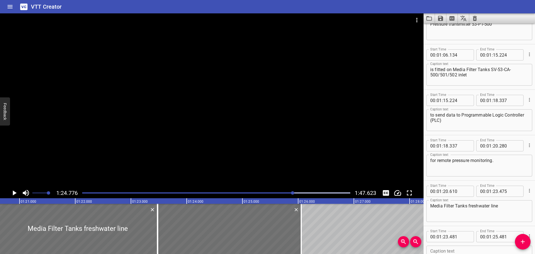
drag, startPoint x: 271, startPoint y: 225, endPoint x: 315, endPoint y: 233, distance: 44.9
click at [302, 229] on div at bounding box center [301, 229] width 6 height 50
type input "26"
type input "051"
click at [472, 237] on div "00 : 01 : 23 . 481" at bounding box center [450, 236] width 48 height 11
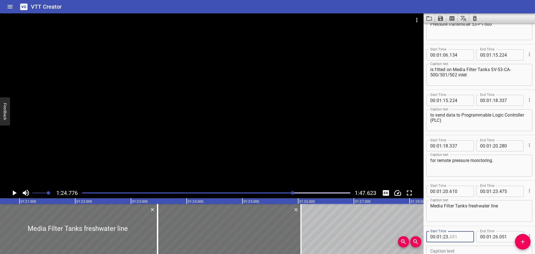
click at [467, 237] on input "number" at bounding box center [460, 236] width 20 height 11
type input "475"
click at [156, 243] on div at bounding box center [158, 229] width 6 height 50
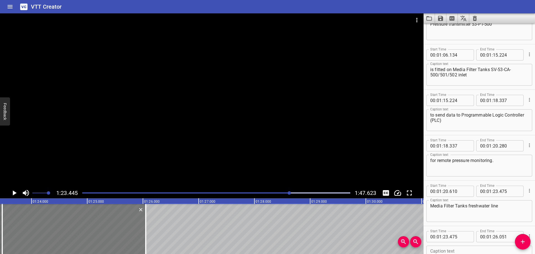
scroll to position [0, 4651]
click at [11, 191] on icon "Play/Pause" at bounding box center [14, 193] width 8 height 8
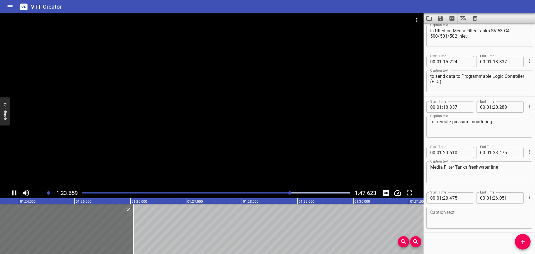
scroll to position [795, 0]
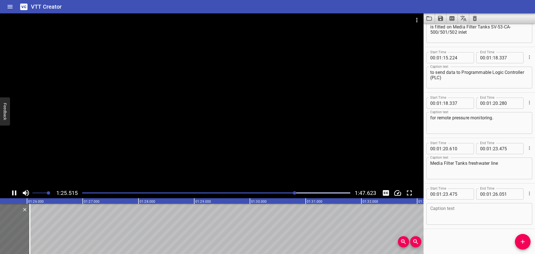
click at [13, 192] on icon "Play/Pause" at bounding box center [14, 192] width 4 height 5
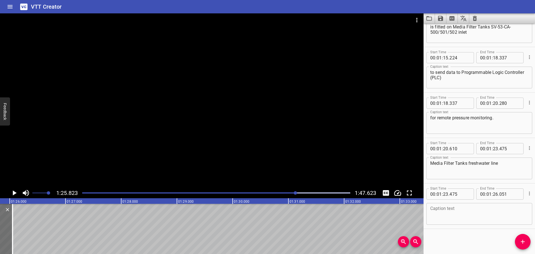
drag, startPoint x: 13, startPoint y: 192, endPoint x: 21, endPoint y: 153, distance: 40.0
drag, startPoint x: 21, startPoint y: 153, endPoint x: 12, endPoint y: 226, distance: 74.2
click at [12, 226] on div at bounding box center [13, 229] width 6 height 50
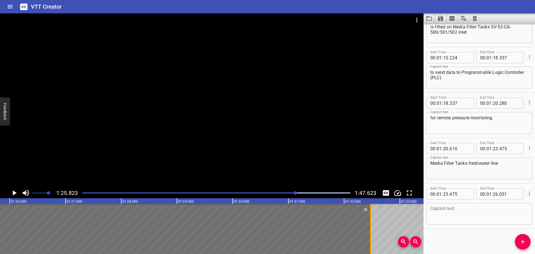
drag, startPoint x: 12, startPoint y: 227, endPoint x: 370, endPoint y: 232, distance: 358.2
click at [370, 232] on div at bounding box center [370, 229] width 1 height 50
type input "32"
type input "476"
click at [11, 191] on icon "Play/Pause" at bounding box center [14, 193] width 8 height 8
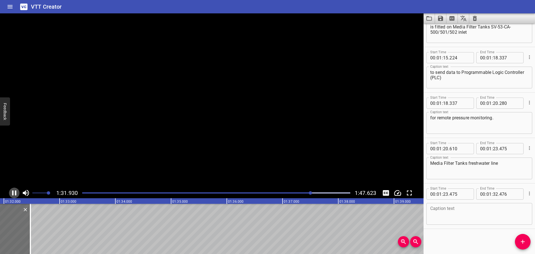
click at [11, 191] on icon "Play/Pause" at bounding box center [14, 193] width 8 height 8
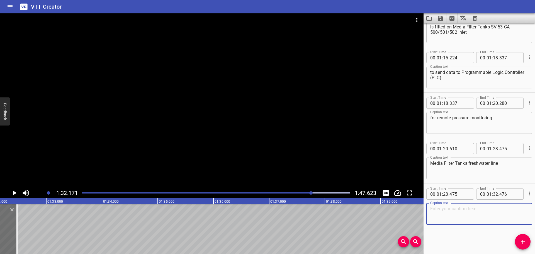
click at [461, 214] on textarea at bounding box center [479, 214] width 98 height 16
paste textarea "is equipped with on / off valves 53-XV-501/502/503, respectively"
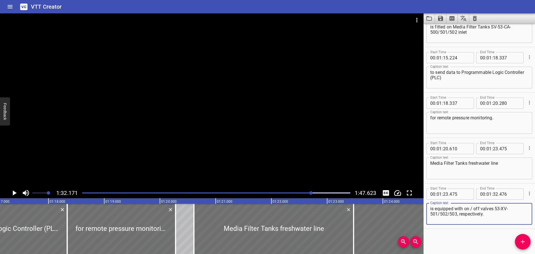
scroll to position [0, 4295]
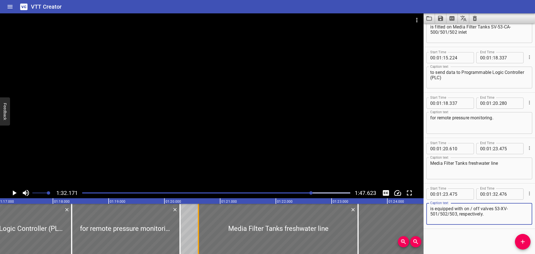
click at [197, 230] on div at bounding box center [199, 229] width 6 height 50
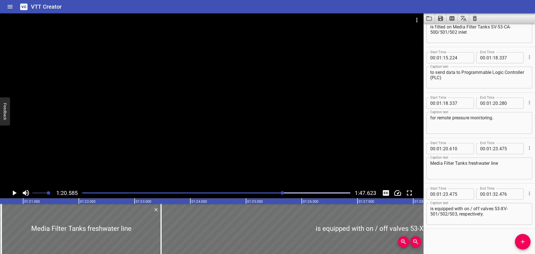
click at [181, 140] on div at bounding box center [212, 100] width 424 height 174
click at [178, 151] on div at bounding box center [212, 100] width 424 height 174
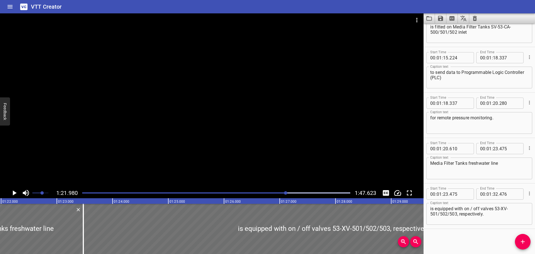
drag, startPoint x: 48, startPoint y: 191, endPoint x: 41, endPoint y: 193, distance: 6.7
click at [42, 193] on span "Set video volume" at bounding box center [41, 192] width 3 height 3
click at [207, 156] on div at bounding box center [212, 100] width 424 height 174
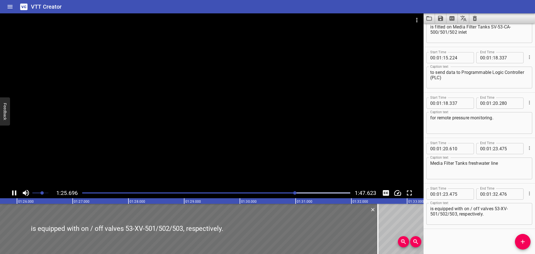
click at [210, 163] on div at bounding box center [212, 100] width 424 height 174
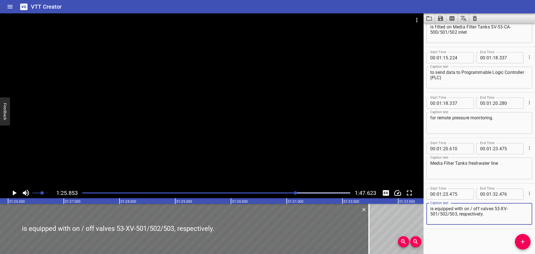
click at [474, 208] on textarea "is equipped with on / off valves 53-XV-501/502/503, respectively." at bounding box center [479, 214] width 98 height 16
click at [450, 214] on textarea "is equipped with on/off valves 53-XV-501/502/503, respectively." at bounding box center [479, 214] width 98 height 16
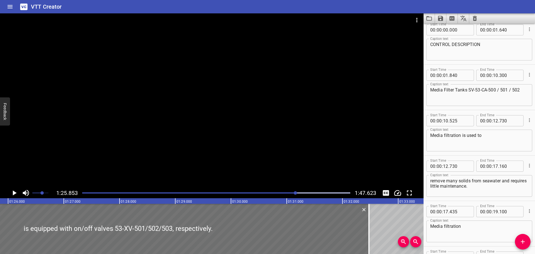
scroll to position [0, 0]
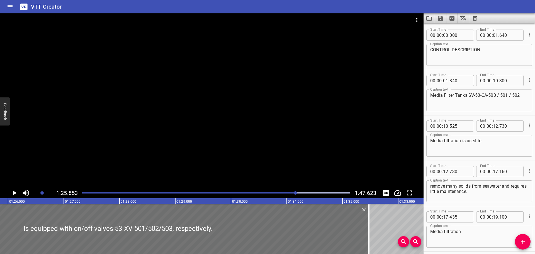
type textarea "is equipped with on/off valves 53-XV-501/502/503, respectively."
click at [496, 95] on textarea "Media Filter Tanks SV-53-CA-500 / 501 / 502" at bounding box center [479, 101] width 98 height 16
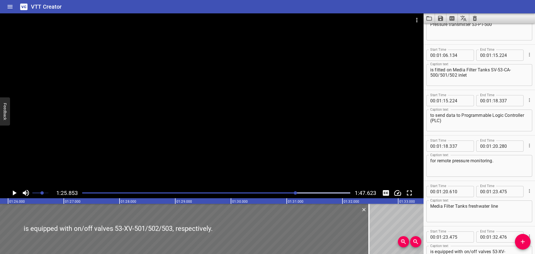
scroll to position [795, 0]
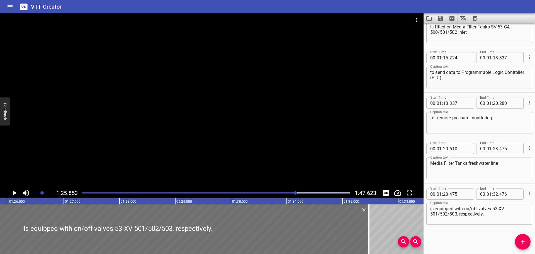
type textarea "Media Filter Tanks SV-53-CA-500/501/502"
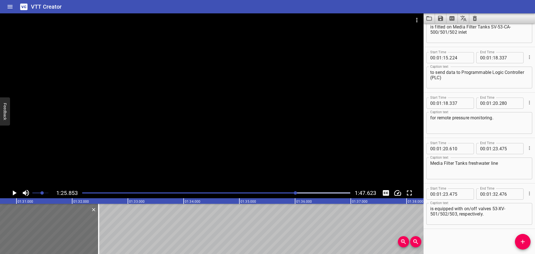
scroll to position [0, 5079]
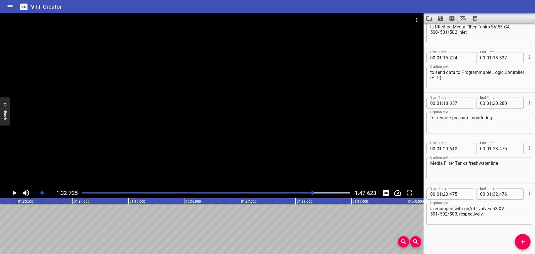
scroll to position [0, 5169]
click at [523, 244] on icon "Add Cue" at bounding box center [523, 241] width 7 height 7
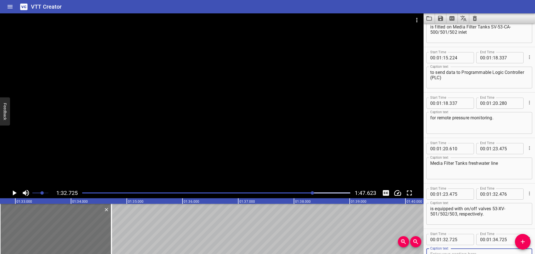
scroll to position [798, 0]
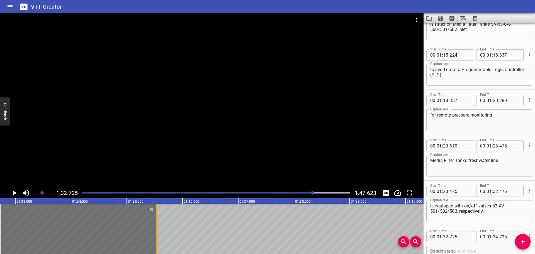
drag, startPoint x: 110, startPoint y: 236, endPoint x: 155, endPoint y: 232, distance: 45.3
click at [155, 232] on div at bounding box center [157, 229] width 6 height 50
type input "35"
type input "535"
click at [12, 193] on icon "Play/Pause" at bounding box center [14, 193] width 8 height 8
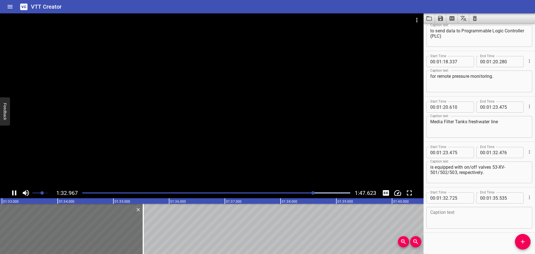
scroll to position [841, 0]
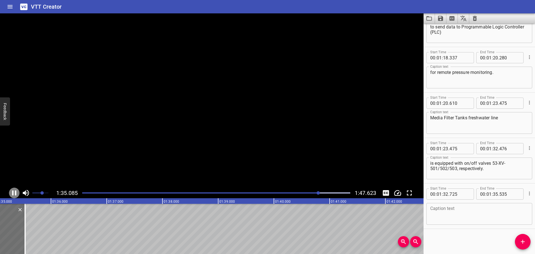
click at [12, 193] on icon "Play/Pause" at bounding box center [14, 193] width 8 height 8
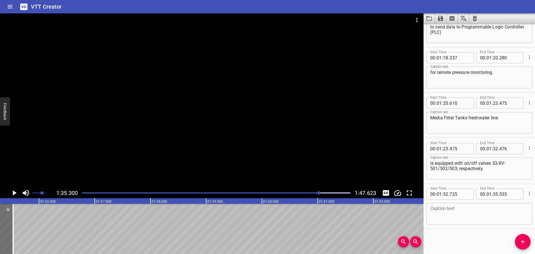
click at [429, 208] on div "Caption text" at bounding box center [479, 214] width 106 height 22
paste textarea "The filter backwash control valves"
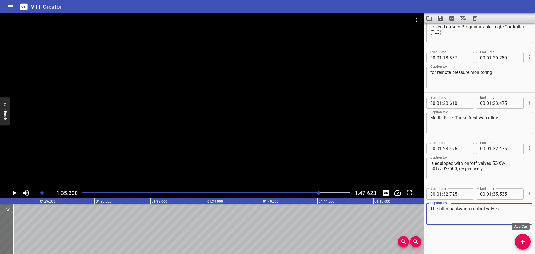
type textarea "The filter backwash control valves"
click at [522, 237] on button "Add Cue" at bounding box center [523, 242] width 16 height 16
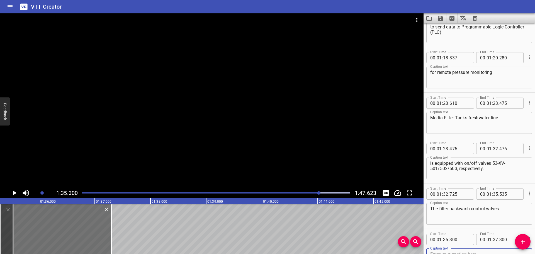
scroll to position [843, 0]
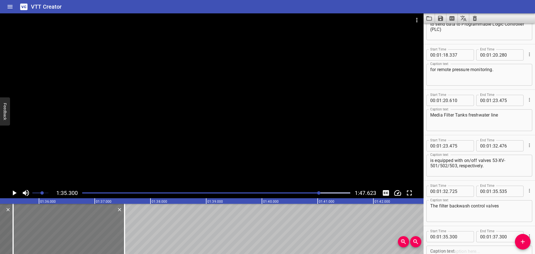
drag, startPoint x: 71, startPoint y: 226, endPoint x: 84, endPoint y: 227, distance: 13.2
click at [84, 227] on div at bounding box center [68, 229] width 111 height 50
type input "535"
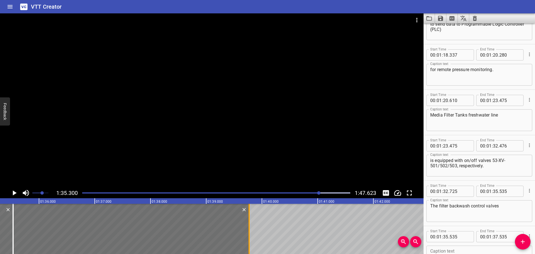
drag, startPoint x: 123, startPoint y: 226, endPoint x: 247, endPoint y: 227, distance: 124.6
click at [247, 227] on div at bounding box center [249, 229] width 6 height 50
type input "39"
type input "770"
click at [144, 153] on div at bounding box center [212, 100] width 424 height 174
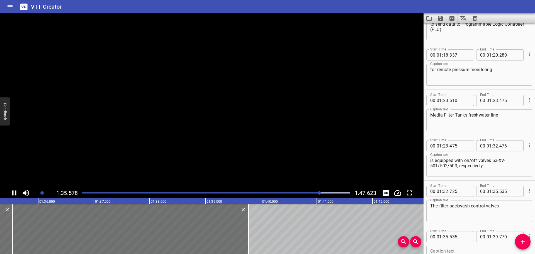
scroll to position [886, 0]
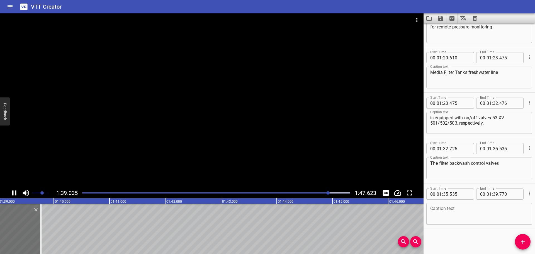
click at [88, 165] on div at bounding box center [212, 100] width 424 height 174
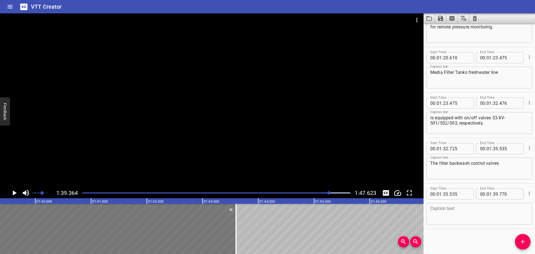
drag, startPoint x: 22, startPoint y: 225, endPoint x: 224, endPoint y: 219, distance: 202.7
click at [235, 227] on div at bounding box center [236, 229] width 6 height 50
type input "43"
type input "590"
click at [143, 131] on div at bounding box center [212, 100] width 424 height 174
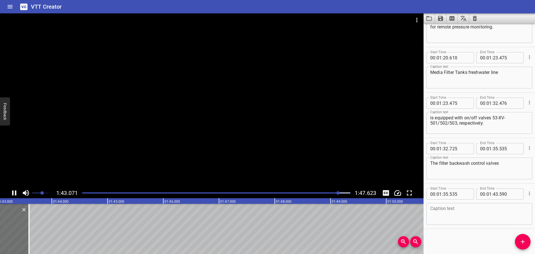
click at [47, 167] on div at bounding box center [212, 100] width 424 height 174
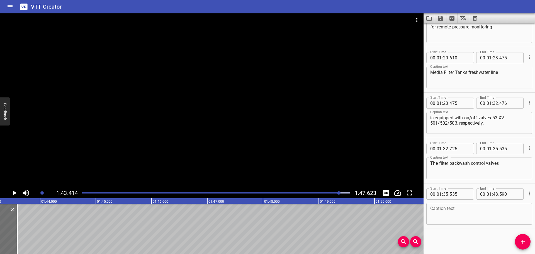
scroll to position [0, 5764]
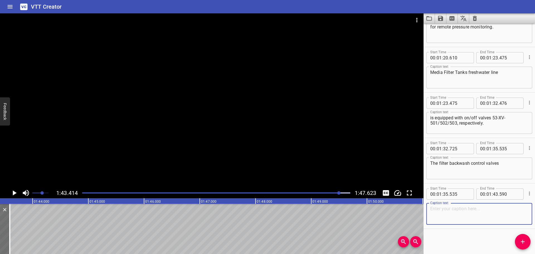
click at [480, 220] on textarea at bounding box center [479, 214] width 98 height 16
paste textarea "53-XV-501/502/503 cycle automatically from the PLC."
type textarea "53-XV-501/502/503 cycle automatically from the PLC."
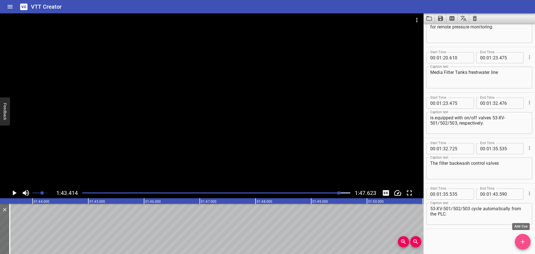
click at [521, 240] on icon "Add Cue" at bounding box center [523, 241] width 7 height 7
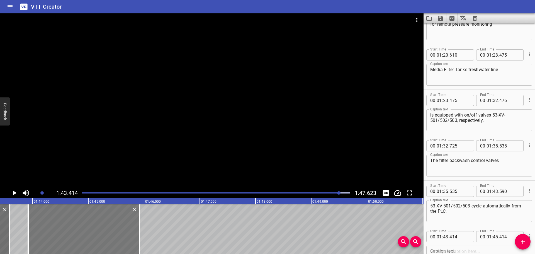
drag, startPoint x: 18, startPoint y: 228, endPoint x: 46, endPoint y: 229, distance: 28.2
click at [46, 229] on div at bounding box center [83, 229] width 111 height 50
type input "919"
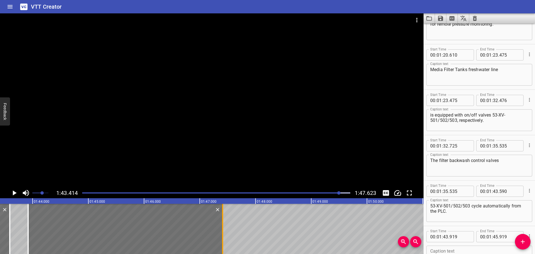
drag, startPoint x: 139, startPoint y: 223, endPoint x: 222, endPoint y: 226, distance: 83.1
click at [222, 226] on div at bounding box center [223, 229] width 6 height 50
type input "47"
type input "409"
click at [450, 250] on textarea at bounding box center [479, 257] width 98 height 16
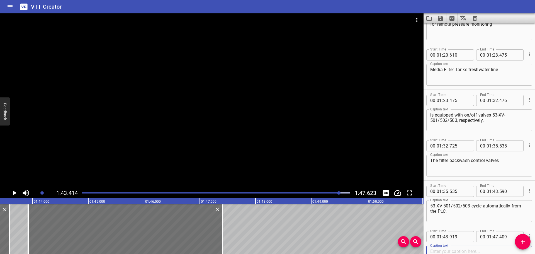
paste textarea "The backwash control valves timing sequence."
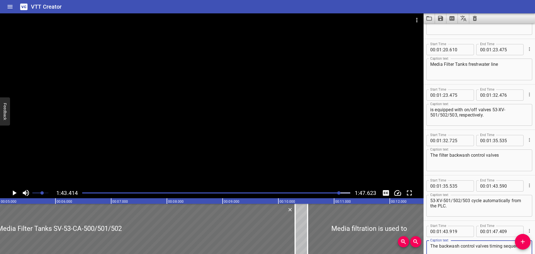
scroll to position [0, 0]
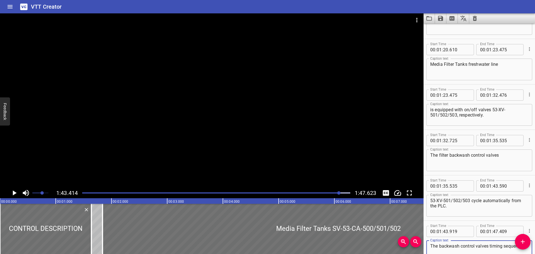
type textarea "The backwash control valves timing sequence."
drag, startPoint x: 87, startPoint y: 193, endPoint x: 84, endPoint y: 193, distance: 2.8
click at [84, 193] on div "Play progress" at bounding box center [206, 192] width 268 height 1
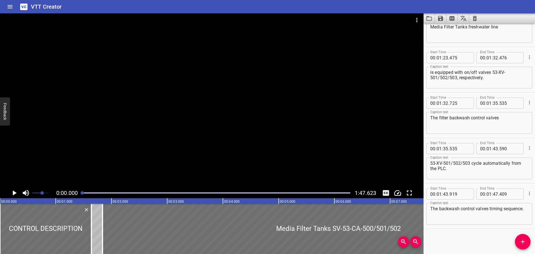
drag, startPoint x: 84, startPoint y: 193, endPoint x: 80, endPoint y: 193, distance: 4.2
click at [80, 193] on div at bounding box center [216, 193] width 275 height 8
click at [103, 142] on div at bounding box center [212, 100] width 424 height 174
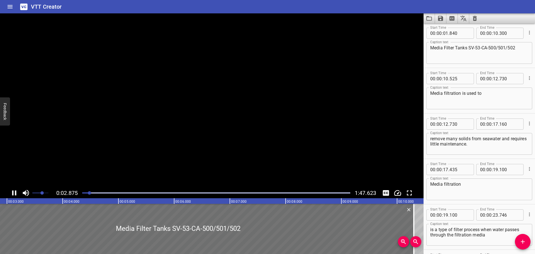
scroll to position [45, 0]
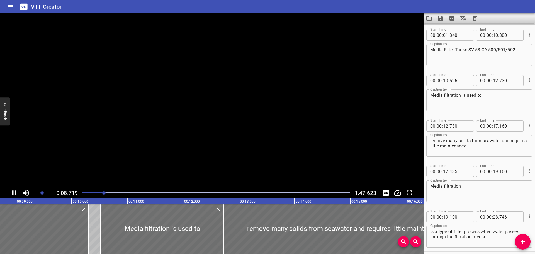
drag, startPoint x: 103, startPoint y: 142, endPoint x: 226, endPoint y: 4, distance: 185.4
click at [226, 4] on div "VTT Creator" at bounding box center [267, 6] width 535 height 13
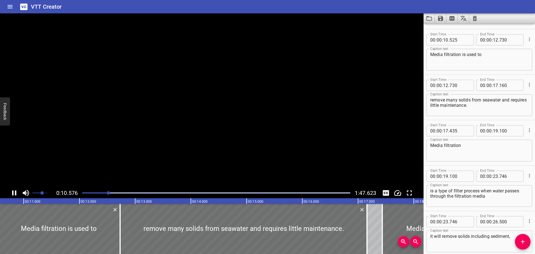
scroll to position [91, 0]
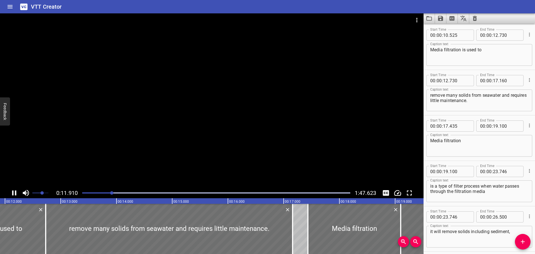
click at [200, 52] on div at bounding box center [212, 100] width 424 height 174
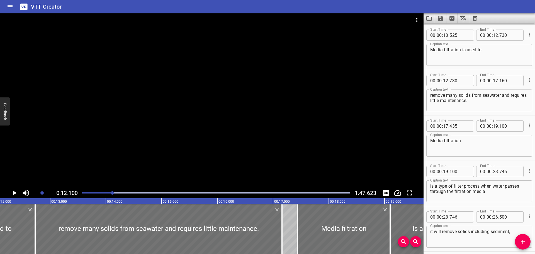
click at [155, 24] on div at bounding box center [212, 19] width 424 height 13
click at [208, 52] on div at bounding box center [212, 100] width 424 height 174
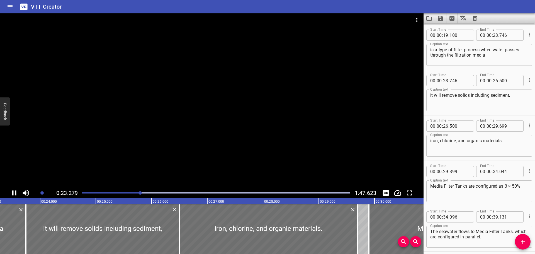
scroll to position [0, 0]
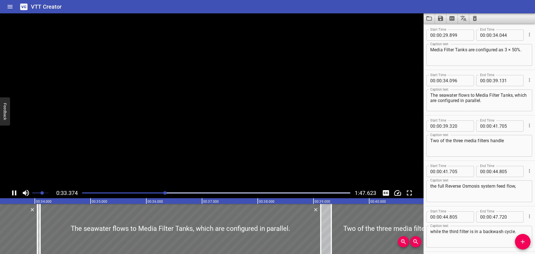
drag, startPoint x: 267, startPoint y: 127, endPoint x: 210, endPoint y: 4, distance: 135.0
click at [210, 4] on div "VTT Creator" at bounding box center [267, 6] width 535 height 13
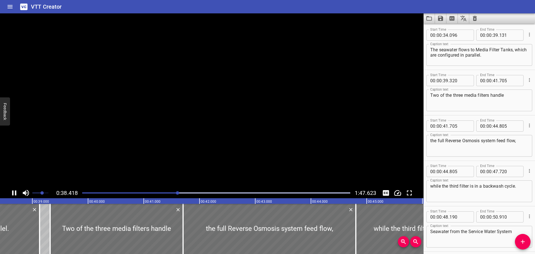
drag, startPoint x: 210, startPoint y: 4, endPoint x: 198, endPoint y: 7, distance: 11.9
click at [198, 7] on div "VTT Creator" at bounding box center [267, 6] width 535 height 13
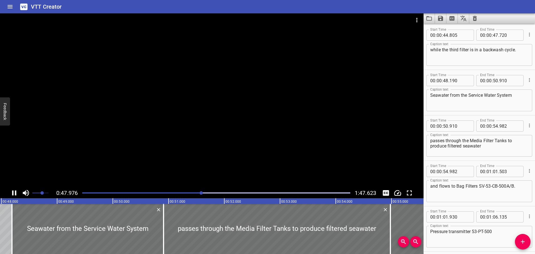
click at [234, 108] on div at bounding box center [212, 100] width 424 height 174
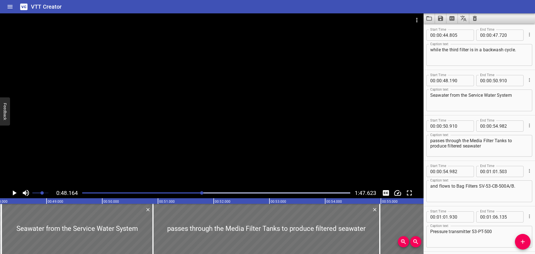
click at [266, 111] on div at bounding box center [212, 100] width 424 height 174
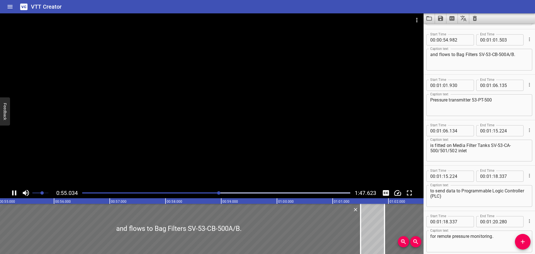
scroll to position [681, 0]
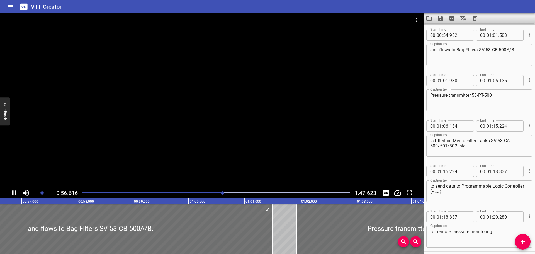
click at [256, 138] on div at bounding box center [212, 100] width 424 height 174
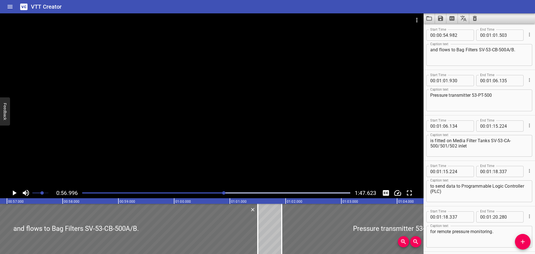
scroll to position [0, 3177]
click at [250, 118] on div at bounding box center [212, 100] width 424 height 174
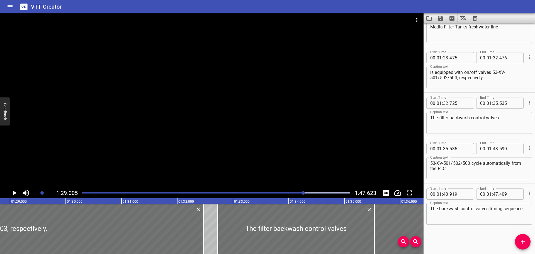
scroll to position [0, 4961]
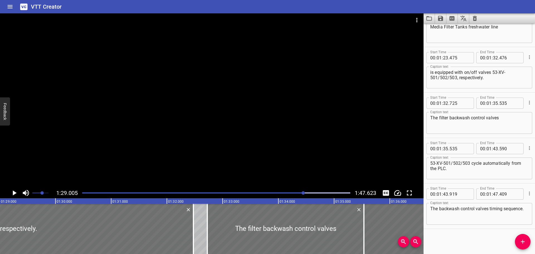
click at [259, 134] on div at bounding box center [212, 100] width 424 height 174
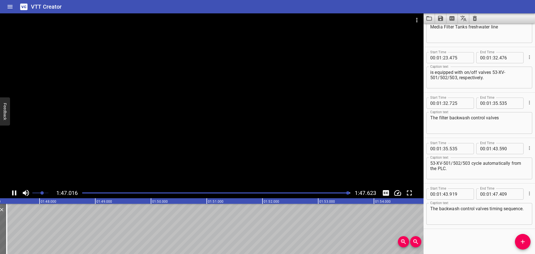
click at [205, 147] on div at bounding box center [212, 100] width 424 height 174
click at [442, 19] on icon "Save captions to file" at bounding box center [440, 18] width 5 height 5
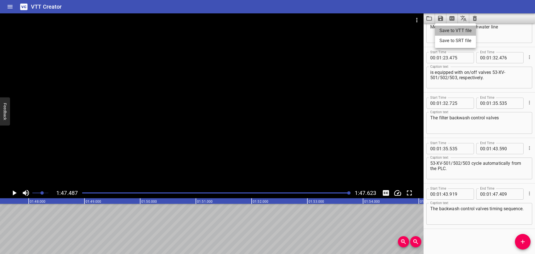
click at [445, 31] on li "Save to VTT file" at bounding box center [455, 31] width 41 height 10
click at [476, 19] on icon "Clear captions" at bounding box center [475, 18] width 4 height 5
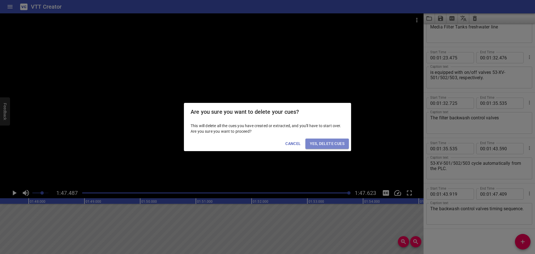
click at [328, 142] on span "Yes, Delete Cues" at bounding box center [327, 143] width 35 height 7
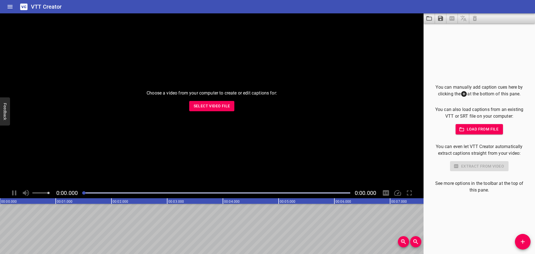
click at [216, 105] on span "Select Video File" at bounding box center [212, 106] width 37 height 7
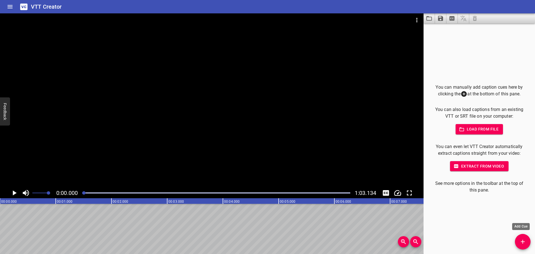
click at [520, 242] on icon "Add Cue" at bounding box center [523, 241] width 7 height 7
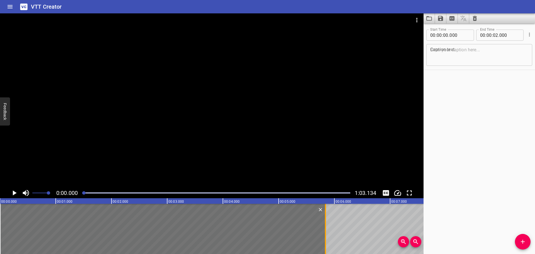
drag, startPoint x: 111, startPoint y: 229, endPoint x: 325, endPoint y: 228, distance: 214.0
click at [325, 228] on div at bounding box center [325, 229] width 1 height 50
type input "05"
type input "840"
click at [271, 146] on div at bounding box center [212, 100] width 424 height 174
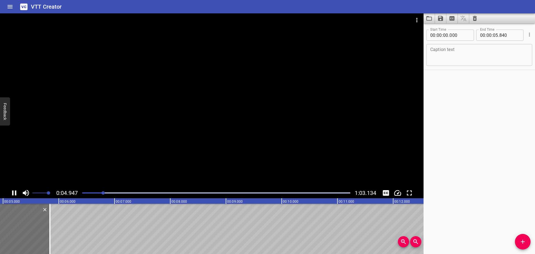
click at [115, 161] on div at bounding box center [212, 100] width 424 height 174
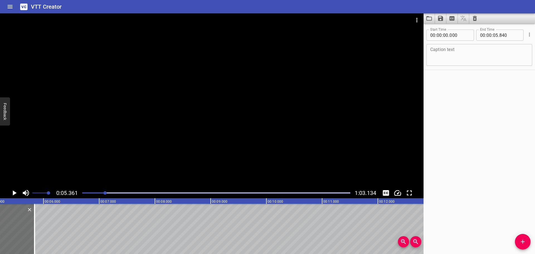
scroll to position [0, 299]
click at [457, 61] on textarea at bounding box center [479, 55] width 98 height 16
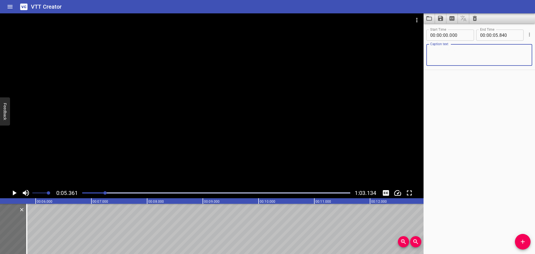
paste textarea "Bag Filters SV-53-CB-500A/B"
type textarea "Bag Filters SV-53-CB-500A/B"
click at [518, 241] on span "Add Cue" at bounding box center [523, 241] width 16 height 7
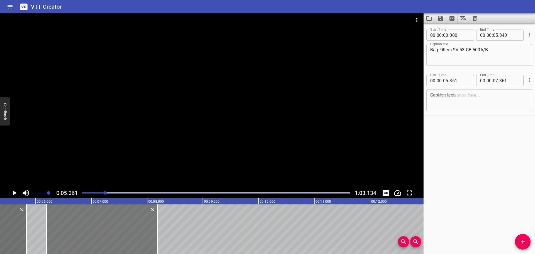
drag, startPoint x: 80, startPoint y: 221, endPoint x: 126, endPoint y: 223, distance: 46.3
click at [126, 223] on div at bounding box center [101, 229] width 111 height 50
type input "06"
type input "191"
type input "08"
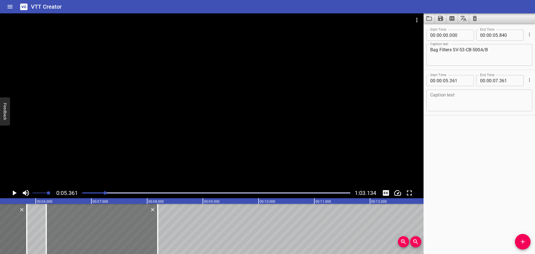
type input "191"
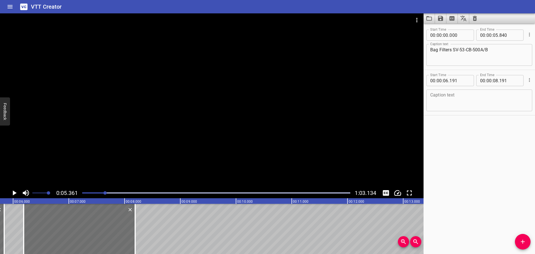
scroll to position [0, 330]
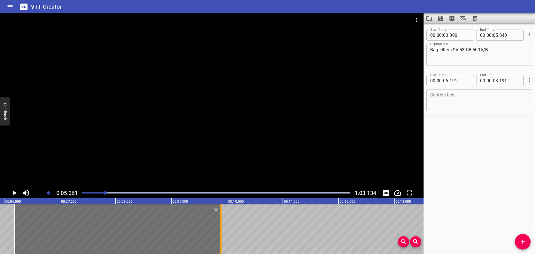
drag, startPoint x: 125, startPoint y: 231, endPoint x: 220, endPoint y: 239, distance: 95.1
click at [220, 239] on div at bounding box center [221, 229] width 6 height 50
type input "09"
type input "891"
click at [16, 192] on icon "Play/Pause" at bounding box center [14, 193] width 8 height 8
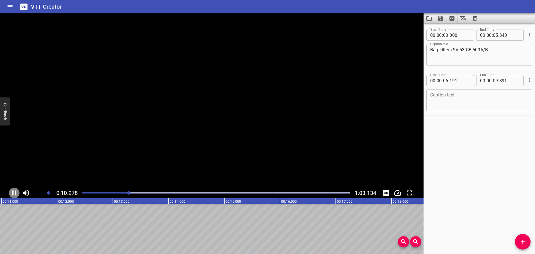
click at [16, 192] on icon "Play/Pause" at bounding box center [14, 192] width 4 height 5
click at [16, 192] on icon "Play/Pause" at bounding box center [14, 193] width 8 height 8
click at [16, 192] on icon "Play/Pause" at bounding box center [14, 192] width 4 height 5
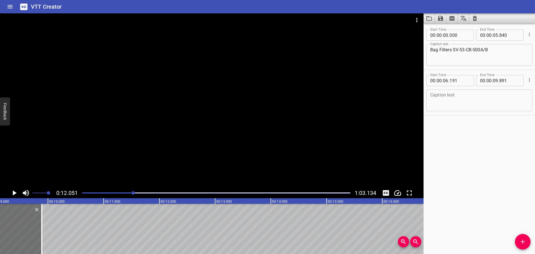
scroll to position [0, 496]
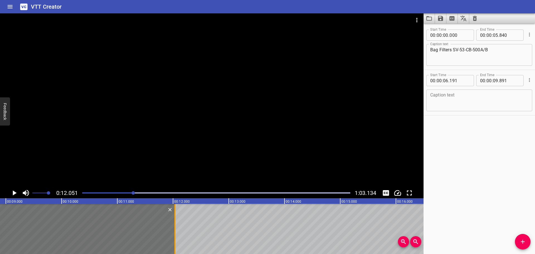
drag, startPoint x: 54, startPoint y: 236, endPoint x: 173, endPoint y: 240, distance: 119.6
click at [173, 240] on div at bounding box center [175, 229] width 6 height 50
type input "12"
type input "036"
click at [173, 240] on div at bounding box center [175, 229] width 6 height 50
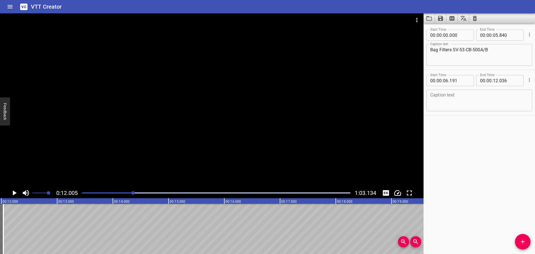
scroll to position [0, 669]
click at [16, 192] on icon "Play/Pause" at bounding box center [14, 193] width 8 height 8
click at [16, 192] on icon "Play/Pause" at bounding box center [14, 192] width 4 height 5
click at [9, 189] on div "0:13.399 1:03.134" at bounding box center [212, 193] width 424 height 11
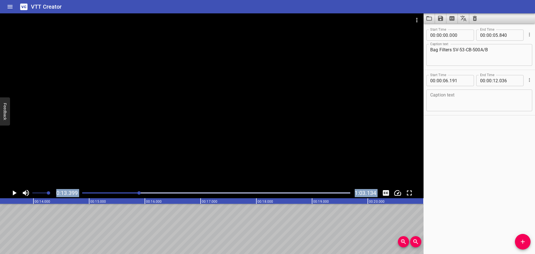
drag, startPoint x: 9, startPoint y: 189, endPoint x: 20, endPoint y: 221, distance: 34.3
click at [16, 211] on div "0:13.399 1:03.134 00:00.000 00:01.000 00:02.000 00:03.000 00:04.000 00:05.000 0…" at bounding box center [212, 133] width 424 height 241
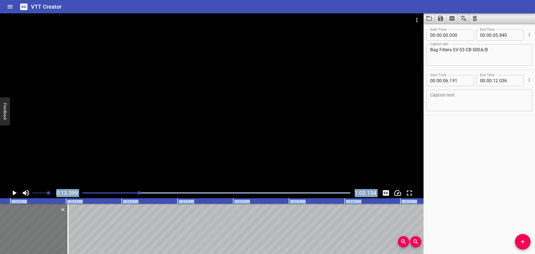
scroll to position [0, 607]
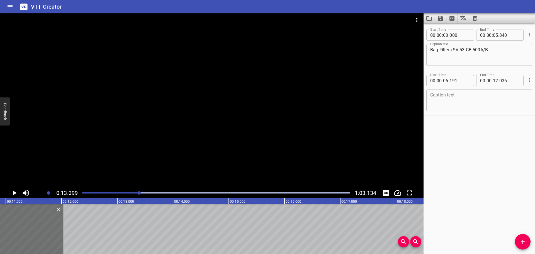
click at [62, 242] on div at bounding box center [64, 229] width 6 height 50
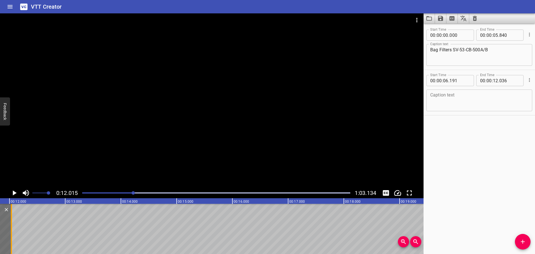
scroll to position [0, 670]
click at [15, 189] on icon "Play/Pause" at bounding box center [14, 193] width 8 height 8
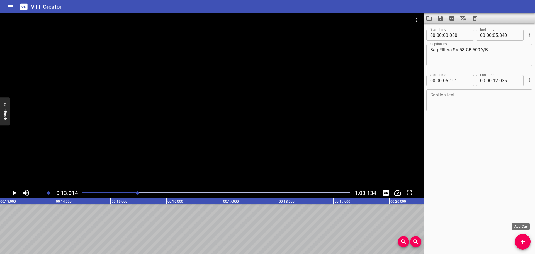
click at [526, 245] on span "Add Cue" at bounding box center [523, 241] width 16 height 7
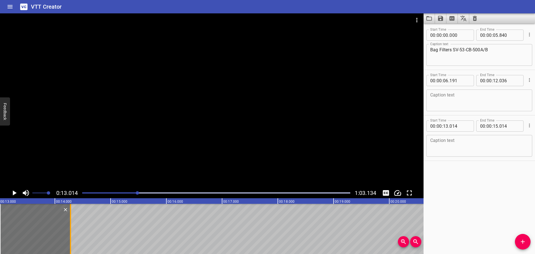
drag, startPoint x: 113, startPoint y: 224, endPoint x: 72, endPoint y: 229, distance: 41.2
click at [72, 229] on div at bounding box center [71, 229] width 6 height 50
type input "14"
type input "279"
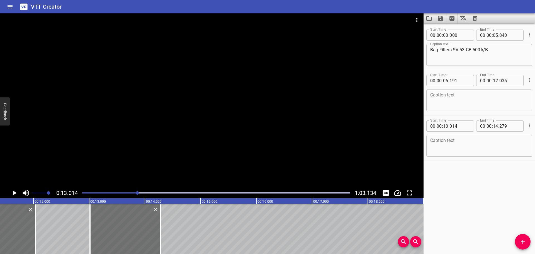
scroll to position [0, 626]
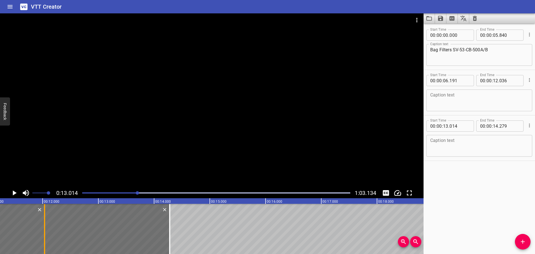
drag, startPoint x: 97, startPoint y: 239, endPoint x: 42, endPoint y: 240, distance: 54.6
click at [42, 240] on div at bounding box center [45, 229] width 6 height 50
type input "12"
type input "034"
click at [466, 126] on input "number" at bounding box center [460, 125] width 20 height 11
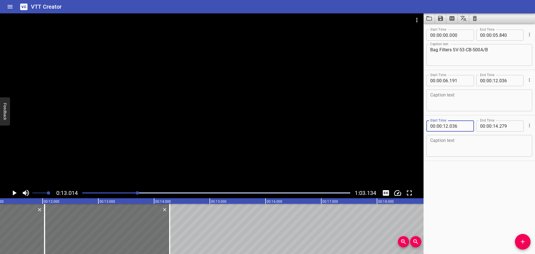
type input "036"
click at [463, 102] on textarea at bounding box center [479, 101] width 98 height 16
paste textarea "Bag Filters SV-53-CB-500A/B"
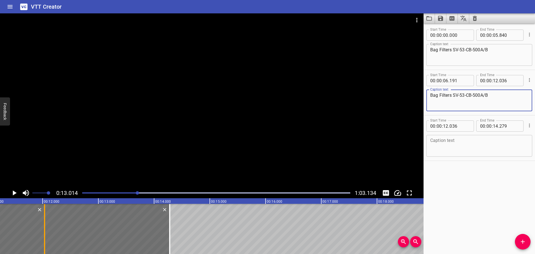
type textarea "Bag Filters SV-53-CB-500A/B"
click at [44, 227] on div at bounding box center [44, 229] width 1 height 50
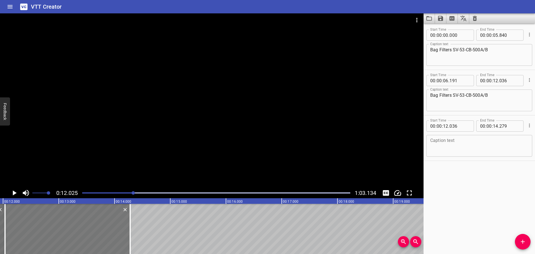
scroll to position [0, 670]
click at [65, 152] on div at bounding box center [212, 100] width 424 height 174
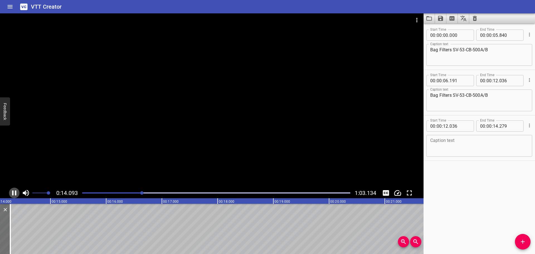
click at [13, 193] on icon "Play/Pause" at bounding box center [14, 192] width 4 height 5
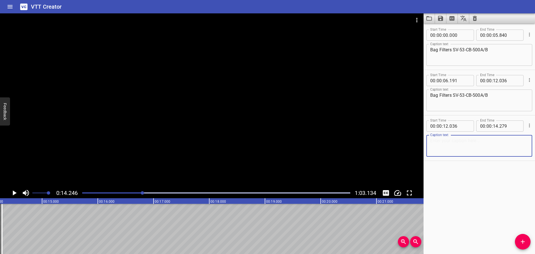
click at [452, 142] on textarea at bounding box center [479, 146] width 98 height 16
paste textarea "are configured as 2 × 50%."
type textarea "are configured as 2 × 50%."
click at [522, 236] on button "Add Cue" at bounding box center [523, 242] width 16 height 16
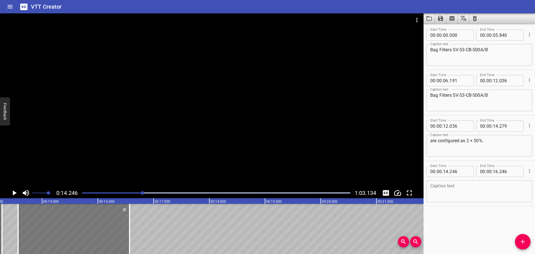
drag, startPoint x: 43, startPoint y: 230, endPoint x: 62, endPoint y: 230, distance: 18.1
click at [62, 230] on div at bounding box center [73, 229] width 111 height 50
type input "571"
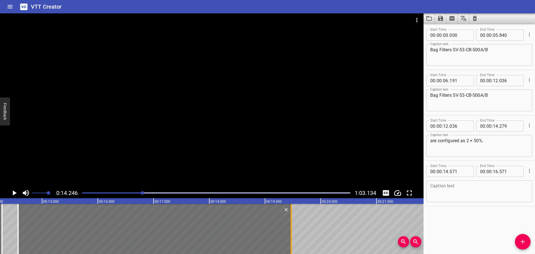
drag, startPoint x: 129, startPoint y: 232, endPoint x: 291, endPoint y: 234, distance: 161.7
click at [291, 234] on div at bounding box center [291, 229] width 1 height 50
type input "19"
type input "471"
click at [63, 142] on div at bounding box center [212, 100] width 424 height 174
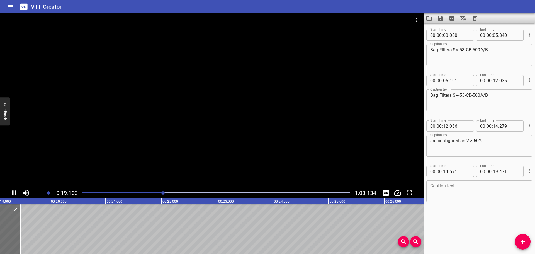
click at [52, 168] on div at bounding box center [212, 100] width 424 height 174
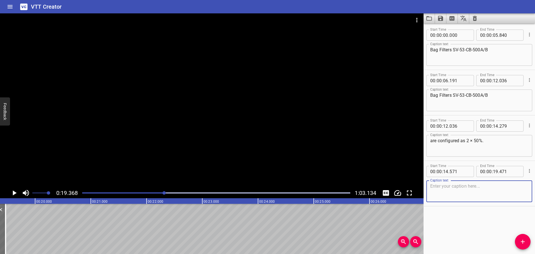
click at [458, 196] on textarea at bounding box center [479, 191] width 98 height 16
paste textarea "Filtered seawater from Media Filter Tanks passes through the Bag Filters"
type textarea "Filtered seawater from Media Filter Tanks passes through the Bag Filters"
click at [528, 242] on span "Add Cue" at bounding box center [523, 241] width 16 height 7
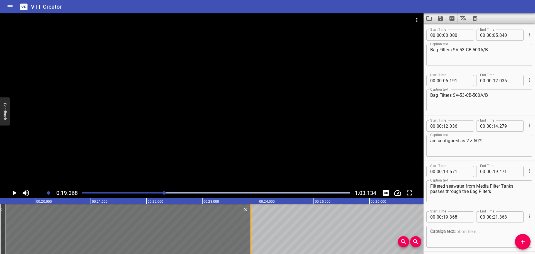
drag, startPoint x: 112, startPoint y: 226, endPoint x: 251, endPoint y: 228, distance: 139.4
click at [251, 228] on div at bounding box center [250, 229] width 1 height 50
type input "23"
type input "868"
click at [467, 216] on input "number" at bounding box center [460, 216] width 20 height 11
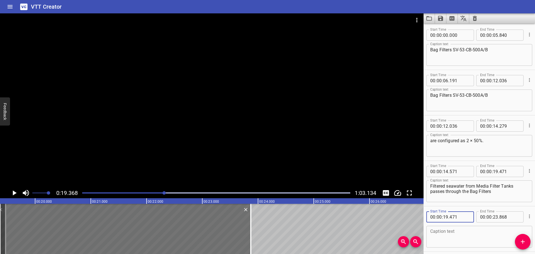
type input "471"
click at [251, 226] on div at bounding box center [250, 229] width 6 height 50
type input "848"
click at [125, 147] on div at bounding box center [212, 100] width 424 height 174
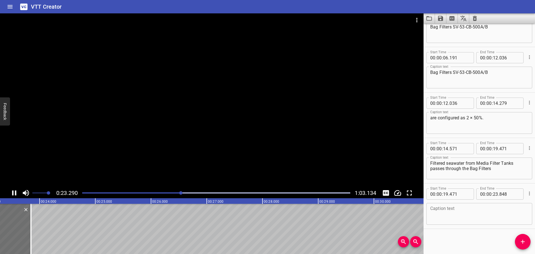
click at [13, 192] on icon "Play/Pause" at bounding box center [14, 192] width 4 height 5
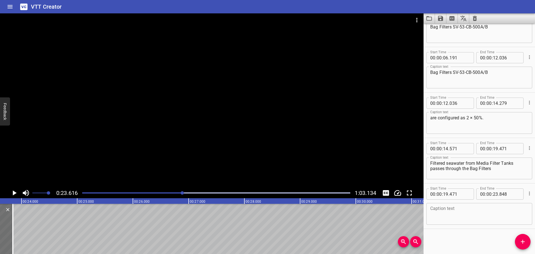
click at [467, 222] on textarea at bounding box center [479, 214] width 98 height 16
paste textarea "SV-53-CB-500A/B"
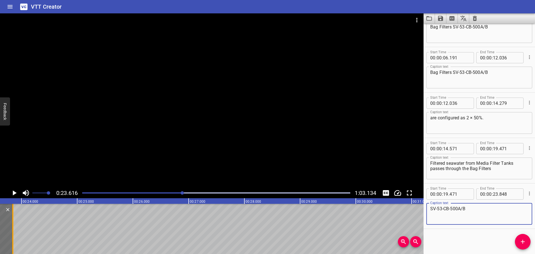
type textarea "SV-53-CB-500A/B"
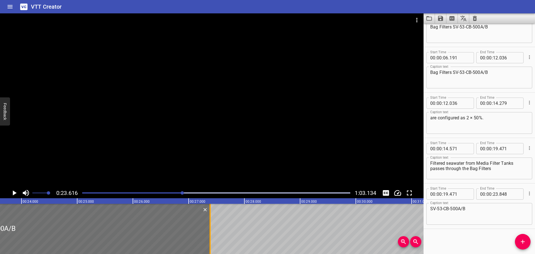
drag, startPoint x: 15, startPoint y: 233, endPoint x: 210, endPoint y: 224, distance: 195.6
click at [210, 224] on div at bounding box center [210, 229] width 1 height 50
type input "27"
type input "388"
click at [11, 193] on icon "Play/Pause" at bounding box center [14, 193] width 8 height 8
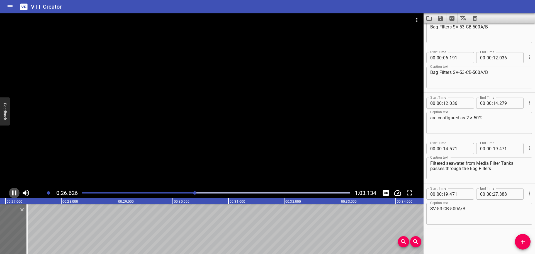
click at [12, 193] on icon "Play/Pause" at bounding box center [14, 193] width 8 height 8
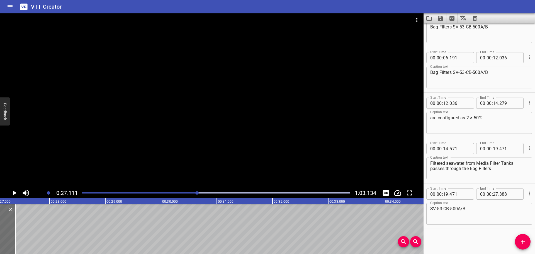
click at [483, 214] on textarea "SV-53-CB-500A/B" at bounding box center [479, 214] width 98 height 16
paste textarea "to remove a large quantity of suspended material."
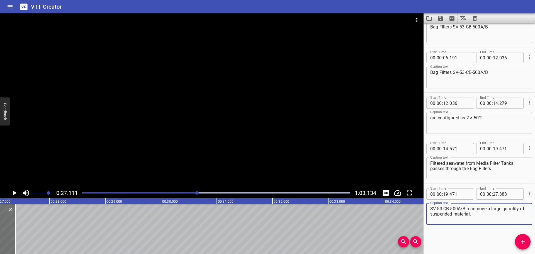
type textarea "SV-53-CB-500A/B to remove a large quantity of suspended material."
click at [519, 240] on span "Add Cue" at bounding box center [523, 241] width 16 height 7
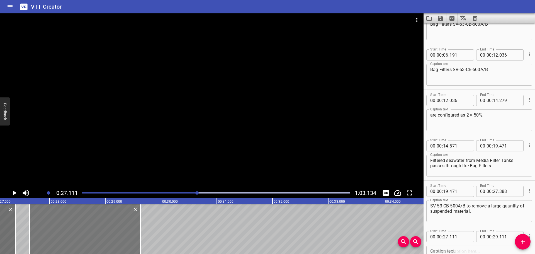
drag, startPoint x: 64, startPoint y: 240, endPoint x: 93, endPoint y: 240, distance: 29.3
click at [93, 240] on div at bounding box center [84, 229] width 111 height 50
type input "636"
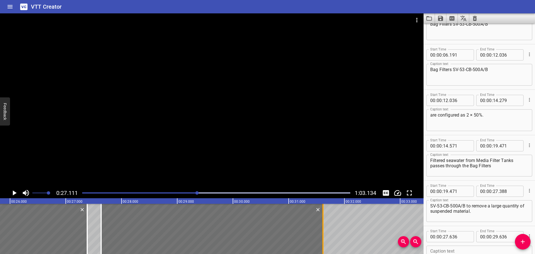
drag, startPoint x: 214, startPoint y: 234, endPoint x: 325, endPoint y: 233, distance: 110.9
click at [325, 233] on div at bounding box center [323, 229] width 6 height 50
type input "31"
type input "626"
click at [102, 231] on div at bounding box center [101, 229] width 6 height 50
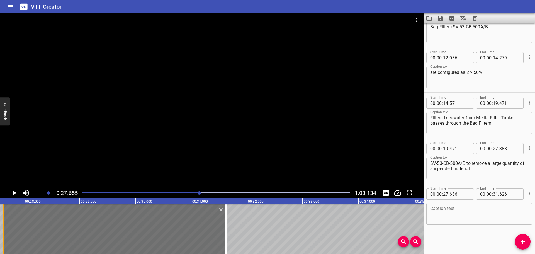
scroll to position [0, 1542]
click at [80, 135] on div at bounding box center [212, 100] width 424 height 174
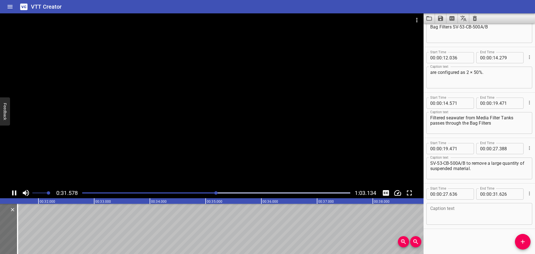
click at [73, 145] on div at bounding box center [212, 100] width 424 height 174
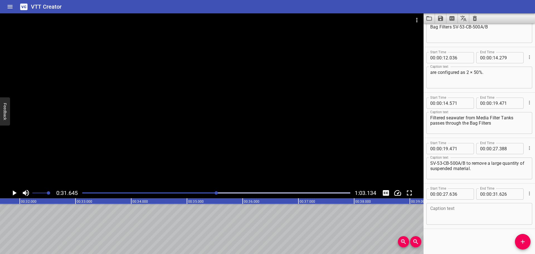
click at [18, 192] on icon "Play/Pause" at bounding box center [14, 193] width 8 height 8
click at [17, 192] on icon "Play/Pause" at bounding box center [14, 193] width 8 height 8
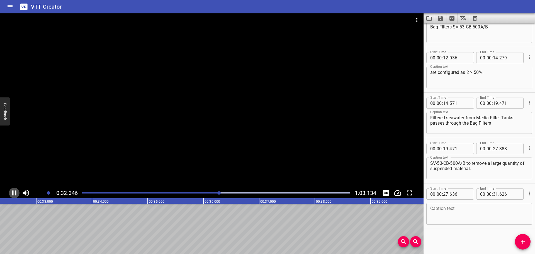
click at [17, 192] on icon "Play/Pause" at bounding box center [14, 193] width 8 height 8
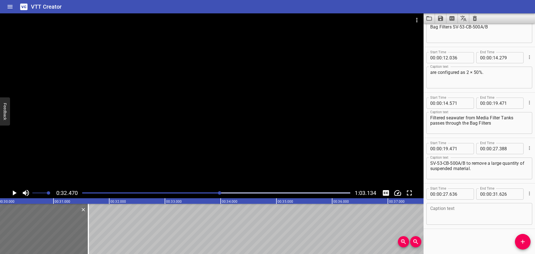
scroll to position [0, 1661]
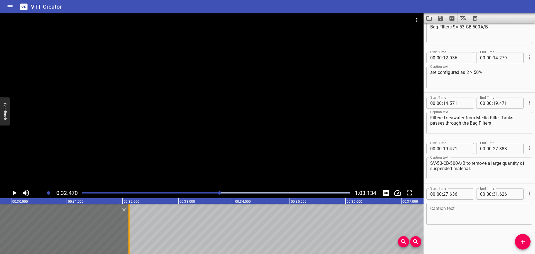
drag, startPoint x: 103, startPoint y: 242, endPoint x: 130, endPoint y: 243, distance: 27.3
click at [130, 243] on div at bounding box center [129, 229] width 6 height 50
type input "32"
type input "116"
click at [130, 243] on div at bounding box center [129, 229] width 6 height 50
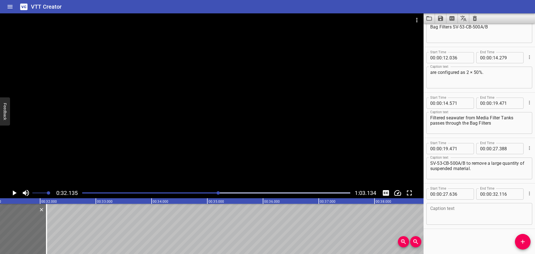
scroll to position [0, 1791]
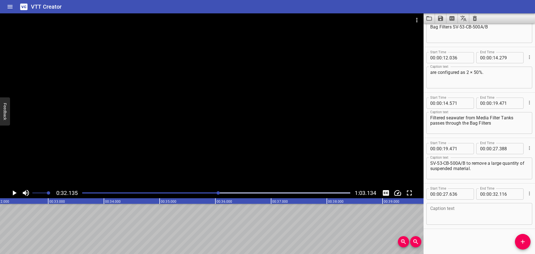
click at [17, 193] on icon "Play/Pause" at bounding box center [14, 193] width 8 height 8
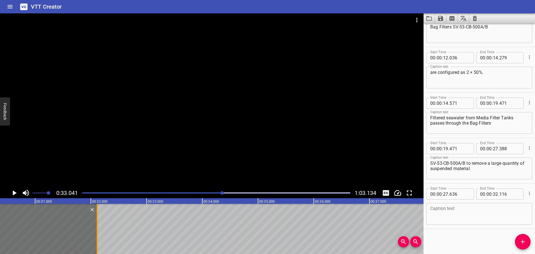
click at [97, 240] on div at bounding box center [97, 229] width 1 height 50
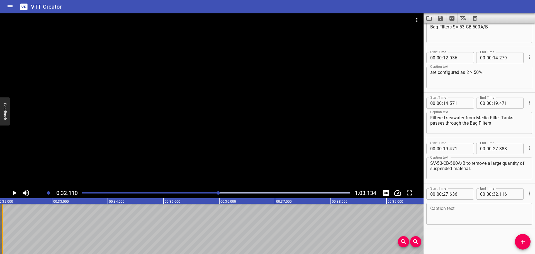
scroll to position [0, 1790]
click at [519, 237] on button "Add Cue" at bounding box center [523, 242] width 16 height 16
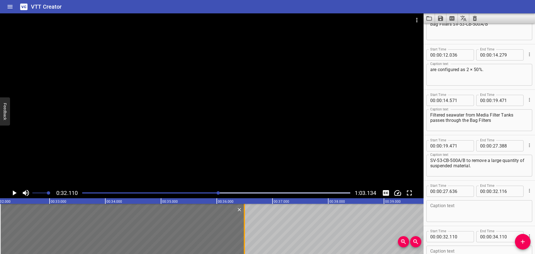
drag, startPoint x: 112, startPoint y: 234, endPoint x: 245, endPoint y: 231, distance: 133.0
click at [245, 231] on div at bounding box center [244, 229] width 1 height 50
type input "36"
type input "495"
click at [460, 235] on input "number" at bounding box center [460, 236] width 20 height 11
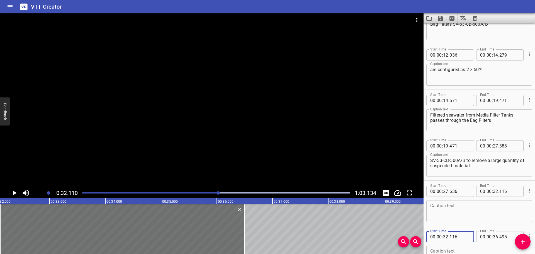
type input "116"
click at [440, 208] on textarea at bounding box center [479, 211] width 98 height 16
paste textarea "The filtered seawater then flows to 1st Stage Cartridge Filters"
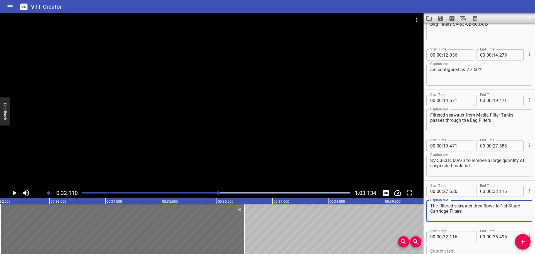
click at [478, 214] on textarea "The filtered seawater then flows to 1st Stage Cartridge Filters" at bounding box center [479, 211] width 98 height 16
paste textarea "SV-53-CB-501A/B."
type textarea "The filtered seawater then flows to 1st Stage Cartridge Filters"
click at [451, 249] on textarea at bounding box center [479, 257] width 98 height 16
paste textarea "SV-53-CB-501A/B."
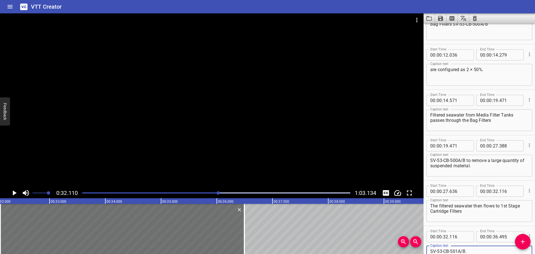
scroll to position [76, 0]
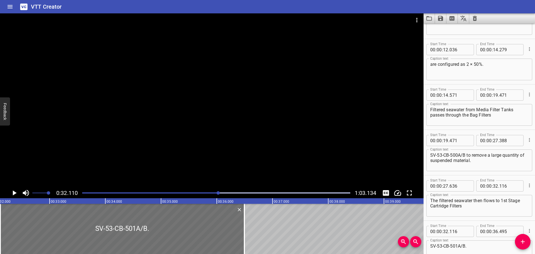
click at [430, 243] on div "SV-53-CB-501A/B. Caption text" at bounding box center [479, 251] width 106 height 22
click at [432, 246] on textarea "SV-53-CB-501A/B." at bounding box center [479, 251] width 98 height 16
type textarea "SV-53-CB-501A/B."
click at [229, 141] on div at bounding box center [212, 100] width 424 height 174
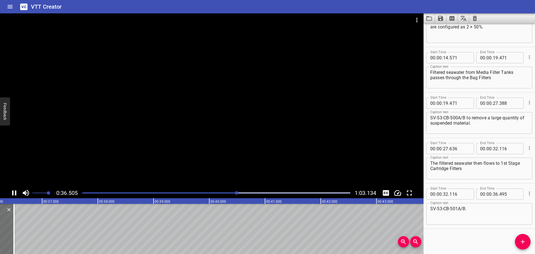
click at [190, 156] on div at bounding box center [212, 100] width 424 height 174
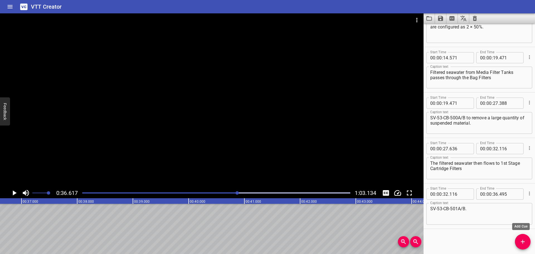
click at [518, 243] on span "Add Cue" at bounding box center [523, 241] width 16 height 7
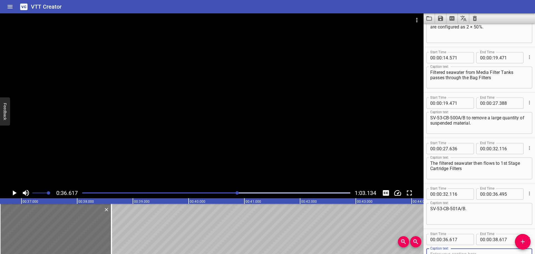
scroll to position [116, 0]
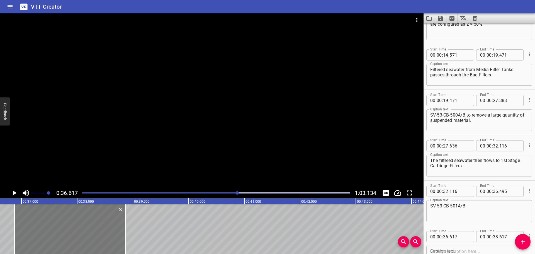
drag, startPoint x: 45, startPoint y: 229, endPoint x: 60, endPoint y: 229, distance: 14.2
click at [60, 229] on div at bounding box center [69, 229] width 111 height 50
type input "872"
click at [52, 175] on div at bounding box center [212, 100] width 424 height 174
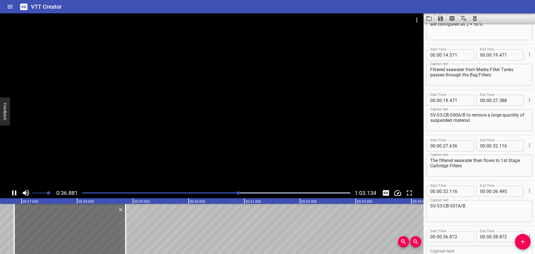
scroll to position [159, 0]
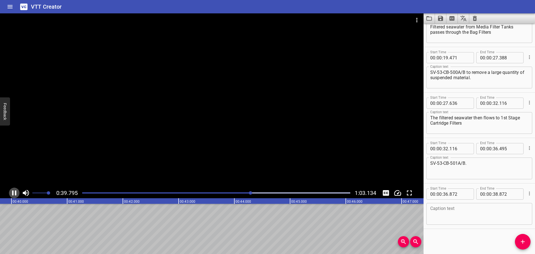
click at [16, 193] on icon "Play/Pause" at bounding box center [14, 192] width 4 height 5
click at [12, 192] on icon "Play/Pause" at bounding box center [14, 193] width 8 height 8
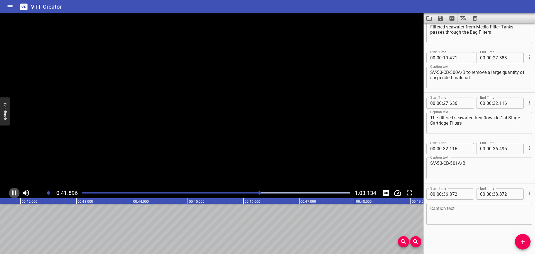
click at [12, 192] on icon "Play/Pause" at bounding box center [14, 193] width 8 height 8
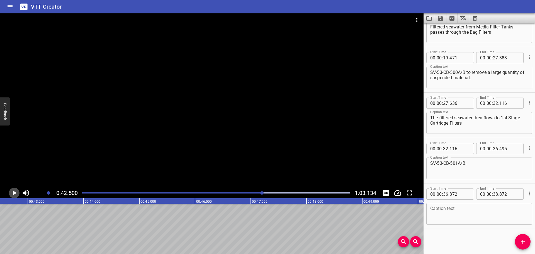
click at [12, 192] on icon "Play/Pause" at bounding box center [14, 193] width 8 height 8
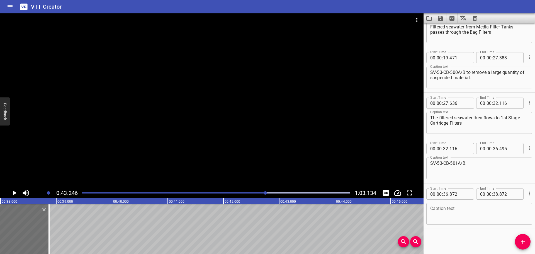
scroll to position [0, 2082]
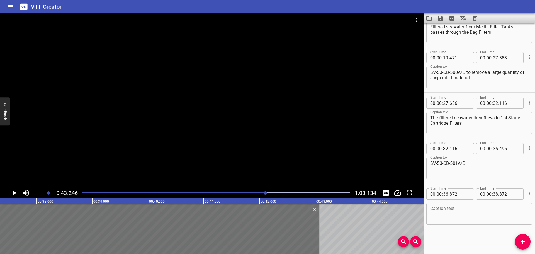
drag, startPoint x: 85, startPoint y: 239, endPoint x: 319, endPoint y: 239, distance: 234.7
click at [319, 239] on div at bounding box center [319, 229] width 1 height 50
type input "43"
type input "082"
click at [319, 239] on div at bounding box center [319, 229] width 1 height 50
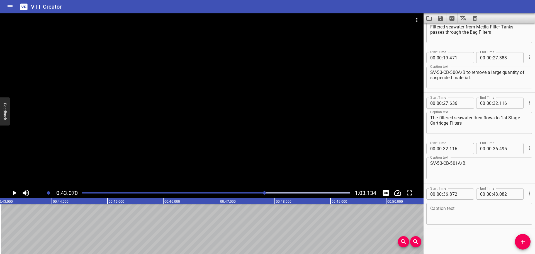
click at [186, 125] on div at bounding box center [212, 100] width 424 height 174
click at [183, 137] on div at bounding box center [212, 100] width 424 height 174
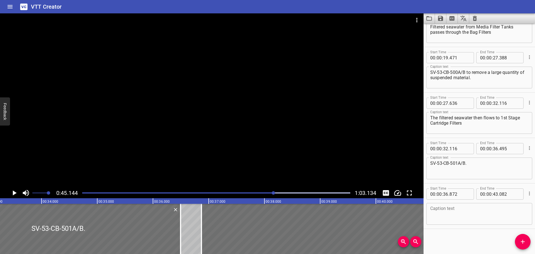
scroll to position [0, 2030]
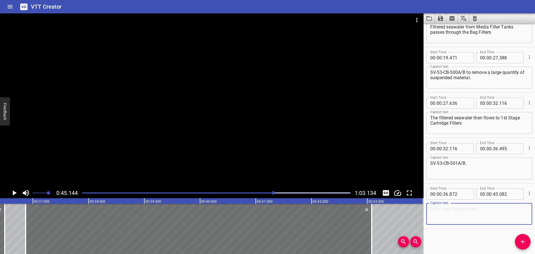
click at [435, 206] on textarea at bounding box center [479, 214] width 98 height 16
paste textarea "Bag Filters SV-53-CB-500A/B are fitted with"
type textarea "Bag Filters SV-53-CB-500A/B are fitted with"
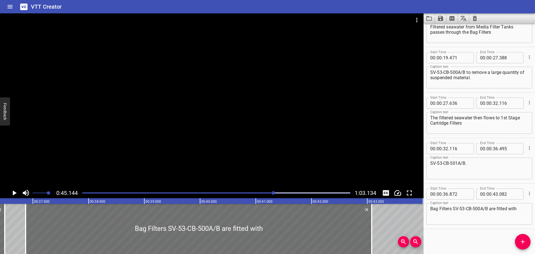
click at [140, 128] on div at bounding box center [212, 100] width 424 height 174
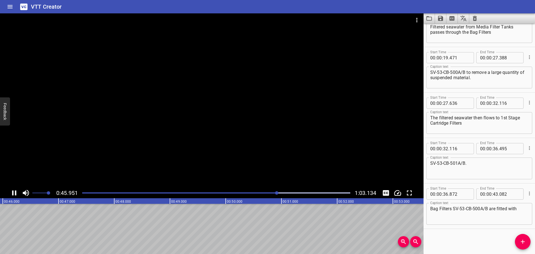
click at [122, 147] on div at bounding box center [212, 100] width 424 height 174
click at [256, 193] on div at bounding box center [216, 193] width 275 height 8
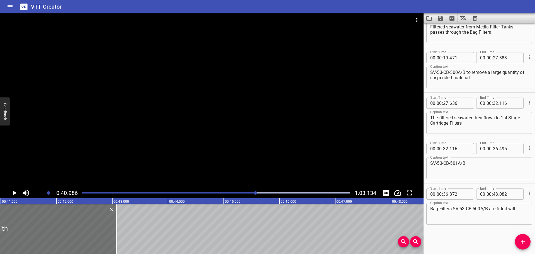
click at [142, 142] on div at bounding box center [212, 100] width 424 height 174
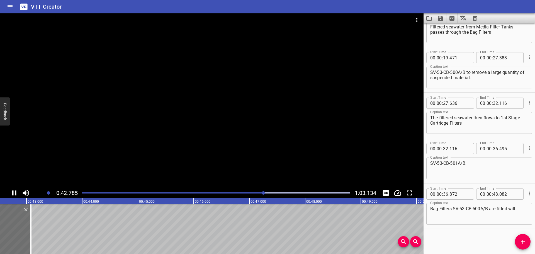
click at [239, 192] on div at bounding box center [216, 193] width 275 height 8
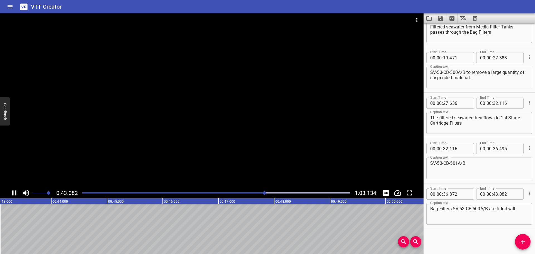
click at [177, 159] on div at bounding box center [212, 100] width 424 height 174
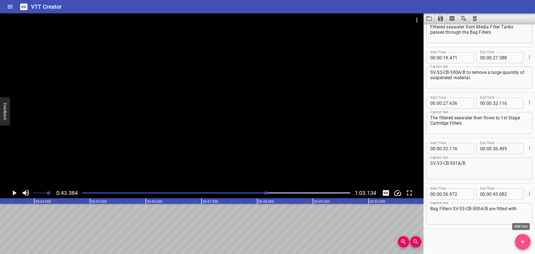
click at [520, 241] on icon "Add Cue" at bounding box center [523, 241] width 7 height 7
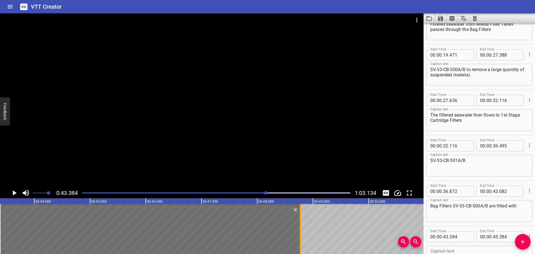
drag, startPoint x: 112, startPoint y: 224, endPoint x: 301, endPoint y: 229, distance: 189.0
click at [301, 229] on div at bounding box center [301, 229] width 6 height 50
type input "48"
type input "774"
click at [457, 239] on input "number" at bounding box center [460, 236] width 20 height 11
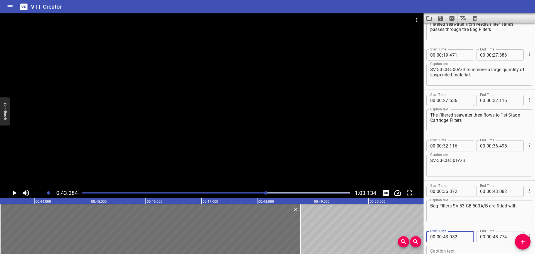
type input "082"
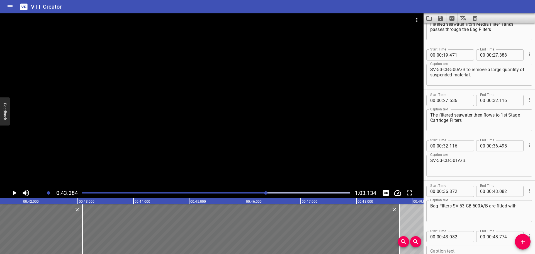
click at [186, 155] on div at bounding box center [212, 100] width 424 height 174
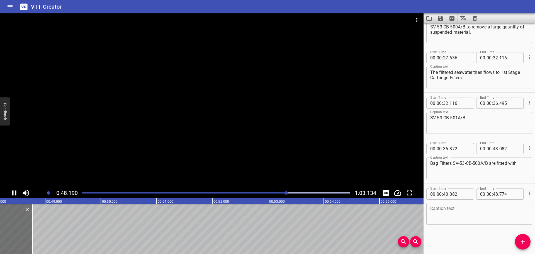
click at [171, 167] on div at bounding box center [212, 100] width 424 height 174
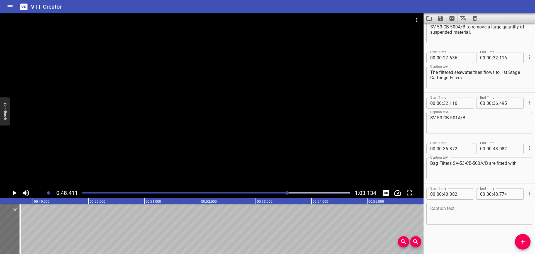
click at [477, 215] on textarea at bounding box center [479, 214] width 98 height 16
paste textarea "53-PI-502 to locally monitor the bag filter inlet pressure."
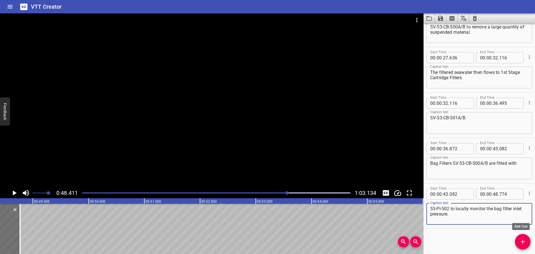
type textarea "53-PI-502 to locally monitor the bag filter inlet pressure."
click at [519, 243] on span "Add Cue" at bounding box center [523, 241] width 16 height 7
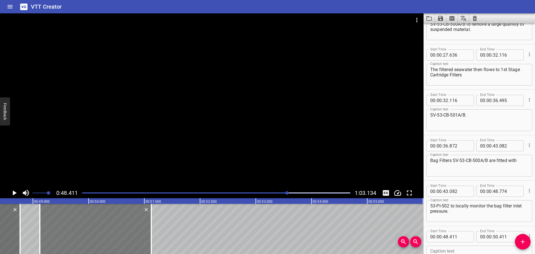
drag, startPoint x: 41, startPoint y: 219, endPoint x: 77, endPoint y: 220, distance: 35.4
click at [78, 219] on div at bounding box center [95, 229] width 111 height 50
type input "49"
type input "096"
type input "51"
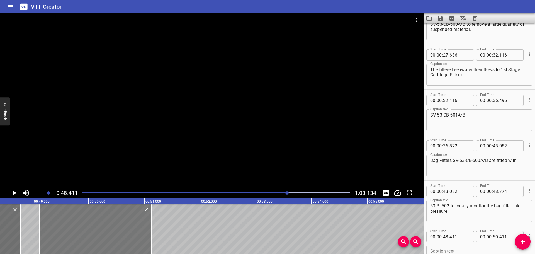
type input "096"
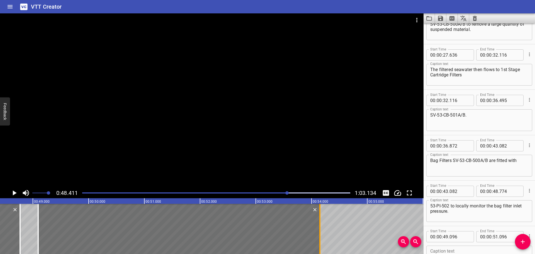
drag, startPoint x: 150, startPoint y: 229, endPoint x: 321, endPoint y: 232, distance: 170.3
click at [321, 232] on div at bounding box center [320, 229] width 6 height 50
type input "54"
type input "151"
click at [185, 94] on div at bounding box center [212, 100] width 424 height 174
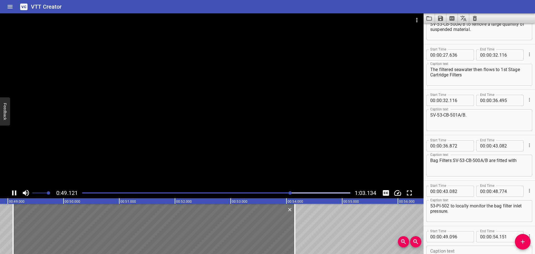
scroll to position [250, 0]
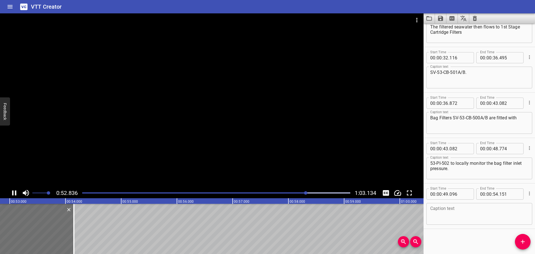
click at [134, 153] on div at bounding box center [212, 100] width 424 height 174
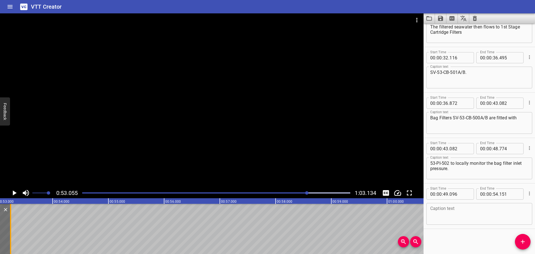
drag, startPoint x: 60, startPoint y: 222, endPoint x: 9, endPoint y: 228, distance: 50.8
click at [9, 228] on div at bounding box center [11, 229] width 6 height 50
type input "53"
type input "246"
click at [75, 134] on div at bounding box center [212, 100] width 424 height 174
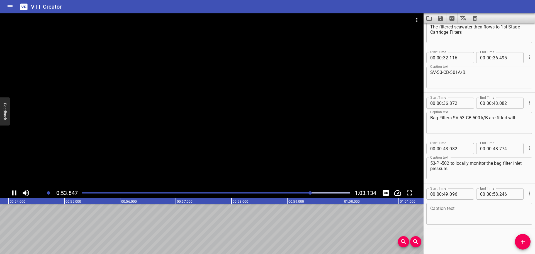
click at [76, 134] on div at bounding box center [212, 100] width 424 height 174
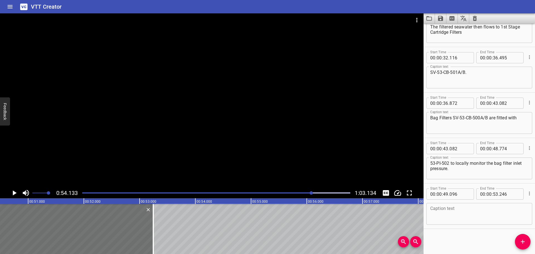
scroll to position [0, 2810]
drag, startPoint x: 159, startPoint y: 240, endPoint x: 142, endPoint y: 242, distance: 17.0
click at [142, 242] on div at bounding box center [141, 229] width 6 height 50
type input "52"
click at [141, 242] on div at bounding box center [141, 229] width 6 height 50
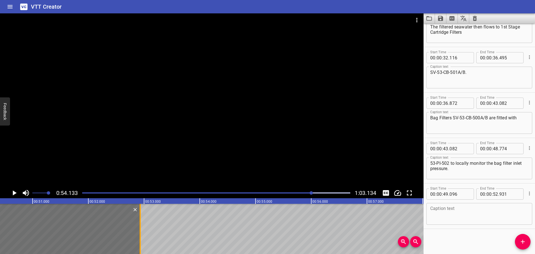
click at [141, 224] on div at bounding box center [140, 229] width 6 height 50
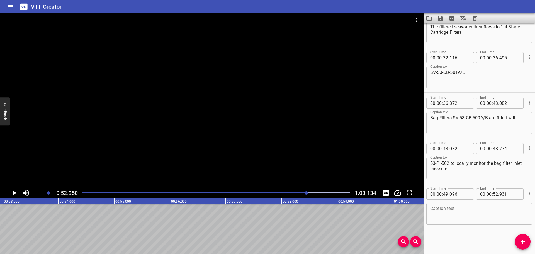
click at [136, 165] on div at bounding box center [212, 100] width 424 height 174
click at [136, 165] on video at bounding box center [212, 100] width 424 height 174
click at [136, 170] on div at bounding box center [212, 100] width 424 height 174
click at [149, 184] on div at bounding box center [212, 100] width 424 height 174
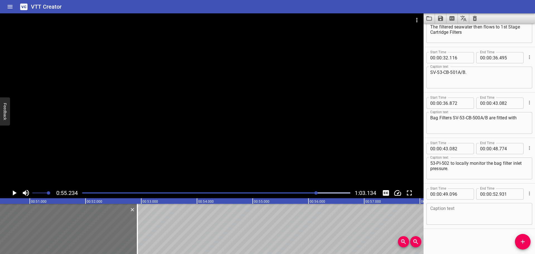
scroll to position [0, 2804]
click at [147, 242] on div at bounding box center [149, 229] width 6 height 50
type input "971"
click at [147, 242] on div at bounding box center [149, 229] width 6 height 50
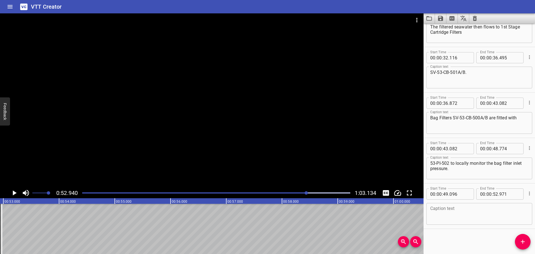
click at [175, 151] on div at bounding box center [212, 100] width 424 height 174
click at [176, 163] on div at bounding box center [212, 100] width 424 height 174
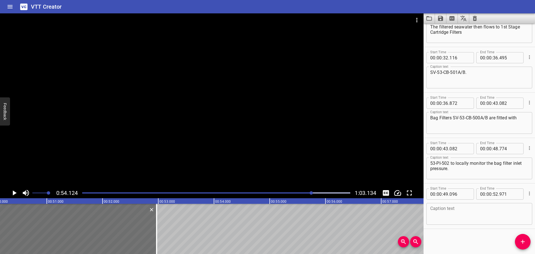
scroll to position [0, 2737]
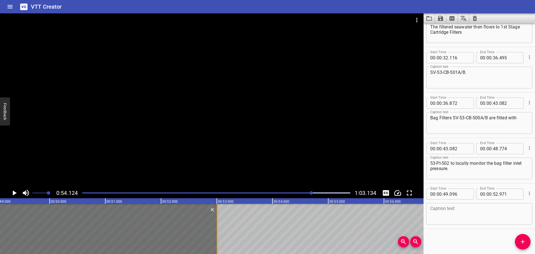
click at [216, 244] on div at bounding box center [218, 229] width 6 height 50
type input "53"
type input "011"
click at [216, 244] on div at bounding box center [218, 229] width 6 height 50
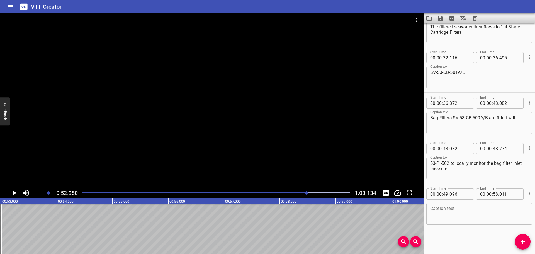
click at [210, 174] on div at bounding box center [212, 100] width 424 height 174
click at [210, 174] on video at bounding box center [212, 100] width 424 height 174
click at [210, 179] on div at bounding box center [212, 100] width 424 height 174
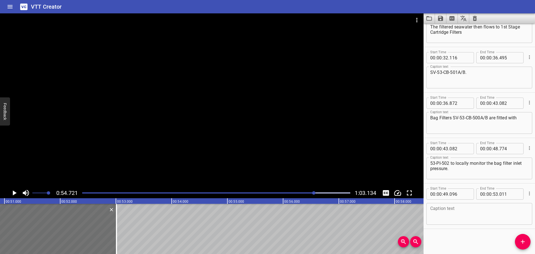
scroll to position [0, 2811]
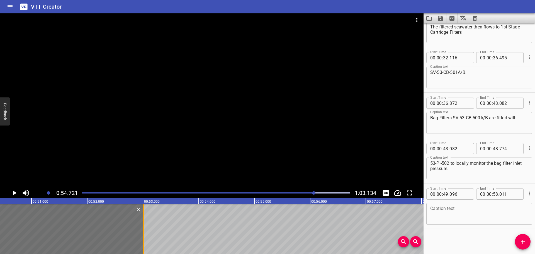
click at [143, 234] on div at bounding box center [143, 229] width 1 height 50
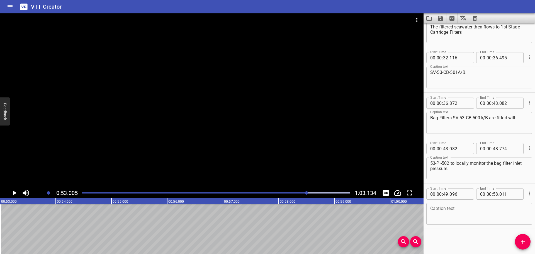
scroll to position [0, 2955]
click at [521, 239] on icon "Add Cue" at bounding box center [523, 241] width 7 height 7
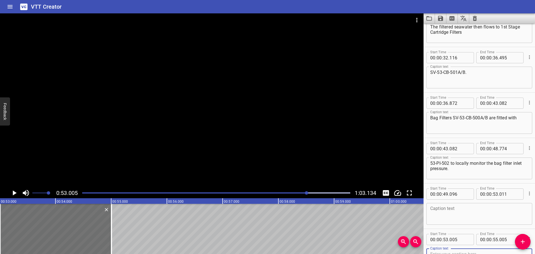
scroll to position [253, 0]
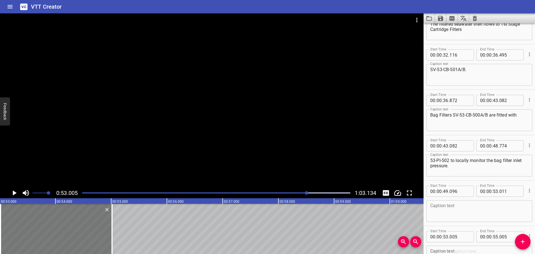
drag, startPoint x: 108, startPoint y: 225, endPoint x: 108, endPoint y: 240, distance: 14.5
click at [108, 240] on div at bounding box center [56, 229] width 111 height 50
type input "015"
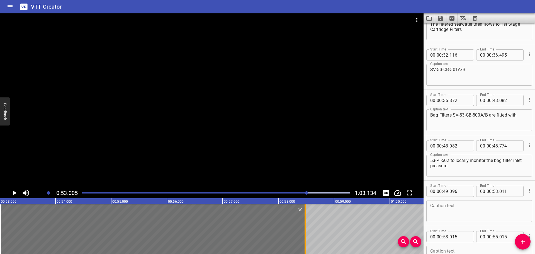
drag, startPoint x: 113, startPoint y: 238, endPoint x: 306, endPoint y: 239, distance: 193.1
click at [306, 239] on div at bounding box center [305, 229] width 6 height 50
type input "58"
type input "480"
click at [458, 236] on input "number" at bounding box center [460, 236] width 20 height 11
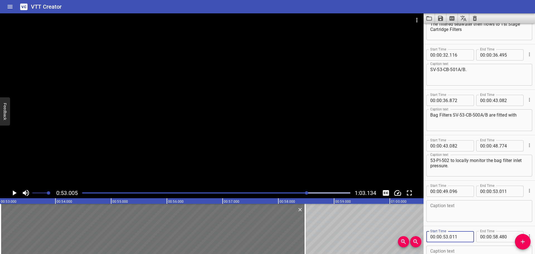
type input "011"
click at [169, 145] on div at bounding box center [212, 100] width 424 height 174
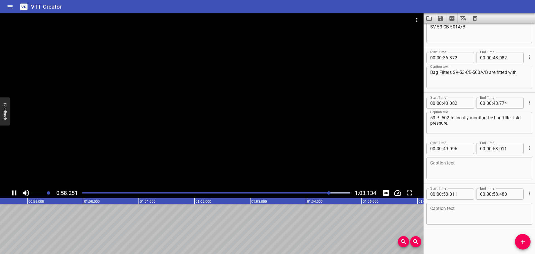
click at [132, 173] on div at bounding box center [212, 100] width 424 height 174
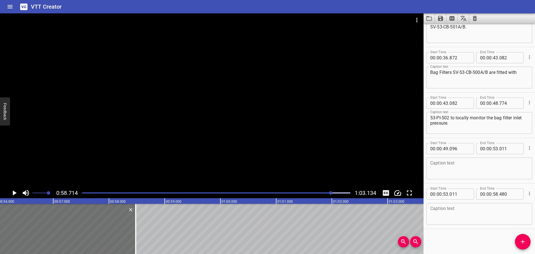
scroll to position [0, 3120]
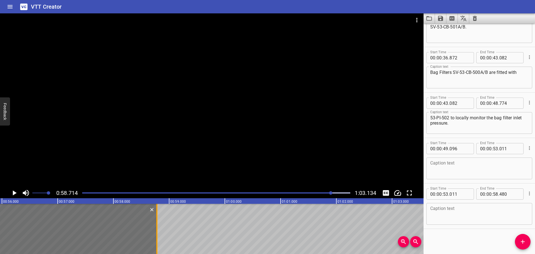
drag, startPoint x: 140, startPoint y: 238, endPoint x: 157, endPoint y: 240, distance: 17.1
click at [157, 240] on div at bounding box center [156, 229] width 1 height 50
type input "785"
click at [157, 240] on div at bounding box center [157, 229] width 1 height 50
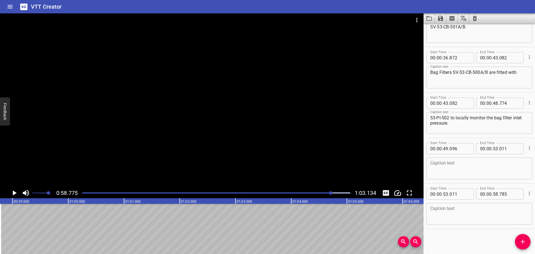
click at [148, 157] on div at bounding box center [212, 100] width 424 height 174
click at [150, 171] on div at bounding box center [212, 100] width 424 height 174
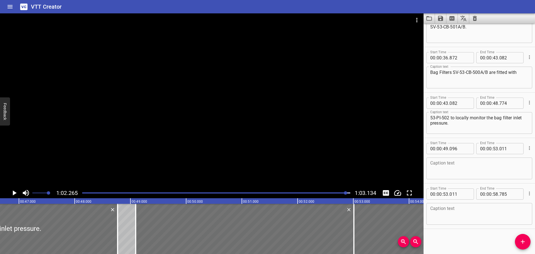
scroll to position [0, 2578]
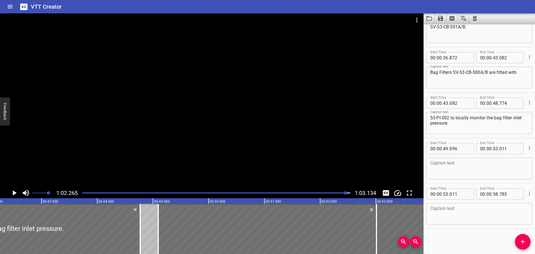
click at [491, 176] on textarea at bounding box center [479, 169] width 98 height 16
paste textarea "Pressure transmitter 53-PT-501"
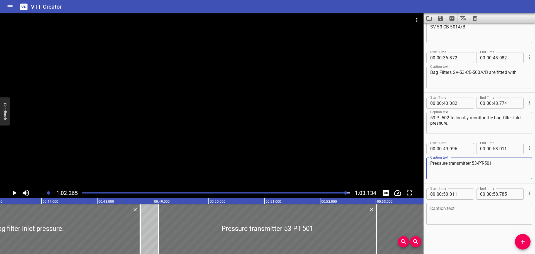
type textarea "Pressure transmitter 53-PT-501"
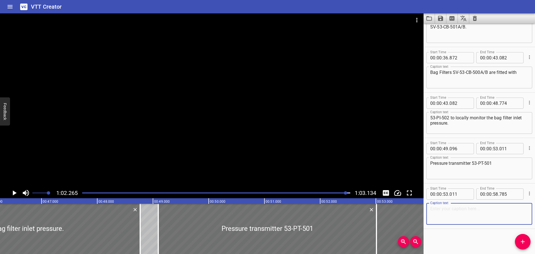
click at [446, 212] on textarea at bounding box center [479, 214] width 98 height 16
paste textarea "is fitted on Bag Filters SV-53-CB-500A/B"
type textarea "is fitted on Bag Filters SV-53-CB-500A/B"
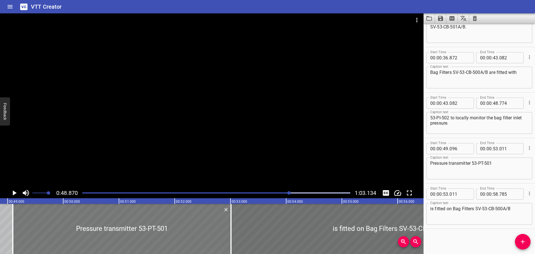
scroll to position [0, 2724]
click at [153, 162] on div at bounding box center [212, 100] width 424 height 174
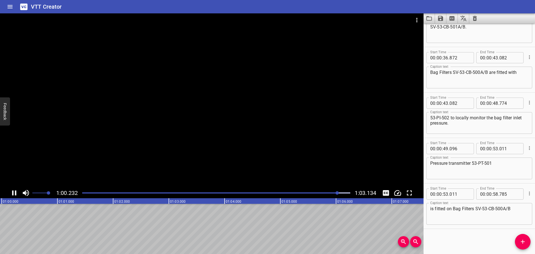
click at [171, 149] on div at bounding box center [212, 100] width 424 height 174
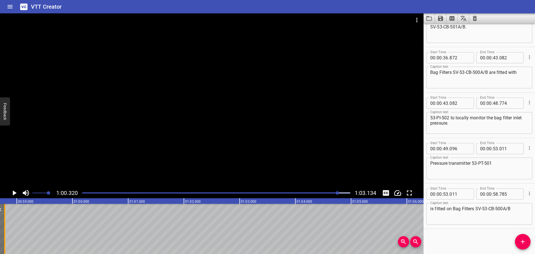
click at [4, 238] on div at bounding box center [5, 229] width 6 height 50
click at [521, 237] on button "Add Cue" at bounding box center [523, 242] width 16 height 16
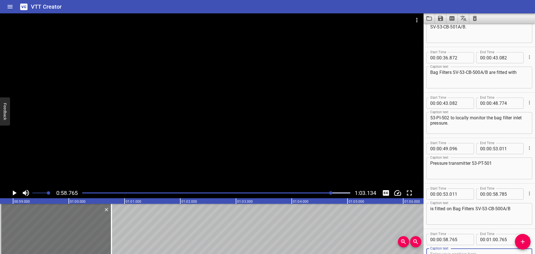
scroll to position [298, 0]
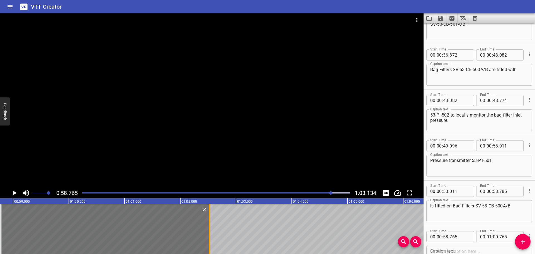
drag, startPoint x: 111, startPoint y: 237, endPoint x: 209, endPoint y: 233, distance: 97.9
click at [209, 233] on div at bounding box center [209, 229] width 1 height 50
type input "02"
type input "520"
click at [463, 238] on input "number" at bounding box center [460, 236] width 20 height 11
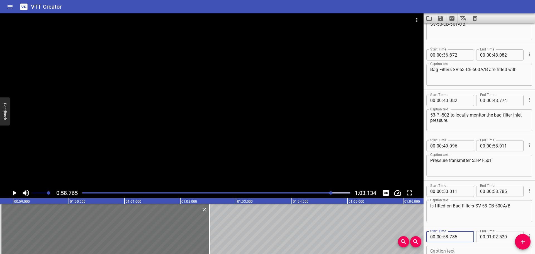
type input "785"
click at [432, 246] on div "Caption text" at bounding box center [479, 257] width 106 height 22
paste textarea "to send data to PLC for remote pressure monitoring."
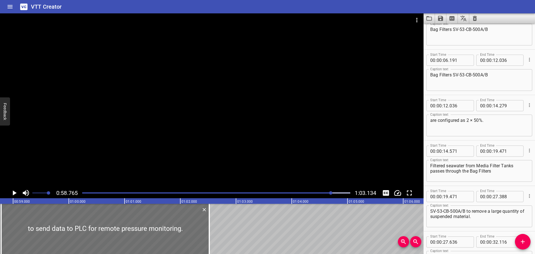
scroll to position [0, 0]
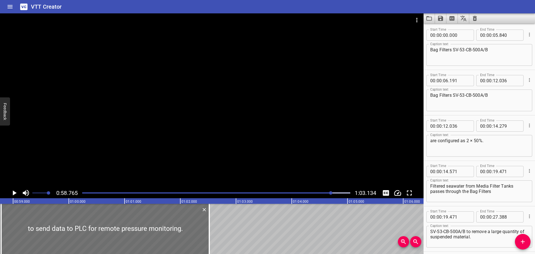
type textarea "to send data to PLC for remote pressure monitoring."
click at [85, 192] on div "Play progress" at bounding box center [198, 192] width 268 height 1
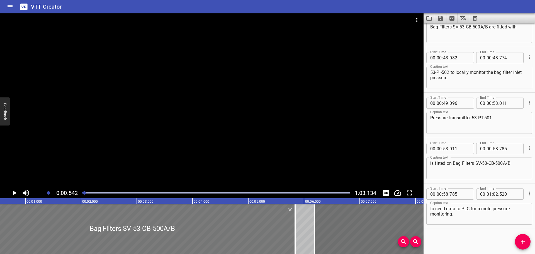
scroll to position [0, 30]
click at [166, 148] on div at bounding box center [212, 100] width 424 height 174
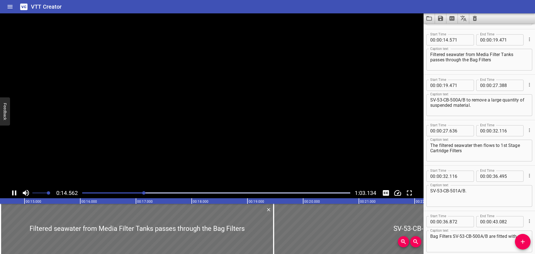
scroll to position [0, 826]
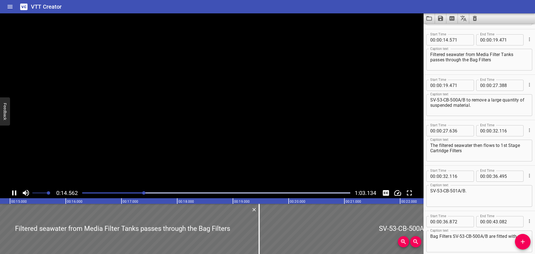
drag, startPoint x: 166, startPoint y: 150, endPoint x: 185, endPoint y: 5, distance: 146.8
click at [185, 5] on div "VTT Creator" at bounding box center [267, 6] width 535 height 13
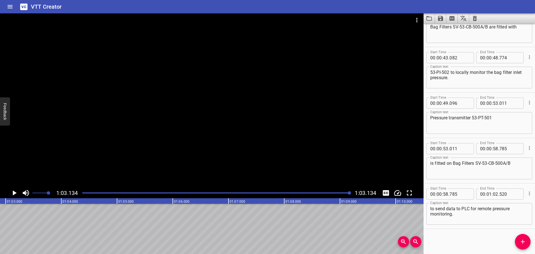
scroll to position [0, 0]
click at [140, 193] on div "Play progress" at bounding box center [216, 192] width 268 height 1
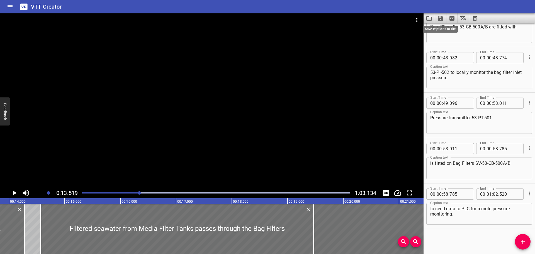
click at [439, 20] on icon "Save captions to file" at bounding box center [440, 18] width 5 height 5
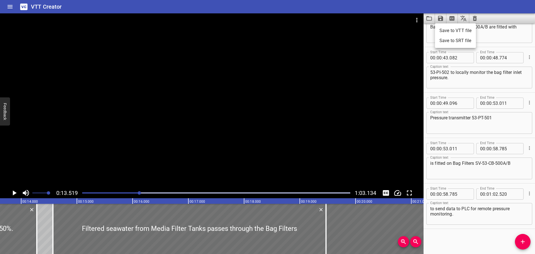
scroll to position [0, 754]
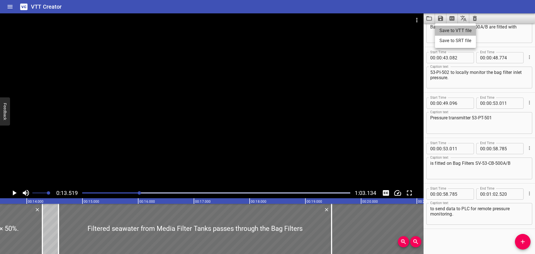
click at [444, 26] on li "Save to VTT file" at bounding box center [455, 31] width 41 height 10
click at [366, 11] on div "VTT Creator" at bounding box center [267, 6] width 535 height 13
click at [475, 18] on icon "Clear captions" at bounding box center [475, 18] width 4 height 5
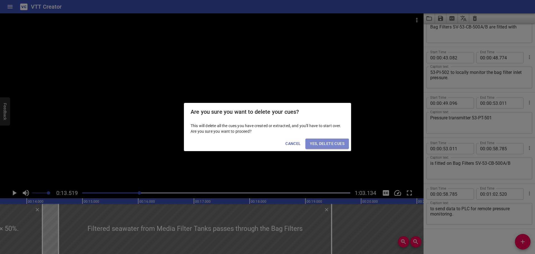
click at [327, 142] on span "Yes, Delete Cues" at bounding box center [327, 143] width 35 height 7
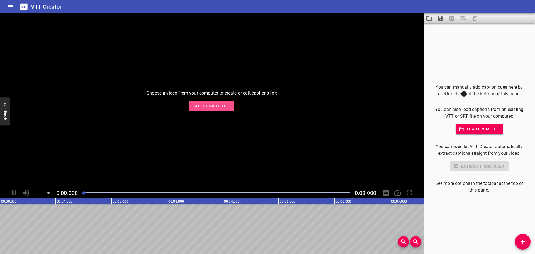
click at [213, 105] on span "Select Video File" at bounding box center [212, 106] width 37 height 7
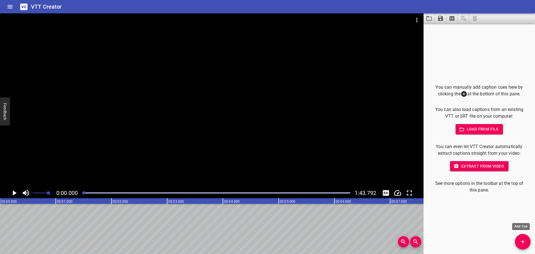
click at [518, 236] on button "Add Cue" at bounding box center [523, 242] width 16 height 16
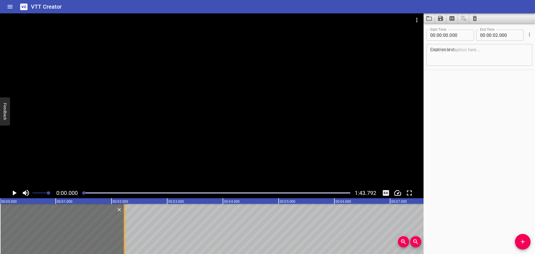
drag, startPoint x: 112, startPoint y: 228, endPoint x: 125, endPoint y: 228, distance: 12.8
click at [125, 228] on div at bounding box center [125, 229] width 6 height 50
type input "230"
click at [140, 162] on div at bounding box center [212, 100] width 424 height 174
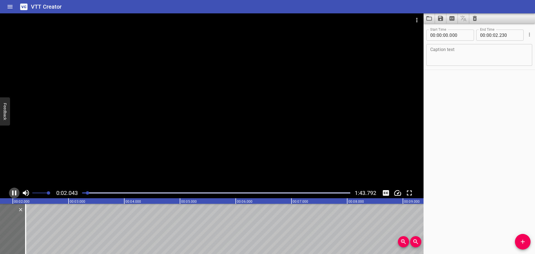
scroll to position [0, 122]
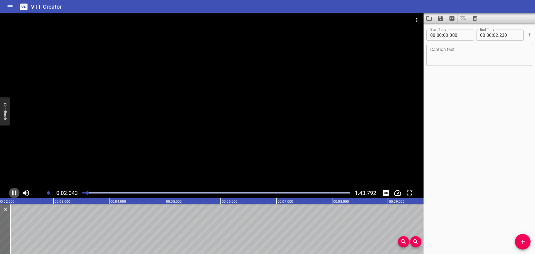
click at [14, 193] on icon "Play/Pause" at bounding box center [14, 193] width 8 height 8
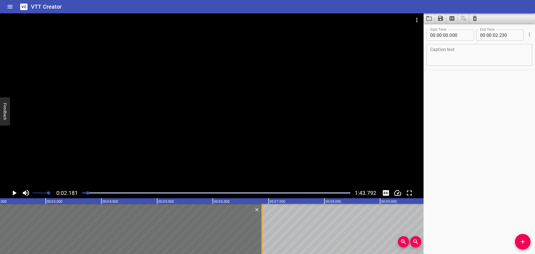
drag, startPoint x: 0, startPoint y: 216, endPoint x: 259, endPoint y: 217, distance: 259.2
click at [259, 217] on div at bounding box center [262, 229] width 6 height 50
type input "06"
type input "880"
click at [198, 141] on div at bounding box center [212, 100] width 424 height 174
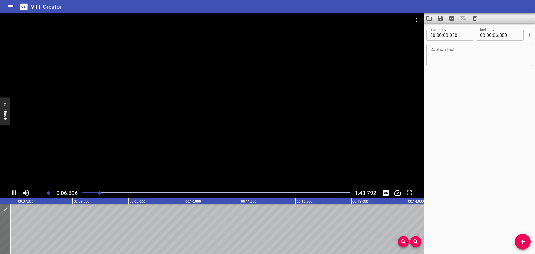
click at [179, 144] on div at bounding box center [212, 100] width 424 height 174
click at [463, 56] on textarea at bounding box center [479, 55] width 98 height 16
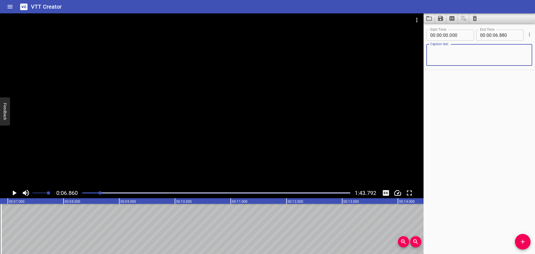
paste textarea "1st Stage Cartridge Filters SV-53-CB-501A/B"
type textarea "1st Stage Cartridge Filters SV-53-CB-501A/B"
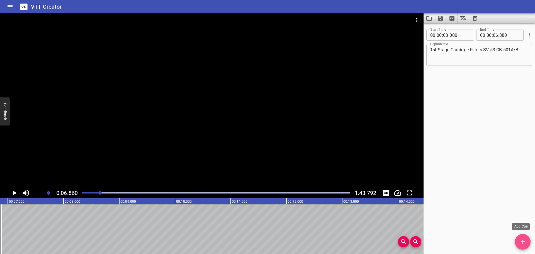
click at [520, 237] on button "Add Cue" at bounding box center [523, 242] width 16 height 16
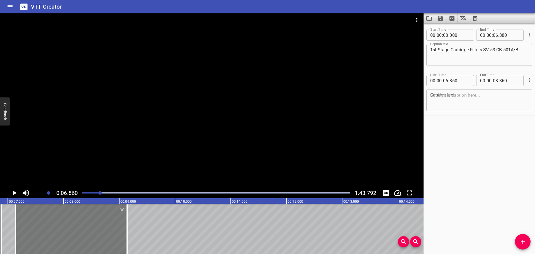
drag, startPoint x: 64, startPoint y: 227, endPoint x: 79, endPoint y: 226, distance: 15.3
click at [79, 226] on div at bounding box center [71, 229] width 111 height 50
type input "07"
type input "140"
type input "09"
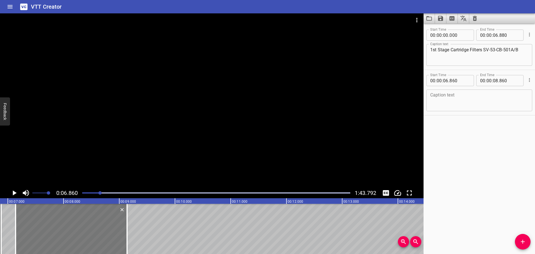
type input "140"
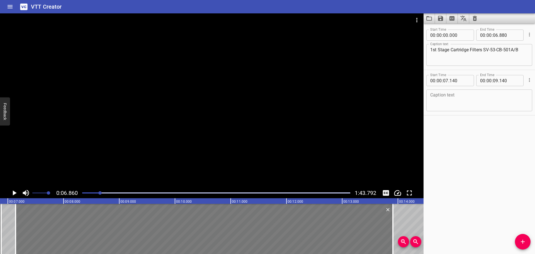
drag, startPoint x: 126, startPoint y: 227, endPoint x: 388, endPoint y: 224, distance: 262.3
click at [392, 227] on div at bounding box center [393, 229] width 6 height 50
type input "13"
type input "915"
click at [171, 119] on div at bounding box center [212, 100] width 424 height 174
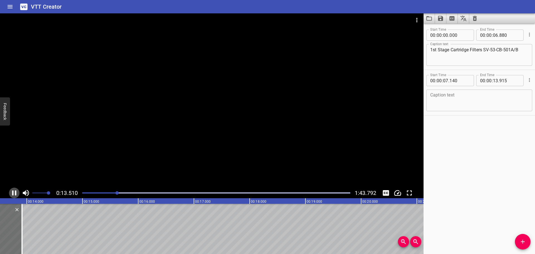
click at [13, 192] on icon "Play/Pause" at bounding box center [14, 192] width 4 height 5
click at [440, 100] on textarea at bounding box center [479, 101] width 98 height 16
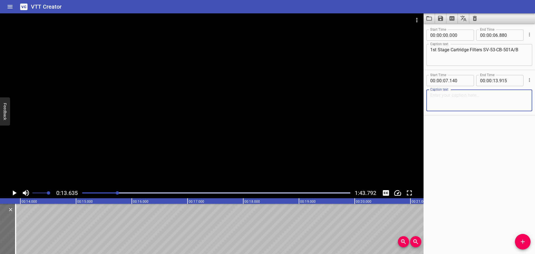
paste textarea "1st Stage Cartridge Filters SV-53-CB-501A/B are configured as 2 × 50%."
type textarea "1st Stage Cartridge Filters SV-53-CB-501A/B are configured as 2 × 50%."
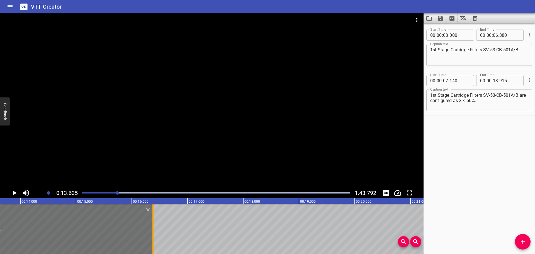
drag, startPoint x: 14, startPoint y: 228, endPoint x: 151, endPoint y: 229, distance: 137.4
click at [151, 229] on div at bounding box center [153, 229] width 6 height 50
type input "16"
type input "380"
click at [98, 137] on div at bounding box center [212, 100] width 424 height 174
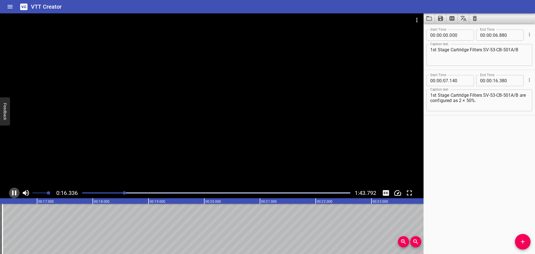
click at [12, 193] on icon "Play/Pause" at bounding box center [14, 193] width 8 height 8
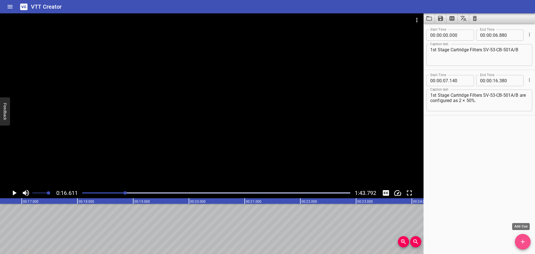
click at [523, 242] on icon "Add Cue" at bounding box center [523, 242] width 4 height 4
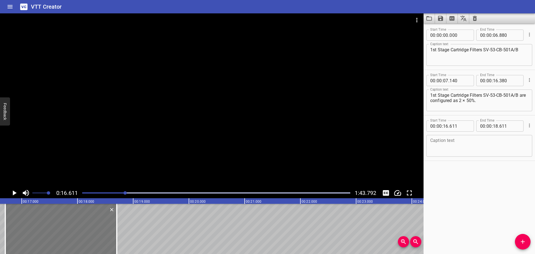
drag, startPoint x: 77, startPoint y: 225, endPoint x: 82, endPoint y: 226, distance: 4.8
click at [82, 226] on div at bounding box center [60, 229] width 111 height 50
type input "706"
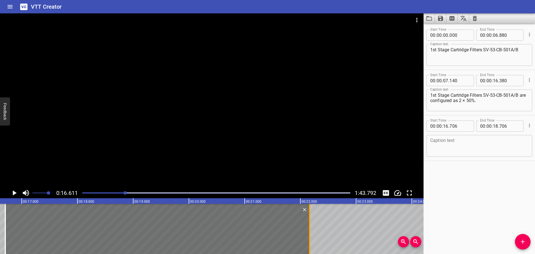
drag, startPoint x: 116, startPoint y: 226, endPoint x: 309, endPoint y: 226, distance: 192.9
click at [309, 226] on div at bounding box center [309, 229] width 1 height 50
type input "22"
type input "166"
click at [231, 127] on div at bounding box center [212, 100] width 424 height 174
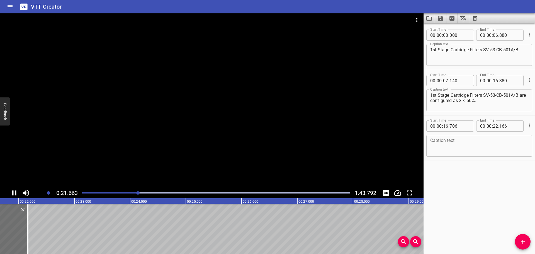
click at [91, 150] on div at bounding box center [212, 100] width 424 height 174
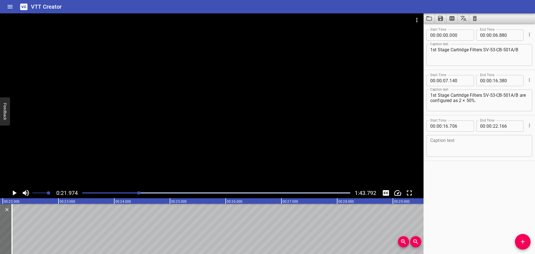
scroll to position [0, 1225]
click at [476, 146] on textarea at bounding box center [479, 146] width 98 height 16
paste textarea "The 1st Stage Cartridge Filters consist of 1-micron "roughing cartridges"."
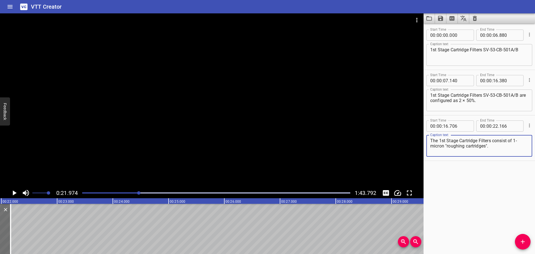
type textarea "The 1st Stage Cartridge Filters consist of 1-micron "roughing cartridges"."
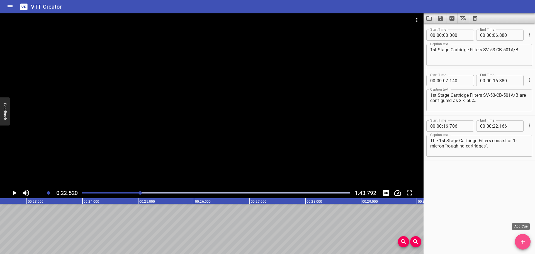
drag, startPoint x: 524, startPoint y: 238, endPoint x: 438, endPoint y: 237, distance: 85.8
click at [523, 238] on button "Add Cue" at bounding box center [523, 242] width 16 height 16
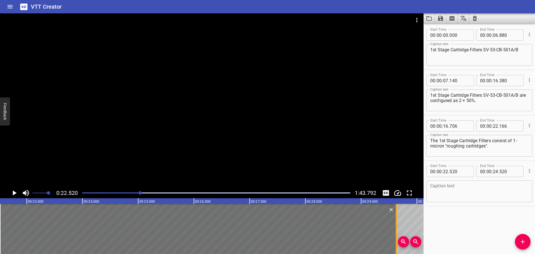
drag, startPoint x: 111, startPoint y: 232, endPoint x: 396, endPoint y: 234, distance: 284.8
click at [396, 234] on div at bounding box center [396, 229] width 1 height 50
type input "29"
type input "630"
click at [258, 120] on div at bounding box center [212, 100] width 424 height 174
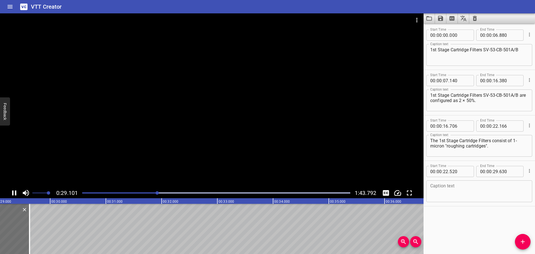
click at [97, 162] on div at bounding box center [212, 100] width 424 height 174
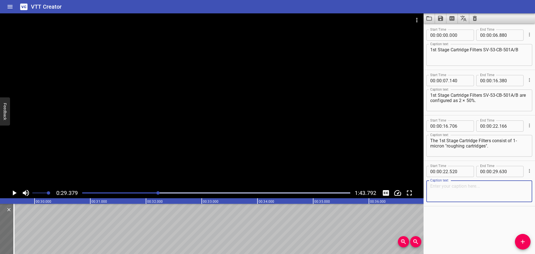
click at [458, 193] on textarea at bounding box center [479, 191] width 98 height 16
paste textarea "The filters are designed to work in parallel as a system, and when cartridges a…"
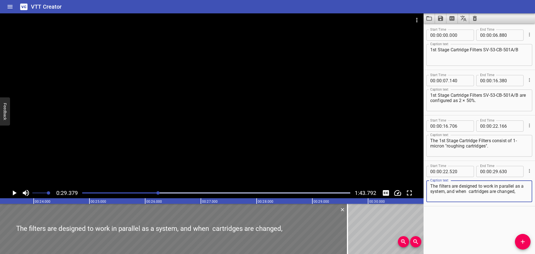
scroll to position [0, 1295]
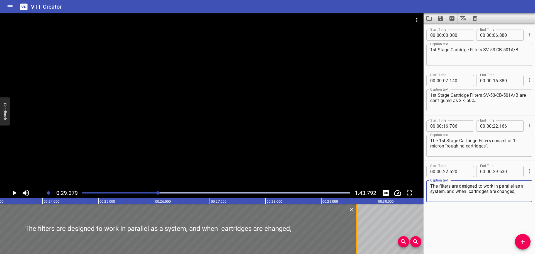
type textarea "The filters are designed to work in parallel as a system, and when cartridges a…"
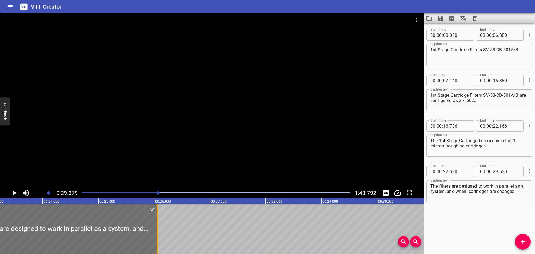
drag, startPoint x: 357, startPoint y: 220, endPoint x: 158, endPoint y: 225, distance: 199.3
click at [158, 225] on div at bounding box center [157, 229] width 6 height 50
type input "26"
type input "055"
click at [158, 225] on div at bounding box center [157, 229] width 6 height 50
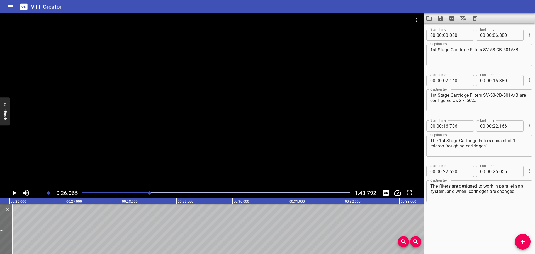
scroll to position [0, 1453]
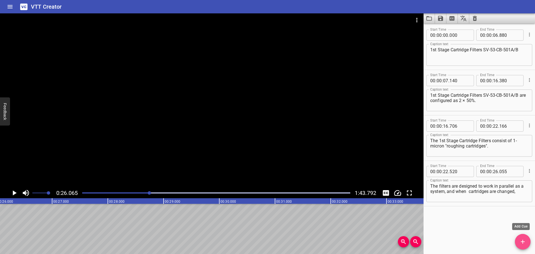
click at [521, 245] on icon "Add Cue" at bounding box center [523, 241] width 7 height 7
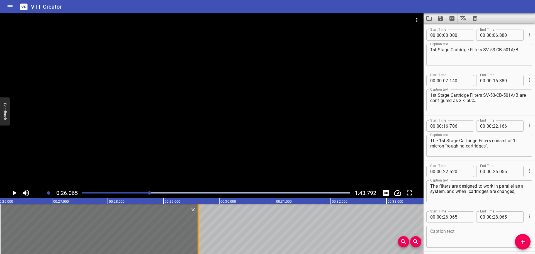
drag, startPoint x: 110, startPoint y: 234, endPoint x: 197, endPoint y: 233, distance: 86.7
click at [197, 233] on div at bounding box center [198, 229] width 6 height 50
type input "29"
type input "620"
drag, startPoint x: 461, startPoint y: 217, endPoint x: 458, endPoint y: 216, distance: 2.8
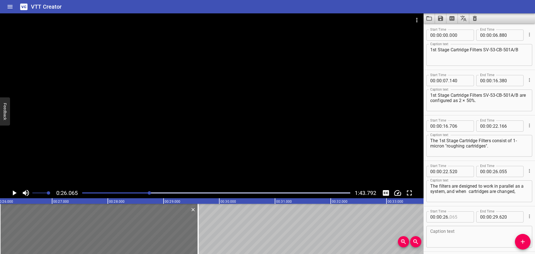
click at [462, 216] on input "number" at bounding box center [460, 216] width 20 height 11
type input "055"
drag, startPoint x: 130, startPoint y: 22, endPoint x: 134, endPoint y: 32, distance: 11.5
click at [130, 25] on div at bounding box center [212, 19] width 424 height 13
click at [149, 64] on div at bounding box center [212, 100] width 424 height 174
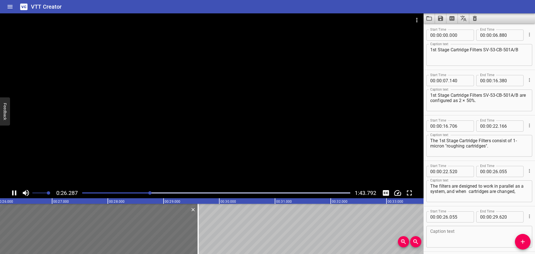
scroll to position [23, 0]
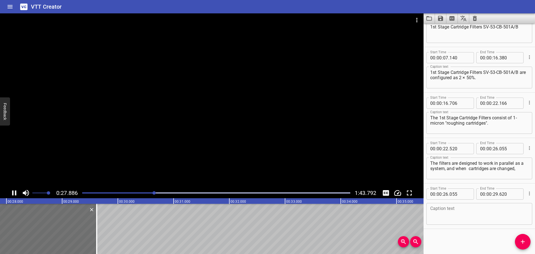
click at [164, 120] on div at bounding box center [212, 100] width 424 height 174
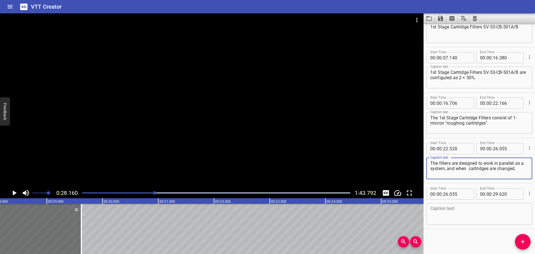
drag, startPoint x: 520, startPoint y: 168, endPoint x: 453, endPoint y: 168, distance: 67.7
click at [450, 169] on textarea "The filters are designed to work in parallel as a system, and when cartridges a…" at bounding box center [479, 169] width 98 height 16
type textarea "The filters are designed to work in parallel as a system,"
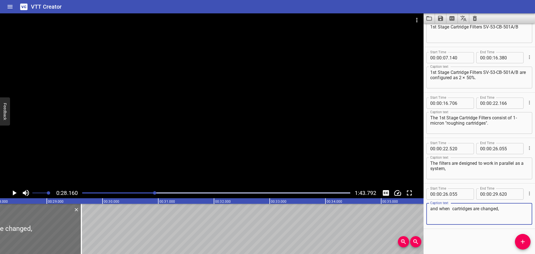
click at [508, 209] on textarea "and when cartridges are changed," at bounding box center [479, 214] width 98 height 16
click at [451, 210] on textarea "and when cartridges are changed," at bounding box center [479, 214] width 98 height 16
type textarea "and when cartridges are changed,"
click at [475, 171] on textarea "The filters are designed to work in parallel as a system," at bounding box center [479, 169] width 98 height 16
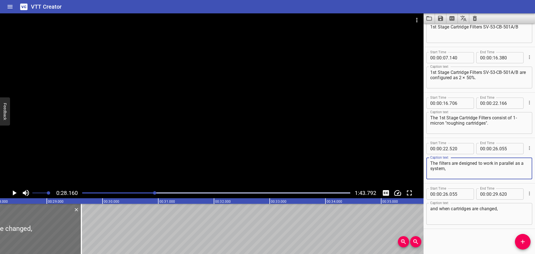
type textarea "The filters are designed to work in parallel as a system,"
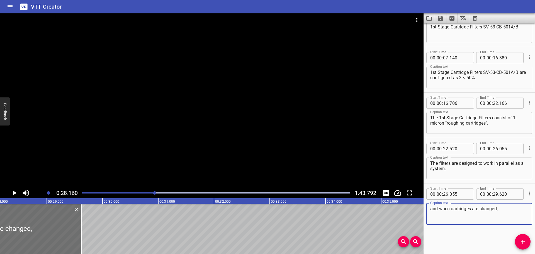
click at [450, 212] on textarea "and when cartridges are changed," at bounding box center [479, 214] width 98 height 16
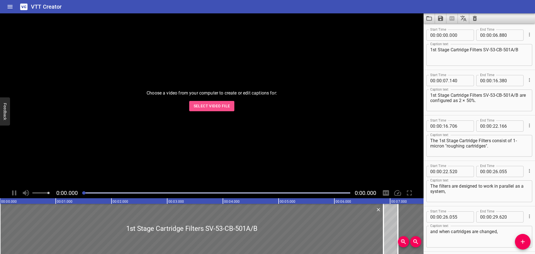
click at [204, 105] on span "Select Video File" at bounding box center [212, 106] width 37 height 7
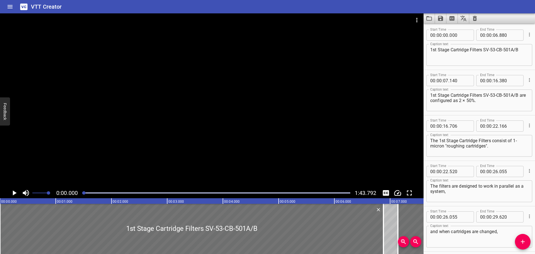
click at [311, 7] on div "VTT Creator" at bounding box center [267, 6] width 535 height 13
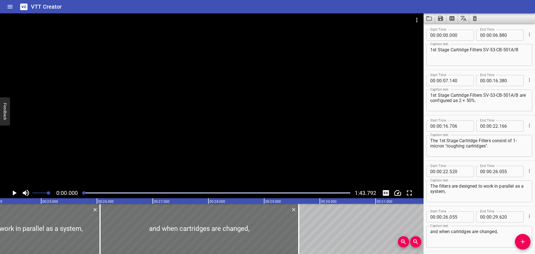
scroll to position [0, 1600]
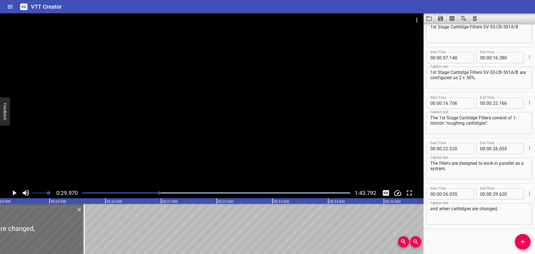
scroll to position [0, 1558]
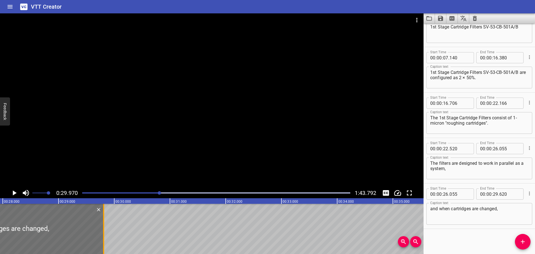
drag, startPoint x: 93, startPoint y: 235, endPoint x: 104, endPoint y: 236, distance: 10.6
click at [104, 236] on div at bounding box center [103, 229] width 1 height 50
type input "810"
click at [104, 236] on div at bounding box center [103, 229] width 1 height 50
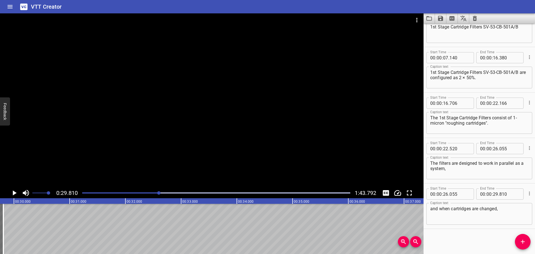
scroll to position [0, 1662]
drag, startPoint x: 526, startPoint y: 241, endPoint x: 496, endPoint y: 241, distance: 30.1
click at [526, 241] on icon "Add Cue" at bounding box center [523, 241] width 7 height 7
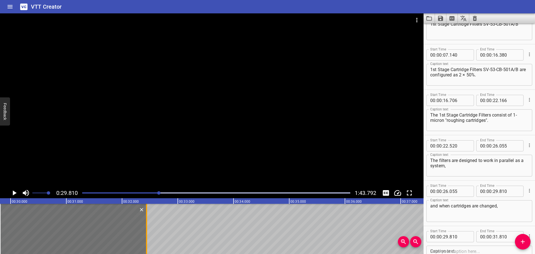
drag, startPoint x: 113, startPoint y: 234, endPoint x: 148, endPoint y: 230, distance: 35.3
click at [148, 230] on div at bounding box center [147, 229] width 6 height 50
type input "32"
type input "440"
click at [158, 143] on div at bounding box center [212, 100] width 424 height 174
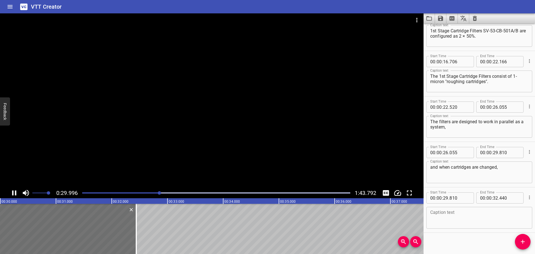
scroll to position [68, 0]
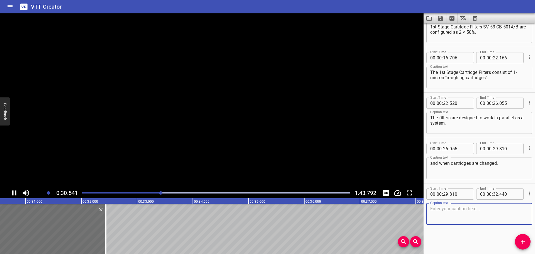
click at [451, 215] on textarea at bounding box center [479, 214] width 98 height 16
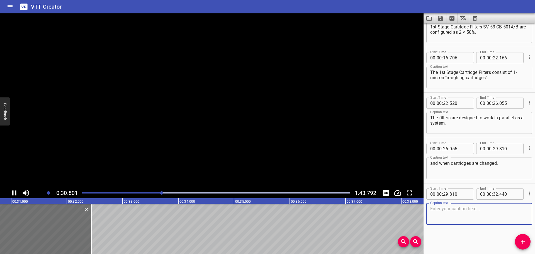
paste textarea "both must be changed"
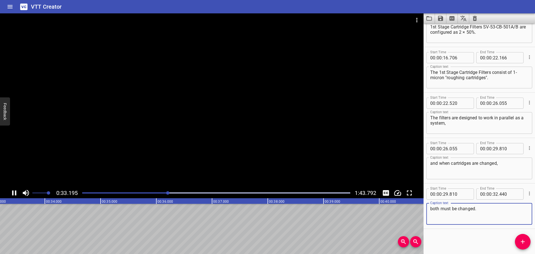
type textarea "both must be changed."
click at [114, 155] on div at bounding box center [212, 100] width 424 height 174
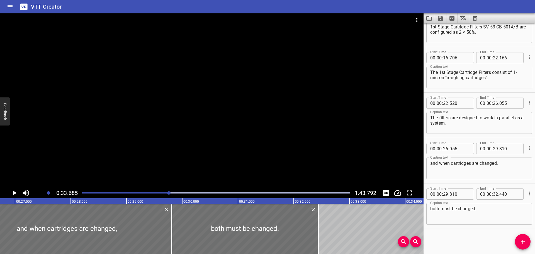
scroll to position [0, 1477]
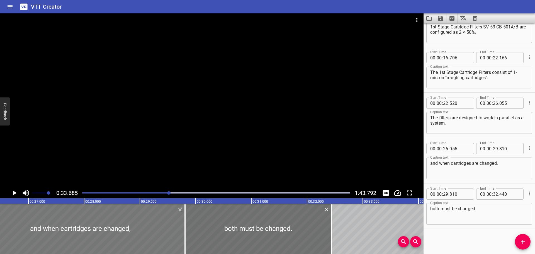
click at [57, 229] on div at bounding box center [80, 229] width 209 height 50
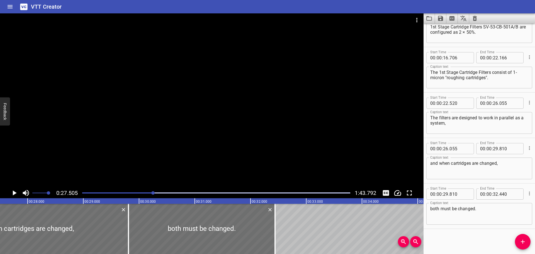
click at [81, 142] on div at bounding box center [212, 100] width 424 height 174
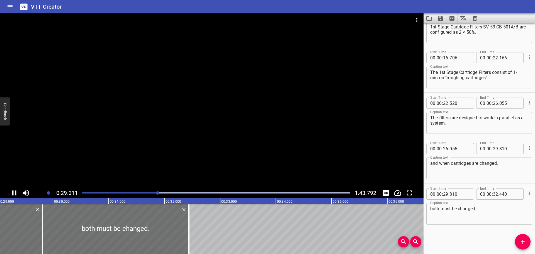
click at [91, 156] on div at bounding box center [212, 100] width 424 height 174
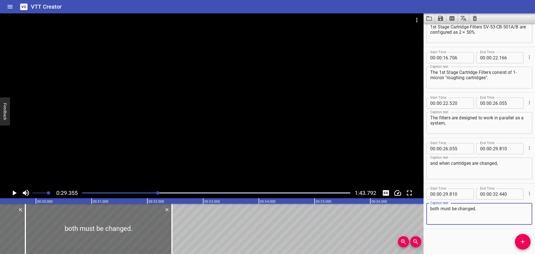
drag, startPoint x: 479, startPoint y: 207, endPoint x: 422, endPoint y: 211, distance: 57.8
click at [422, 211] on main "0:29.355 1:43.792 00:00.000 00:01.000 00:02.000 00:03.000 00:04.000 00:05.000 0…" at bounding box center [267, 133] width 535 height 241
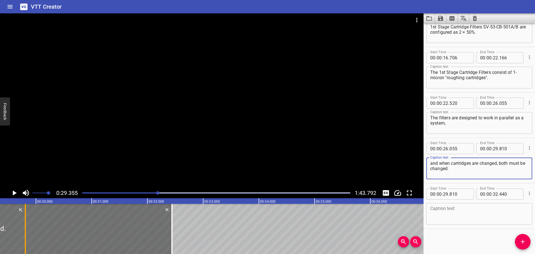
type textarea "and when cartridges are changed, both must be changed."
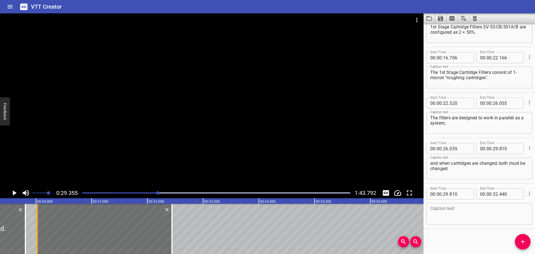
drag, startPoint x: 29, startPoint y: 242, endPoint x: 39, endPoint y: 241, distance: 9.8
click at [39, 241] on div at bounding box center [38, 229] width 6 height 50
type input "30"
type input "030"
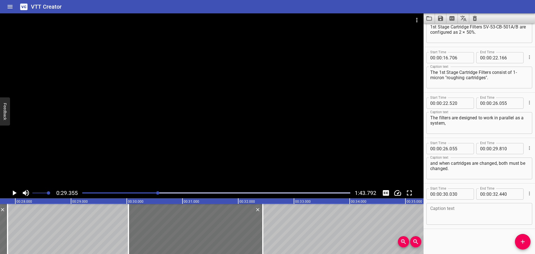
scroll to position [0, 1530]
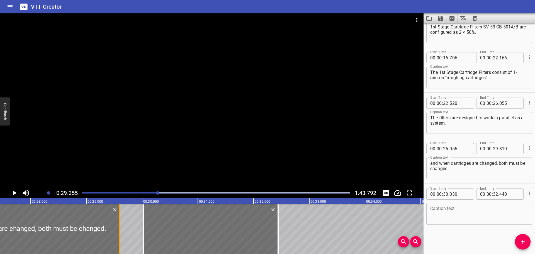
drag, startPoint x: 24, startPoint y: 241, endPoint x: 119, endPoint y: 246, distance: 94.6
click at [119, 246] on div at bounding box center [120, 229] width 6 height 50
type input "600"
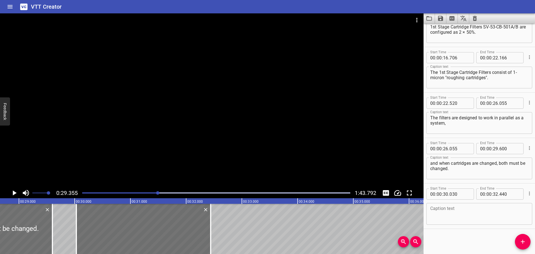
scroll to position [0, 1571]
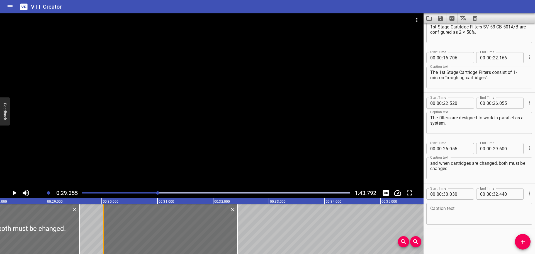
click at [103, 239] on div at bounding box center [103, 229] width 1 height 50
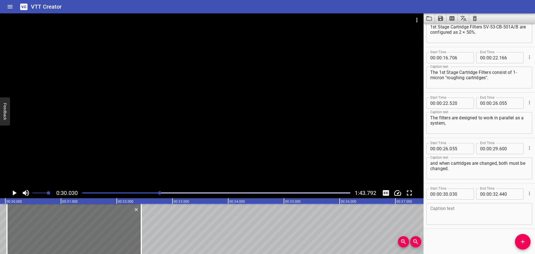
scroll to position [0, 1674]
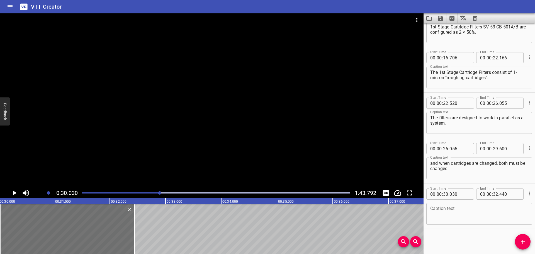
click at [114, 161] on div at bounding box center [212, 100] width 424 height 174
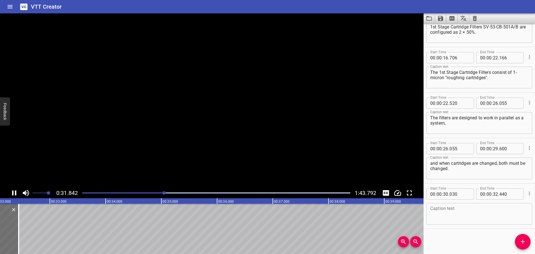
click at [114, 161] on video at bounding box center [212, 100] width 424 height 174
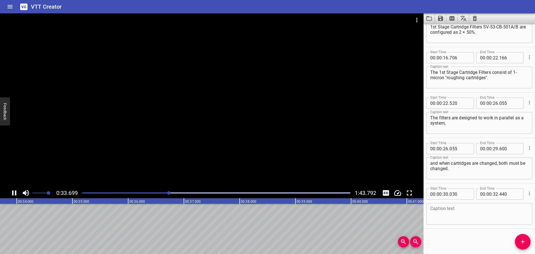
click at [114, 168] on div at bounding box center [212, 100] width 424 height 174
click at [108, 183] on div at bounding box center [212, 100] width 424 height 174
click at [118, 168] on div at bounding box center [212, 100] width 424 height 174
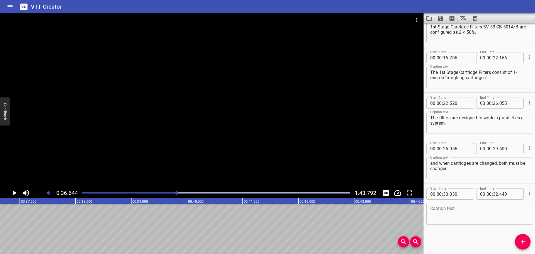
click at [518, 239] on span "Add Cue" at bounding box center [523, 241] width 16 height 7
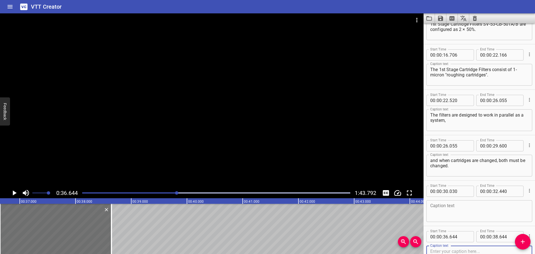
click at [203, 132] on div at bounding box center [212, 100] width 424 height 174
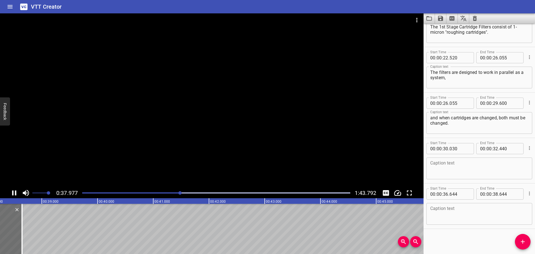
click at [202, 132] on div at bounding box center [212, 100] width 424 height 174
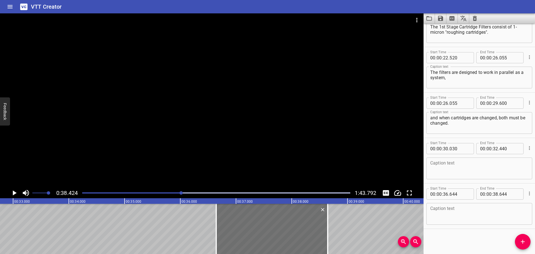
scroll to position [0, 1822]
drag, startPoint x: 221, startPoint y: 240, endPoint x: 217, endPoint y: 244, distance: 5.6
click at [217, 244] on div at bounding box center [216, 229] width 1 height 50
type input "564"
click at [217, 244] on div at bounding box center [216, 229] width 1 height 50
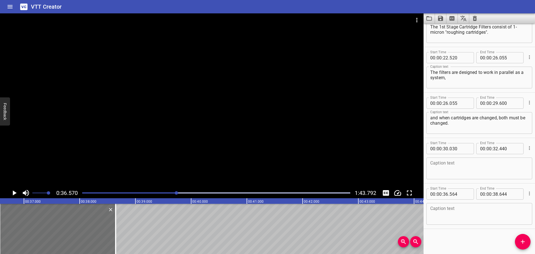
click at [180, 117] on div at bounding box center [212, 100] width 424 height 174
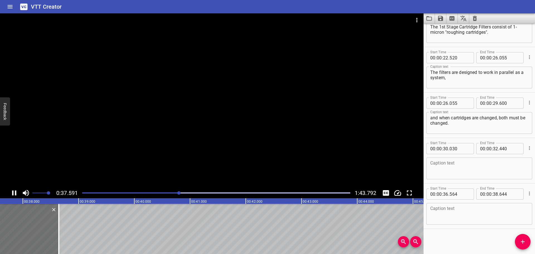
drag, startPoint x: 182, startPoint y: 137, endPoint x: 190, endPoint y: 153, distance: 17.2
click at [182, 137] on div at bounding box center [212, 100] width 424 height 174
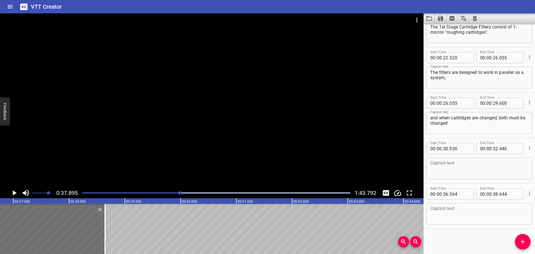
scroll to position [0, 1991]
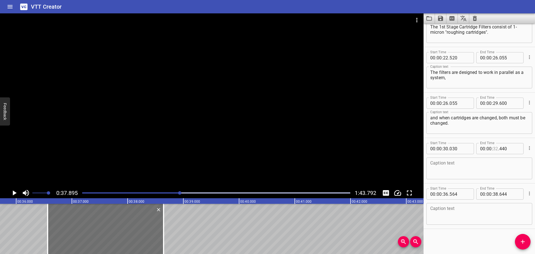
click at [494, 148] on input "number" at bounding box center [495, 148] width 5 height 11
type input "36"
type input "564"
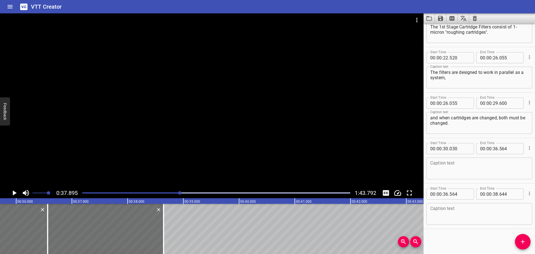
click at [439, 163] on textarea at bounding box center [479, 169] width 98 height 16
paste textarea "1st Stage Cartridge Filters SV-53-CB-501A/B"
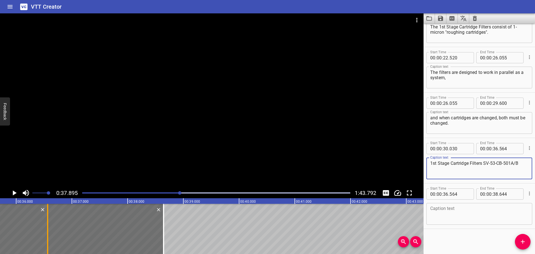
type textarea "1st Stage Cartridge Filters SV-53-CB-501A/B"
click at [45, 236] on div at bounding box center [48, 229] width 6 height 50
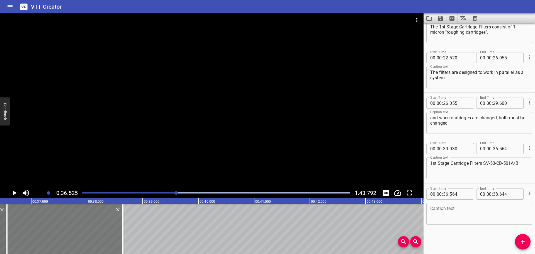
scroll to position [0, 2036]
click at [12, 193] on icon "Play/Pause" at bounding box center [14, 193] width 8 height 8
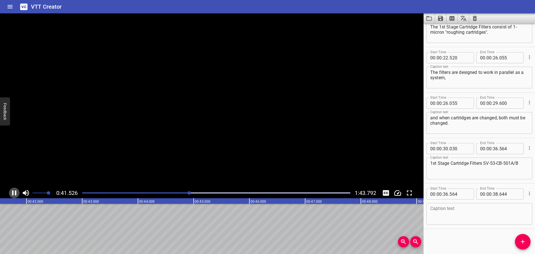
click at [12, 193] on icon "Play/Pause" at bounding box center [14, 192] width 4 height 5
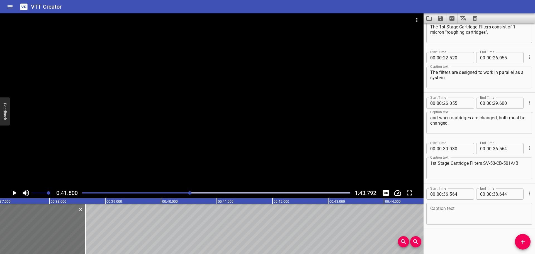
scroll to position [0, 2064]
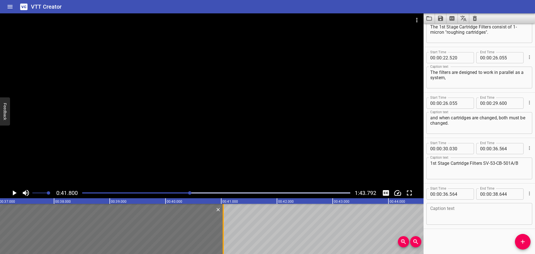
drag, startPoint x: 89, startPoint y: 236, endPoint x: 222, endPoint y: 231, distance: 133.3
click at [222, 231] on div at bounding box center [223, 229] width 6 height 50
type input "41"
type input "034"
click at [152, 230] on div at bounding box center [98, 229] width 249 height 50
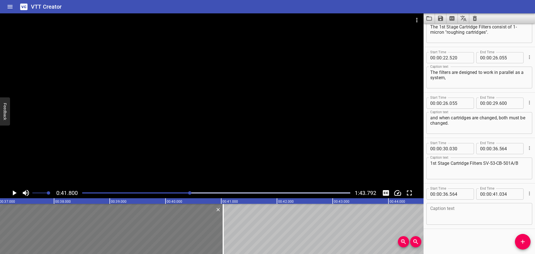
type input "559"
type input "029"
click at [139, 240] on div at bounding box center [98, 229] width 249 height 50
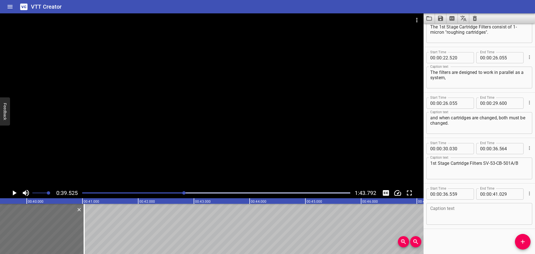
scroll to position [0, 2203]
click at [114, 156] on div at bounding box center [212, 100] width 424 height 174
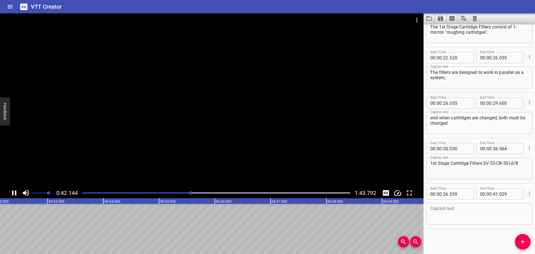
click at [108, 164] on div at bounding box center [212, 100] width 424 height 174
click at [457, 215] on textarea at bounding box center [479, 214] width 98 height 16
paste textarea "are fitted with 53-PI-503 to locally monitor the 1st stage cartridge filter inl…"
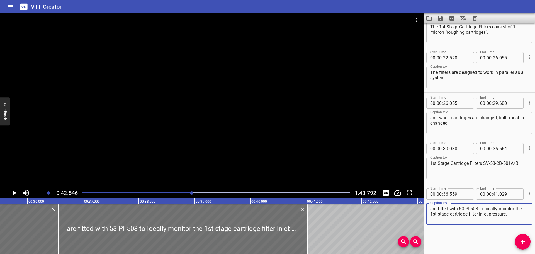
scroll to position [0, 1952]
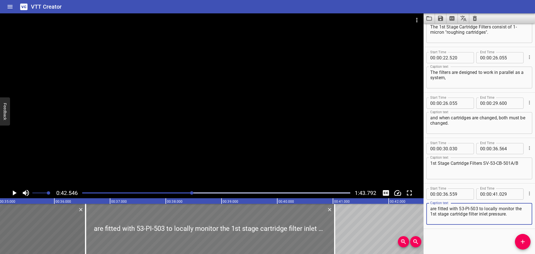
type textarea "are fitted with 53-PI-503 to locally monitor the 1st stage cartridge filter inl…"
click at [145, 235] on div at bounding box center [210, 229] width 249 height 50
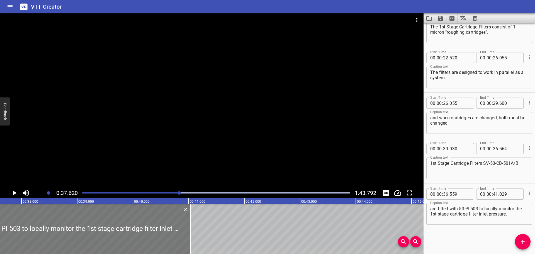
scroll to position [0, 2097]
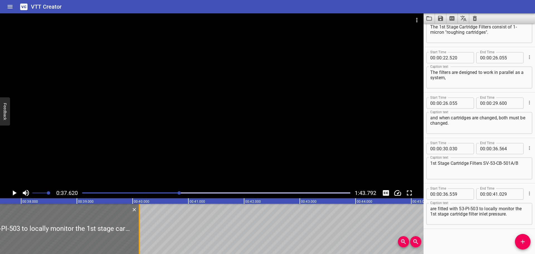
drag, startPoint x: 188, startPoint y: 229, endPoint x: 137, endPoint y: 234, distance: 51.0
click at [137, 234] on div at bounding box center [140, 229] width 6 height 50
type input "40"
type input "119"
click at [137, 234] on div at bounding box center [140, 229] width 6 height 50
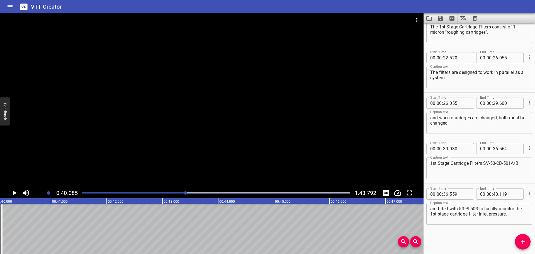
click at [150, 129] on div at bounding box center [212, 100] width 424 height 174
click at [151, 141] on div at bounding box center [212, 100] width 424 height 174
click at [13, 191] on icon "Play/Pause" at bounding box center [15, 192] width 4 height 5
click at [14, 191] on icon "Play/Pause" at bounding box center [14, 193] width 8 height 8
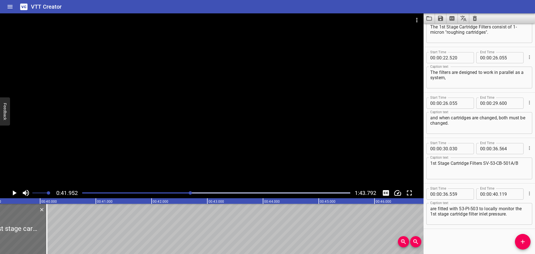
scroll to position [0, 2063]
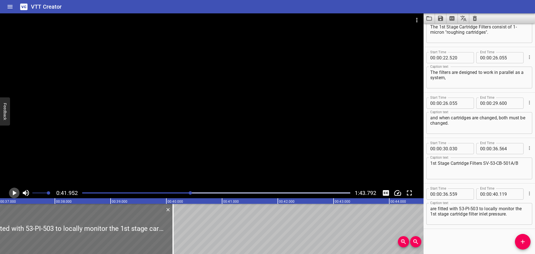
click at [12, 192] on icon "Play/Pause" at bounding box center [14, 193] width 8 height 8
click at [12, 192] on icon "Play/Pause" at bounding box center [14, 192] width 4 height 5
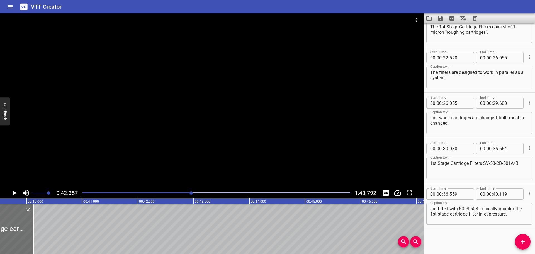
scroll to position [0, 2190]
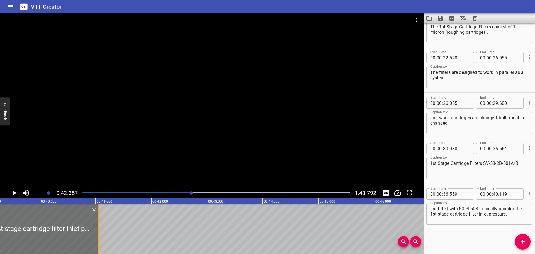
drag, startPoint x: 46, startPoint y: 234, endPoint x: 98, endPoint y: 239, distance: 52.7
click at [98, 239] on div at bounding box center [99, 229] width 6 height 50
type input "41"
click at [98, 239] on div at bounding box center [99, 229] width 6 height 50
type input "054"
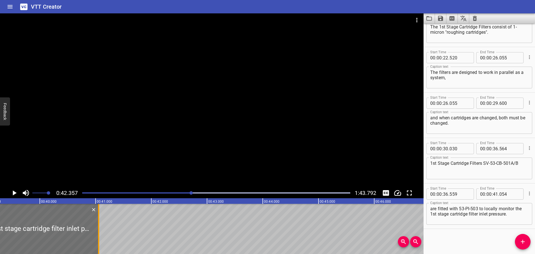
click at [98, 227] on div at bounding box center [99, 229] width 6 height 50
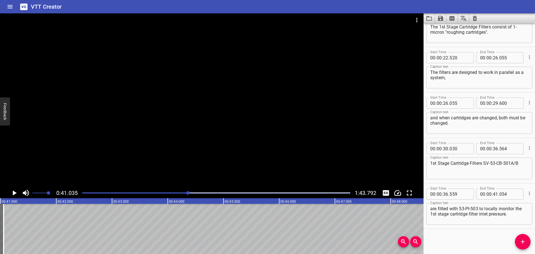
scroll to position [0, 2287]
click at [16, 192] on icon "Play/Pause" at bounding box center [14, 193] width 8 height 8
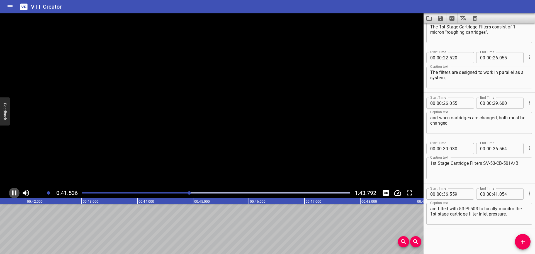
click at [16, 192] on icon "Play/Pause" at bounding box center [14, 192] width 4 height 5
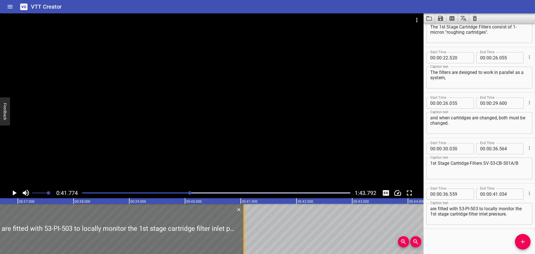
click at [241, 234] on div at bounding box center [244, 229] width 6 height 50
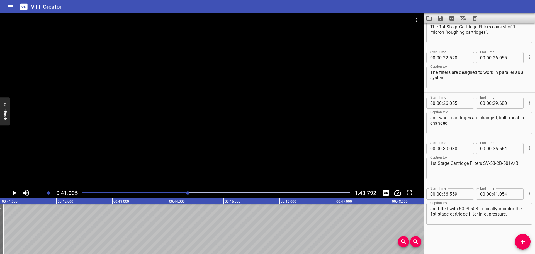
scroll to position [0, 2286]
drag, startPoint x: 528, startPoint y: 244, endPoint x: 521, endPoint y: 242, distance: 7.0
click at [527, 244] on span "Add Cue" at bounding box center [523, 241] width 16 height 7
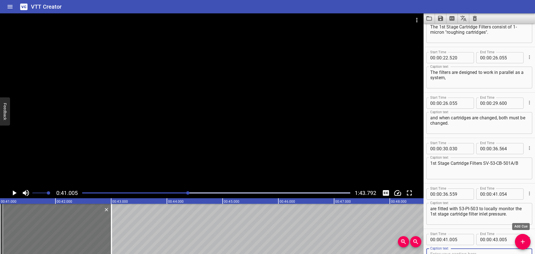
scroll to position [116, 0]
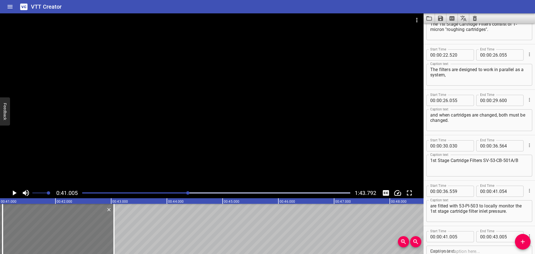
click at [93, 219] on div at bounding box center [58, 229] width 111 height 50
type input "050"
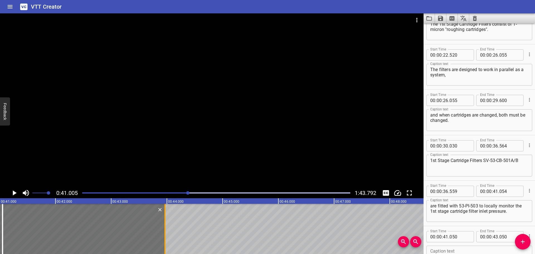
drag, startPoint x: 113, startPoint y: 221, endPoint x: 164, endPoint y: 223, distance: 51.0
click at [164, 223] on div at bounding box center [165, 229] width 6 height 50
type input "965"
drag, startPoint x: 507, startPoint y: 212, endPoint x: 438, endPoint y: 214, distance: 69.4
click at [416, 214] on main "0:41.005 1:43.792 00:00.000 00:01.000 00:02.000 00:03.000 00:04.000 00:05.000 0…" at bounding box center [267, 133] width 535 height 241
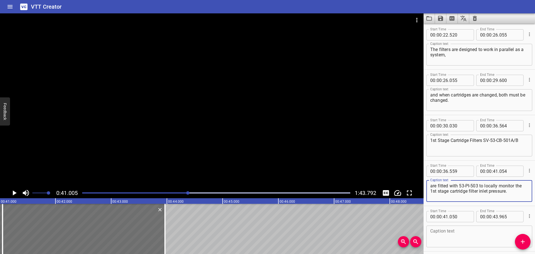
scroll to position [140, 0]
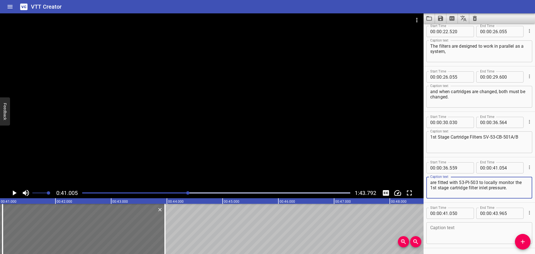
type textarea "are fitted with 53-PI-503 to locally monitor the"
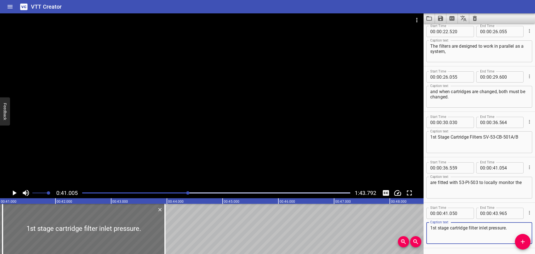
type textarea "1st stage cartridge filter inlet pressure."
click at [232, 138] on div at bounding box center [212, 100] width 424 height 174
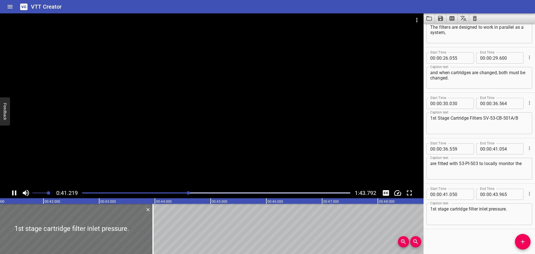
scroll to position [159, 0]
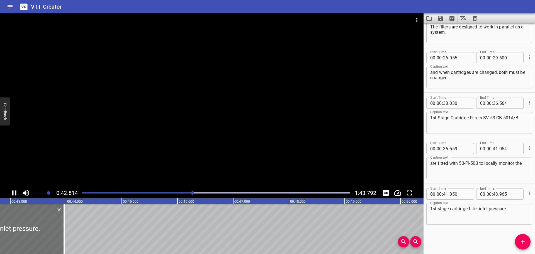
click at [95, 168] on div at bounding box center [212, 100] width 424 height 174
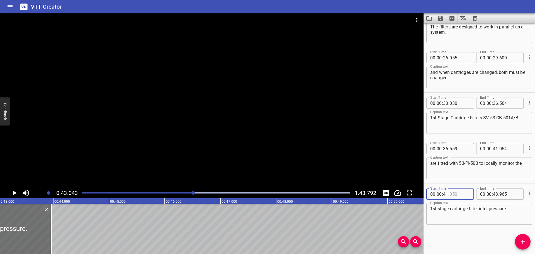
click at [466, 192] on input "number" at bounding box center [460, 193] width 20 height 11
type input "054"
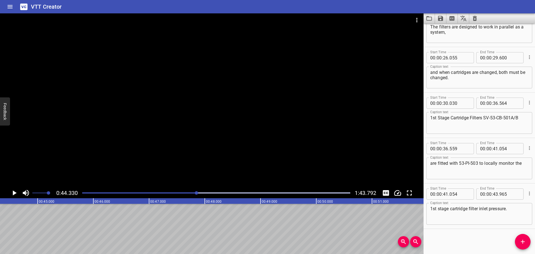
scroll to position [0, 2471]
click at [523, 240] on icon "Add Cue" at bounding box center [523, 242] width 4 height 4
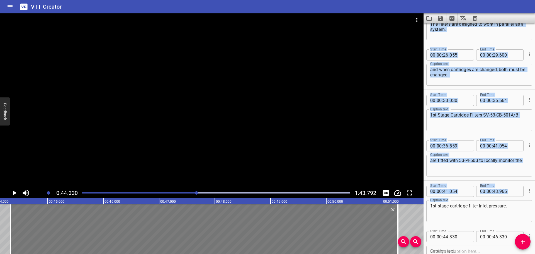
scroll to position [0, 2473]
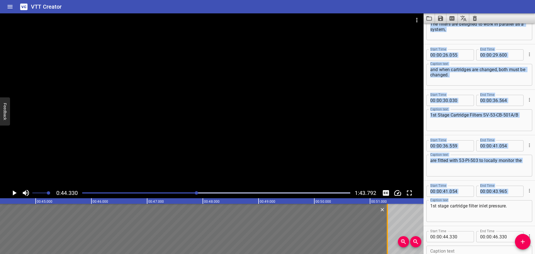
drag, startPoint x: 111, startPoint y: 243, endPoint x: 387, endPoint y: 236, distance: 276.0
click at [387, 236] on div at bounding box center [387, 229] width 1 height 50
type input "51"
type input "310"
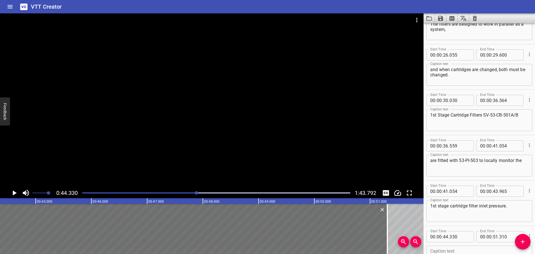
click at [207, 136] on div at bounding box center [212, 100] width 424 height 174
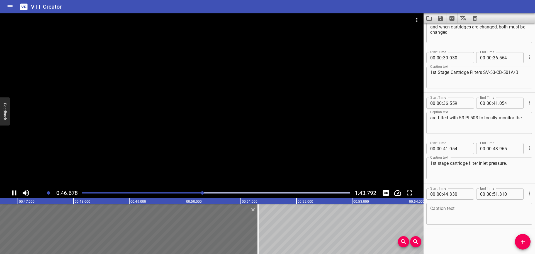
click at [146, 139] on div at bounding box center [212, 100] width 424 height 174
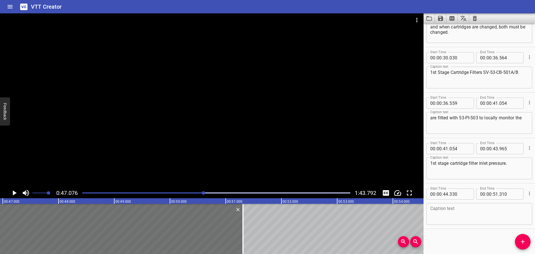
scroll to position [0, 2624]
click at [177, 154] on div at bounding box center [212, 100] width 424 height 174
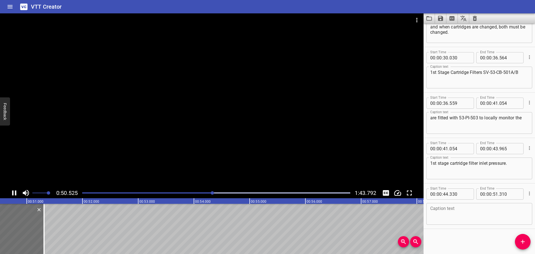
click at [180, 154] on div at bounding box center [212, 100] width 424 height 174
click at [13, 193] on icon "Play/Pause" at bounding box center [15, 192] width 4 height 5
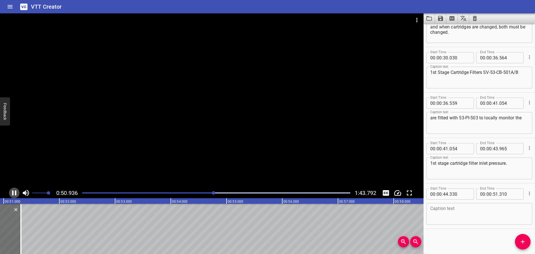
click at [13, 193] on icon "Play/Pause" at bounding box center [14, 192] width 4 height 5
click at [436, 205] on div "Caption text" at bounding box center [479, 214] width 106 height 22
drag, startPoint x: 436, startPoint y: 205, endPoint x: 446, endPoint y: 217, distance: 15.4
click at [446, 217] on textarea at bounding box center [479, 214] width 98 height 16
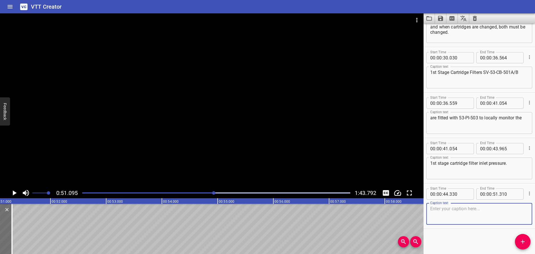
paste textarea "are fitted with 53-PI-503 to locally monitor the 1st stage cartridge filter inl…"
type textarea "are fitted with 53-PI-503 to locally monitor the 1st stage cartridge filter inl…"
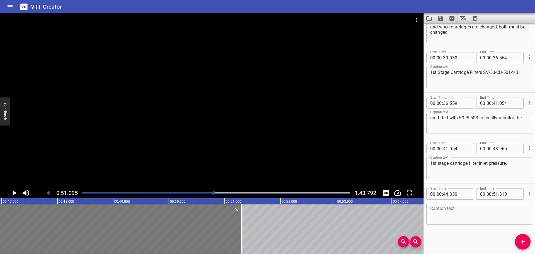
click at [102, 215] on div at bounding box center [47, 229] width 389 height 50
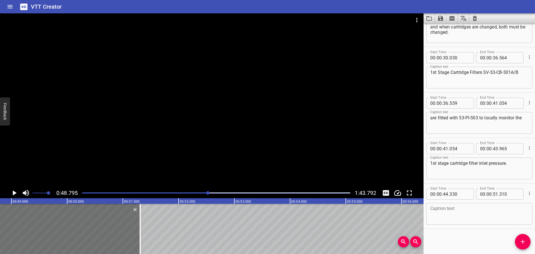
click at [132, 132] on div at bounding box center [212, 100] width 424 height 174
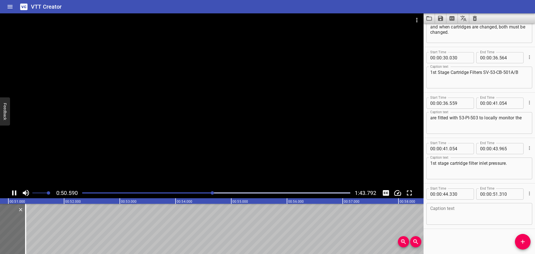
click at [10, 190] on button "Play/Pause" at bounding box center [14, 193] width 11 height 11
drag, startPoint x: 197, startPoint y: 249, endPoint x: 192, endPoint y: 250, distance: 5.0
click at [192, 250] on div "00:00.000 00:01.000 00:02.000 00:03.000 00:04.000 00:05.000 00:06.000 00:07.000…" at bounding box center [212, 226] width 424 height 56
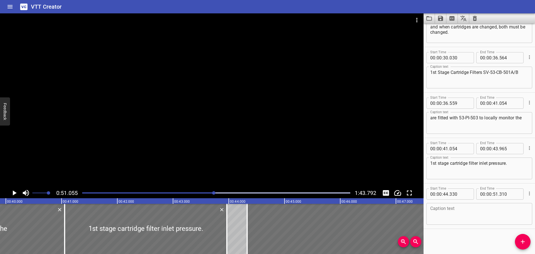
scroll to position [0, 2229]
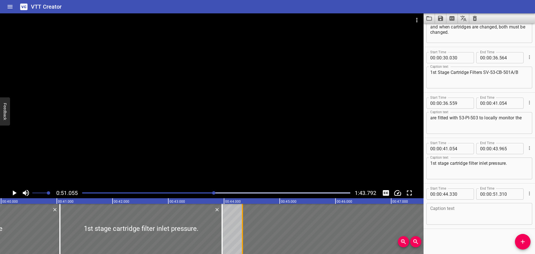
click at [243, 236] on div at bounding box center [243, 229] width 6 height 50
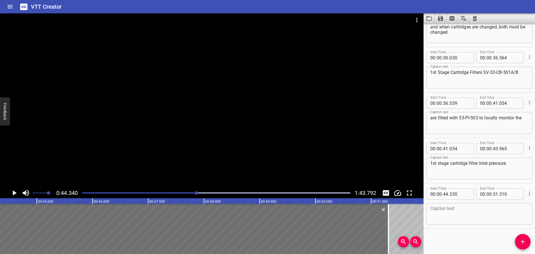
click at [189, 112] on div at bounding box center [212, 100] width 424 height 174
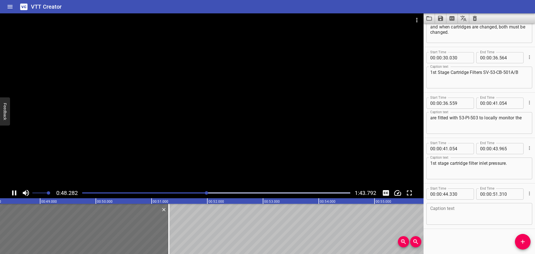
click at [187, 152] on div at bounding box center [212, 100] width 424 height 174
click at [152, 129] on div at bounding box center [212, 100] width 424 height 174
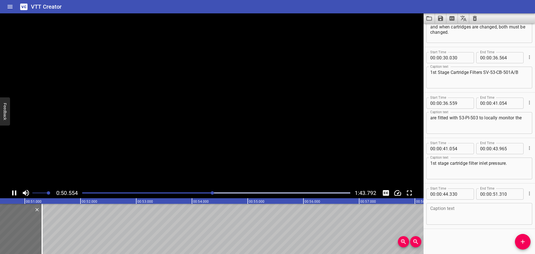
click at [131, 135] on video at bounding box center [212, 100] width 424 height 174
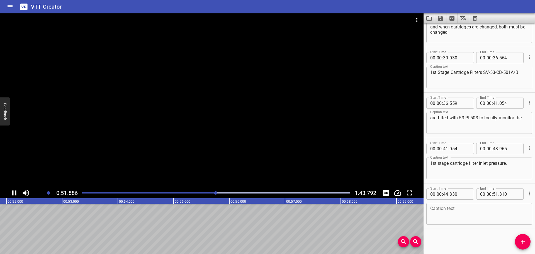
click at [193, 167] on div at bounding box center [212, 100] width 424 height 174
drag, startPoint x: 486, startPoint y: 207, endPoint x: 478, endPoint y: 212, distance: 9.5
click at [486, 207] on textarea at bounding box center [479, 214] width 98 height 16
paste textarea "Pressure transmitter 53-PT-502 is fitted on 1st Stage Cartridge Filters"
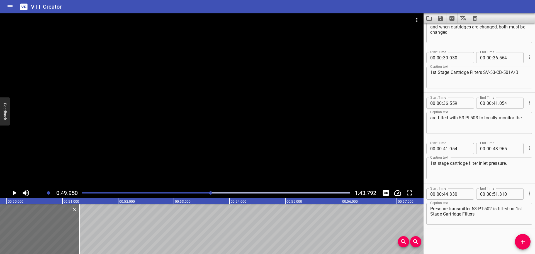
scroll to position [0, 2784]
click at [499, 220] on textarea "Pressure transmitter 53-PT-502 is fitted on 1st Stage Cartridge Filters" at bounding box center [479, 214] width 98 height 16
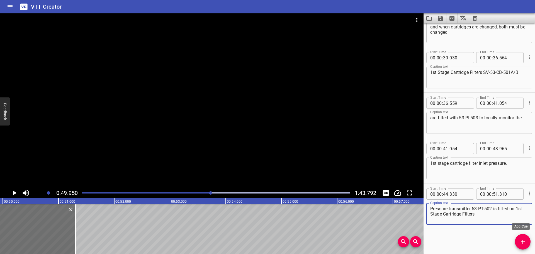
type textarea "Pressure transmitter 53-PT-502 is fitted on 1st Stage Cartridge Filters"
click at [520, 239] on icon "Add Cue" at bounding box center [523, 241] width 7 height 7
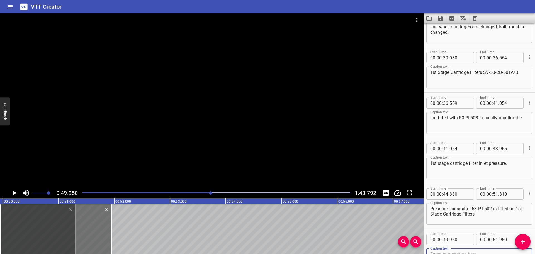
scroll to position [207, 0]
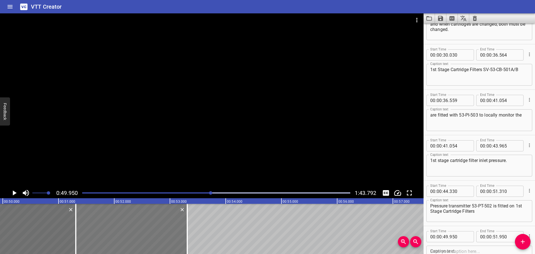
drag, startPoint x: 88, startPoint y: 225, endPoint x: 163, endPoint y: 229, distance: 75.9
click at [163, 229] on div at bounding box center [131, 229] width 111 height 50
type input "51"
type input "310"
type input "53"
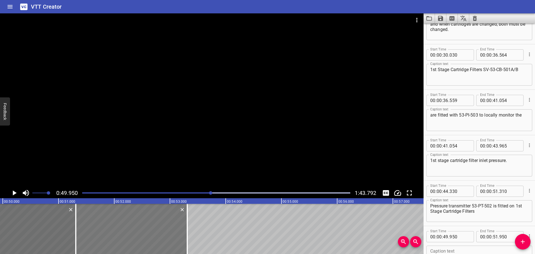
type input "310"
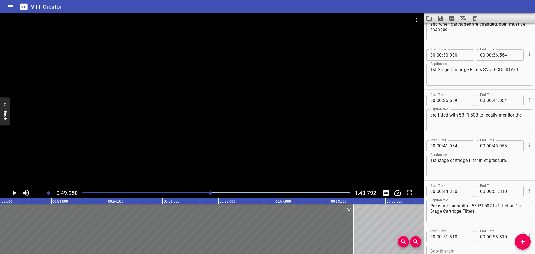
scroll to position [0, 2924]
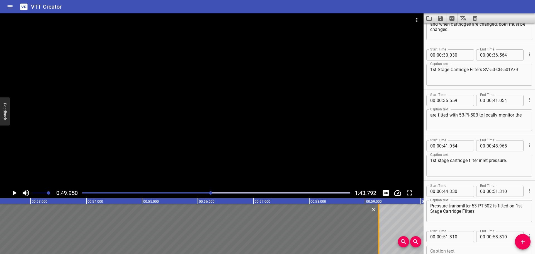
drag, startPoint x: 186, startPoint y: 235, endPoint x: 378, endPoint y: 240, distance: 191.5
click at [378, 240] on div at bounding box center [379, 229] width 6 height 50
type input "59"
type input "245"
click at [259, 125] on div at bounding box center [212, 100] width 424 height 174
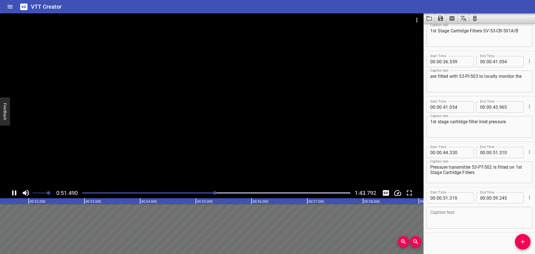
scroll to position [250, 0]
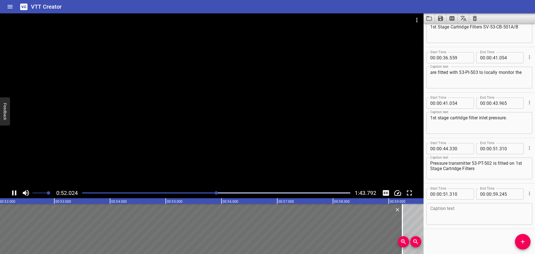
click at [203, 148] on div at bounding box center [212, 100] width 424 height 174
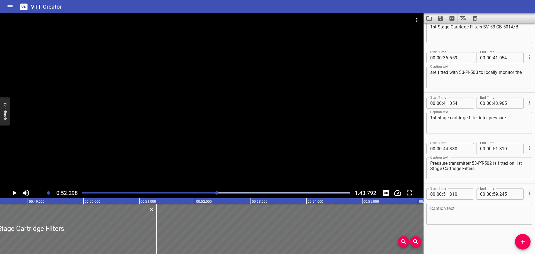
scroll to position [0, 2667]
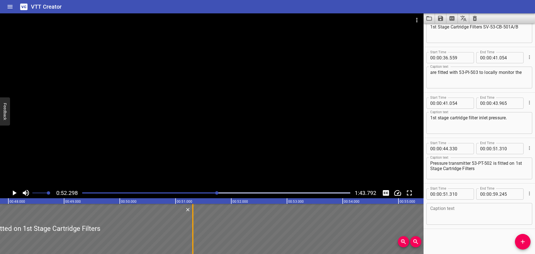
click at [192, 226] on div at bounding box center [192, 229] width 1 height 50
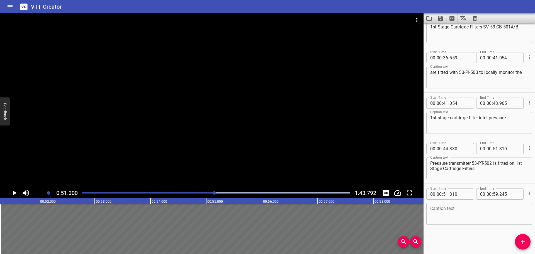
click at [191, 153] on div at bounding box center [212, 100] width 424 height 174
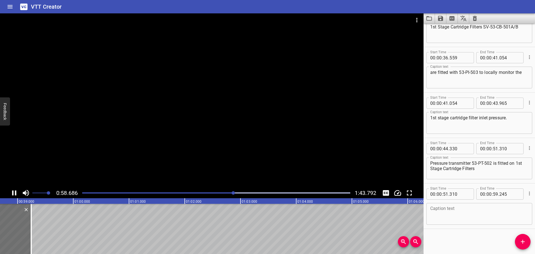
click at [184, 154] on div at bounding box center [212, 100] width 424 height 174
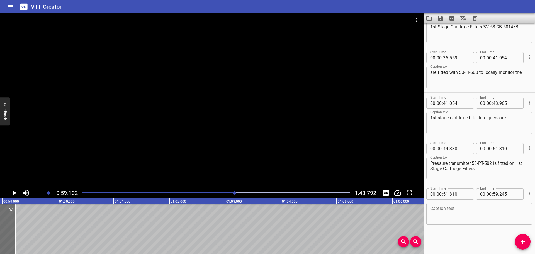
scroll to position [0, 3294]
click at [432, 209] on textarea at bounding box center [479, 214] width 98 height 16
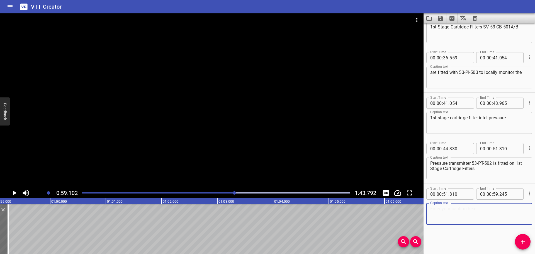
paste textarea "SV-53-CB-501A/B to send data to PLC for remote pressure monitoring."
type textarea "SV-53-CB-501A/B to send data to PLC for remote pressure monitoring."
click at [525, 241] on icon "Add Cue" at bounding box center [523, 241] width 7 height 7
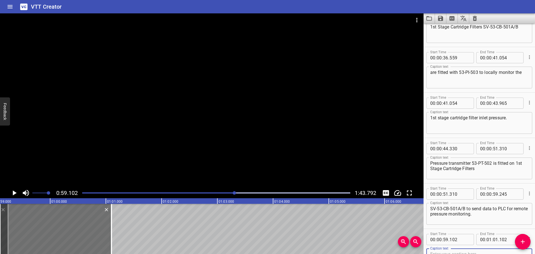
scroll to position [253, 0]
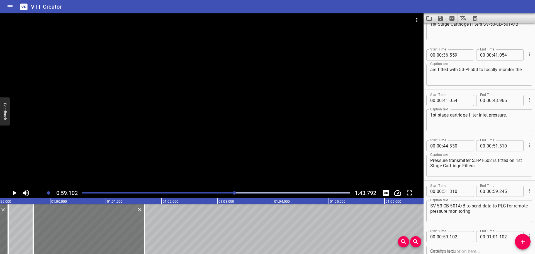
drag, startPoint x: 59, startPoint y: 224, endPoint x: 92, endPoint y: 225, distance: 32.9
click at [92, 225] on div at bounding box center [88, 229] width 111 height 50
type input "702"
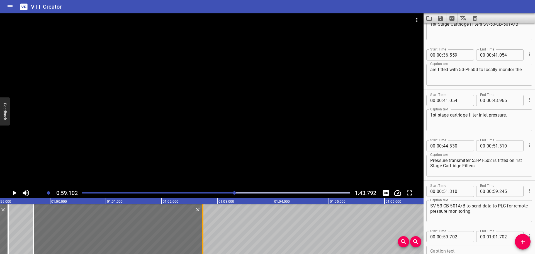
drag, startPoint x: 145, startPoint y: 226, endPoint x: 203, endPoint y: 229, distance: 58.0
click at [203, 229] on div at bounding box center [202, 229] width 1 height 50
type input "02"
type input "742"
click at [111, 140] on div at bounding box center [212, 100] width 424 height 174
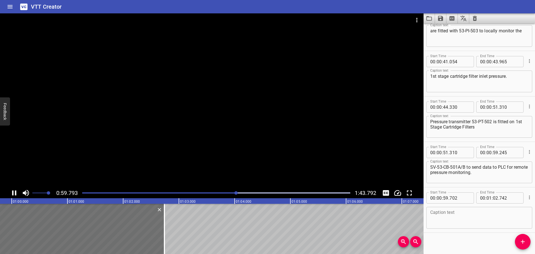
scroll to position [295, 0]
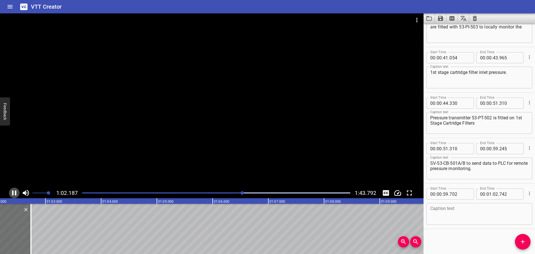
click at [14, 190] on icon "Play/Pause" at bounding box center [14, 193] width 8 height 8
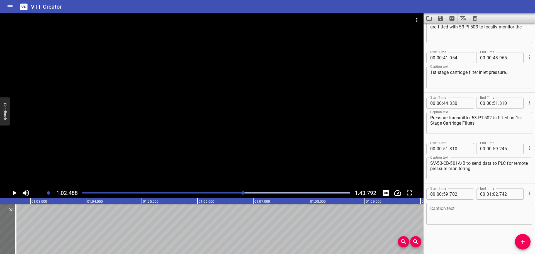
scroll to position [0, 3483]
click at [14, 190] on icon "Play/Pause" at bounding box center [14, 193] width 8 height 8
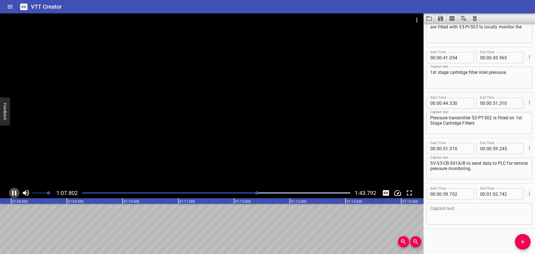
click at [14, 190] on icon "Play/Pause" at bounding box center [14, 193] width 8 height 8
drag, startPoint x: 437, startPoint y: 210, endPoint x: 419, endPoint y: 219, distance: 20.0
click at [437, 210] on textarea at bounding box center [479, 214] width 98 height 16
paste textarea "53-AT-500 is fitted on filtered water supply line outlet of 1st Stage Cartridge…"
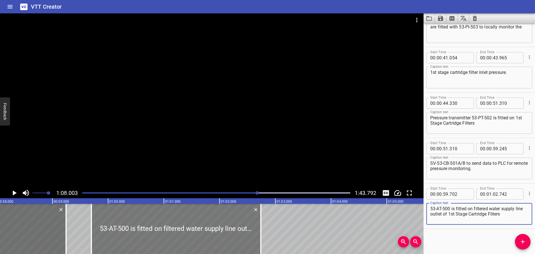
type textarea "53-AT-500 is fitted on filtered water supply line outlet of 1st Stage Cartridge…"
click at [187, 225] on div at bounding box center [175, 229] width 169 height 50
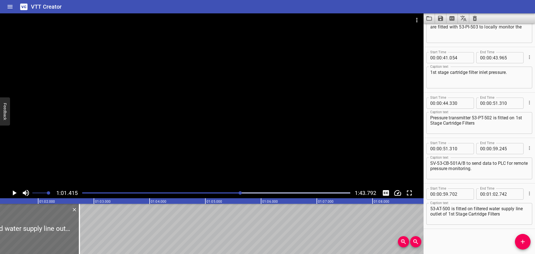
scroll to position [0, 3423]
click at [74, 227] on div at bounding box center [74, 229] width 6 height 50
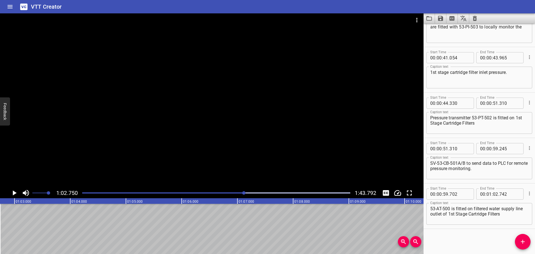
scroll to position [0, 3498]
click at [521, 241] on icon "Add Cue" at bounding box center [523, 241] width 7 height 7
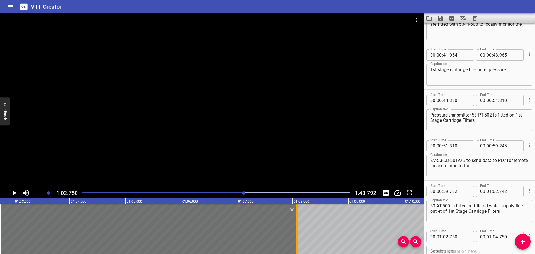
drag, startPoint x: 111, startPoint y: 237, endPoint x: 297, endPoint y: 229, distance: 185.8
click at [297, 229] on div at bounding box center [297, 229] width 1 height 50
type input "08"
type input "080"
click at [465, 237] on input "number" at bounding box center [460, 236] width 20 height 11
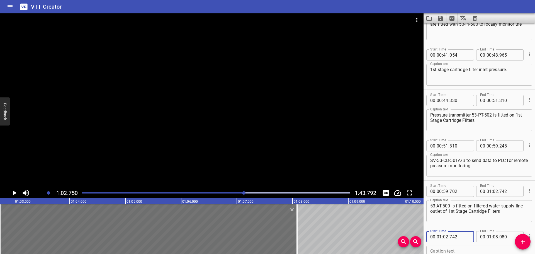
type input "742"
drag, startPoint x: 503, startPoint y: 211, endPoint x: 453, endPoint y: 203, distance: 50.7
click at [453, 203] on textarea "53-AT-500 is fitted on filtered water supply line outlet of 1st Stage Cartridge…" at bounding box center [479, 211] width 98 height 16
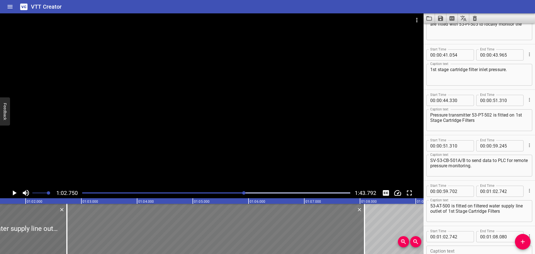
click at [70, 224] on div at bounding box center [216, 229] width 298 height 50
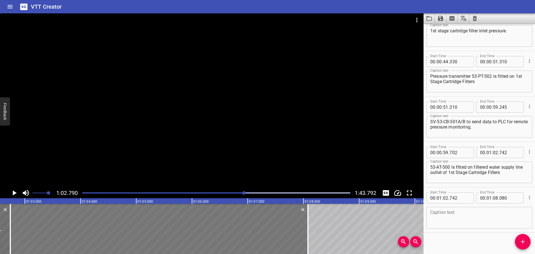
scroll to position [341, 0]
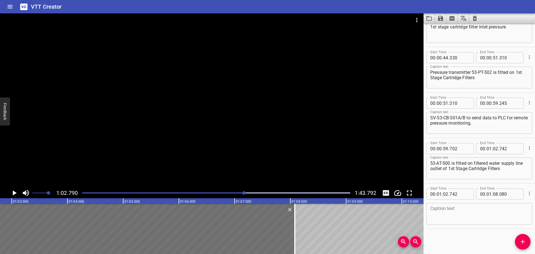
click at [119, 159] on div at bounding box center [212, 100] width 424 height 174
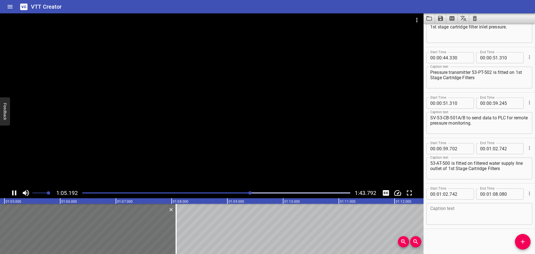
click at [145, 154] on div at bounding box center [212, 100] width 424 height 174
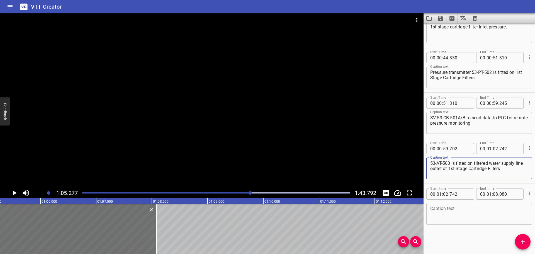
drag, startPoint x: 506, startPoint y: 170, endPoint x: 452, endPoint y: 164, distance: 54.3
click at [452, 164] on textarea "53-AT-500 is fitted on filtered water supply line outlet of 1st Stage Cartridge…" at bounding box center [479, 169] width 98 height 16
type textarea "53-AT-500"
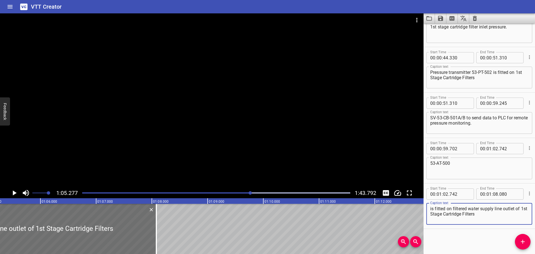
type textarea "is fitted on filtered water supply line outlet of 1st Stage Cartridge Filters"
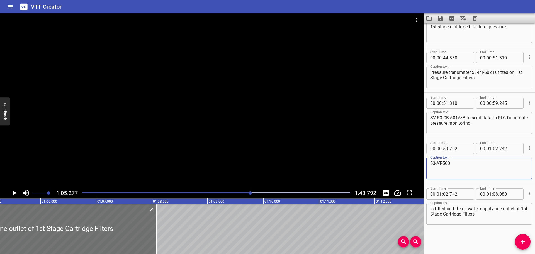
click at [467, 164] on textarea "53-AT-500" at bounding box center [479, 169] width 98 height 16
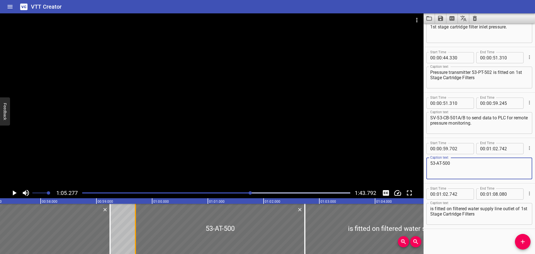
type textarea "53-AT-500"
click at [135, 226] on div at bounding box center [135, 229] width 1 height 50
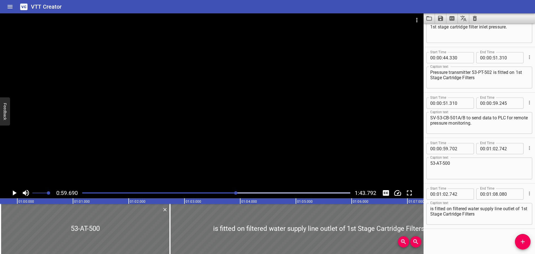
click at [166, 148] on div at bounding box center [212, 100] width 424 height 174
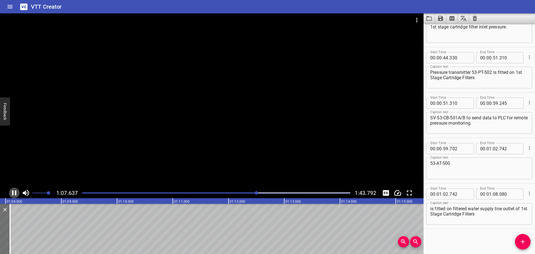
click at [18, 191] on icon "Play/Pause" at bounding box center [14, 193] width 8 height 8
click at [521, 239] on icon "Add Cue" at bounding box center [523, 241] width 7 height 7
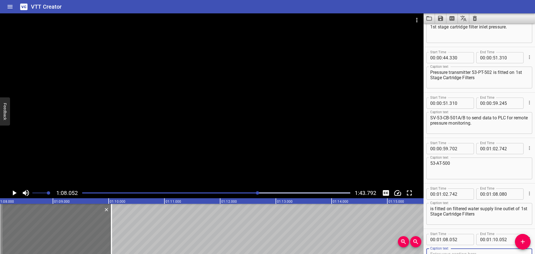
scroll to position [344, 0]
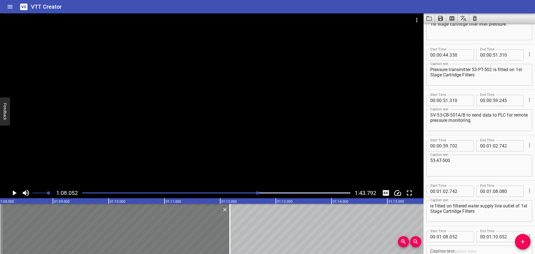
drag, startPoint x: 111, startPoint y: 227, endPoint x: 203, endPoint y: 229, distance: 91.2
click at [229, 230] on div at bounding box center [229, 229] width 1 height 50
type input "12"
type input "167"
click at [180, 232] on div at bounding box center [116, 229] width 229 height 50
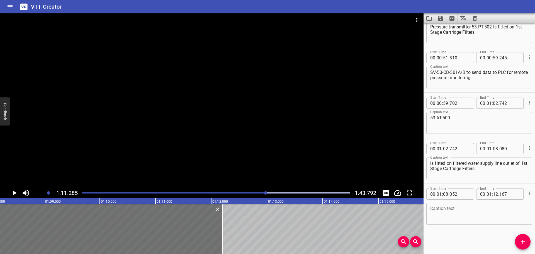
scroll to position [0, 3676]
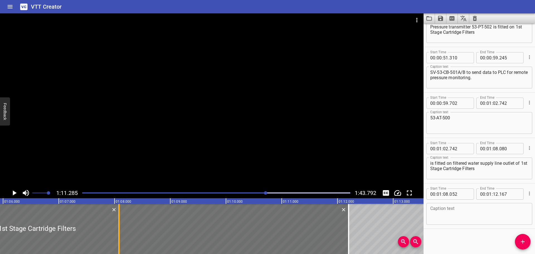
click at [120, 229] on div at bounding box center [119, 229] width 6 height 50
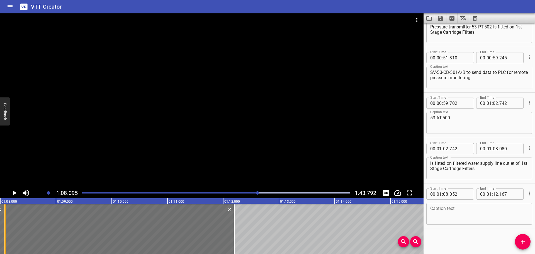
scroll to position [0, 3796]
click at [174, 151] on div at bounding box center [212, 100] width 424 height 174
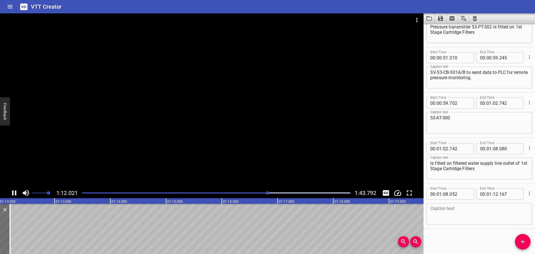
click at [16, 192] on icon "Play/Pause" at bounding box center [14, 193] width 8 height 8
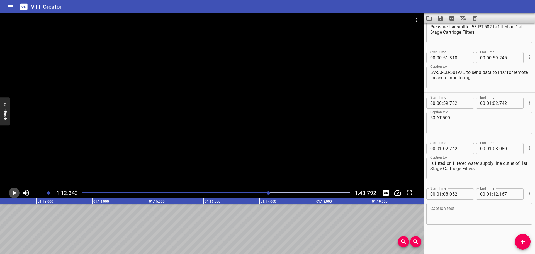
click at [16, 192] on icon "Play/Pause" at bounding box center [14, 193] width 8 height 8
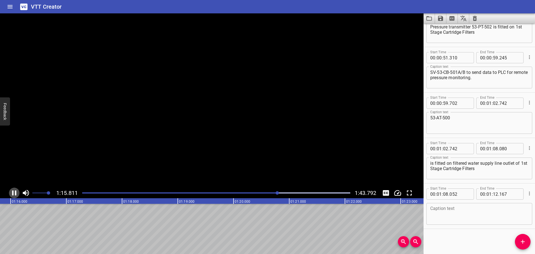
click at [16, 192] on icon "Play/Pause" at bounding box center [14, 193] width 8 height 8
drag, startPoint x: 525, startPoint y: 240, endPoint x: 504, endPoint y: 238, distance: 20.4
click at [524, 240] on icon "Add Cue" at bounding box center [523, 241] width 7 height 7
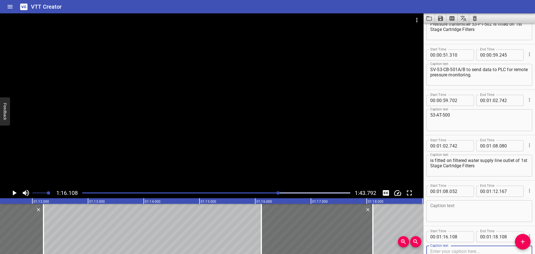
scroll to position [0, 3977]
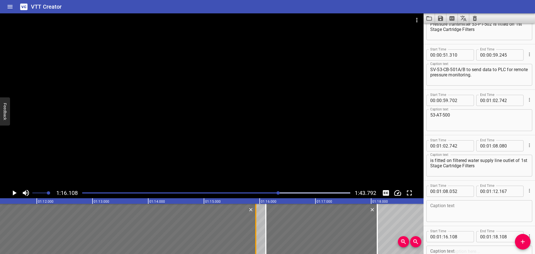
drag, startPoint x: 46, startPoint y: 238, endPoint x: 254, endPoint y: 240, distance: 207.9
click at [254, 240] on div at bounding box center [256, 229] width 6 height 50
type input "15"
type input "897"
drag, startPoint x: 264, startPoint y: 238, endPoint x: 267, endPoint y: 238, distance: 3.1
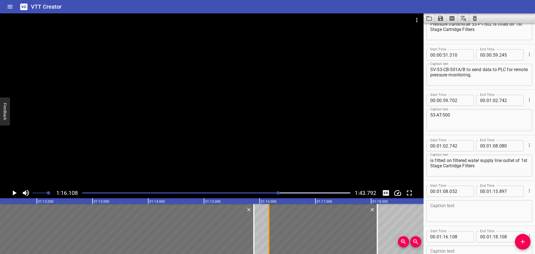
click at [267, 238] on div at bounding box center [269, 229] width 6 height 50
type input "163"
drag, startPoint x: 255, startPoint y: 239, endPoint x: 270, endPoint y: 239, distance: 14.5
type input "16"
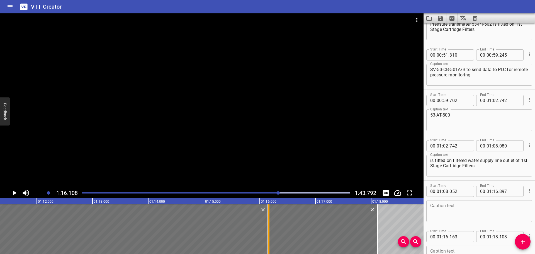
type input "157"
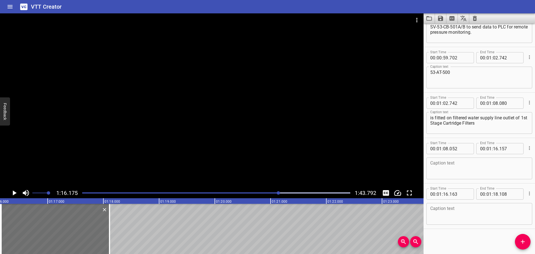
scroll to position [0, 4246]
click at [463, 194] on input "number" at bounding box center [460, 193] width 20 height 11
type input "157"
click at [70, 154] on div at bounding box center [212, 100] width 424 height 174
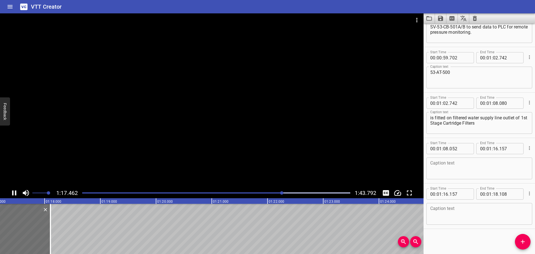
click at [122, 157] on div at bounding box center [212, 100] width 424 height 174
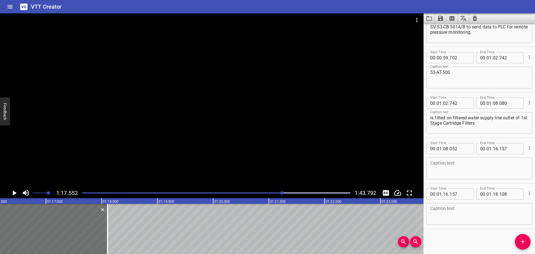
scroll to position [0, 3958]
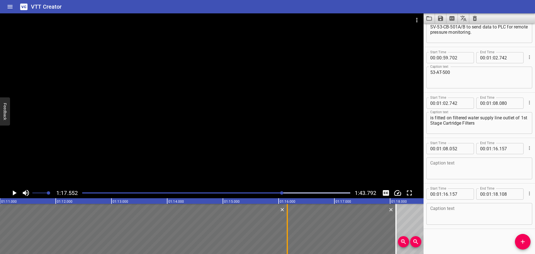
click at [288, 230] on div at bounding box center [287, 229] width 1 height 50
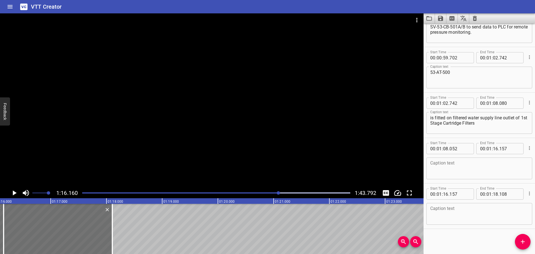
scroll to position [0, 4245]
click at [246, 149] on div at bounding box center [212, 100] width 424 height 174
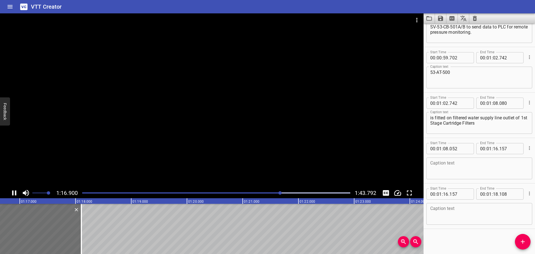
click at [244, 150] on div at bounding box center [212, 100] width 424 height 174
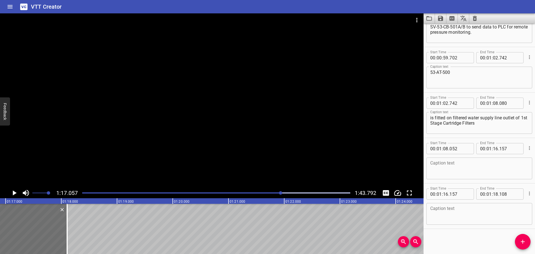
scroll to position [0, 4295]
click at [449, 171] on textarea at bounding box center [479, 169] width 98 height 16
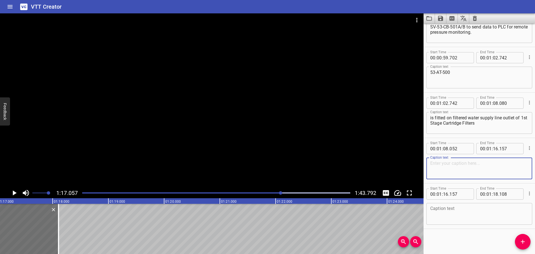
paste textarea "SV-53-CB-501A/B to filtered water supply line to send data to PLC"
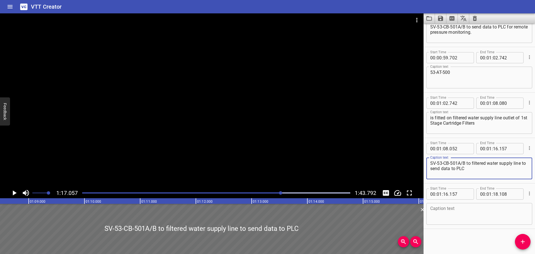
scroll to position [0, 3754]
type textarea "SV-53-CB-501A/B to filtered water supply line to send data to PLC"
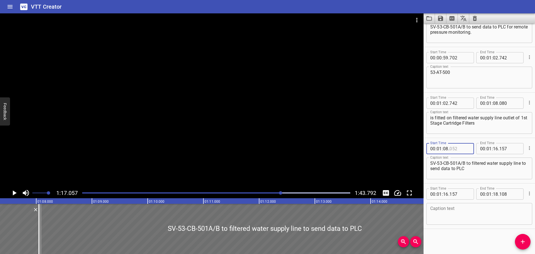
click at [465, 148] on input "number" at bounding box center [460, 148] width 20 height 11
type input "080"
click at [40, 218] on div at bounding box center [40, 229] width 1 height 50
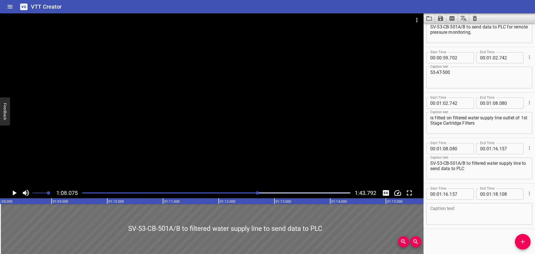
click at [92, 152] on div at bounding box center [212, 100] width 424 height 174
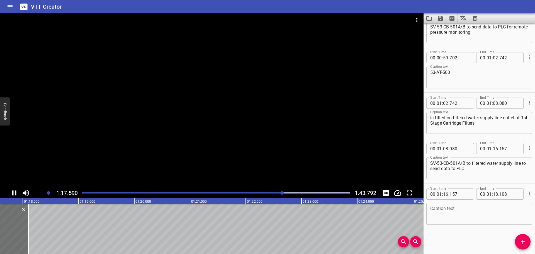
click at [105, 174] on div at bounding box center [212, 100] width 424 height 174
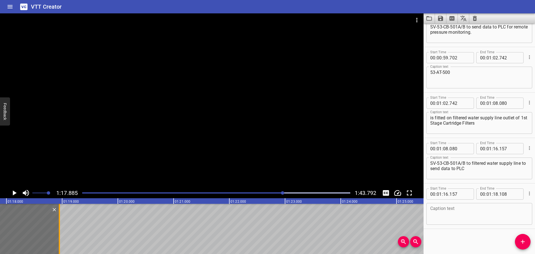
drag, startPoint x: 11, startPoint y: 234, endPoint x: 58, endPoint y: 230, distance: 47.2
click at [58, 230] on div at bounding box center [60, 229] width 6 height 50
type input "953"
click at [71, 156] on div at bounding box center [212, 100] width 424 height 174
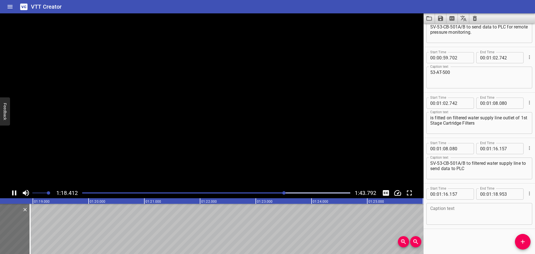
click at [71, 156] on video at bounding box center [212, 100] width 424 height 174
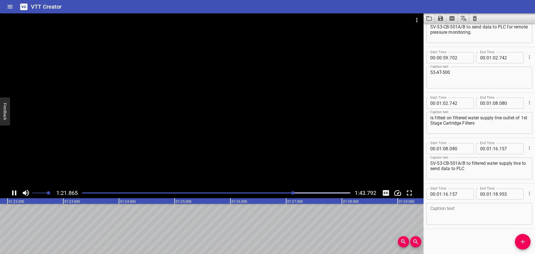
click at [64, 175] on div at bounding box center [212, 100] width 424 height 174
click at [67, 174] on div at bounding box center [212, 100] width 424 height 174
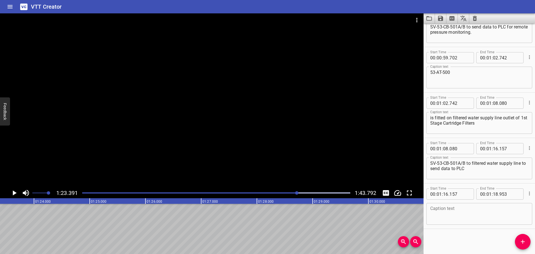
click at [454, 206] on textarea at bounding box center [479, 214] width 98 height 16
paste textarea "for remote Oxidation-Reduction Potential (ORP or Redox) monitoring to protect t…"
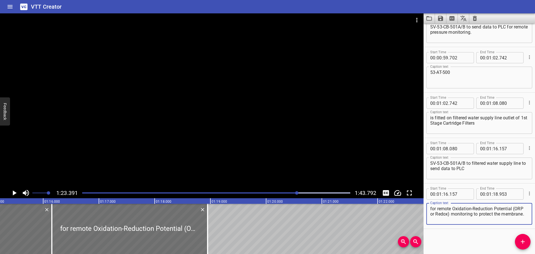
scroll to position [0, 4198]
type textarea "for remote Oxidation-Reduction Potential (ORP or Redox) monitoring to protect t…"
click at [195, 234] on div at bounding box center [125, 229] width 156 height 50
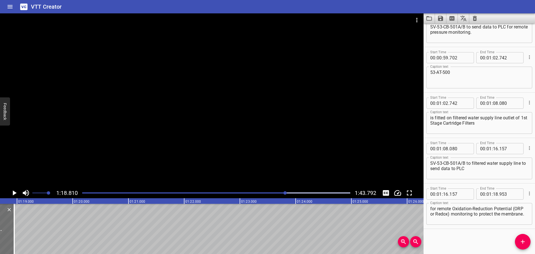
scroll to position [0, 4393]
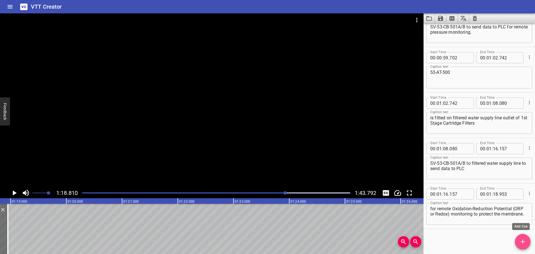
click at [516, 242] on span "Add Cue" at bounding box center [523, 241] width 16 height 7
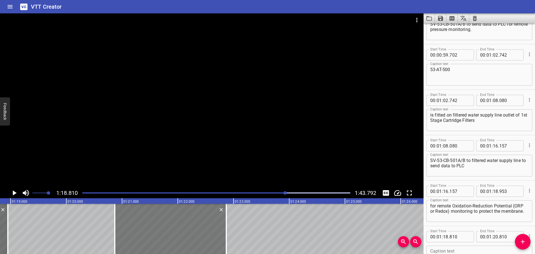
drag, startPoint x: 65, startPoint y: 229, endPoint x: 179, endPoint y: 232, distance: 114.0
click at [179, 232] on div at bounding box center [170, 229] width 111 height 50
type input "20"
type input "870"
type input "22"
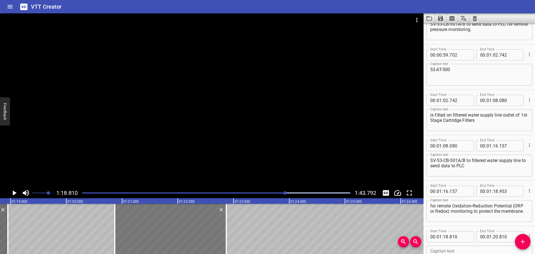
type input "870"
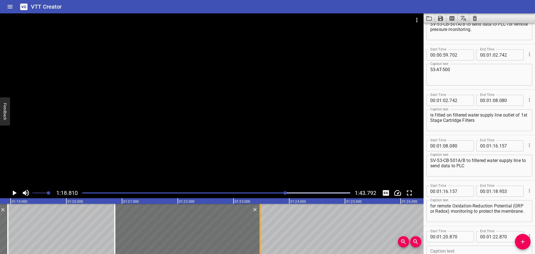
drag, startPoint x: 227, startPoint y: 232, endPoint x: 261, endPoint y: 232, distance: 33.7
click at [261, 232] on div at bounding box center [260, 229] width 6 height 50
type input "23"
type input "475"
click at [8, 240] on div at bounding box center [7, 229] width 1 height 50
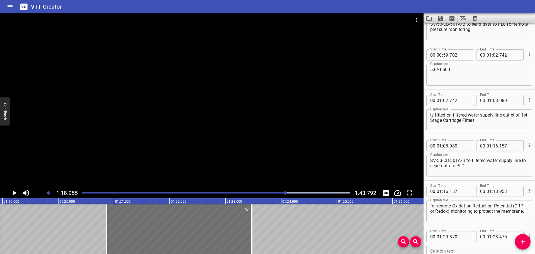
click at [58, 168] on div at bounding box center [212, 100] width 424 height 174
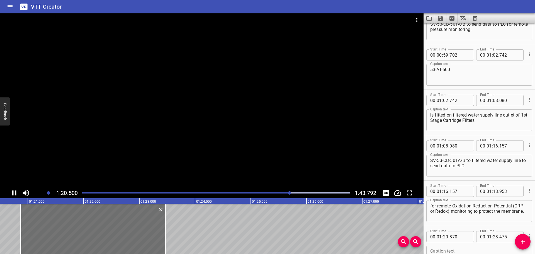
scroll to position [0, 4502]
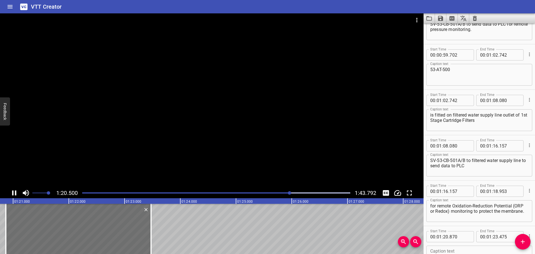
click at [97, 168] on div at bounding box center [212, 100] width 424 height 174
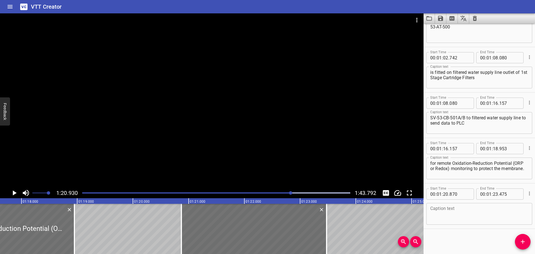
scroll to position [0, 4313]
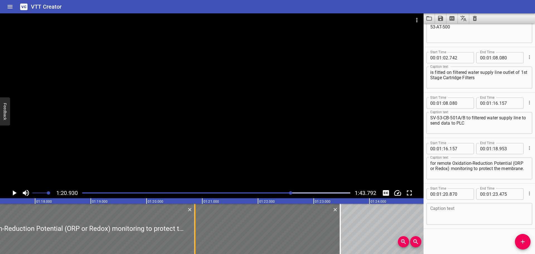
drag, startPoint x: 88, startPoint y: 225, endPoint x: 195, endPoint y: 234, distance: 107.1
type input "20"
type input "868"
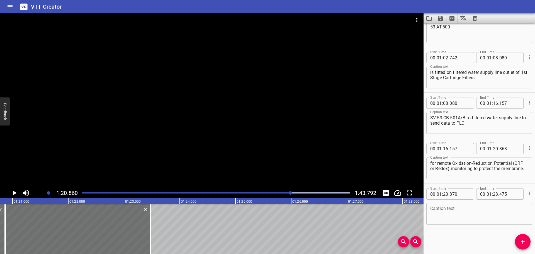
scroll to position [0, 4507]
click at [506, 145] on input "number" at bounding box center [509, 148] width 20 height 11
type input "870"
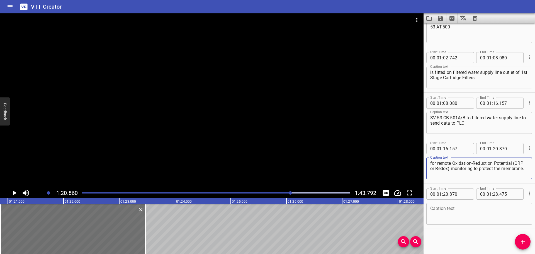
drag, startPoint x: 455, startPoint y: 174, endPoint x: 454, endPoint y: 170, distance: 4.3
click at [452, 170] on textarea "for remote Oxidation-Reduction Potential (ORP or Redox) monitoring to protect t…" at bounding box center [479, 169] width 98 height 16
type textarea "for remote Oxidation-Reduction Potential (ORP or Redox)"
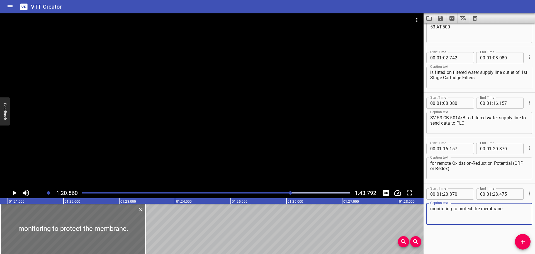
type textarea "monitoring to protect the membrane."
click at [461, 169] on textarea "for remote Oxidation-Reduction Potential (ORP or Redox)" at bounding box center [479, 169] width 98 height 16
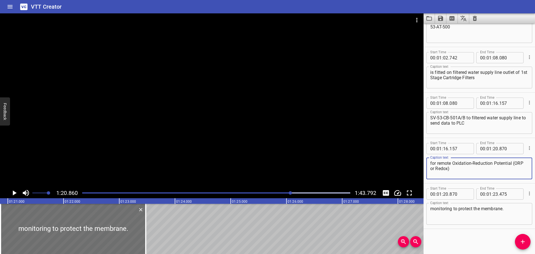
type textarea "for remote Oxidation-Reduction Potential (ORP or Redox)"
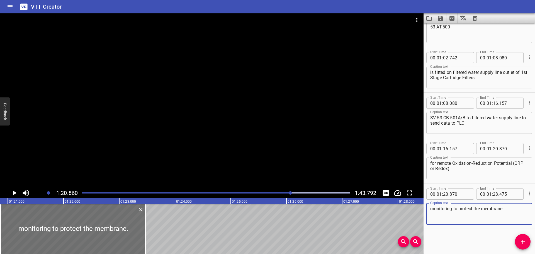
click at [513, 211] on textarea "monitoring to protect the membrane." at bounding box center [479, 214] width 98 height 16
click at [157, 109] on div at bounding box center [212, 100] width 424 height 174
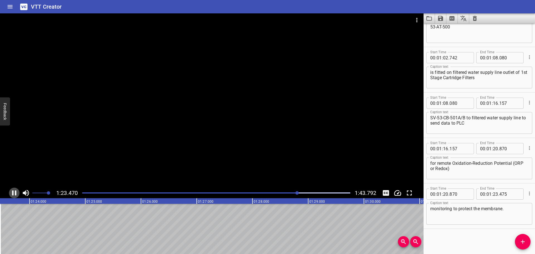
click at [13, 191] on icon "Play/Pause" at bounding box center [14, 193] width 8 height 8
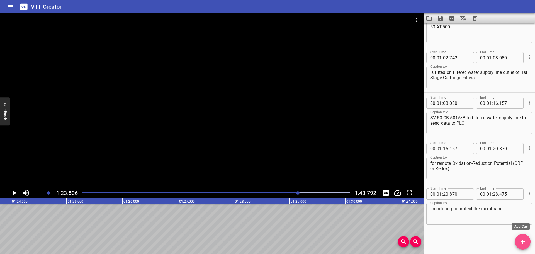
click at [523, 244] on icon "Add Cue" at bounding box center [523, 241] width 7 height 7
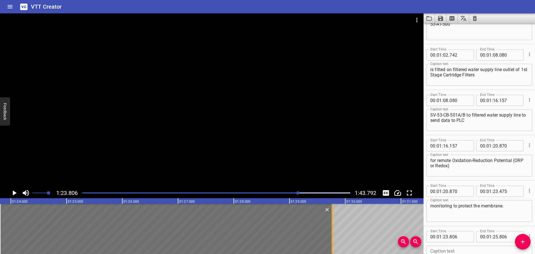
drag, startPoint x: 111, startPoint y: 227, endPoint x: 331, endPoint y: 222, distance: 220.8
click at [331, 222] on div at bounding box center [332, 229] width 6 height 50
type input "29"
type input "766"
click at [192, 151] on div at bounding box center [212, 100] width 424 height 174
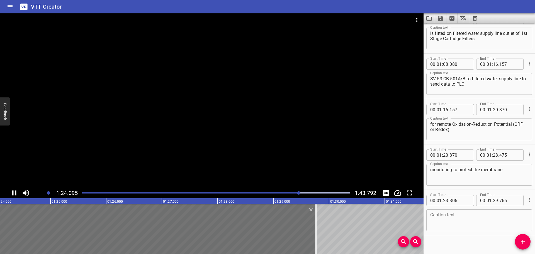
scroll to position [523, 0]
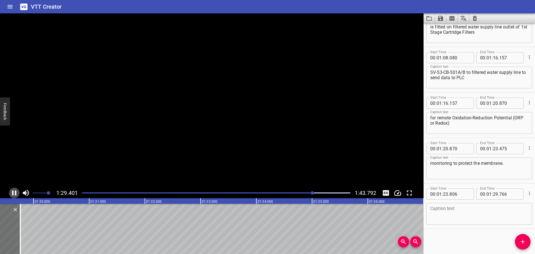
click at [12, 192] on icon "Play/Pause" at bounding box center [14, 192] width 4 height 5
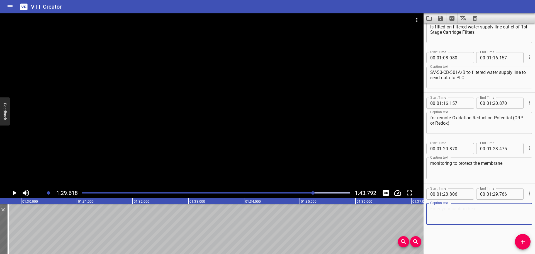
click at [463, 206] on textarea at bounding box center [479, 214] width 98 height 16
paste textarea "When the filtered water ORP probe detects ORP level exceeding a preset limit"
type textarea "When the filtered water ORP probe detects ORP level exceeding a preset limit"
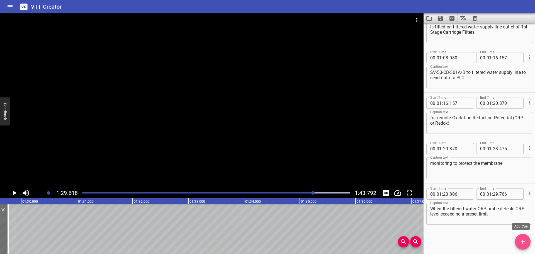
drag, startPoint x: 519, startPoint y: 239, endPoint x: 355, endPoint y: 240, distance: 163.6
click at [518, 239] on span "Add Cue" at bounding box center [523, 241] width 16 height 7
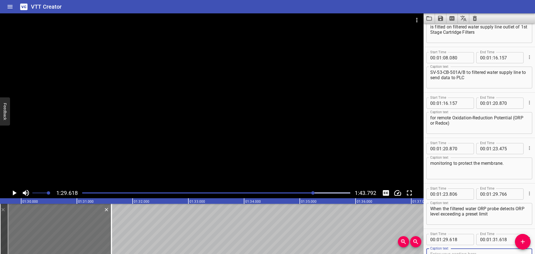
scroll to position [525, 0]
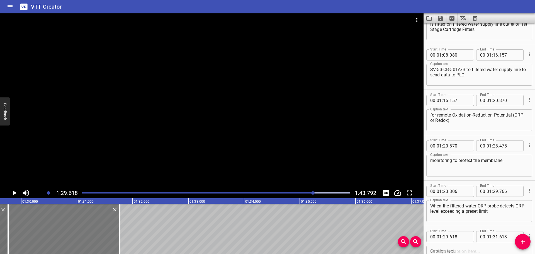
drag, startPoint x: 88, startPoint y: 235, endPoint x: 96, endPoint y: 236, distance: 8.5
click at [96, 236] on div at bounding box center [63, 229] width 111 height 50
type input "768"
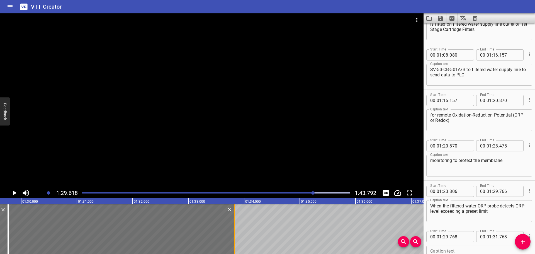
drag, startPoint x: 121, startPoint y: 234, endPoint x: 236, endPoint y: 234, distance: 114.8
click at [236, 234] on div at bounding box center [235, 229] width 6 height 50
type input "33"
type input "828"
click at [460, 237] on input "number" at bounding box center [460, 236] width 20 height 11
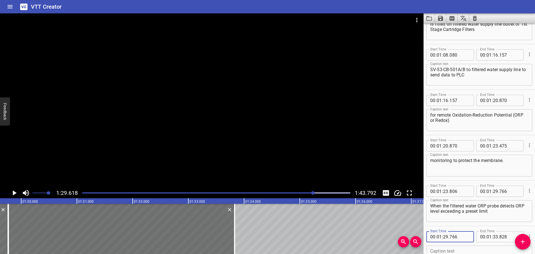
type input "766"
click at [130, 130] on div at bounding box center [212, 100] width 424 height 174
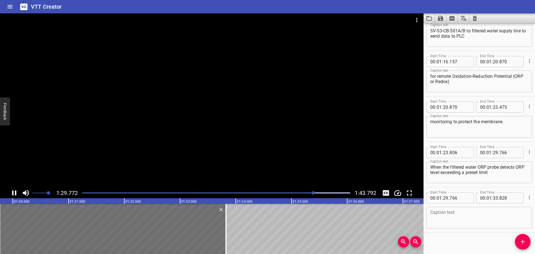
scroll to position [568, 0]
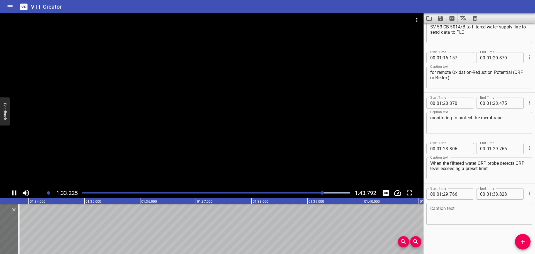
click at [88, 166] on div at bounding box center [212, 100] width 424 height 174
click at [470, 224] on div "Caption text" at bounding box center [479, 214] width 106 height 22
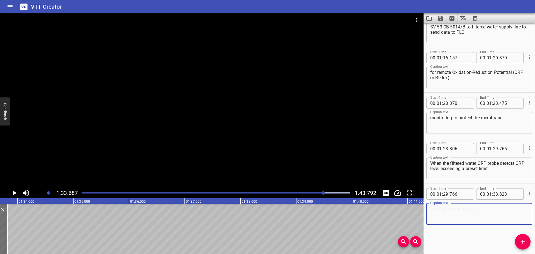
paste textarea "(Currently set 700mV as vendor recommend),"
type textarea "(Currently set 700mV as vendor recommend),"
click at [520, 240] on icon "Add Cue" at bounding box center [523, 241] width 7 height 7
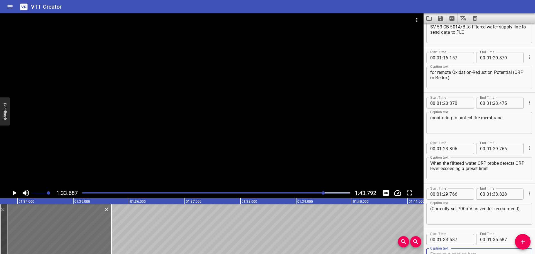
scroll to position [571, 0]
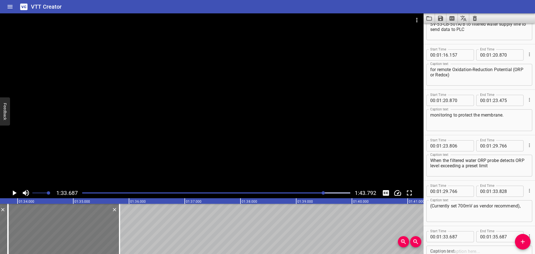
drag, startPoint x: 77, startPoint y: 227, endPoint x: 84, endPoint y: 228, distance: 7.1
click at [84, 228] on div at bounding box center [63, 229] width 111 height 50
type input "832"
click at [465, 235] on input "number" at bounding box center [460, 236] width 20 height 11
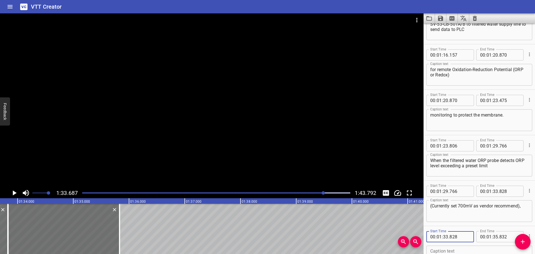
type input "828"
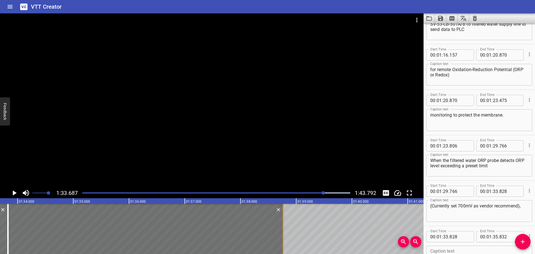
drag, startPoint x: 120, startPoint y: 240, endPoint x: 284, endPoint y: 237, distance: 163.9
click at [284, 237] on div at bounding box center [283, 229] width 1 height 50
type input "38"
type input "772"
click at [197, 145] on div at bounding box center [212, 100] width 424 height 174
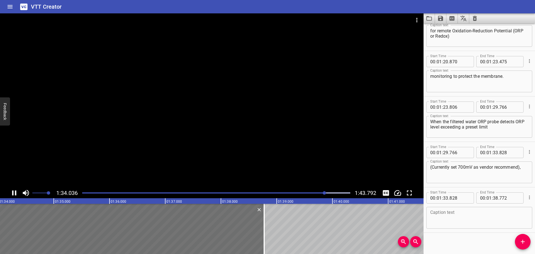
scroll to position [613, 0]
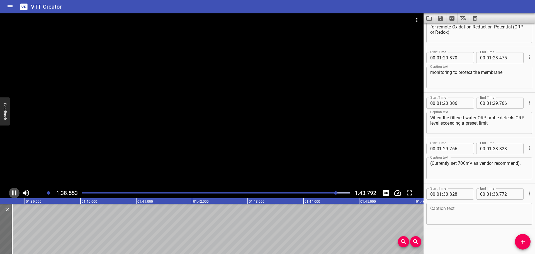
click at [16, 191] on icon "Play/Pause" at bounding box center [14, 192] width 4 height 5
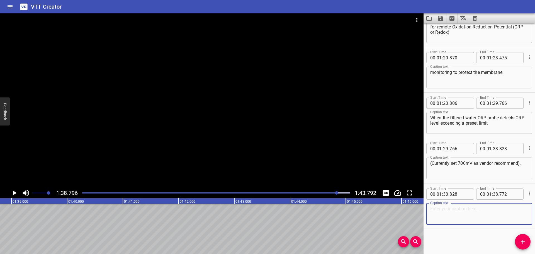
click at [440, 209] on textarea at bounding box center [479, 214] width 98 height 16
paste textarea "53-AT-500 triggers the ORP high alarm"
type textarea "53-AT-500 triggers the ORP high alarm"
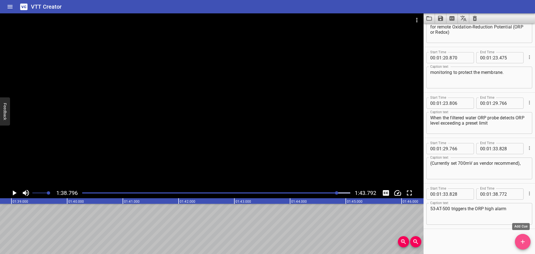
click at [521, 241] on icon "Add Cue" at bounding box center [523, 241] width 7 height 7
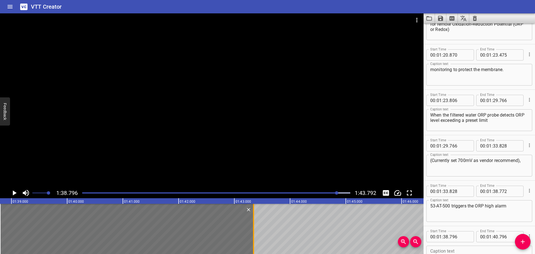
drag, startPoint x: 111, startPoint y: 225, endPoint x: 307, endPoint y: 227, distance: 195.1
click at [254, 226] on div at bounding box center [253, 229] width 1 height 50
type input "43"
type input "346"
click at [458, 237] on input "number" at bounding box center [460, 236] width 20 height 11
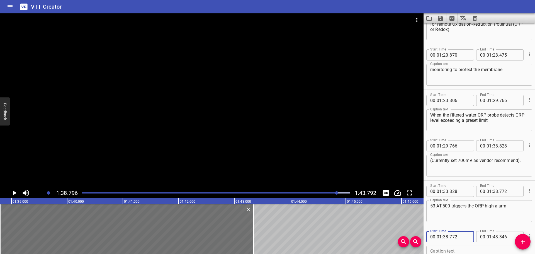
type input "772"
click at [441, 251] on textarea at bounding box center [479, 257] width 98 height 16
paste textarea "53-ASTH-500 and stop the system."
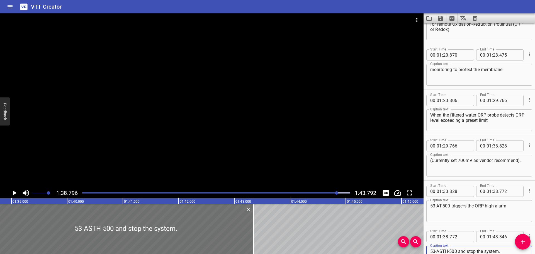
type textarea "53-ASTH-500 and stop the system."
click at [86, 193] on div "Play progress" at bounding box center [203, 192] width 268 height 1
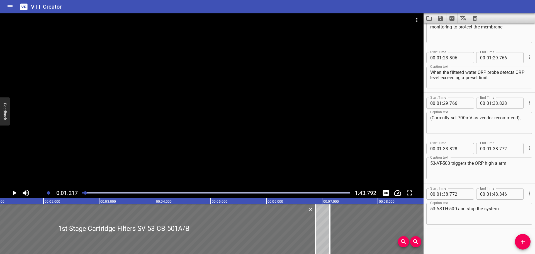
scroll to position [0, 68]
click at [440, 21] on icon "Save captions to file" at bounding box center [440, 18] width 5 height 5
click at [442, 27] on li "Save to VTT file" at bounding box center [455, 31] width 41 height 10
click at [458, 215] on textarea "53-ASTH-500 and stop the system." at bounding box center [479, 214] width 98 height 16
